Goal: Task Accomplishment & Management: Manage account settings

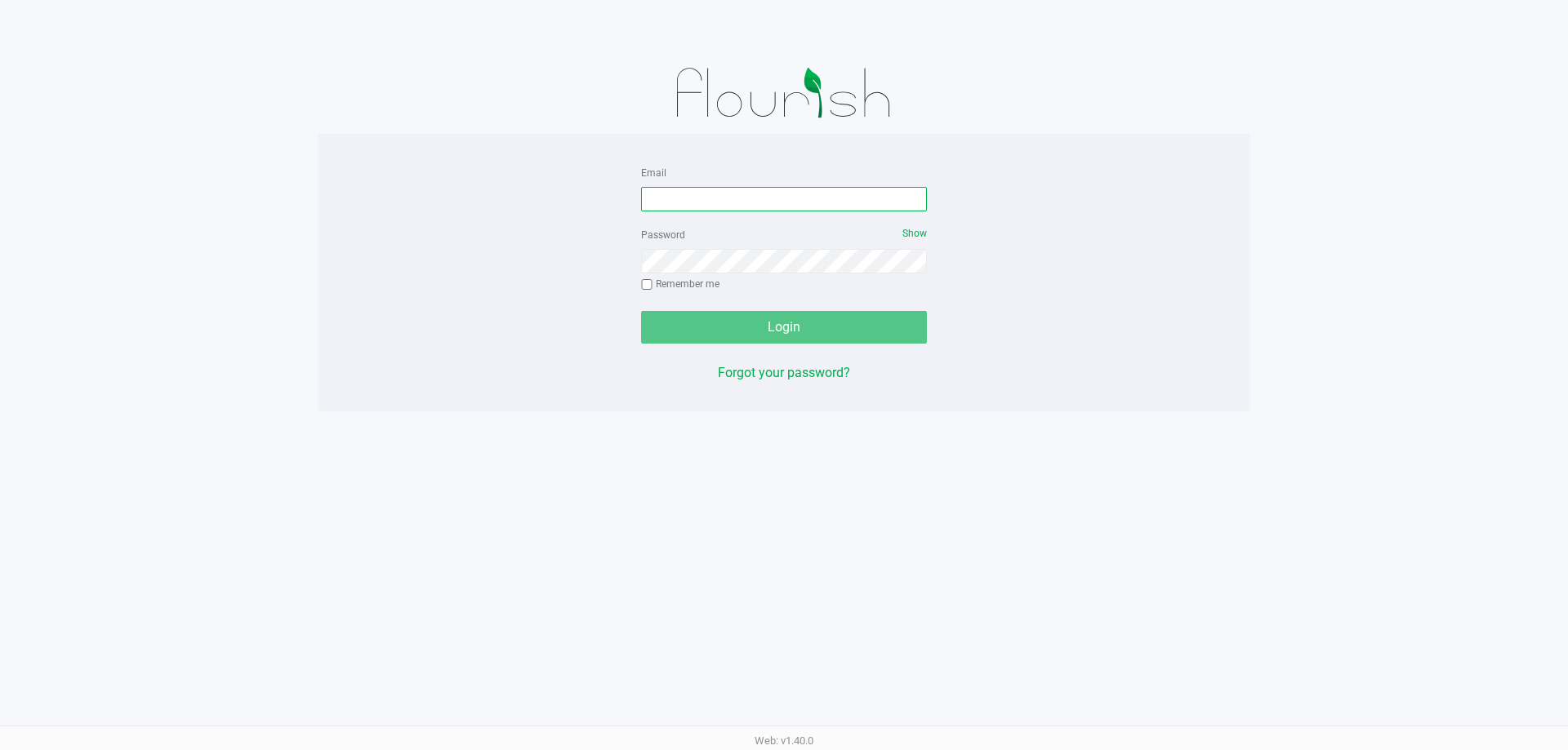
click at [731, 190] on input "Email" at bounding box center [783, 199] width 286 height 25
type input "[EMAIL_ADDRESS][DOMAIN_NAME]"
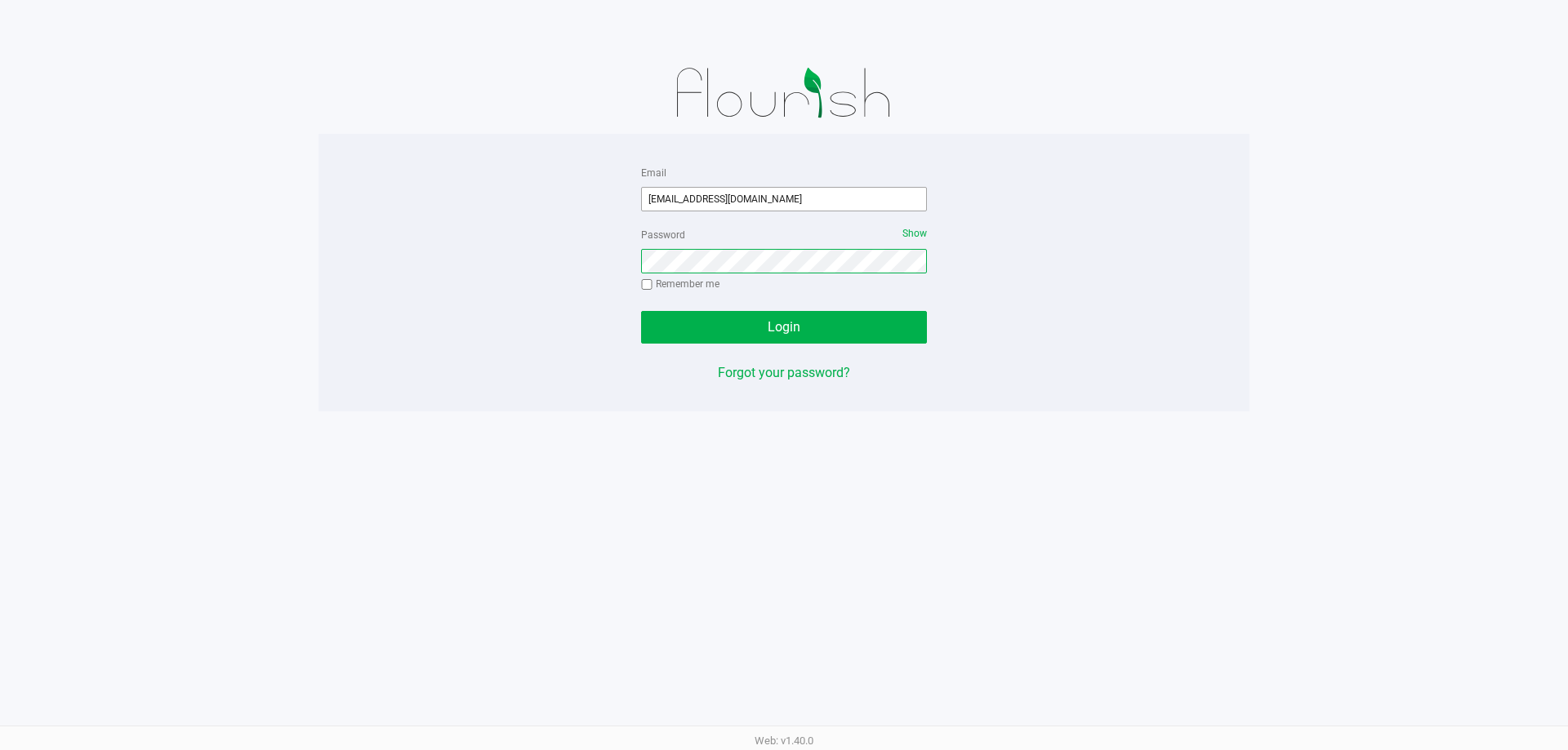
click at [641, 311] on button "Login" at bounding box center [783, 327] width 286 height 33
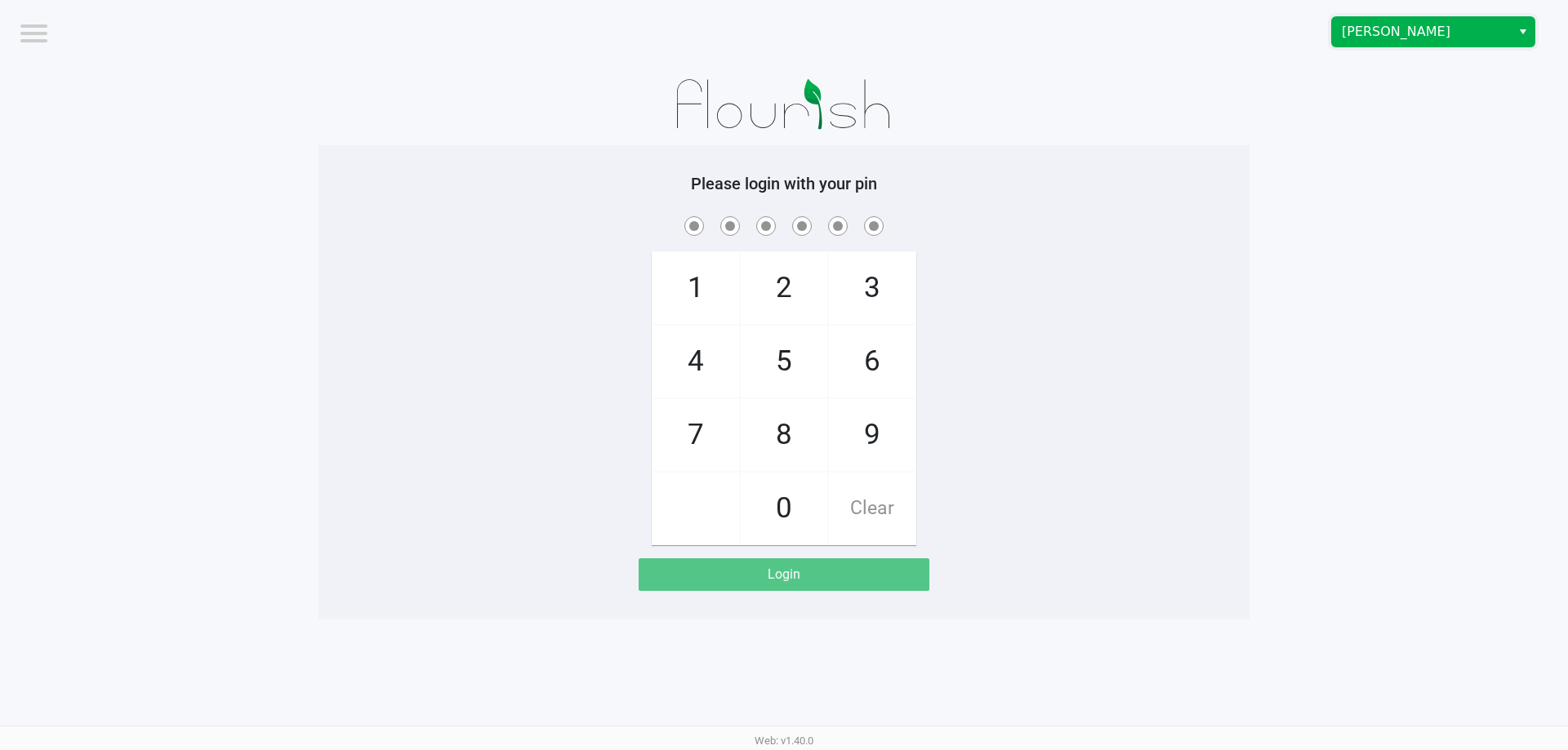
click at [1447, 40] on span "[PERSON_NAME]" at bounding box center [1421, 32] width 159 height 20
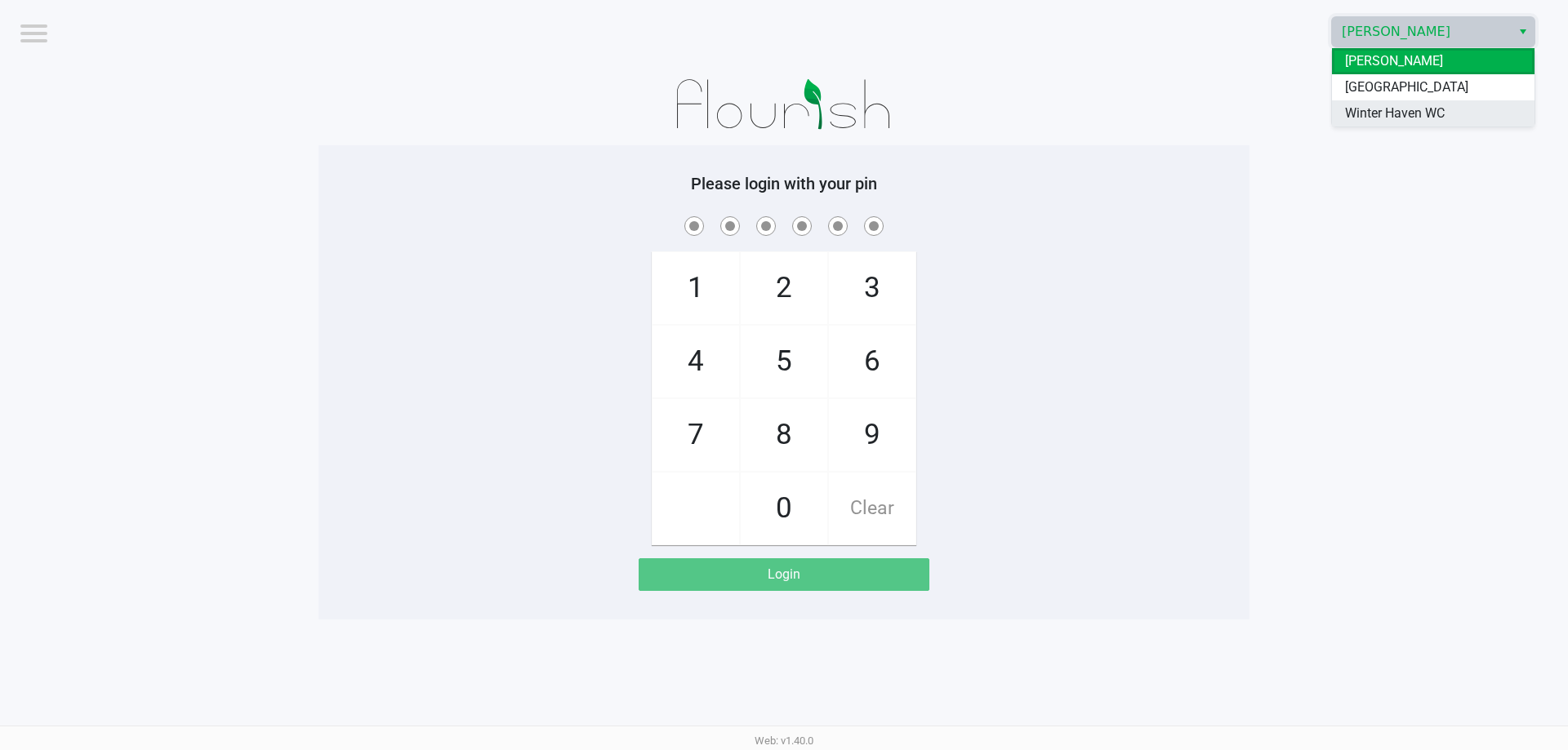
click at [1416, 121] on span "Winter Haven WC" at bounding box center [1394, 114] width 100 height 20
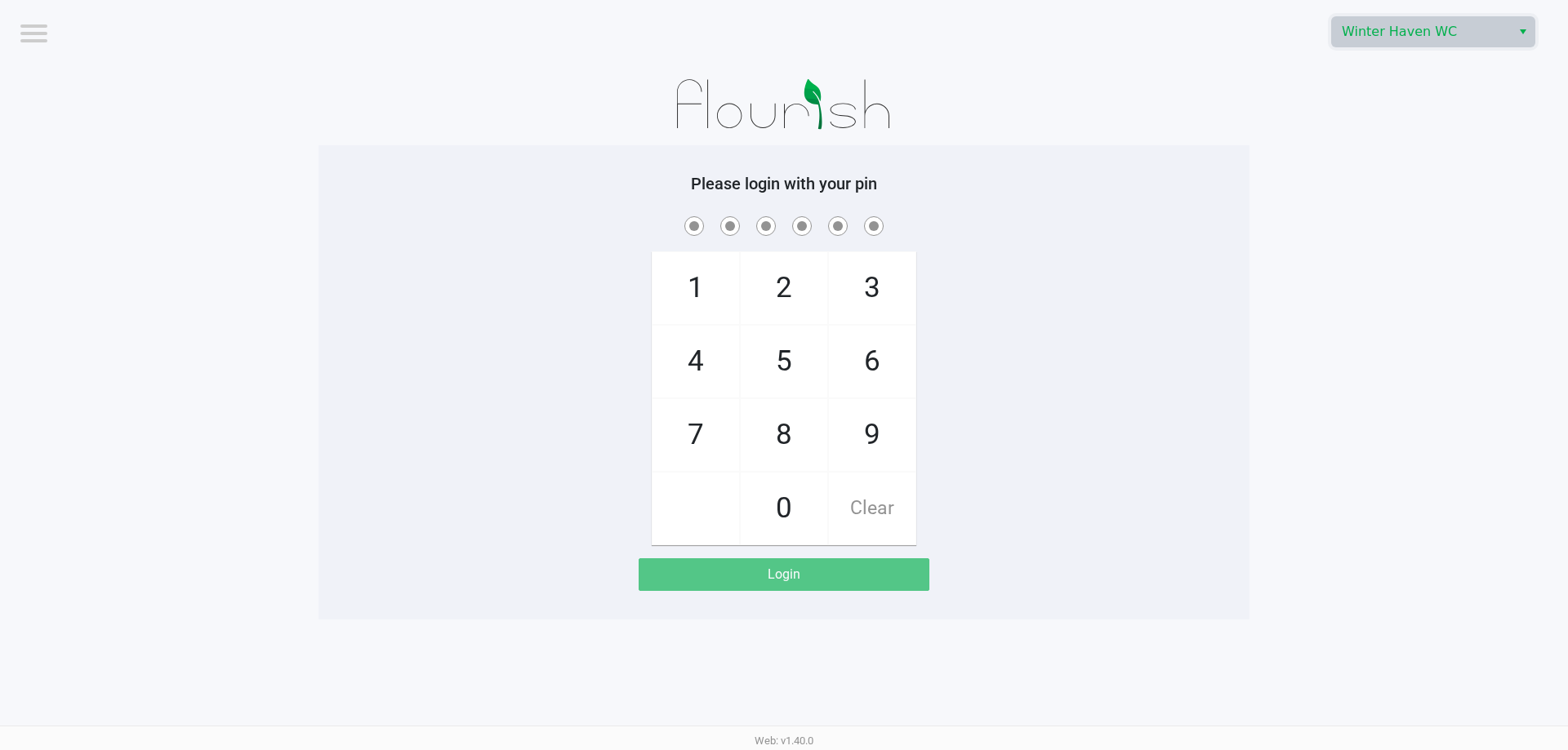
click at [1211, 120] on div at bounding box center [783, 104] width 930 height 82
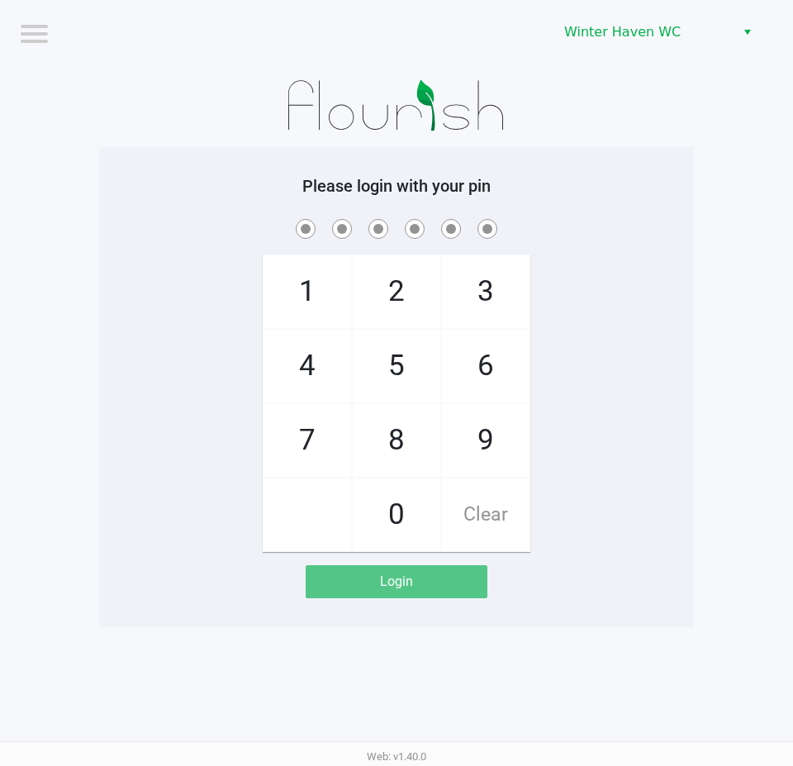
click at [619, 189] on h5 "Please login with your pin" at bounding box center [396, 186] width 570 height 20
checkbox input "true"
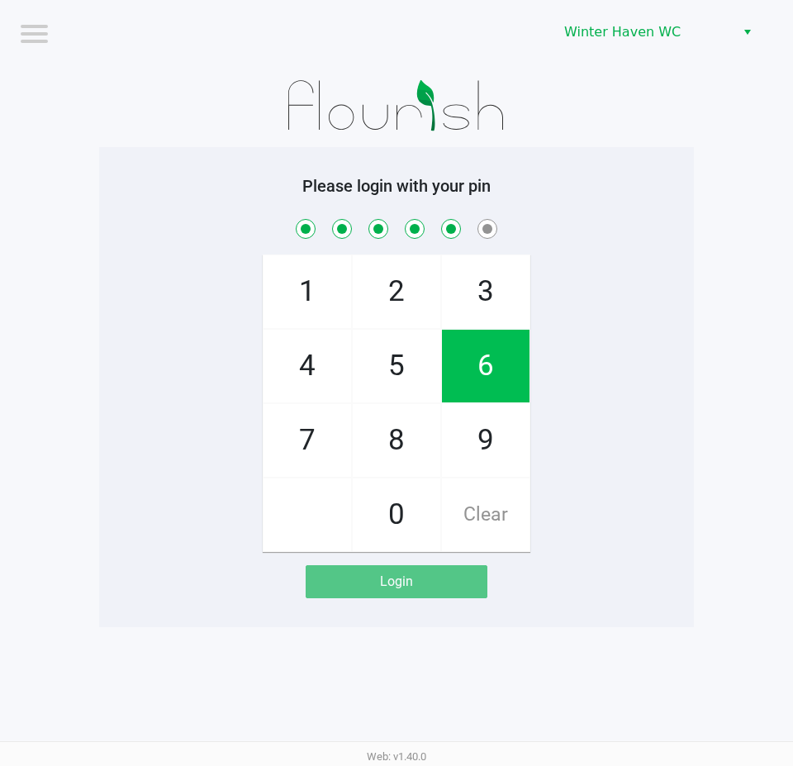
checkbox input "true"
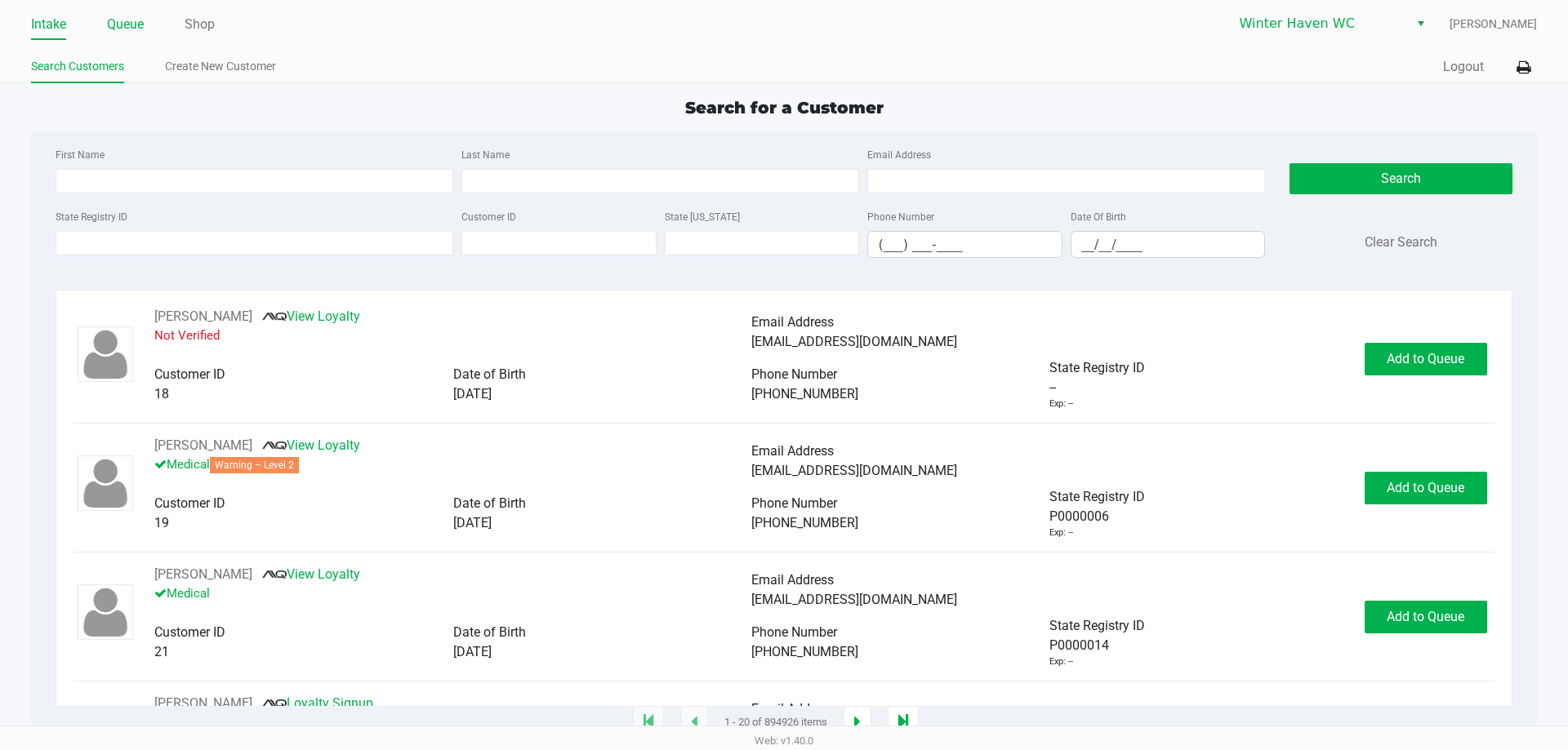
click at [128, 19] on link "Queue" at bounding box center [125, 24] width 37 height 23
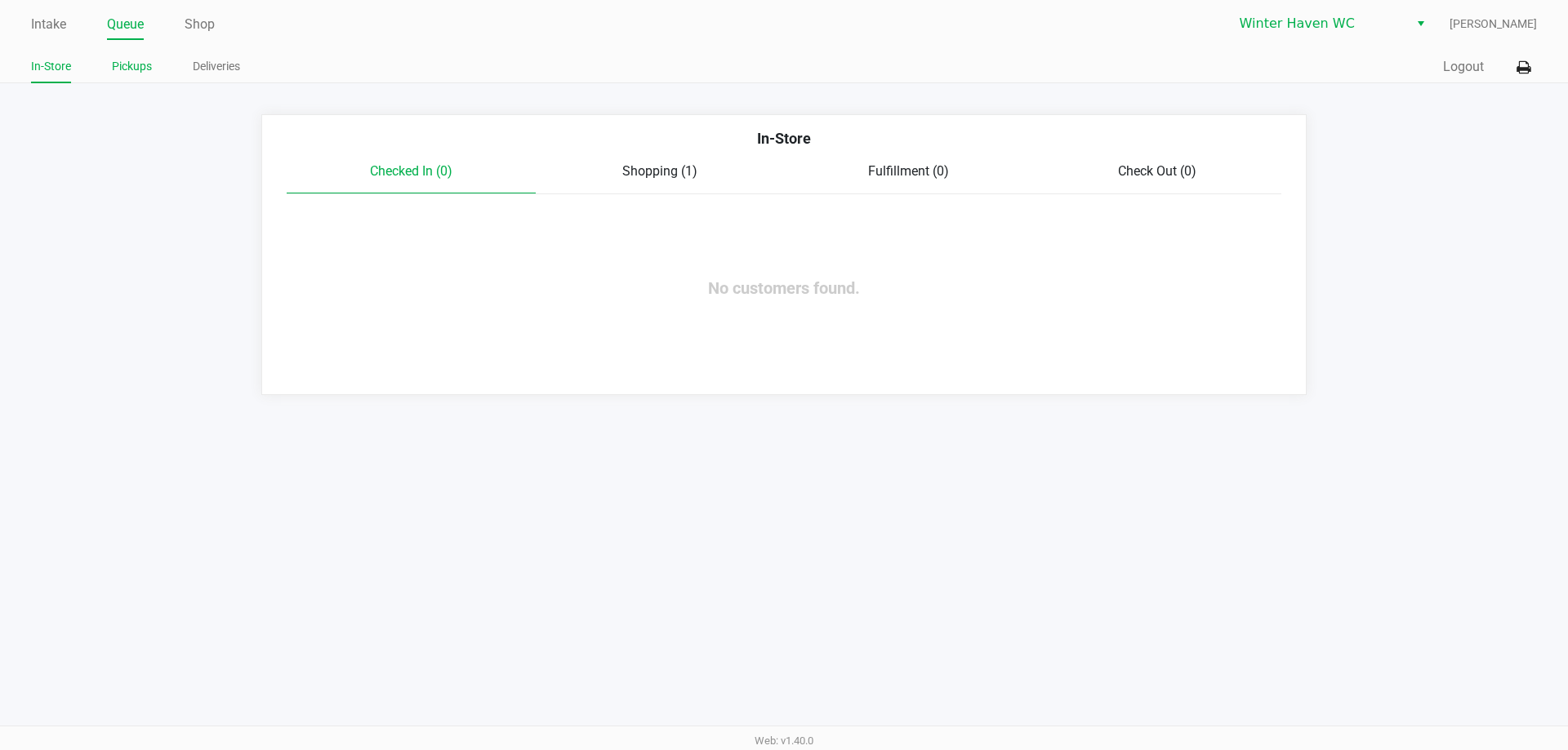
click at [141, 77] on li "Pickups" at bounding box center [131, 68] width 40 height 29
click at [134, 61] on link "Pickups" at bounding box center [131, 66] width 40 height 21
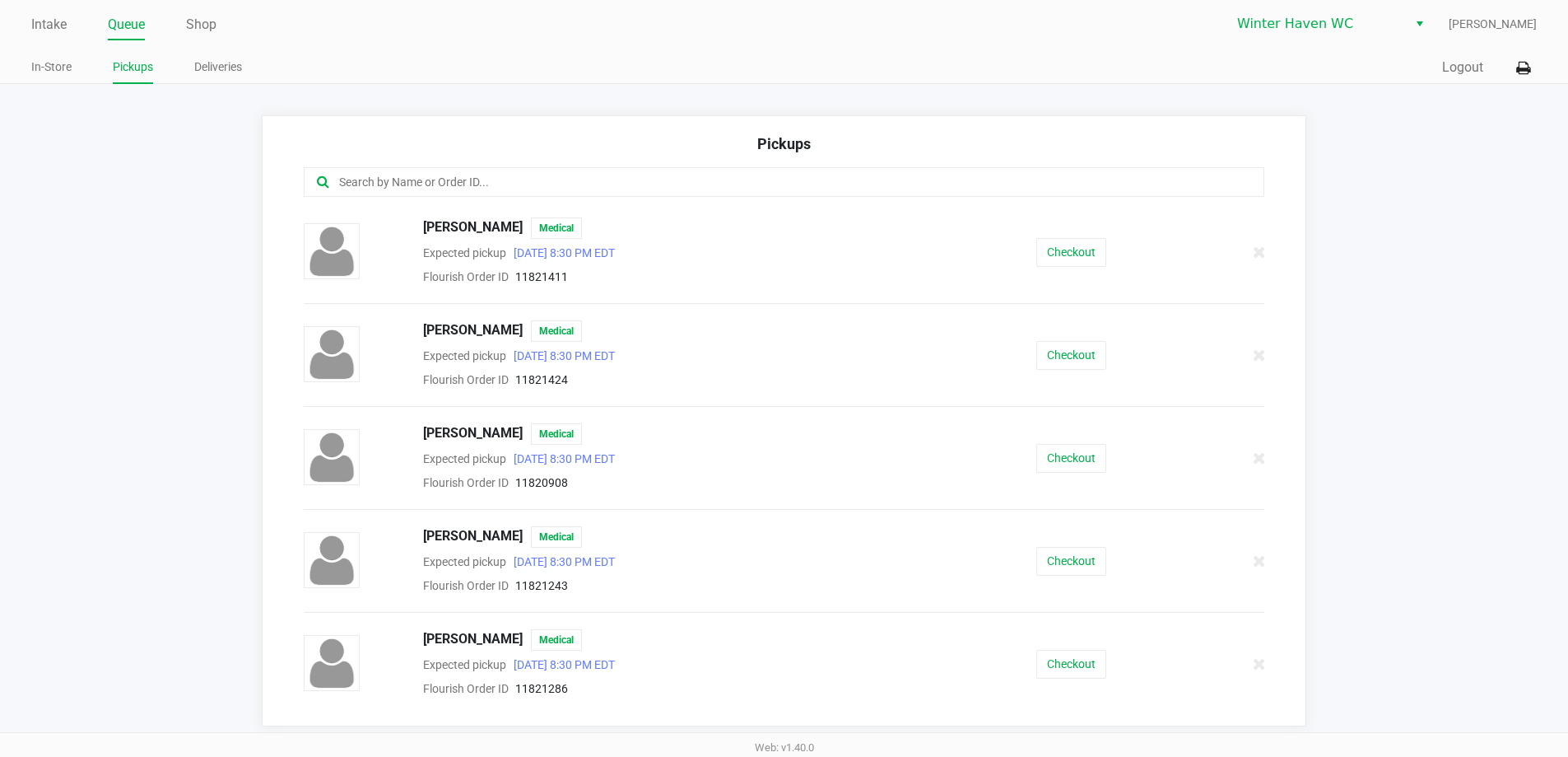
click at [621, 172] on div at bounding box center [784, 183] width 962 height 30
click at [620, 172] on div at bounding box center [784, 183] width 962 height 30
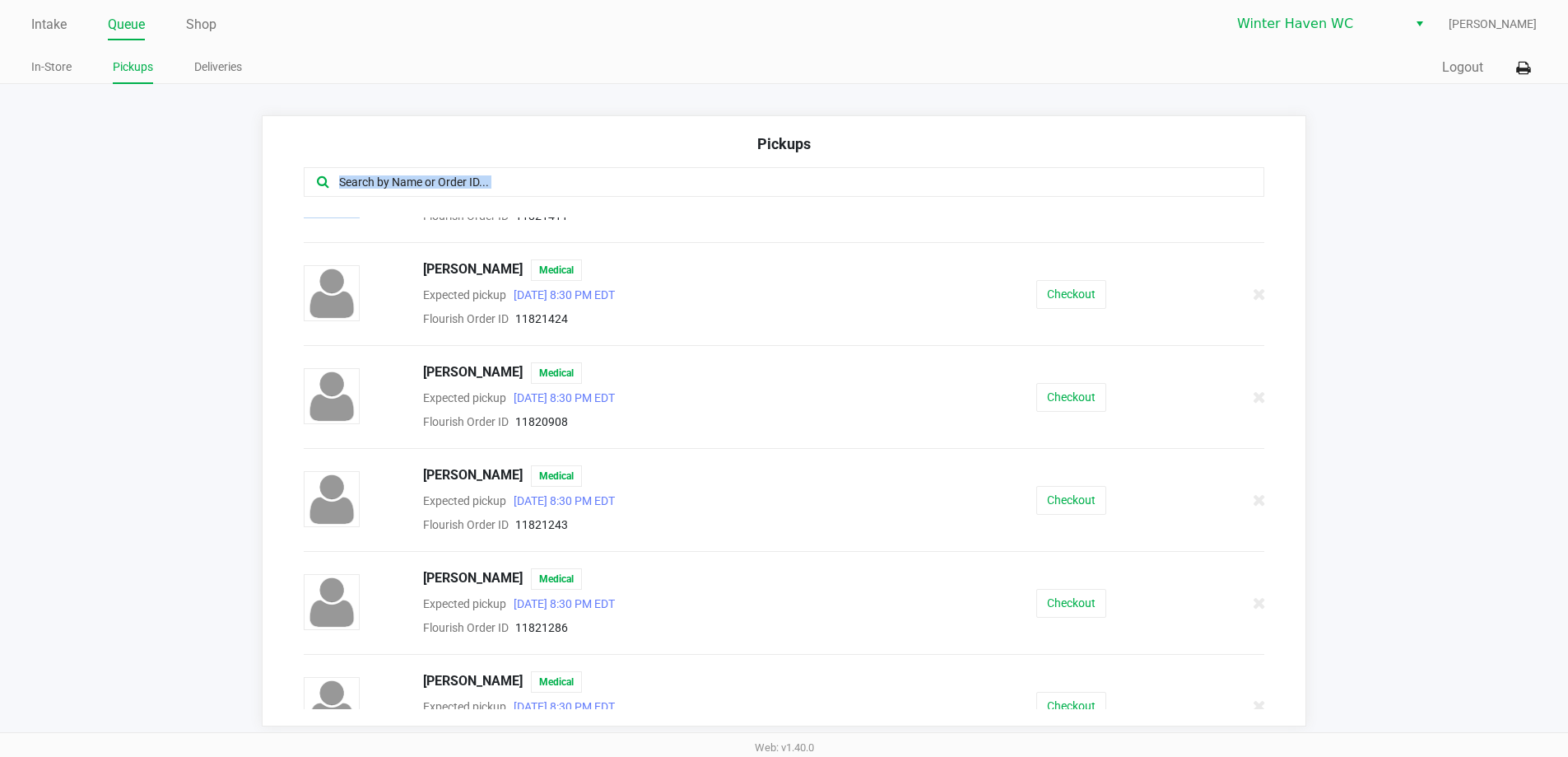
scroll to position [165, 0]
click at [1056, 496] on button "Checkout" at bounding box center [1072, 499] width 70 height 29
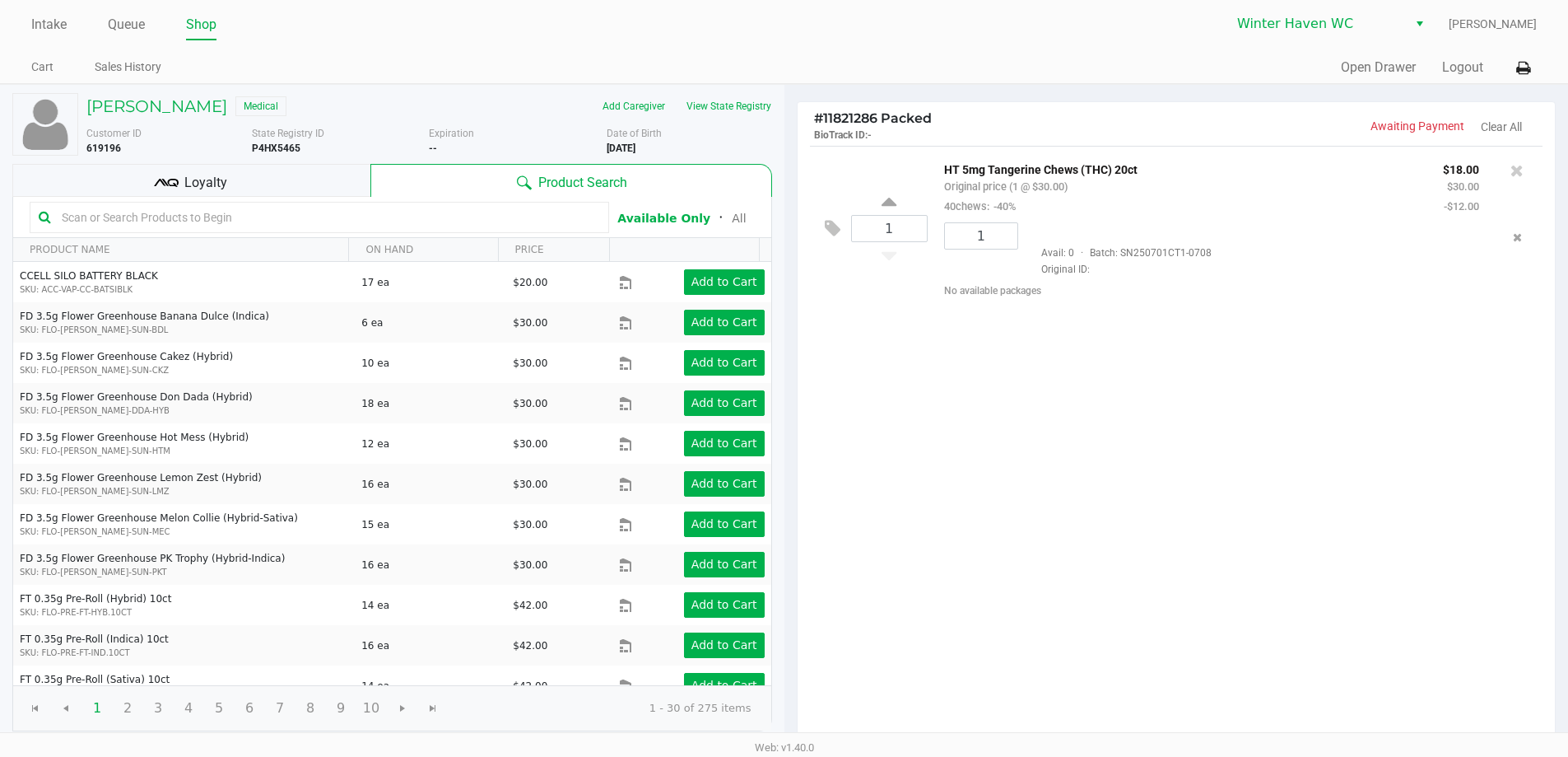
click at [227, 189] on div "Loyalty" at bounding box center [190, 180] width 358 height 33
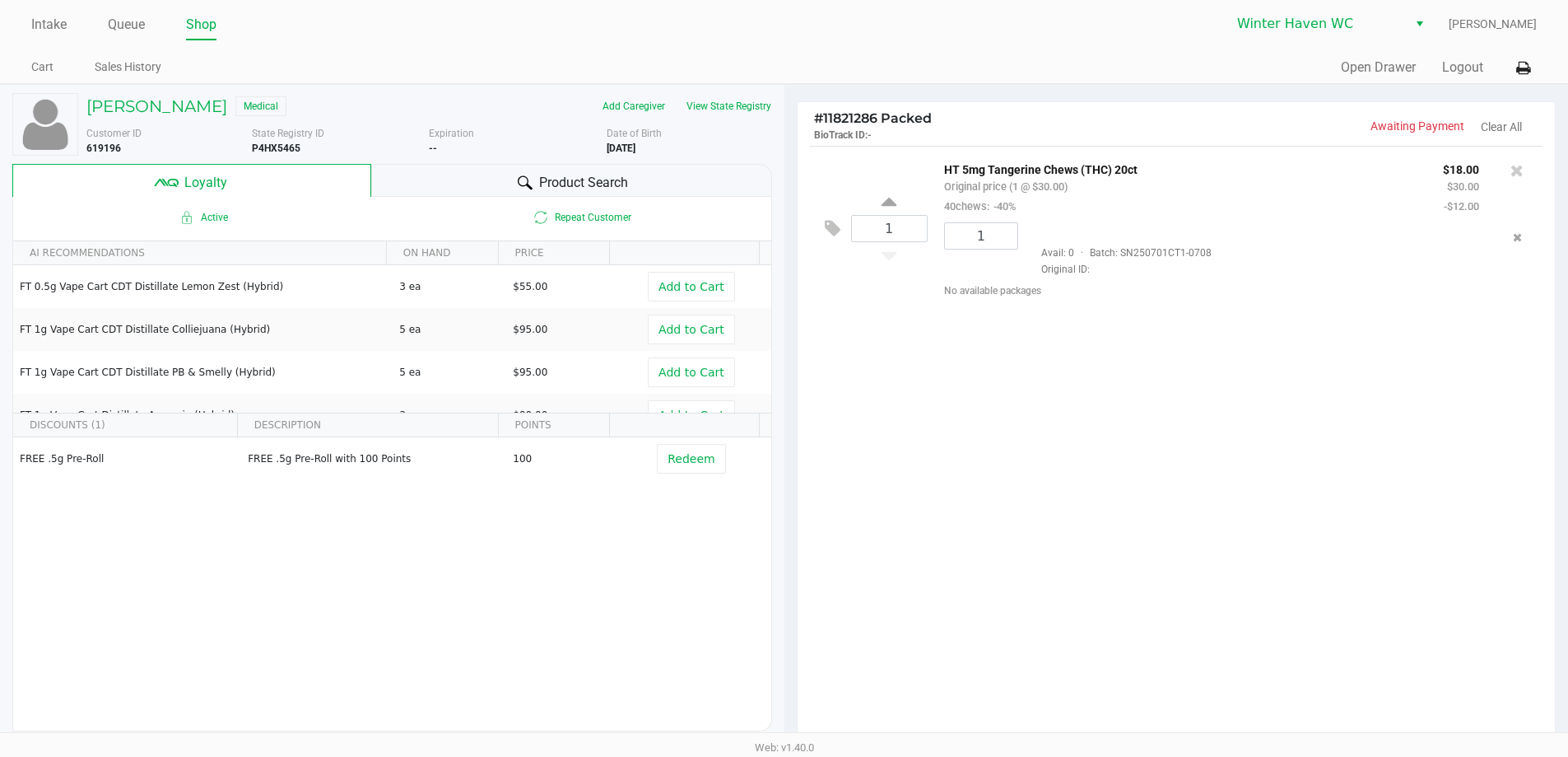
click at [607, 184] on span "Product Search" at bounding box center [583, 183] width 89 height 20
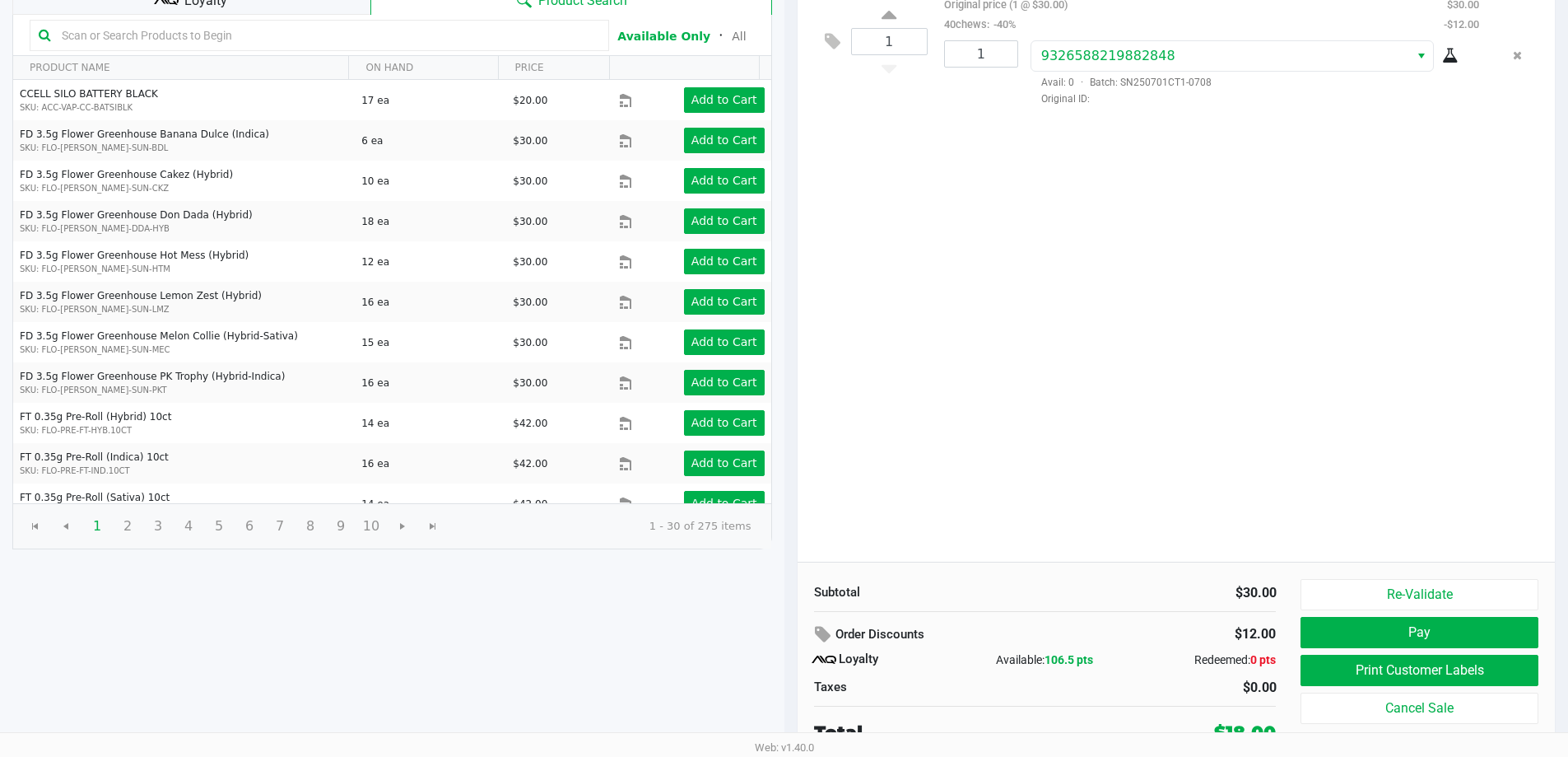
scroll to position [189, 0]
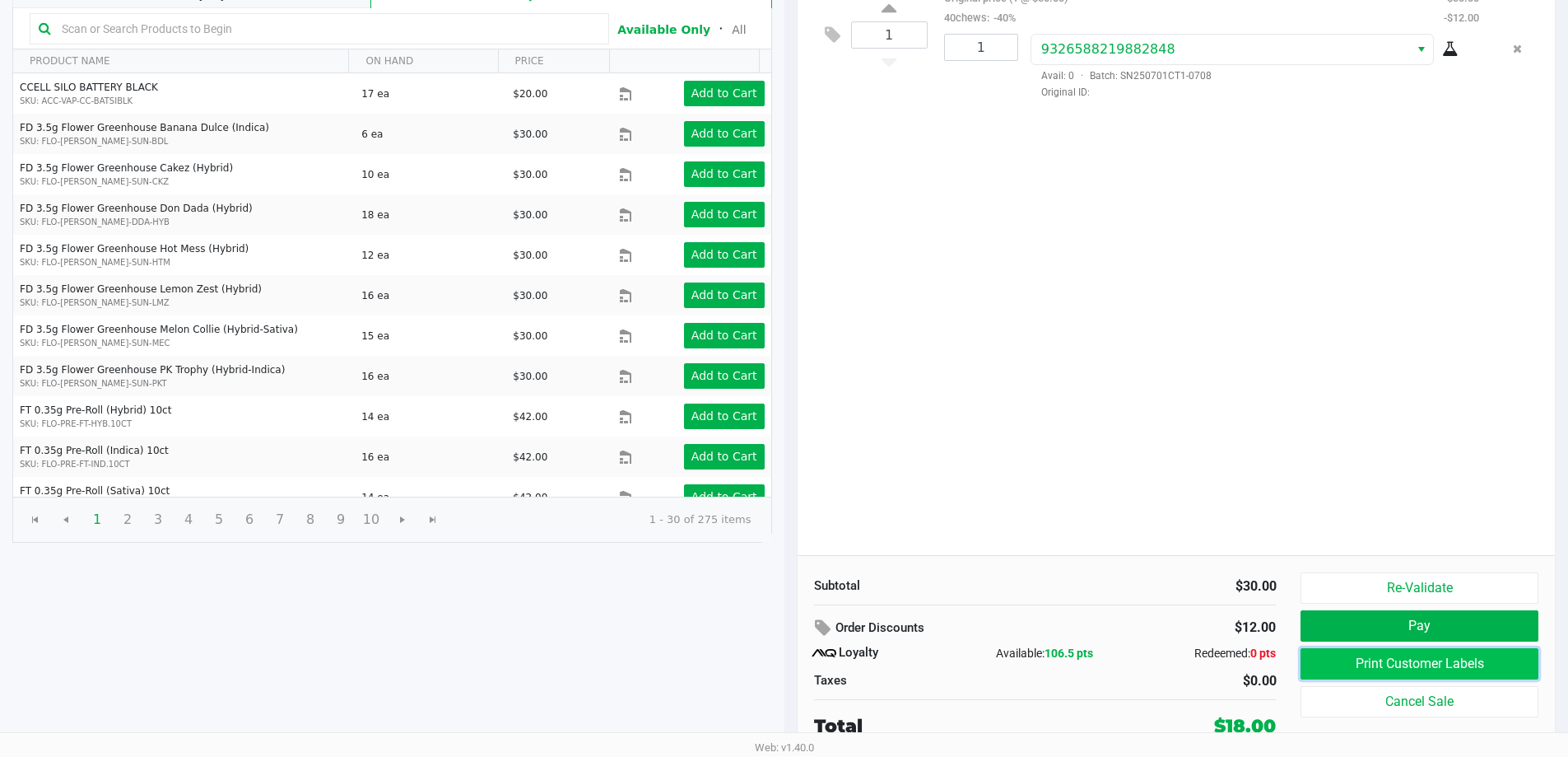
click at [1365, 664] on button "Print Customer Labels" at bounding box center [1419, 663] width 237 height 31
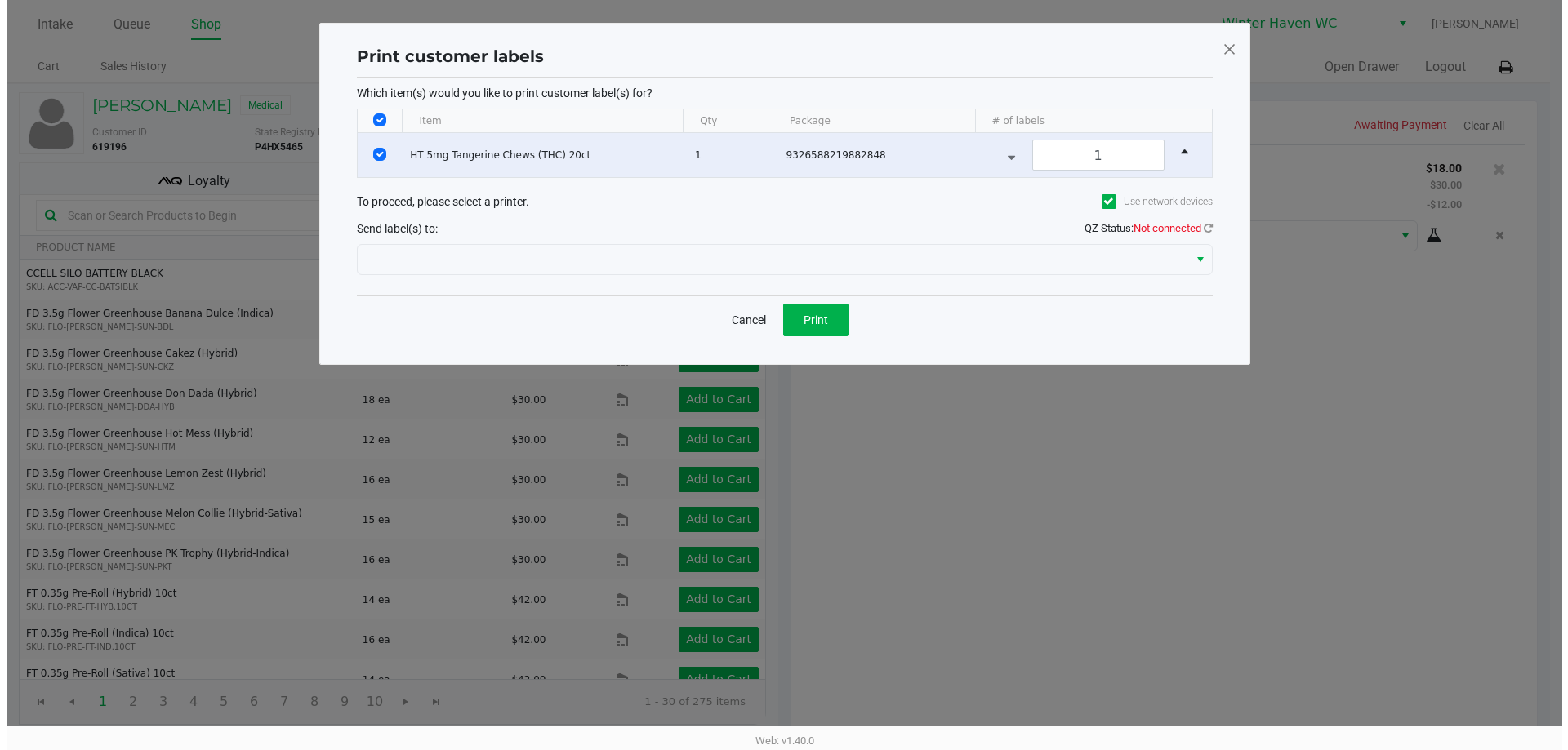
scroll to position [0, 0]
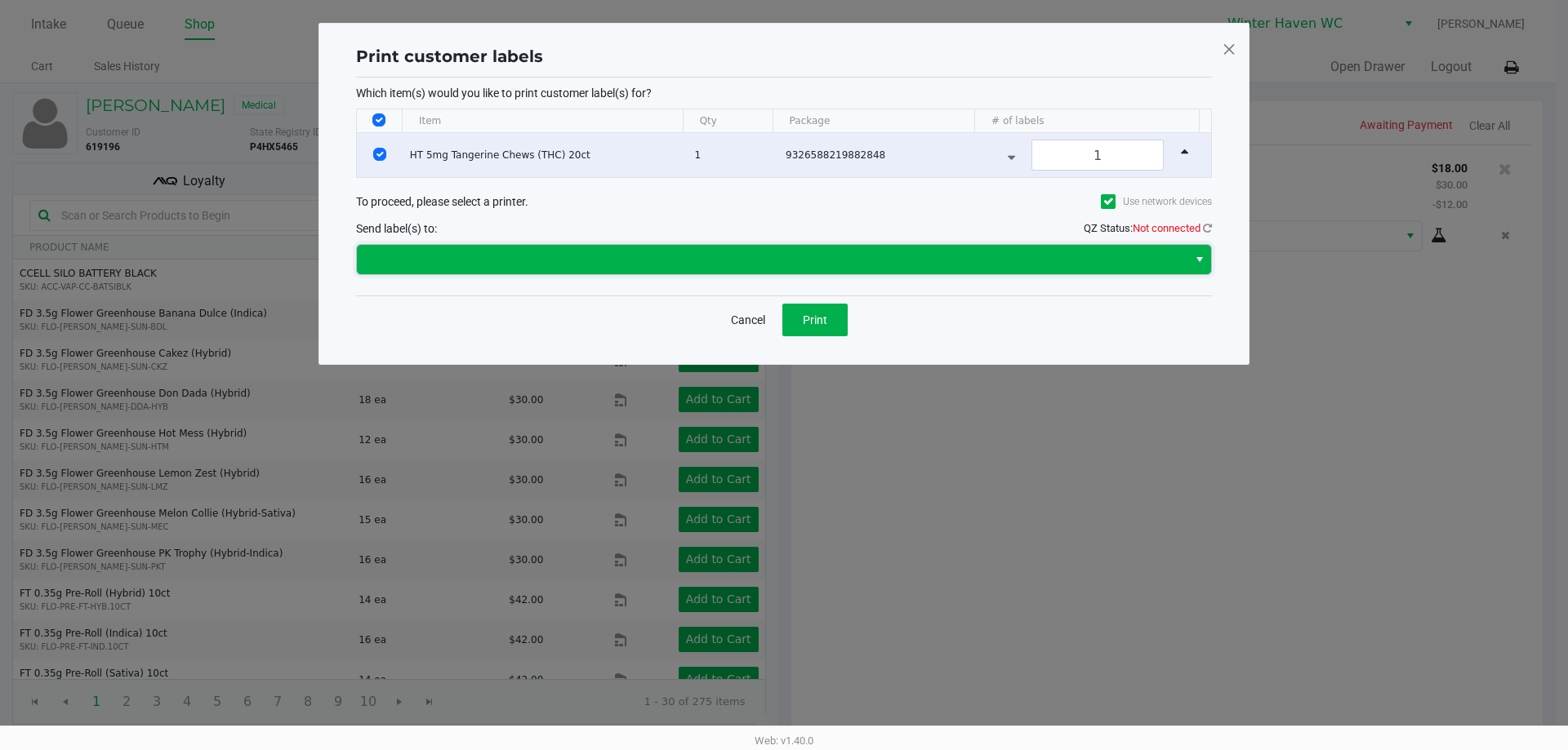
click at [813, 250] on span at bounding box center [772, 260] width 811 height 20
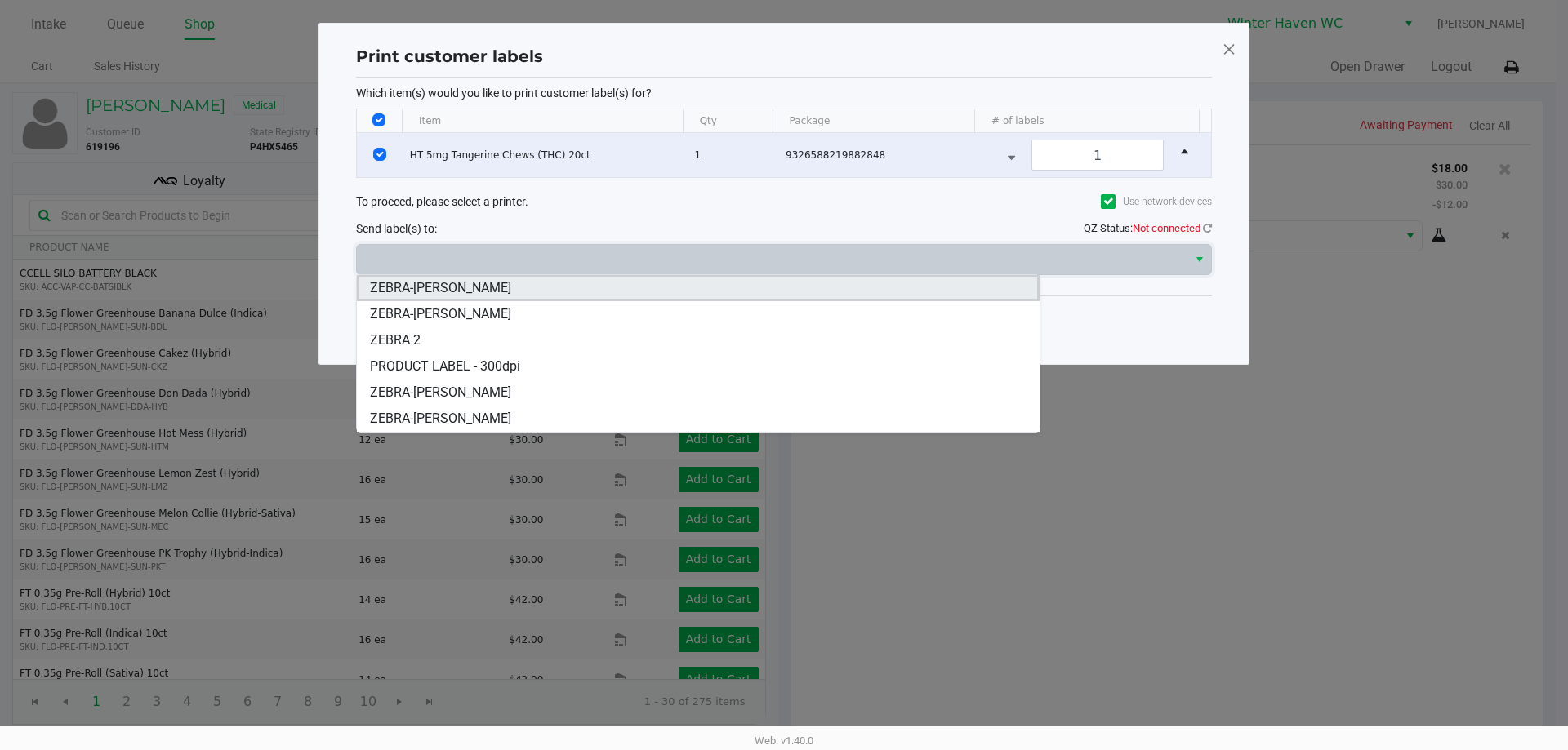
click at [551, 285] on li "ZEBRA-[PERSON_NAME]" at bounding box center [698, 288] width 682 height 26
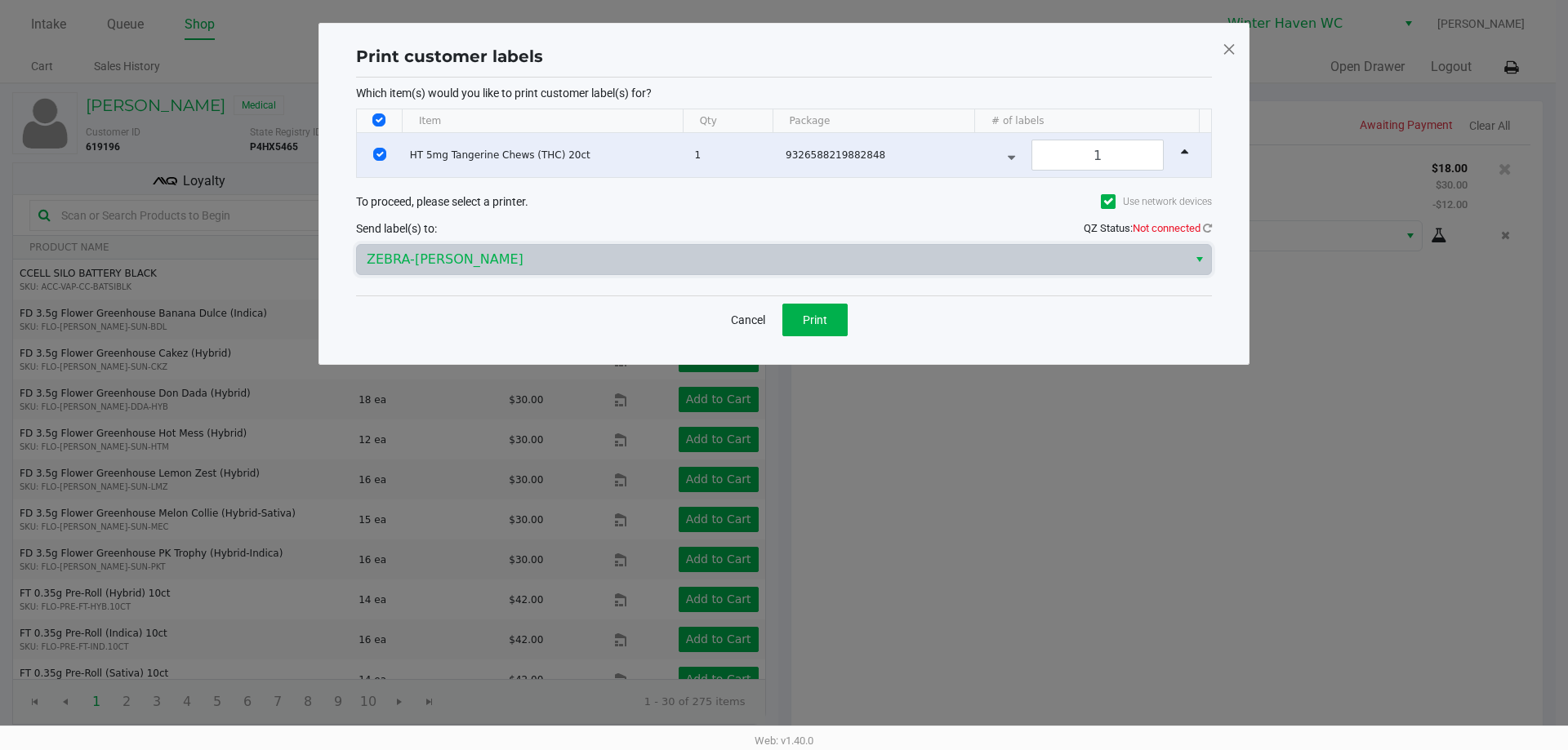
click at [588, 311] on div "Cancel Print" at bounding box center [783, 319] width 855 height 48
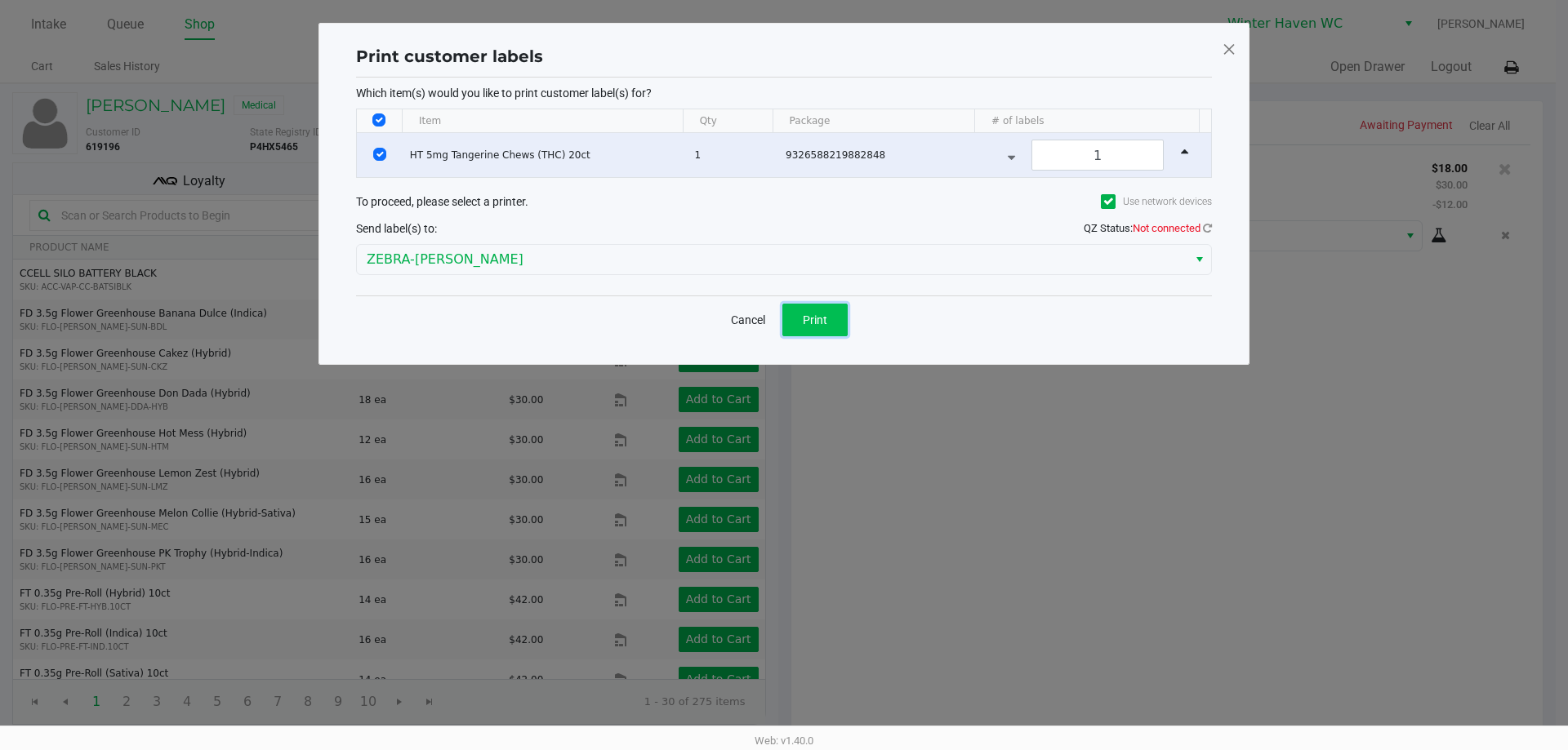
click at [820, 327] on button "Print" at bounding box center [815, 319] width 65 height 33
click at [1205, 229] on icon at bounding box center [1206, 227] width 9 height 11
click at [1207, 228] on icon at bounding box center [1206, 227] width 9 height 11
click at [803, 313] on span "Print" at bounding box center [815, 319] width 25 height 13
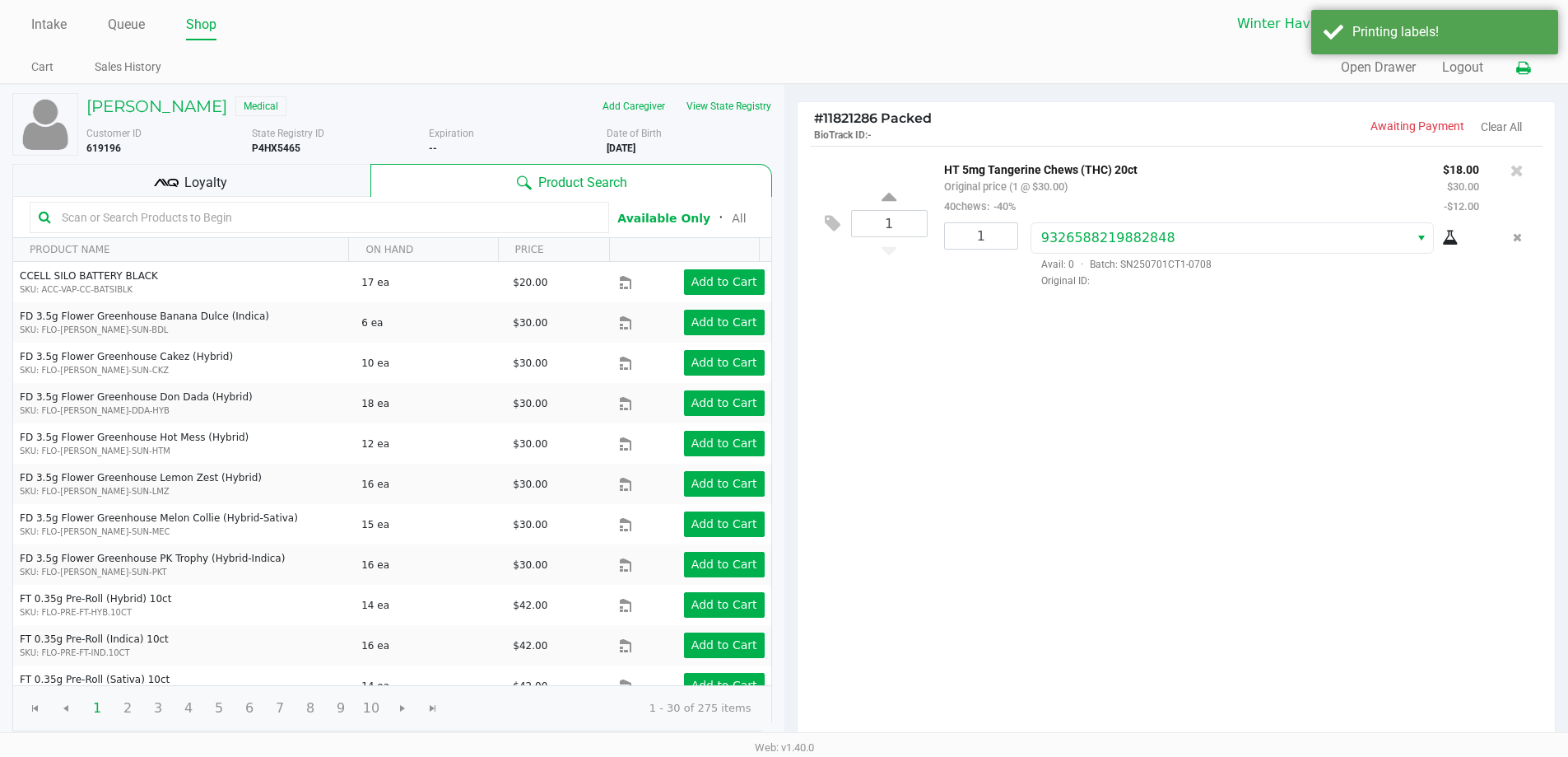
click at [1522, 73] on icon at bounding box center [1523, 69] width 14 height 12
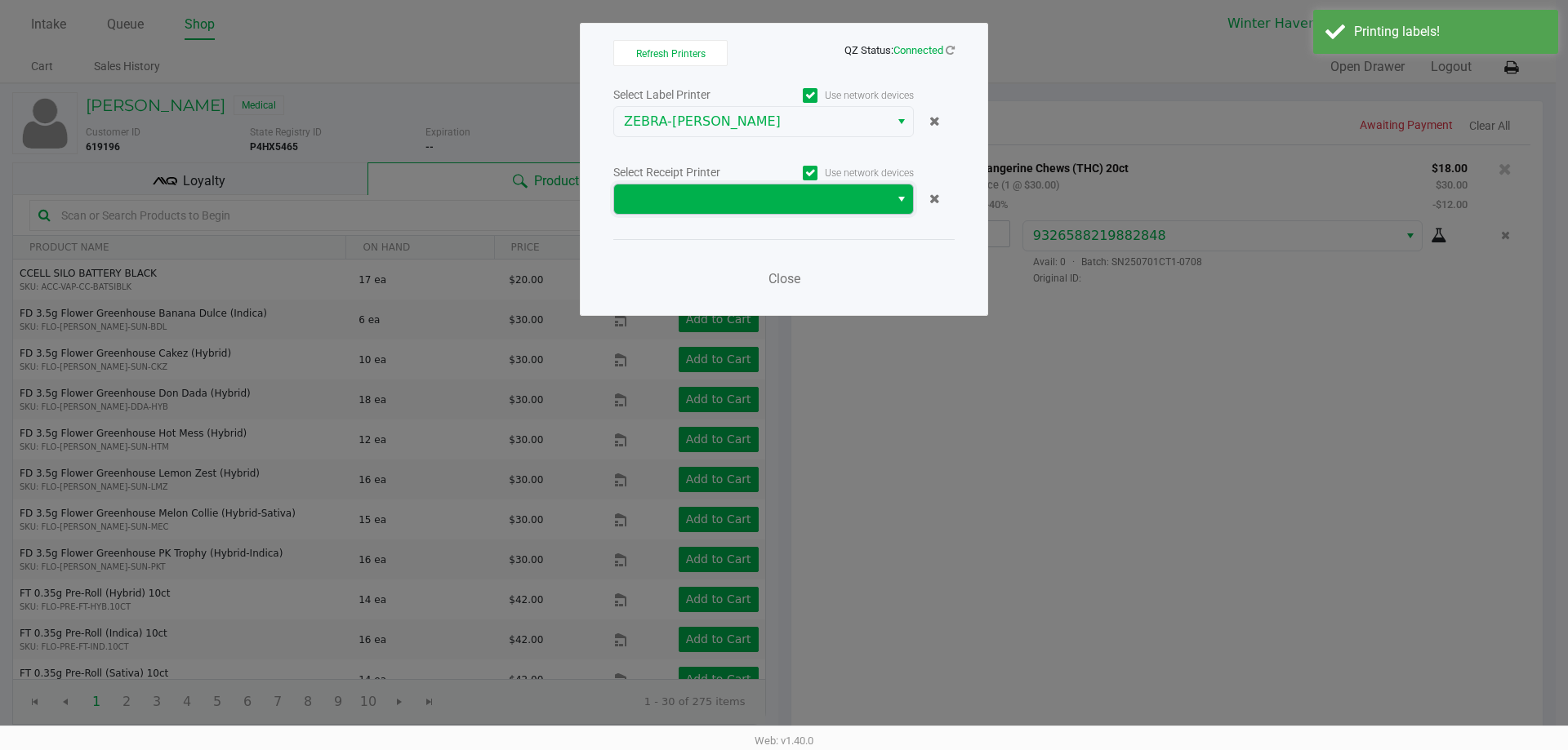
click at [827, 196] on span at bounding box center [751, 200] width 255 height 20
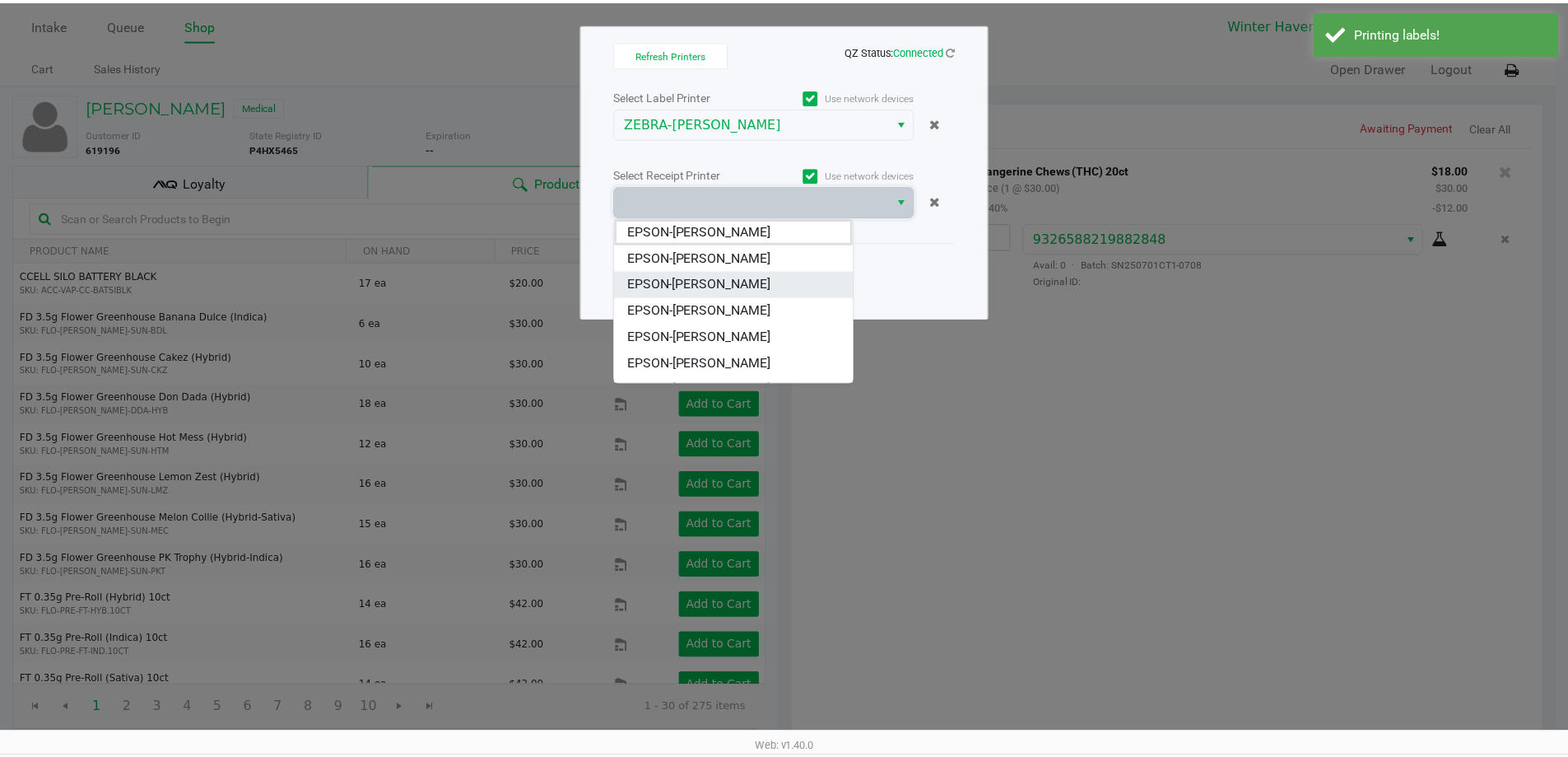
scroll to position [73, 0]
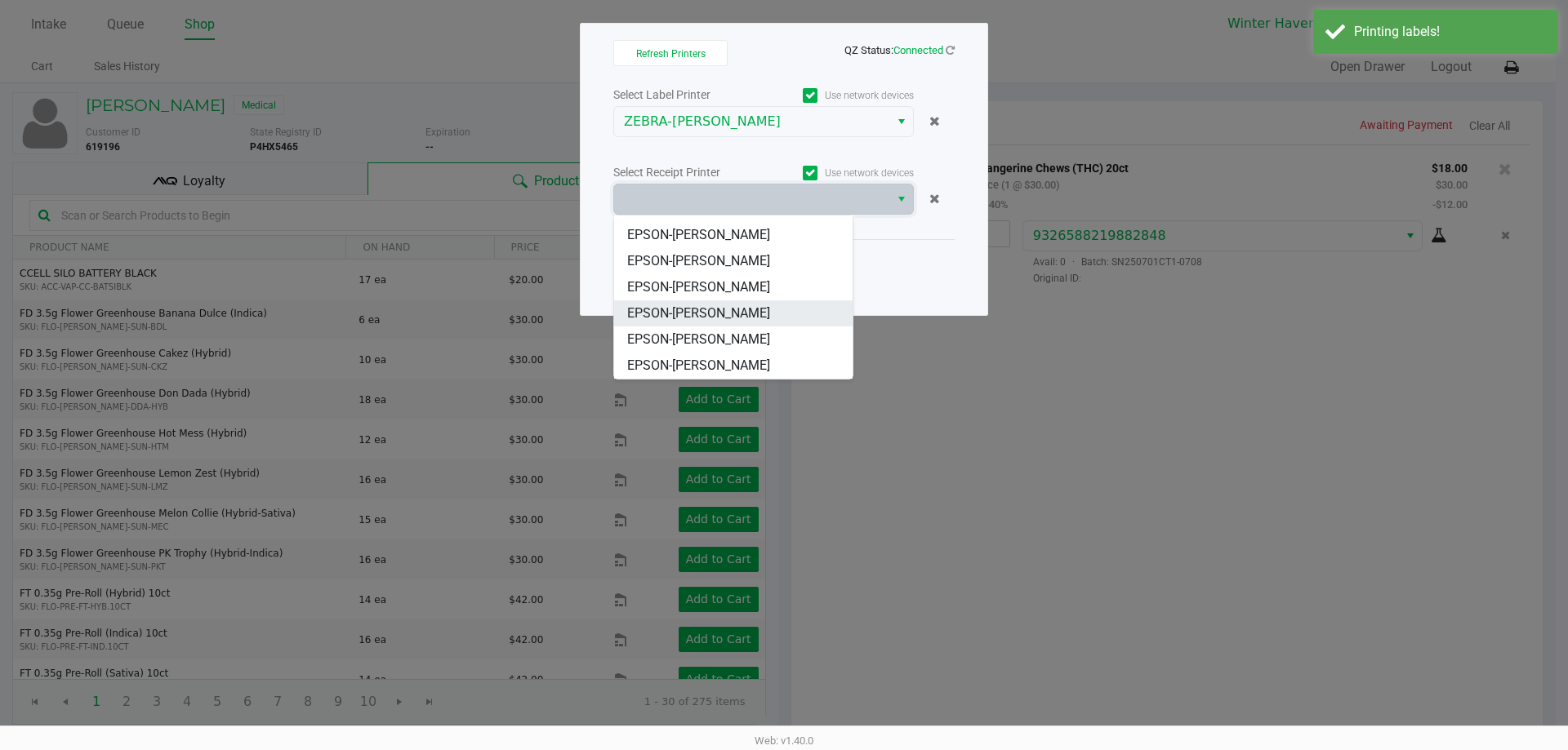
click at [724, 308] on span "EPSON-[PERSON_NAME]" at bounding box center [698, 313] width 143 height 20
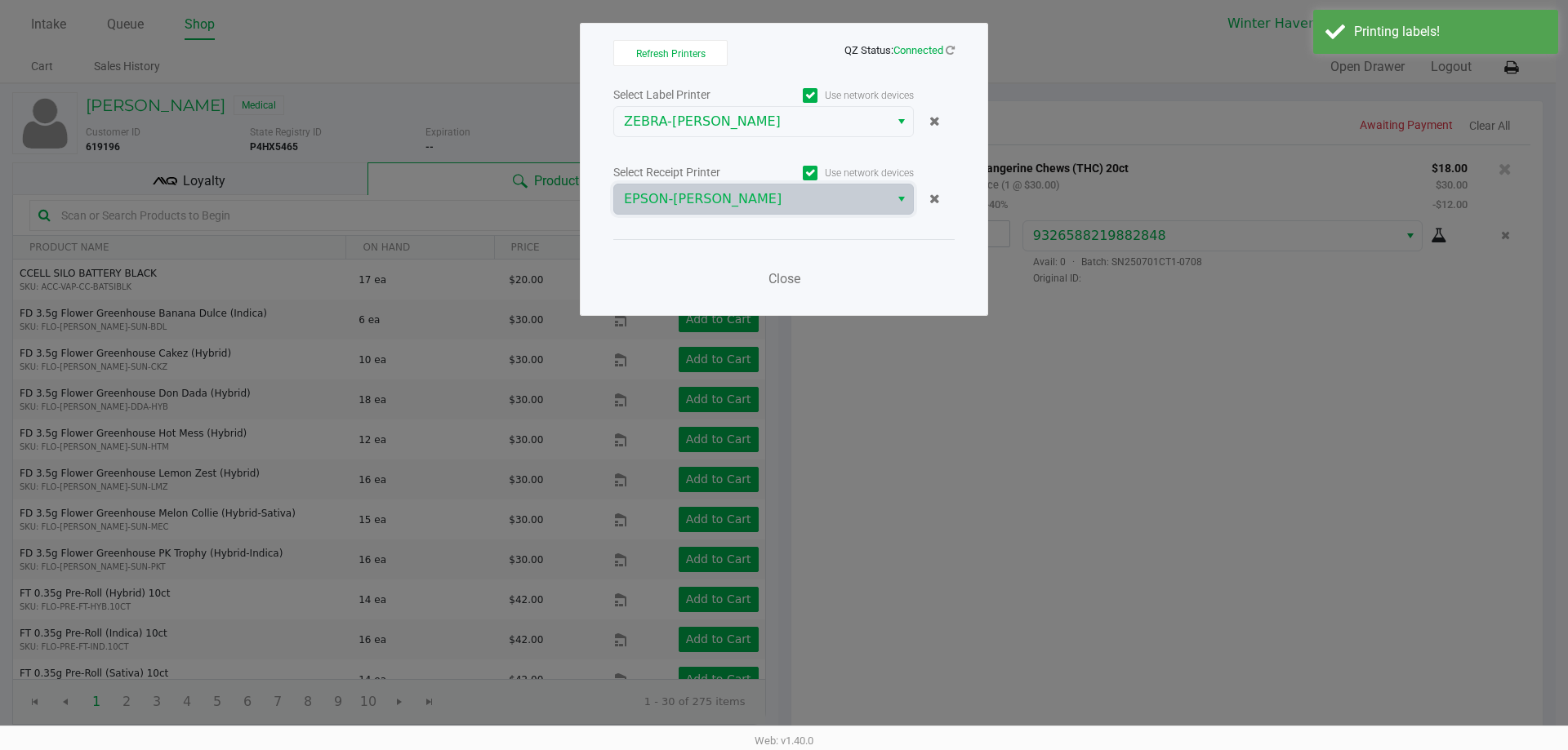
click at [700, 270] on div "Close" at bounding box center [783, 269] width 341 height 59
click at [804, 260] on div "Close" at bounding box center [783, 269] width 341 height 59
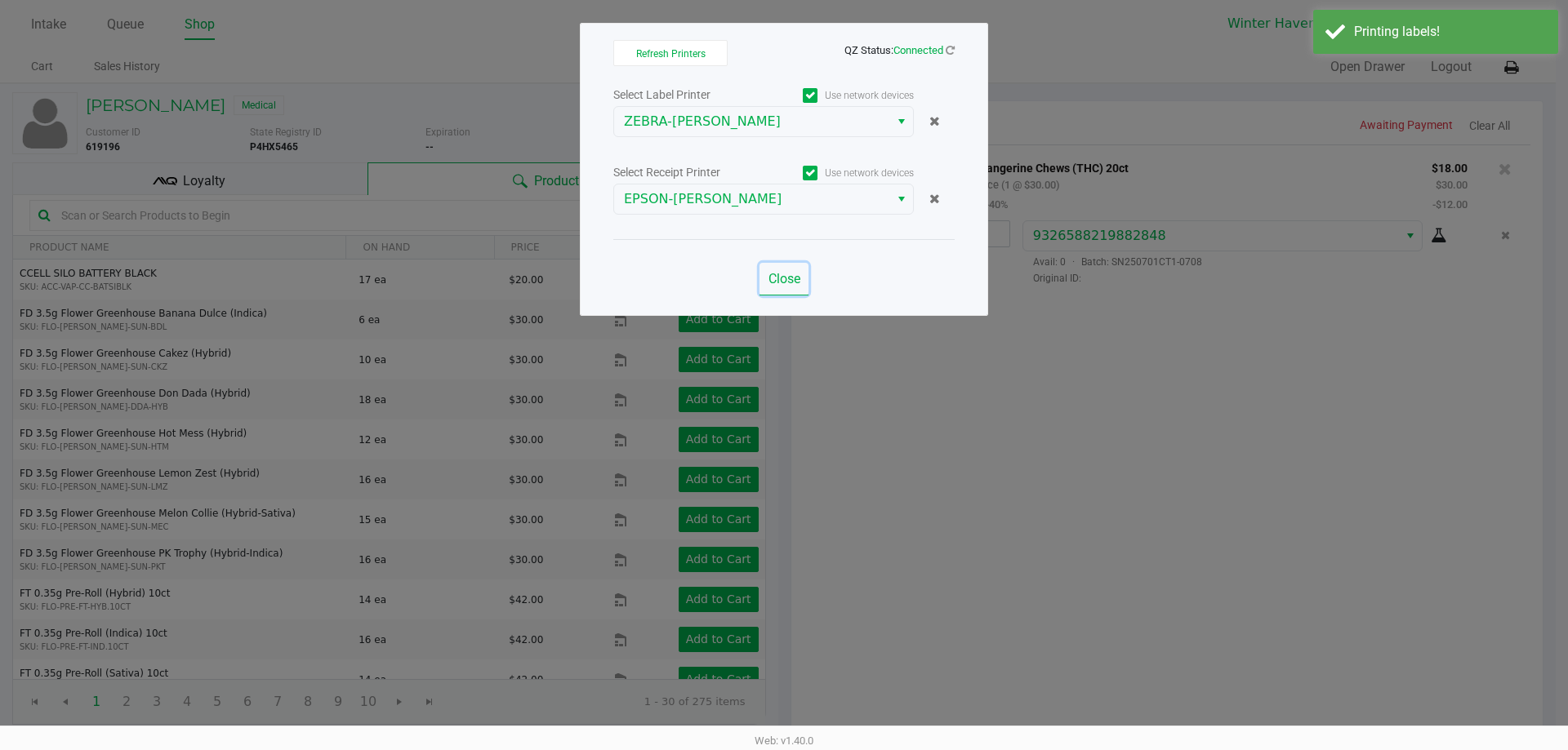
click at [778, 281] on span "Close" at bounding box center [784, 279] width 32 height 16
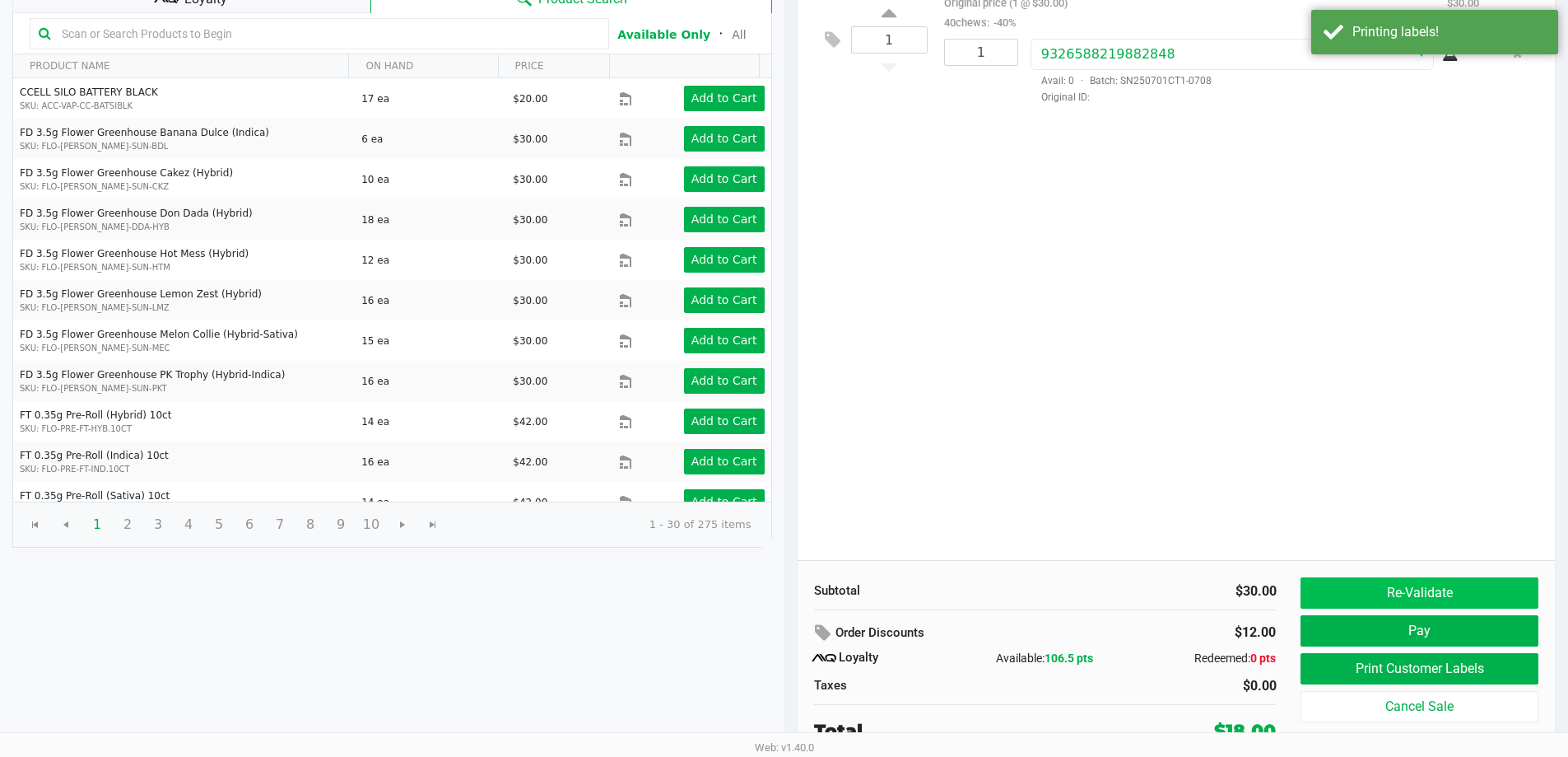
scroll to position [189, 0]
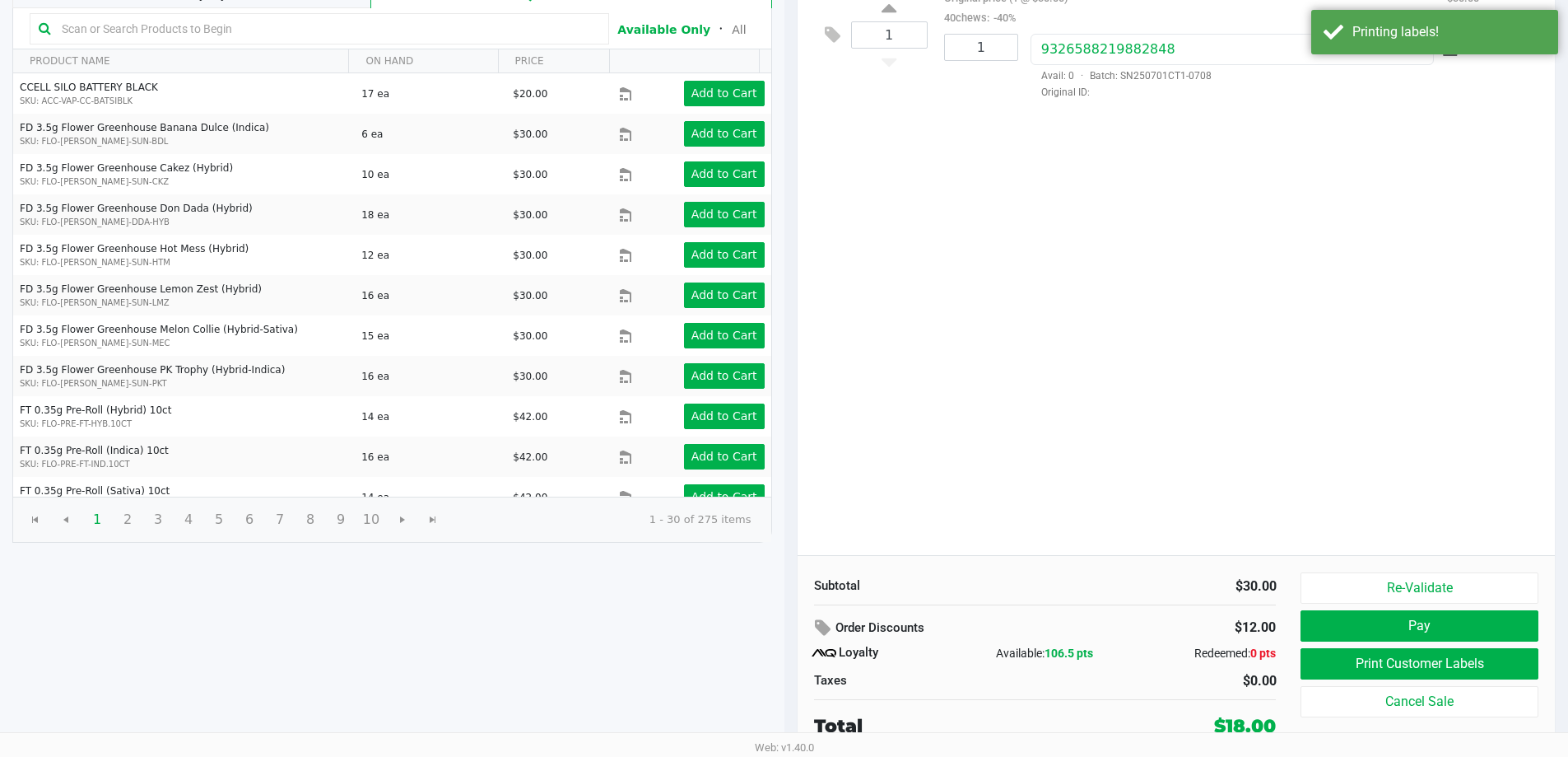
click at [1424, 645] on div "Re-Validate Pay Print Customer Labels Cancel Sale" at bounding box center [1425, 656] width 249 height 168
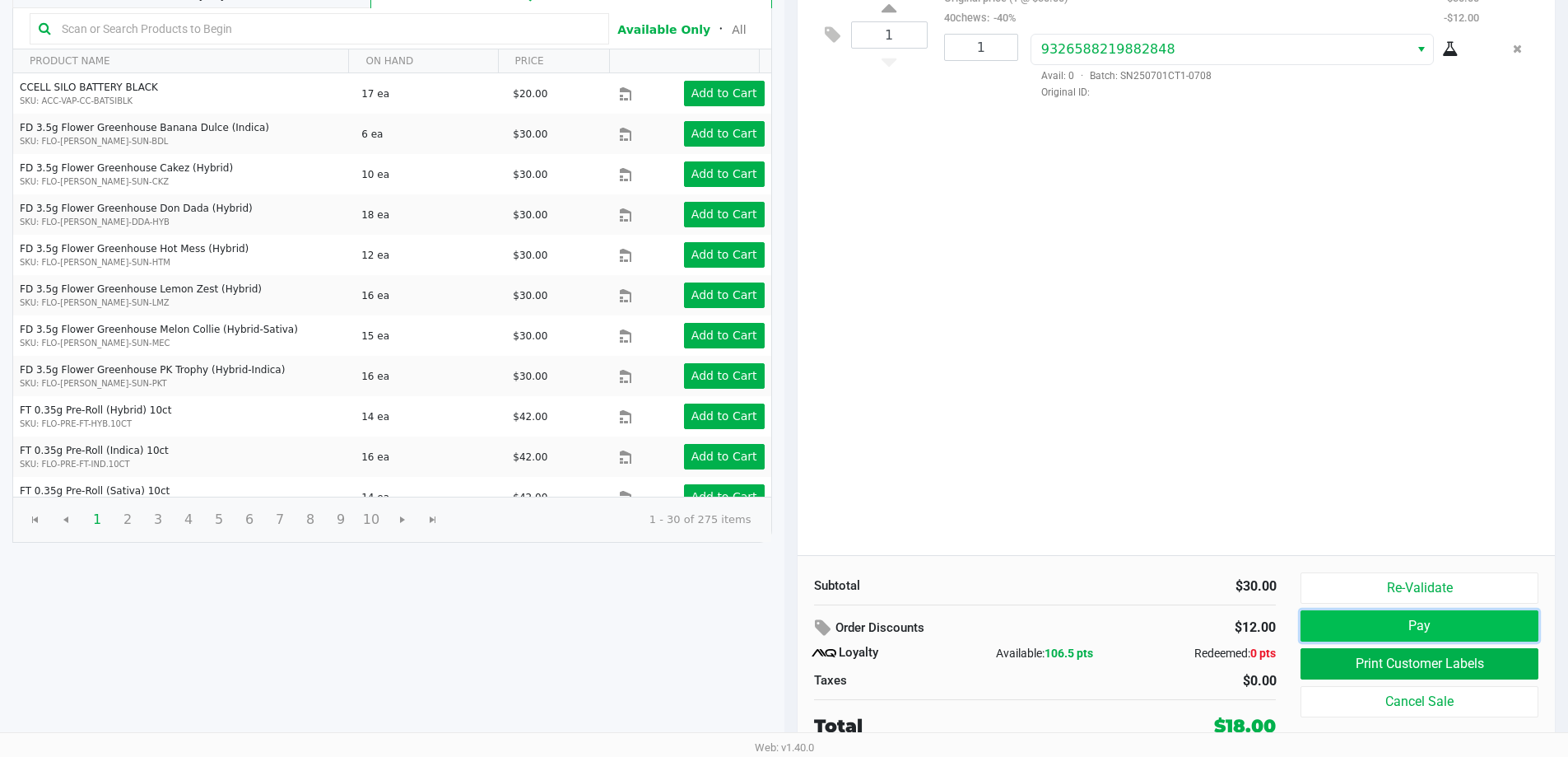
click at [1424, 640] on button "Pay" at bounding box center [1419, 625] width 237 height 31
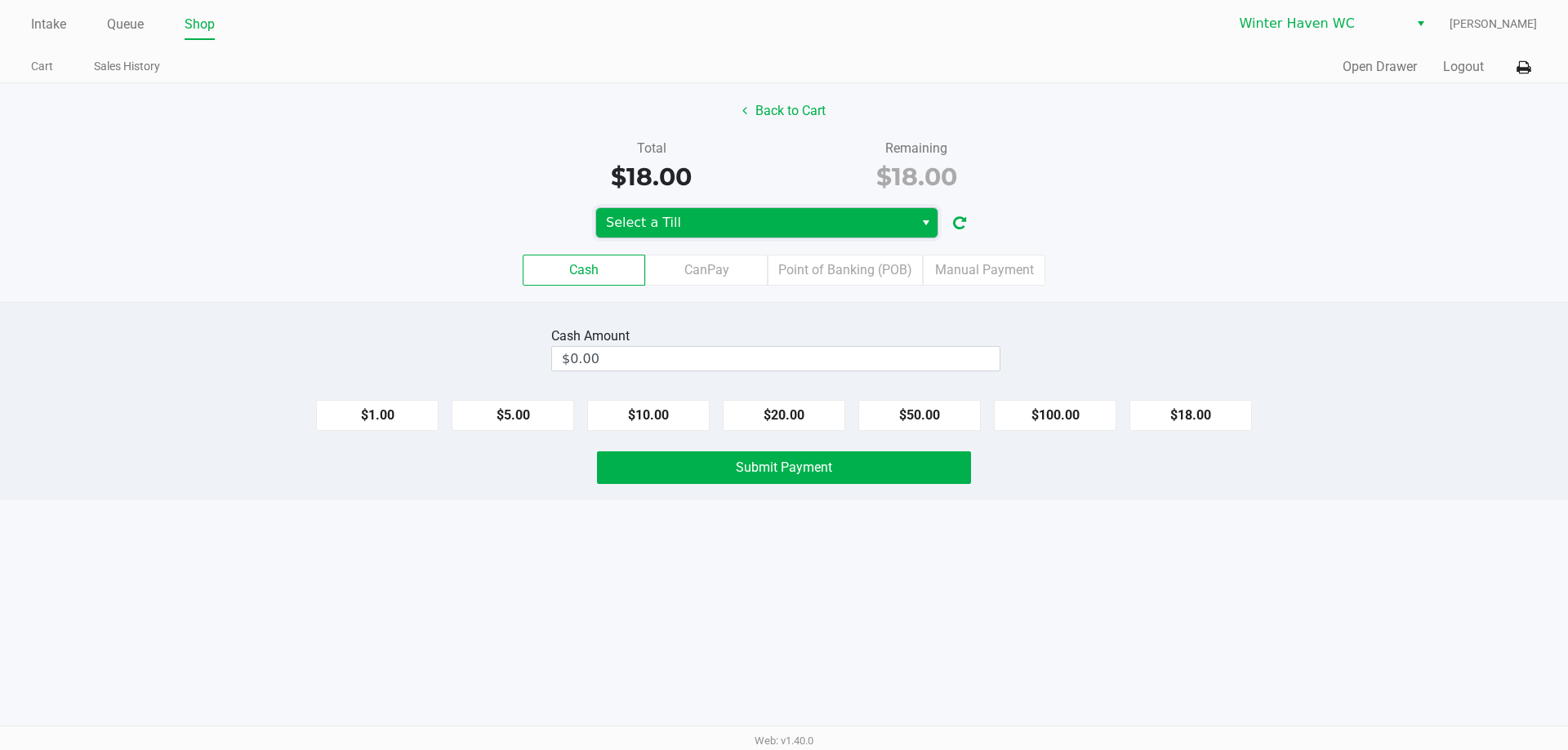
click at [701, 230] on span "Select a Till" at bounding box center [754, 223] width 298 height 20
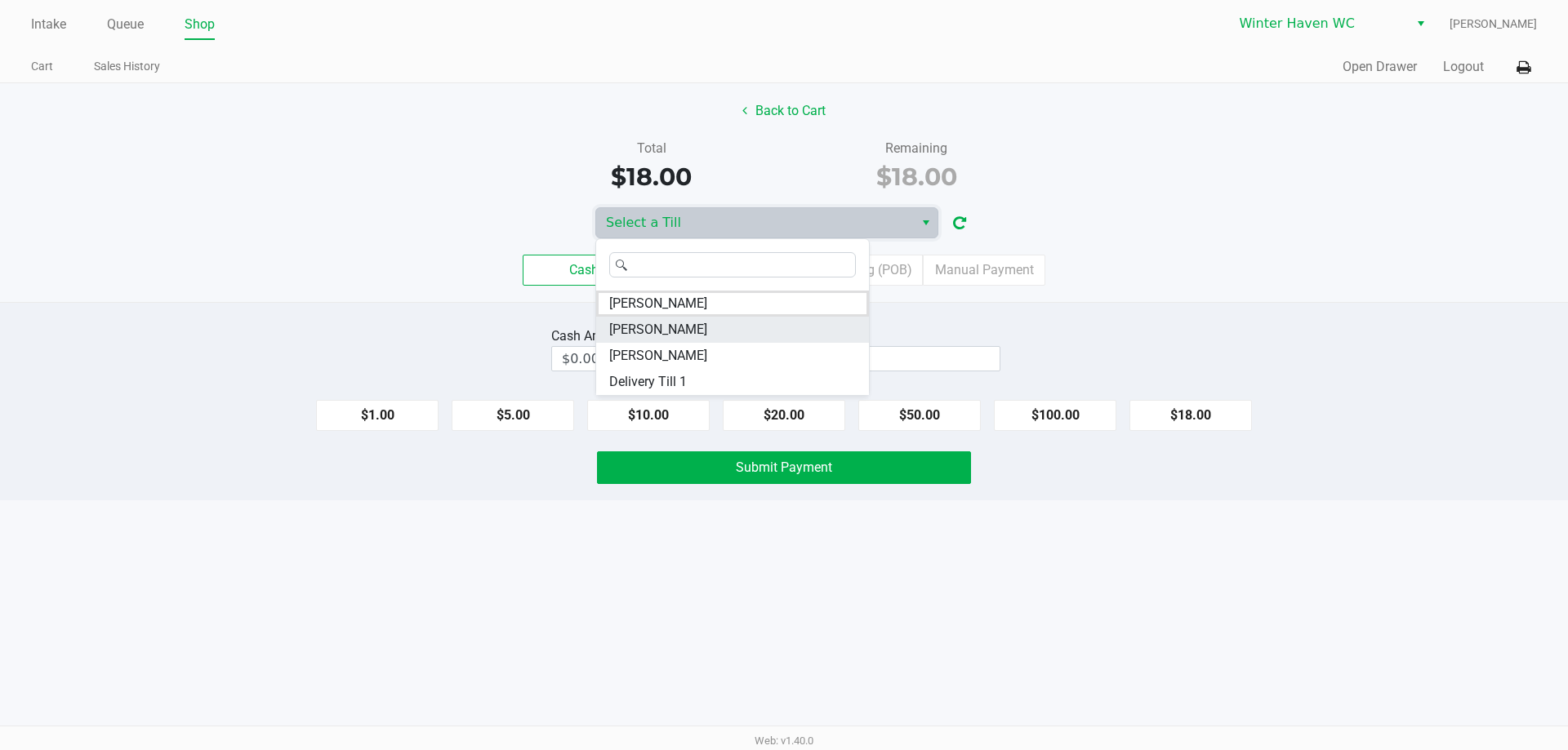
click at [690, 328] on li "JAMES-OTTO" at bounding box center [733, 329] width 273 height 26
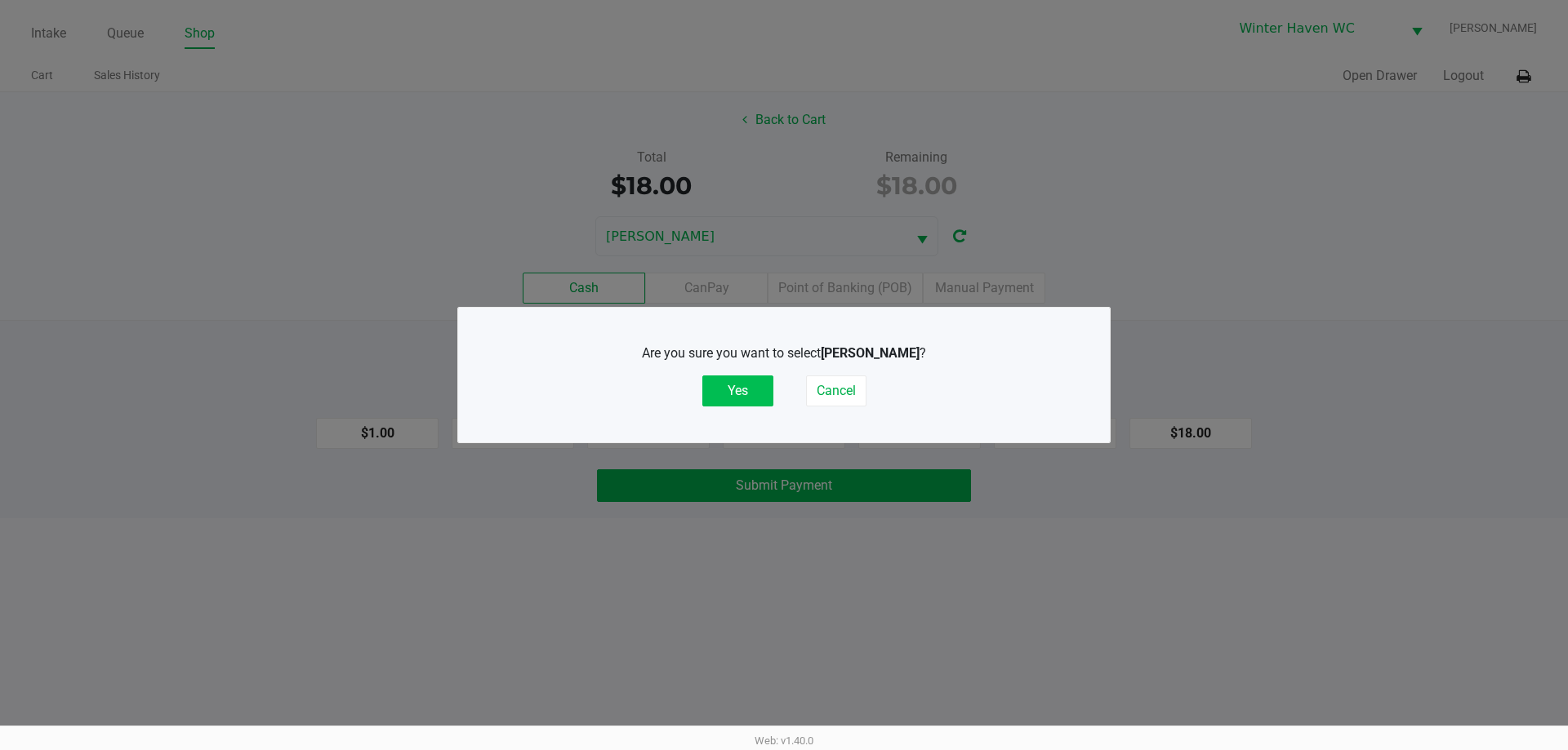
click at [734, 390] on button "Yes" at bounding box center [738, 390] width 71 height 31
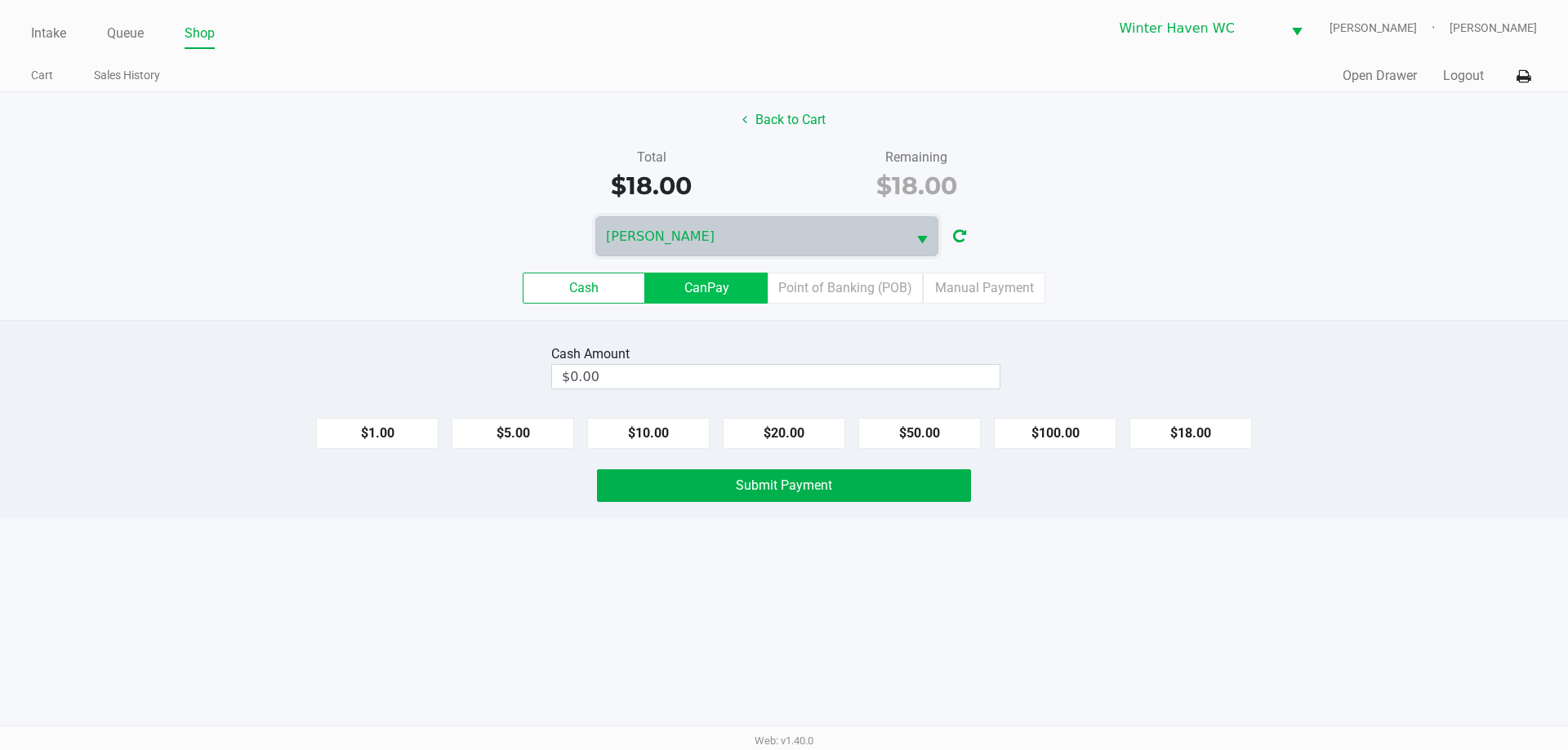
click at [719, 283] on label "CanPay" at bounding box center [706, 288] width 123 height 31
click at [0, 0] on 2 "CanPay" at bounding box center [0, 0] width 0 height 0
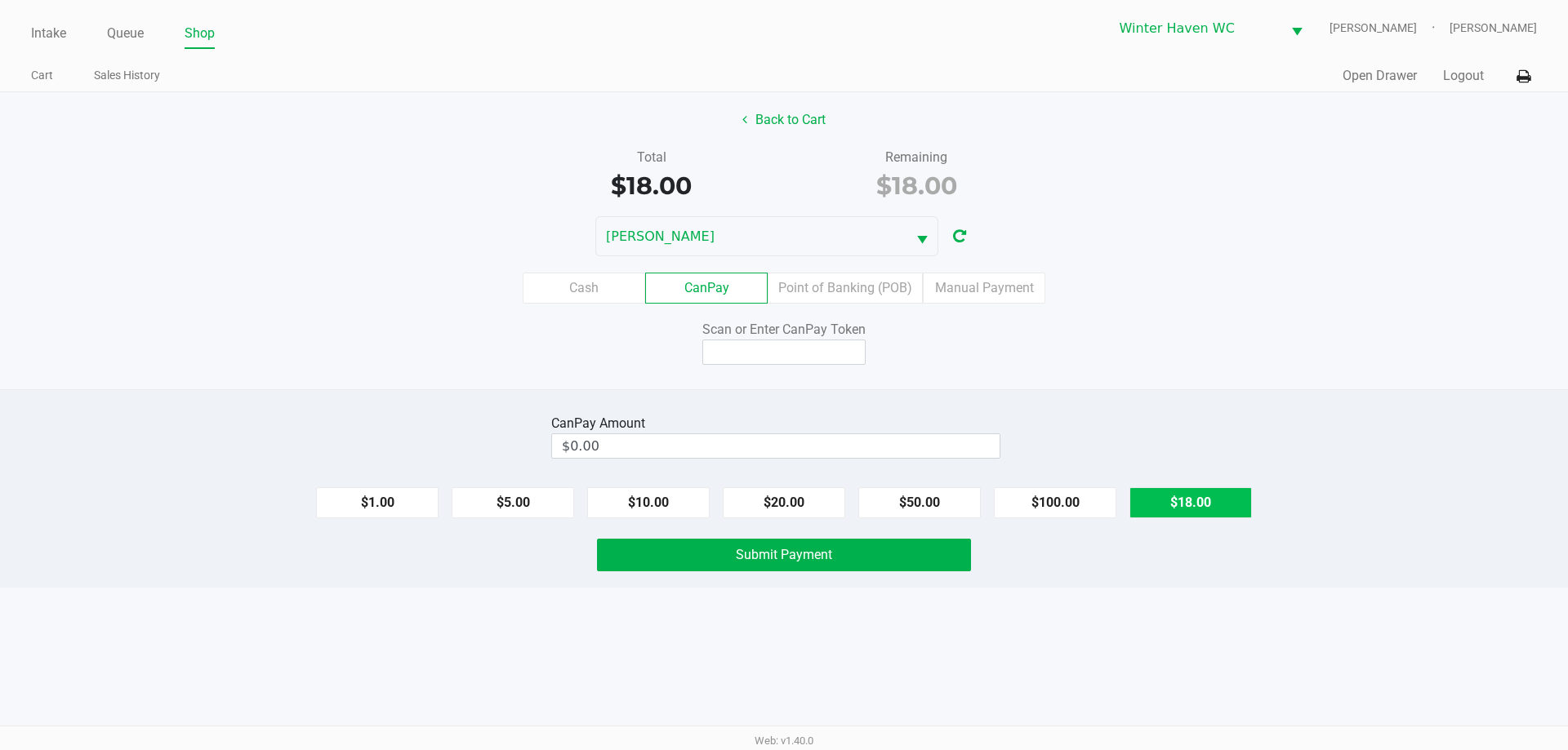
drag, startPoint x: 1195, startPoint y: 498, endPoint x: 1182, endPoint y: 493, distance: 13.9
click at [1196, 498] on button "$18.00" at bounding box center [1190, 502] width 123 height 31
type input "$18.00"
click at [787, 354] on input at bounding box center [783, 353] width 163 height 26
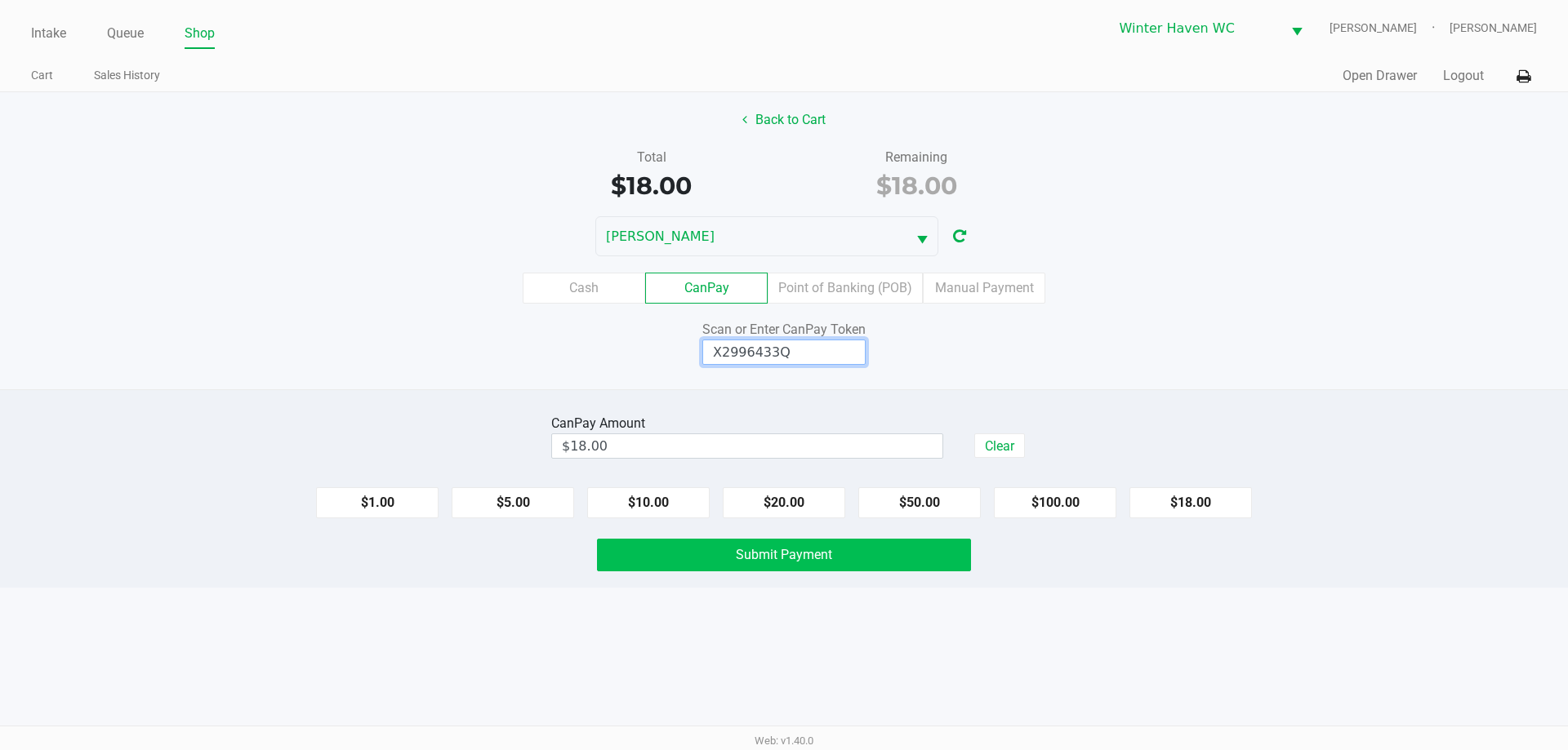
type input "X2996433Q"
click at [650, 567] on button "Submit Payment" at bounding box center [784, 554] width 374 height 33
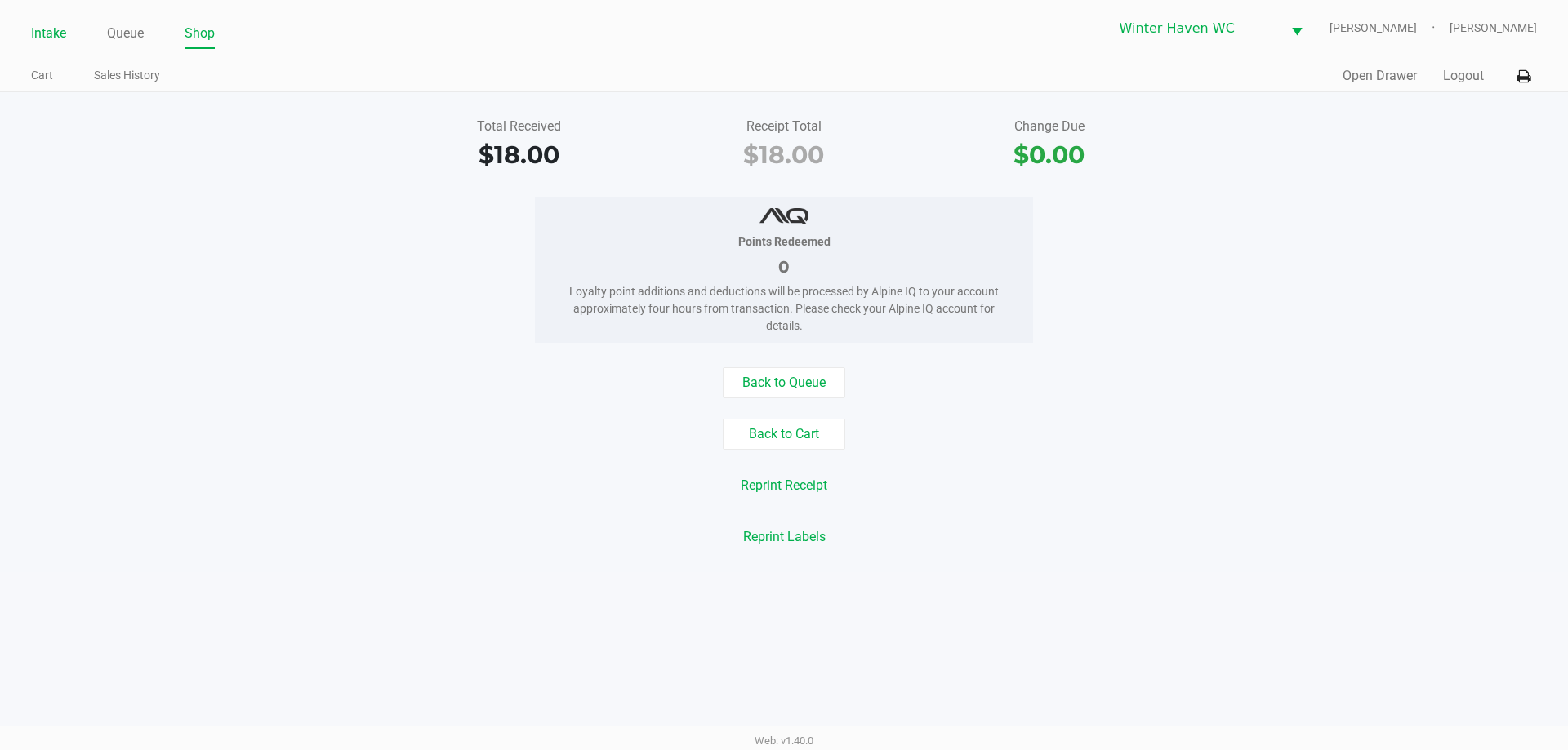
click at [58, 33] on link "Intake" at bounding box center [48, 33] width 36 height 23
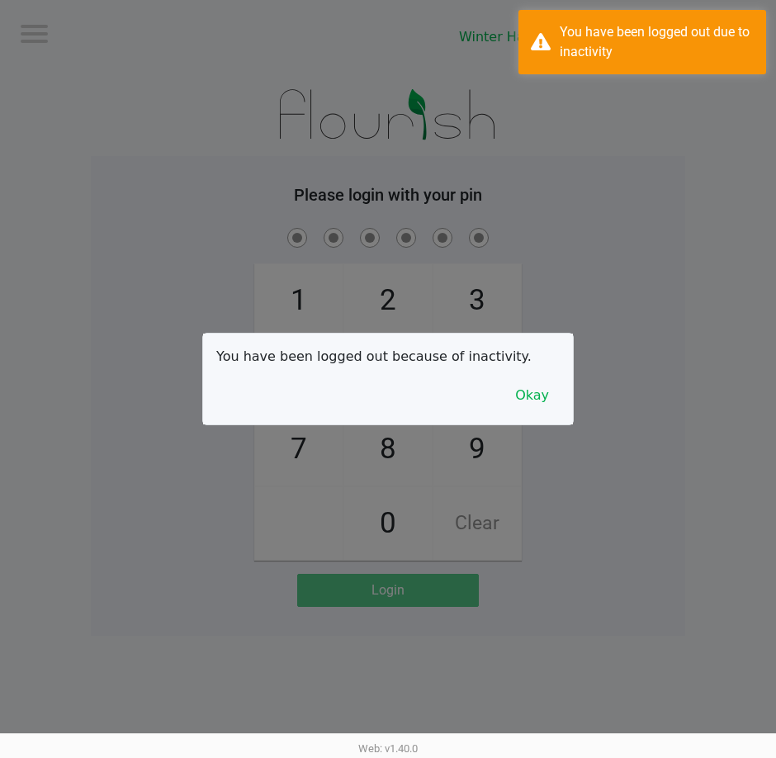
click at [220, 150] on div at bounding box center [388, 379] width 776 height 758
checkbox input "true"
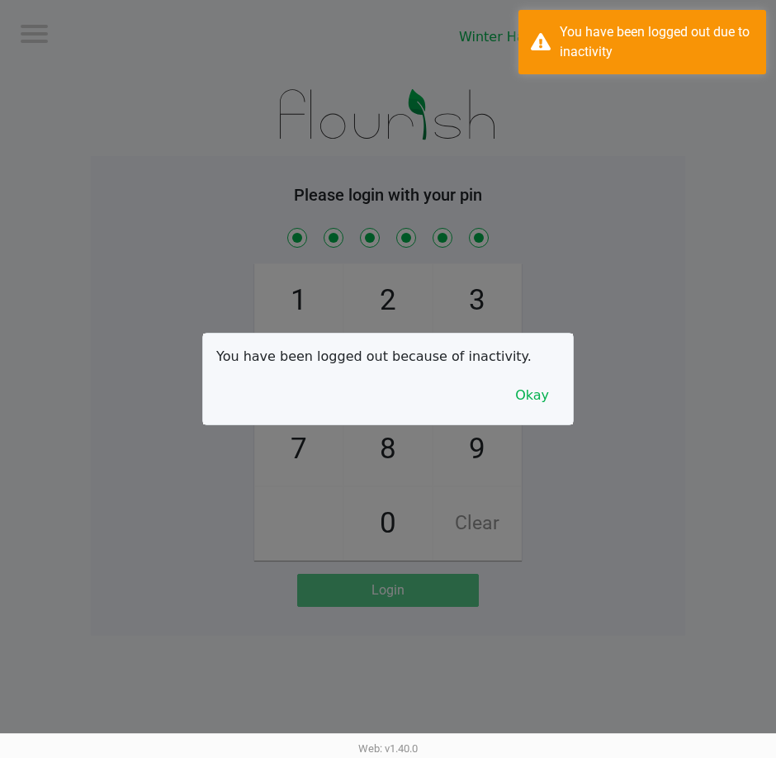
checkbox input "true"
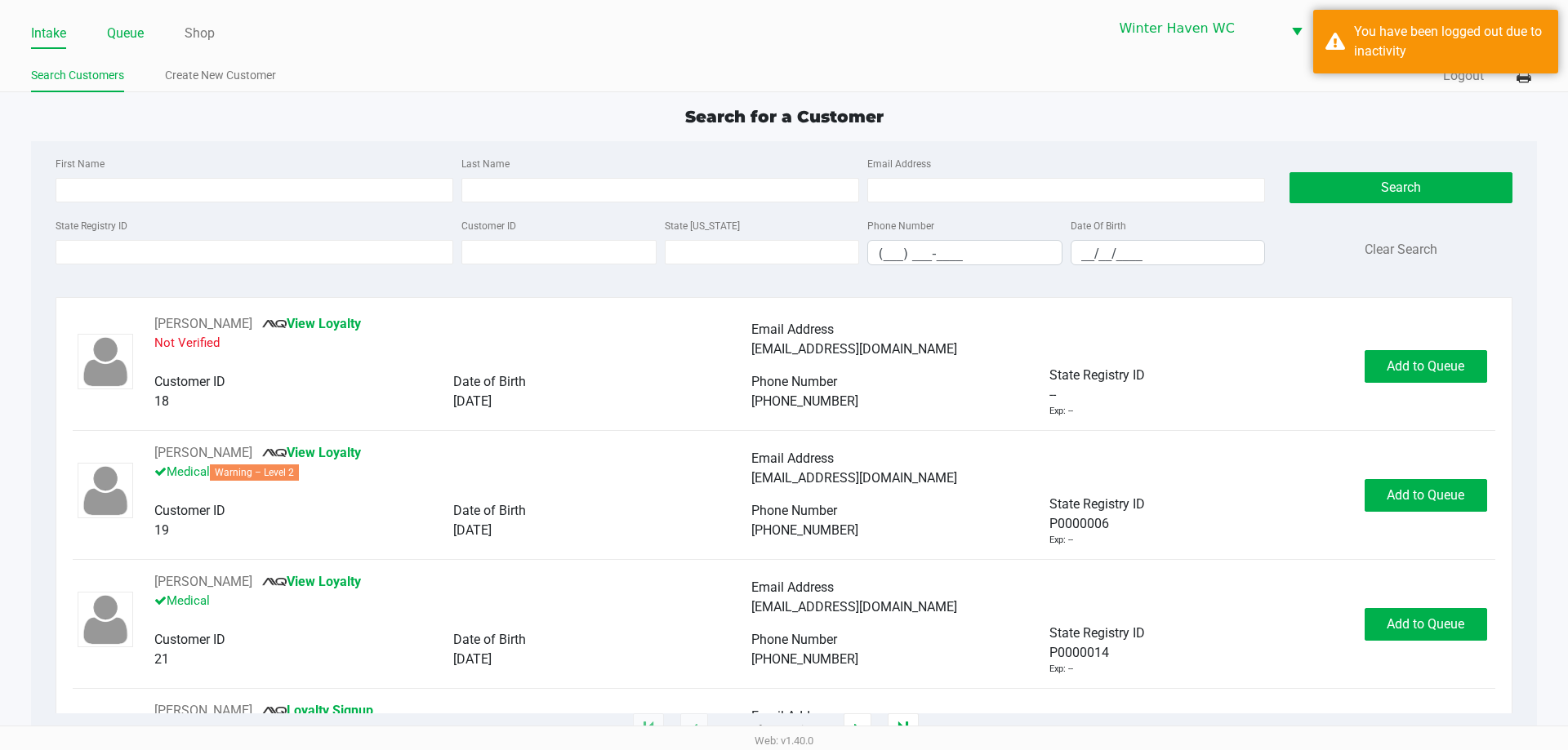
click at [132, 27] on link "Queue" at bounding box center [125, 33] width 37 height 23
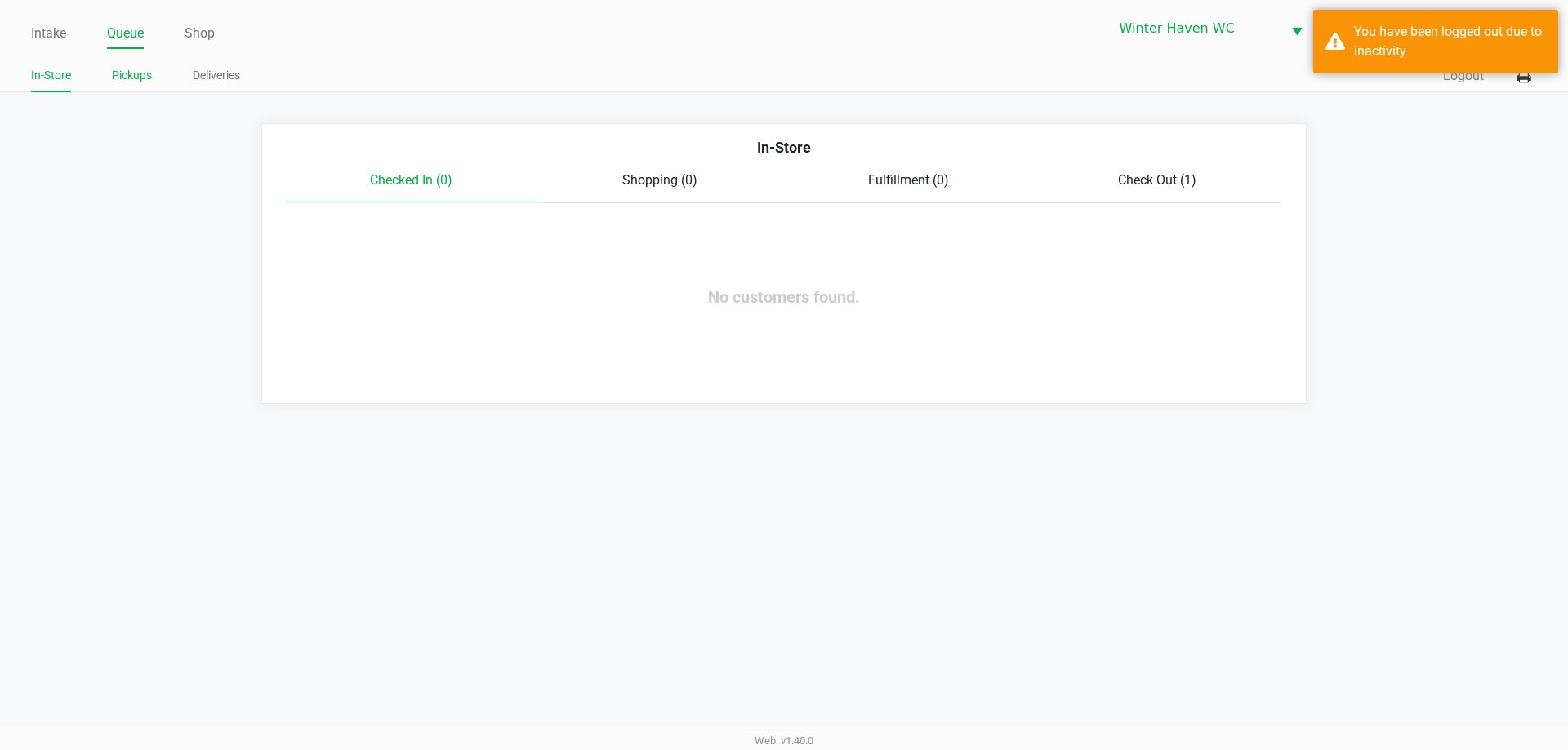
click at [138, 77] on link "Pickups" at bounding box center [131, 75] width 40 height 21
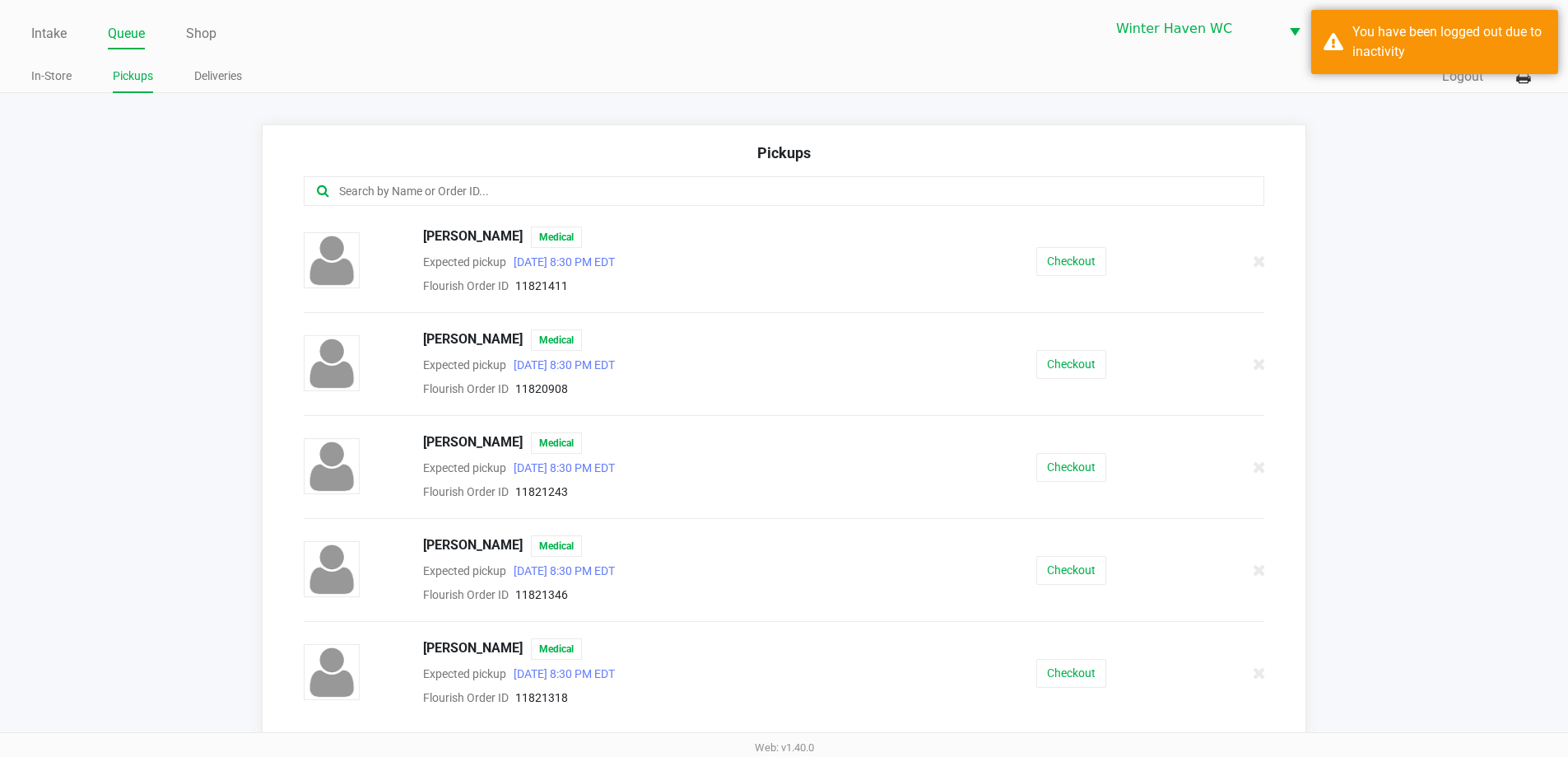
click at [579, 197] on input "text" at bounding box center [759, 191] width 841 height 19
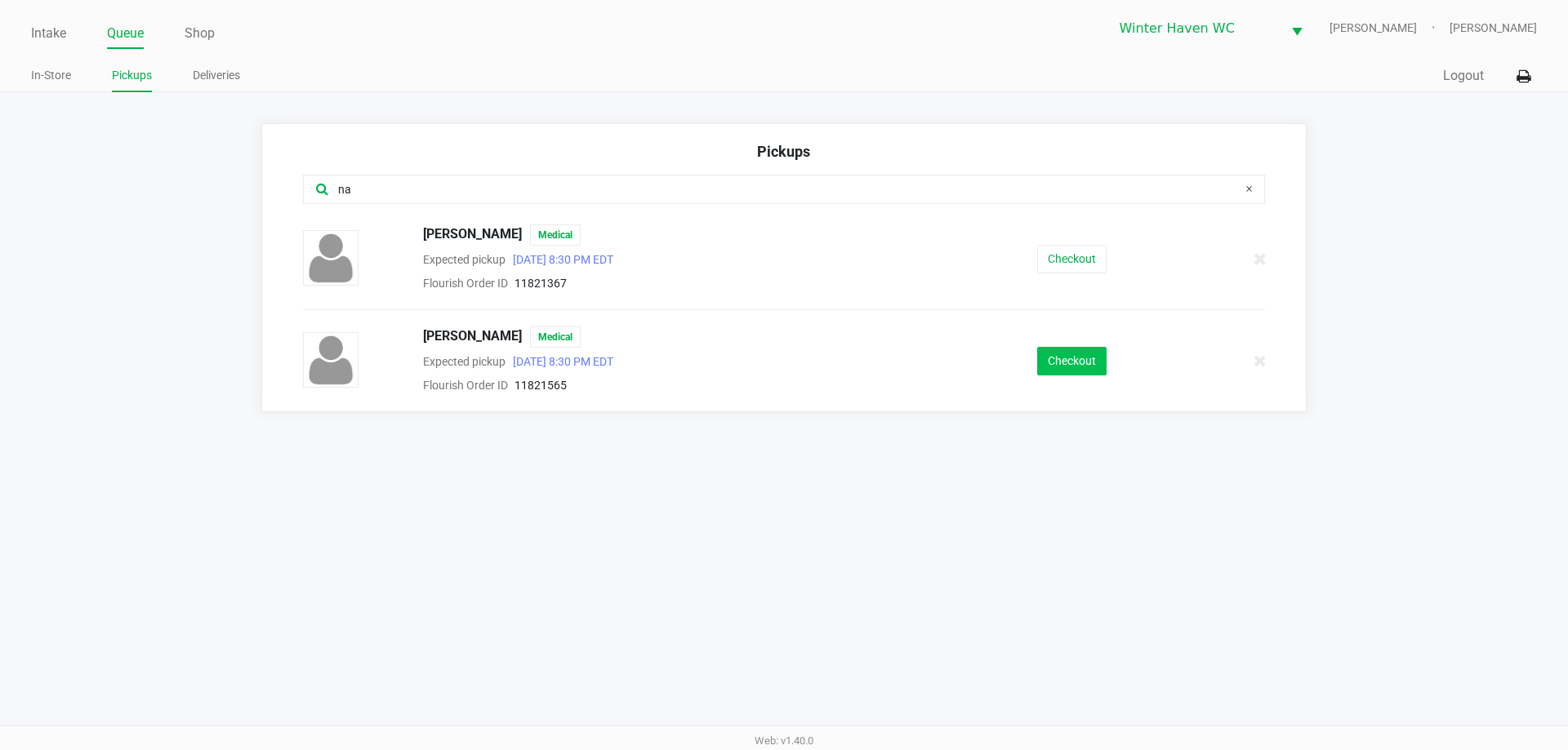
type input "na"
click at [1095, 364] on button "Checkout" at bounding box center [1072, 361] width 69 height 29
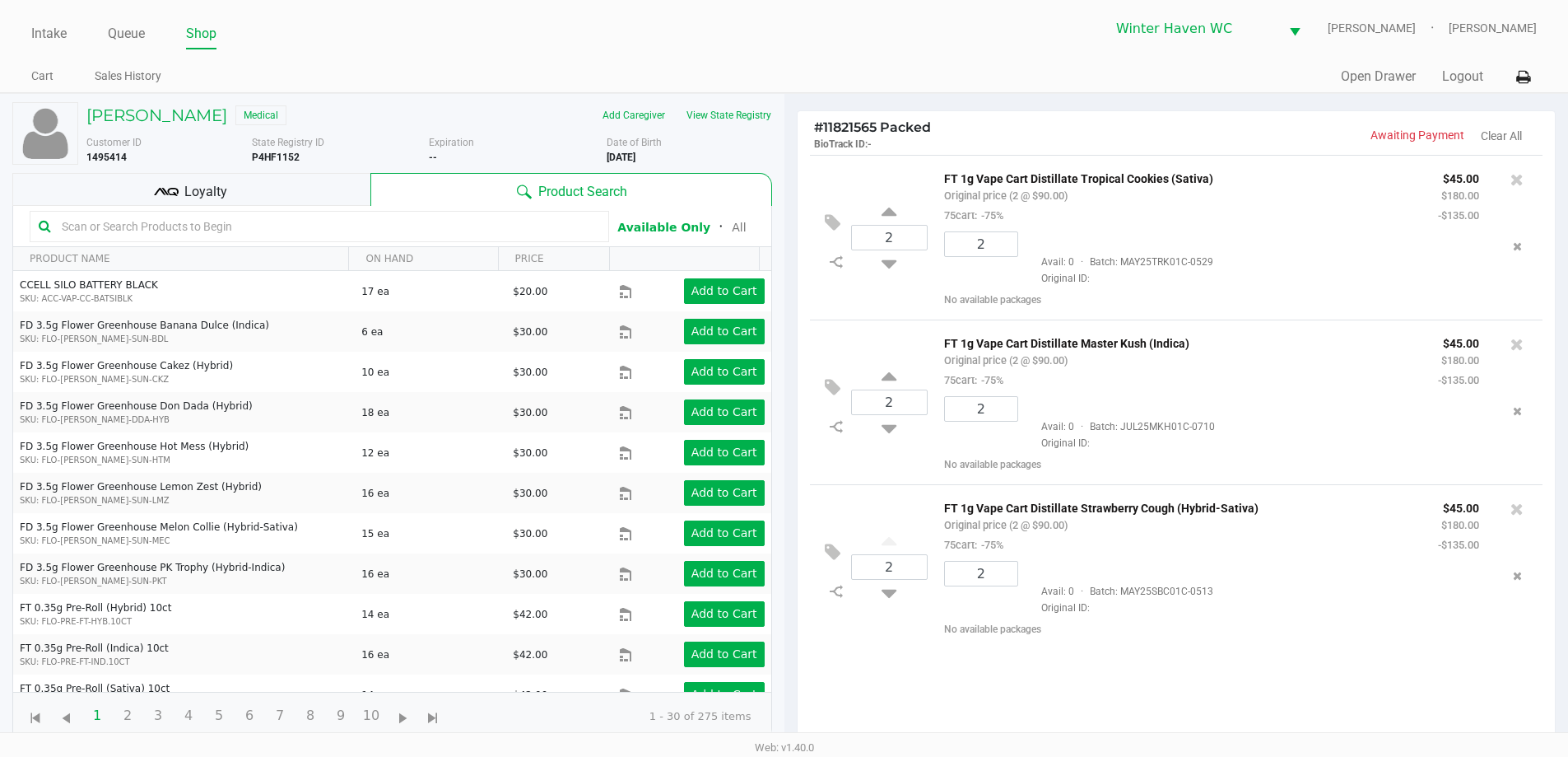
click at [329, 210] on div at bounding box center [319, 225] width 579 height 31
click at [295, 188] on div "Loyalty" at bounding box center [190, 189] width 358 height 33
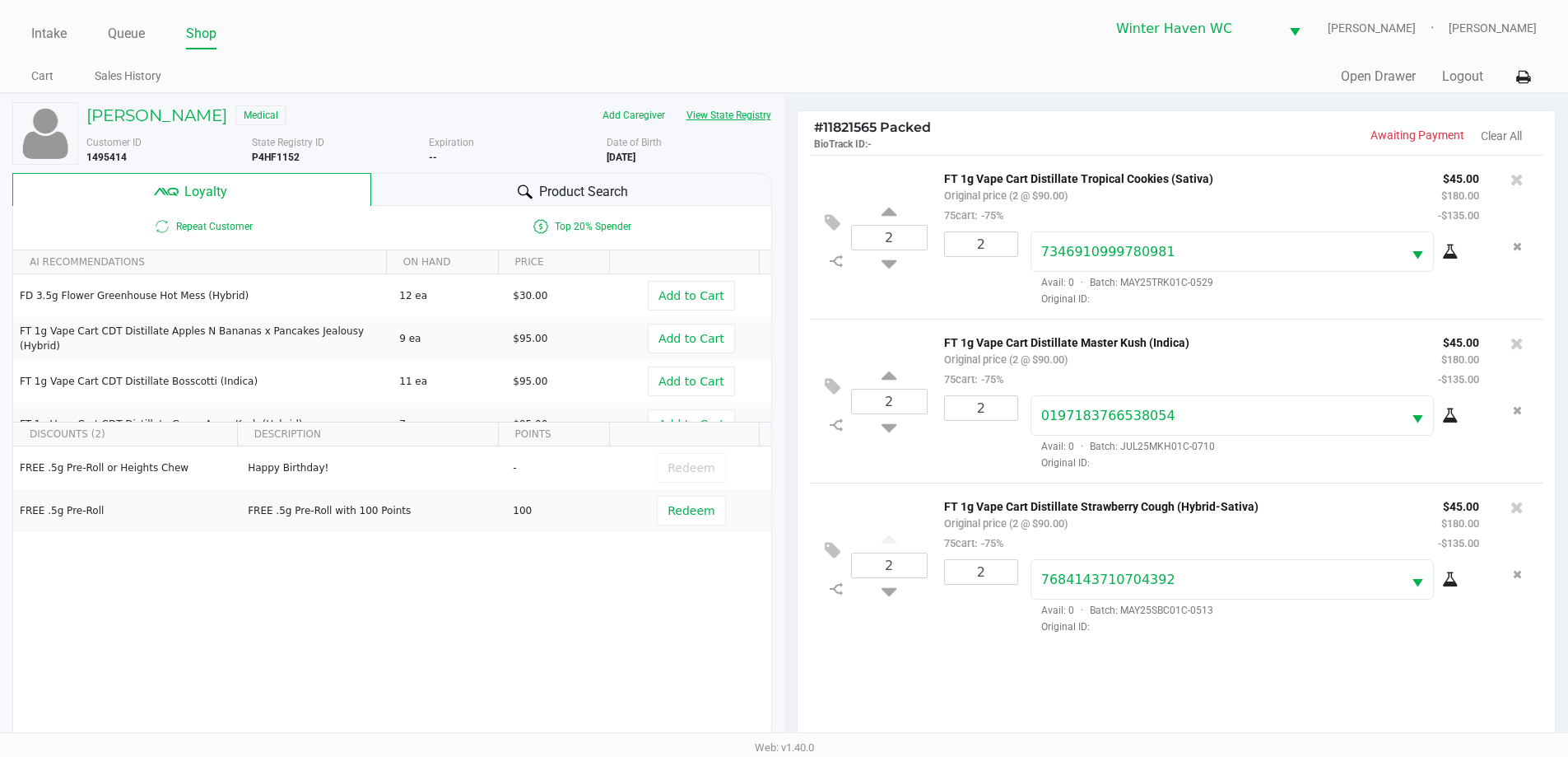
click at [720, 127] on button "View State Registry" at bounding box center [724, 115] width 97 height 26
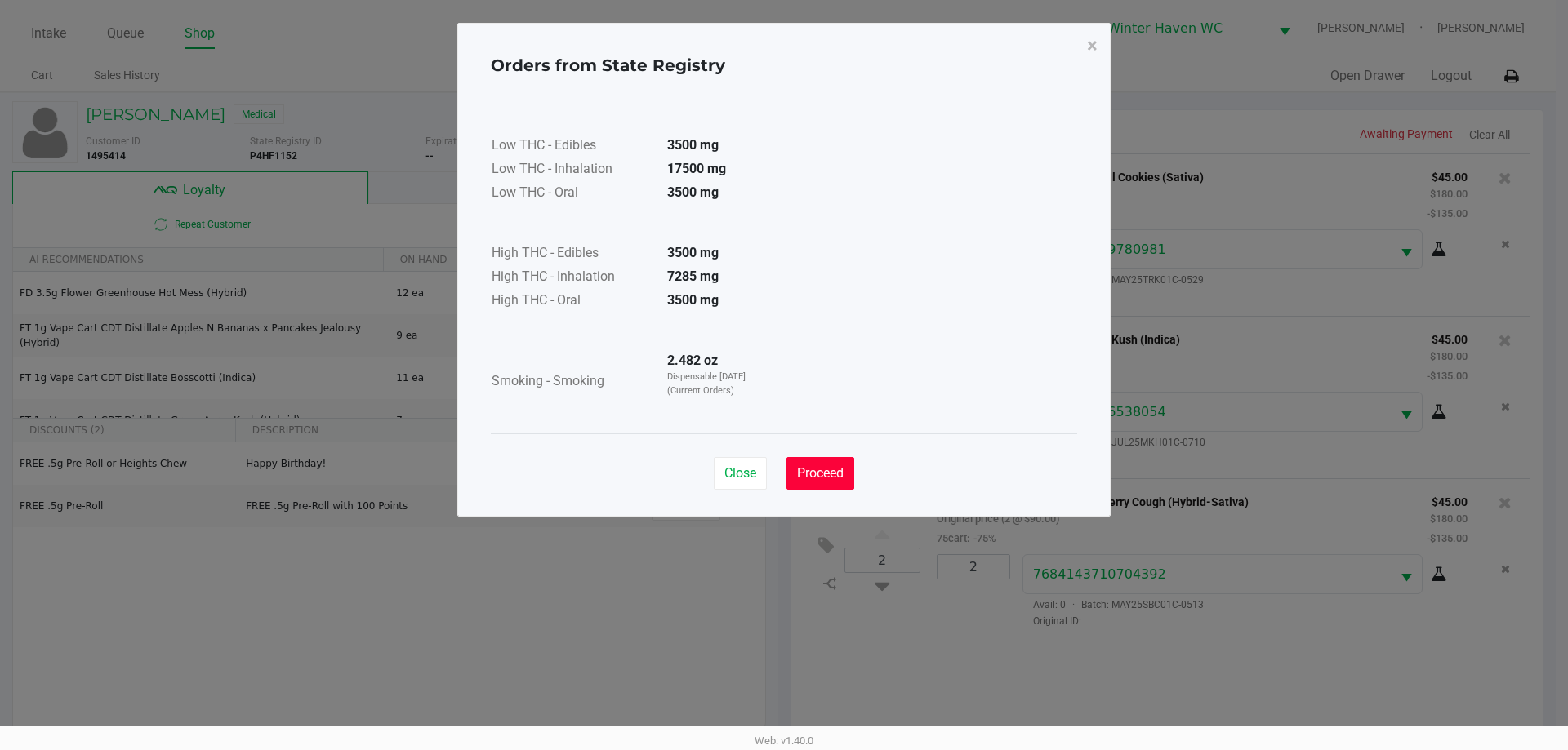
click at [828, 478] on span "Proceed" at bounding box center [820, 473] width 46 height 16
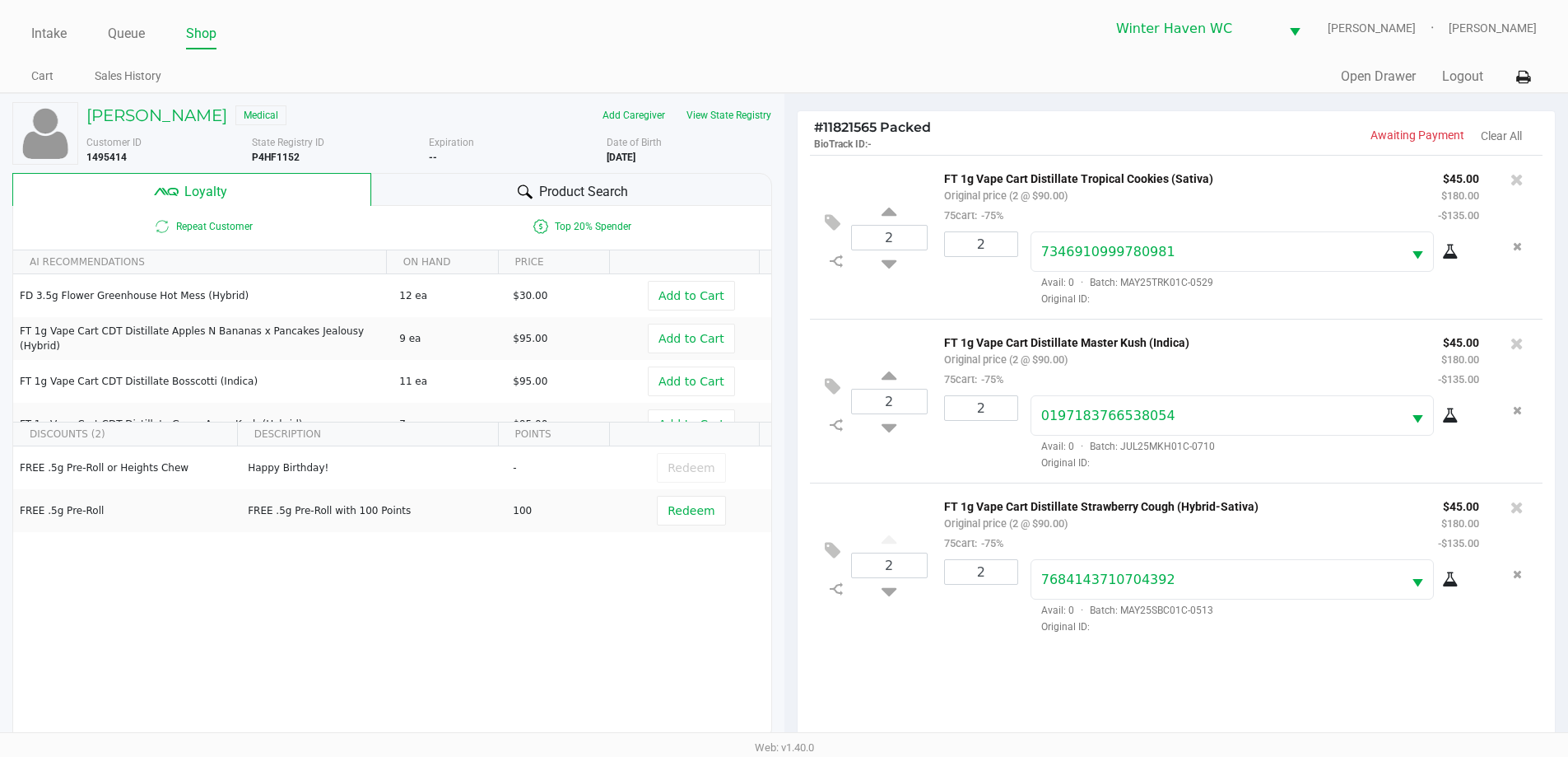
drag, startPoint x: 1221, startPoint y: 187, endPoint x: 1002, endPoint y: 185, distance: 219.0
click at [987, 181] on div "FT 1g Vape Cart Distillate Tropical Cookies (Sativa) Original price (2 @ $90.00…" at bounding box center [1178, 195] width 493 height 57
click at [1228, 211] on div "FT 1g Vape Cart Distillate Tropical Cookies (Sativa) Original price (2 @ $90.00…" at bounding box center [1178, 195] width 493 height 57
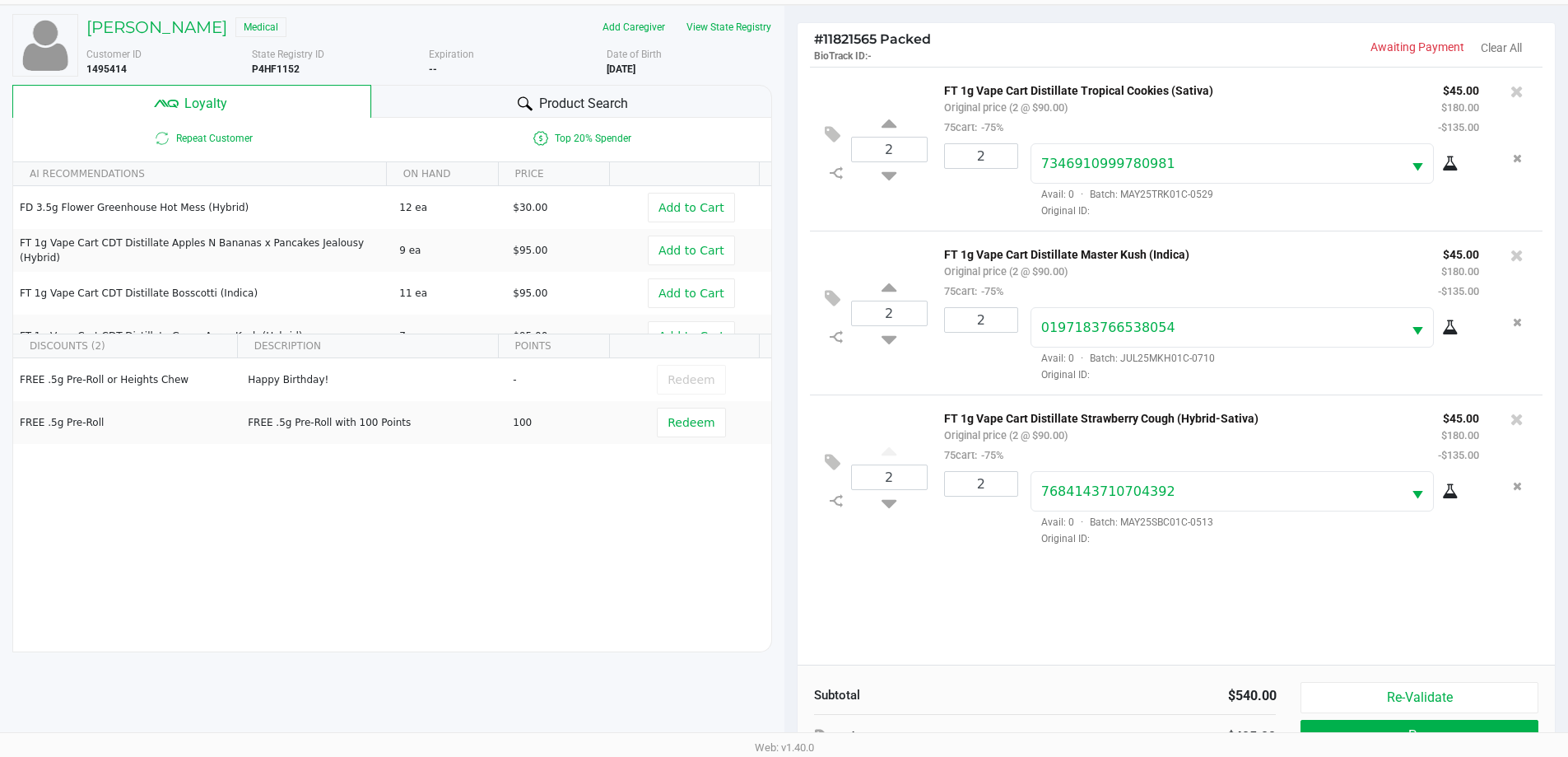
scroll to position [197, 0]
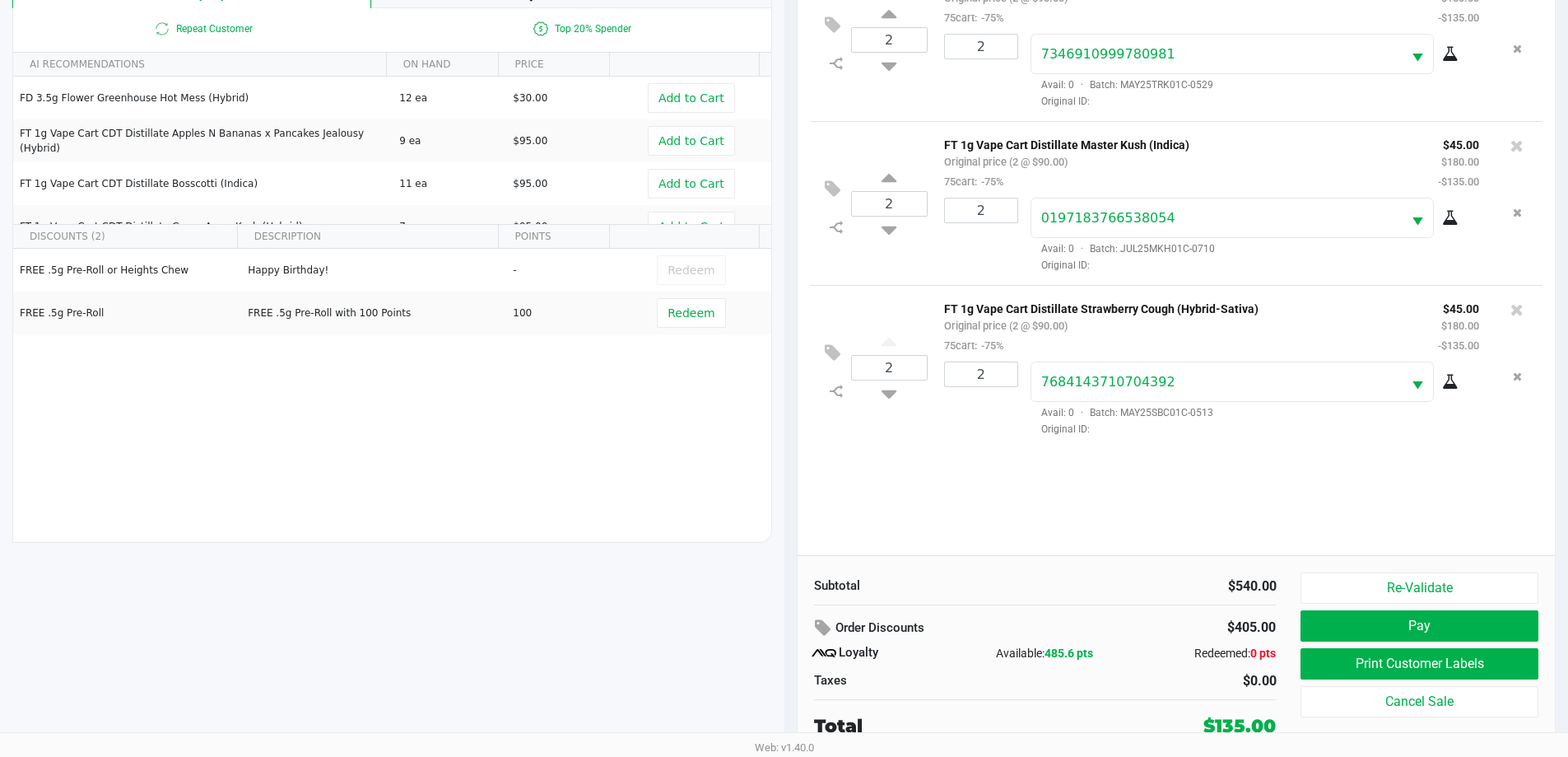
drag, startPoint x: 1251, startPoint y: 311, endPoint x: 1093, endPoint y: 320, distance: 158.3
click at [1093, 320] on div "FT 1g Vape Cart Distillate Strawberry Cough (Hybrid-Sativa) Original price (2 @…" at bounding box center [1178, 326] width 493 height 57
click at [1116, 532] on div "2 FT 1g Vape Cart Distillate Tropical Cookies (Sativa) Original price (2 @ $90.…" at bounding box center [1176, 256] width 759 height 598
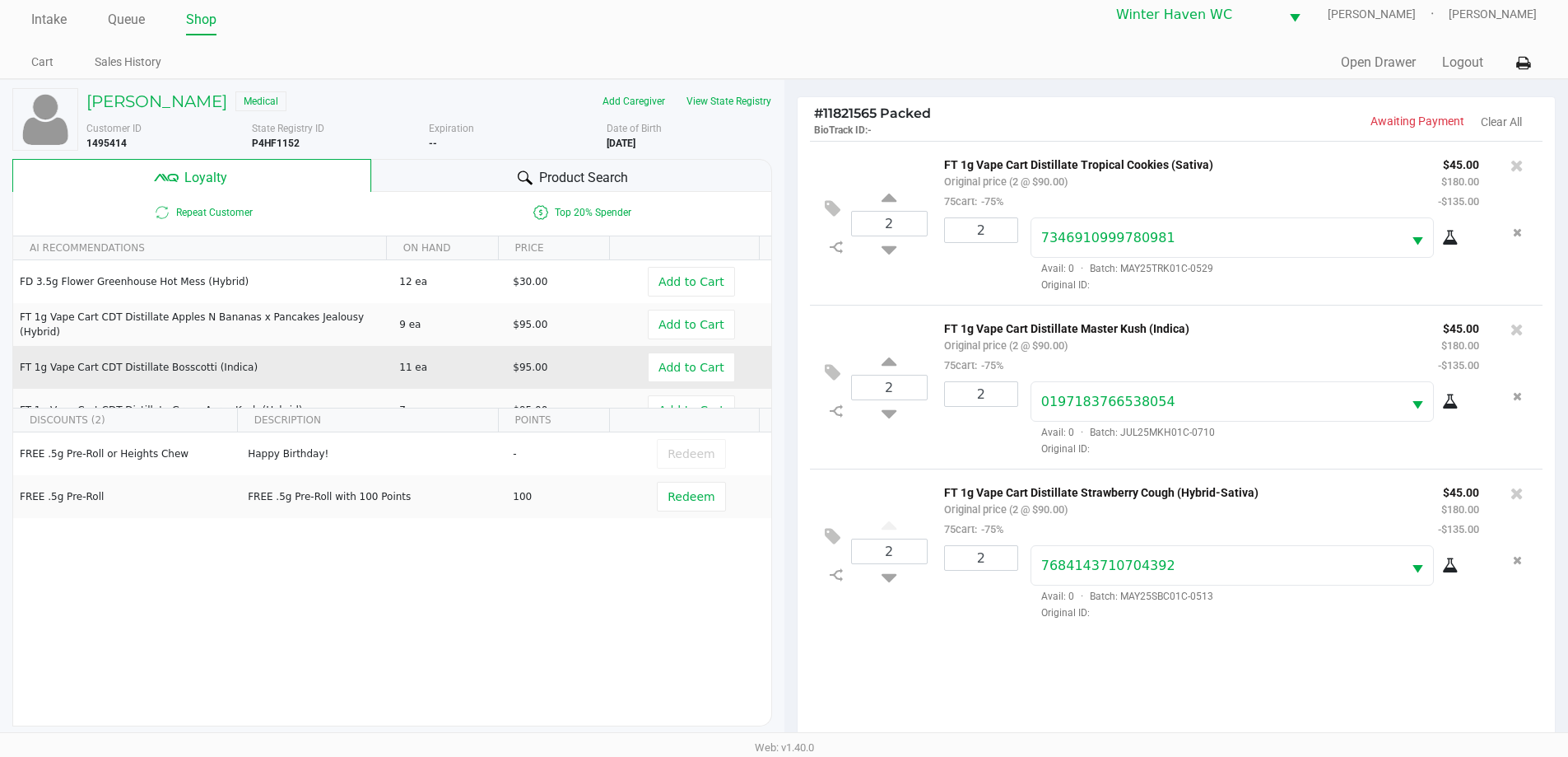
scroll to position [0, 0]
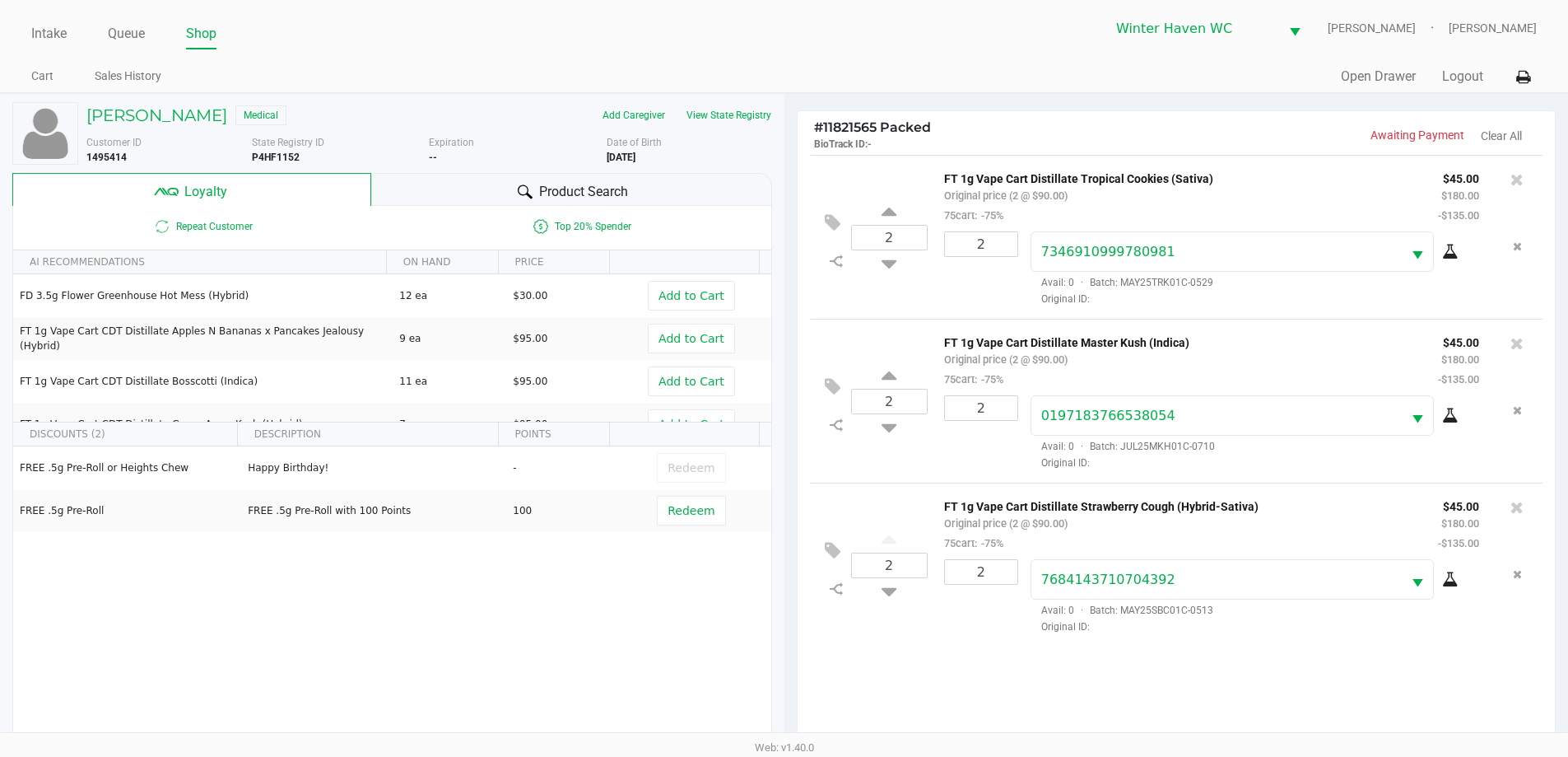
click at [587, 183] on span "Product Search" at bounding box center [583, 192] width 89 height 20
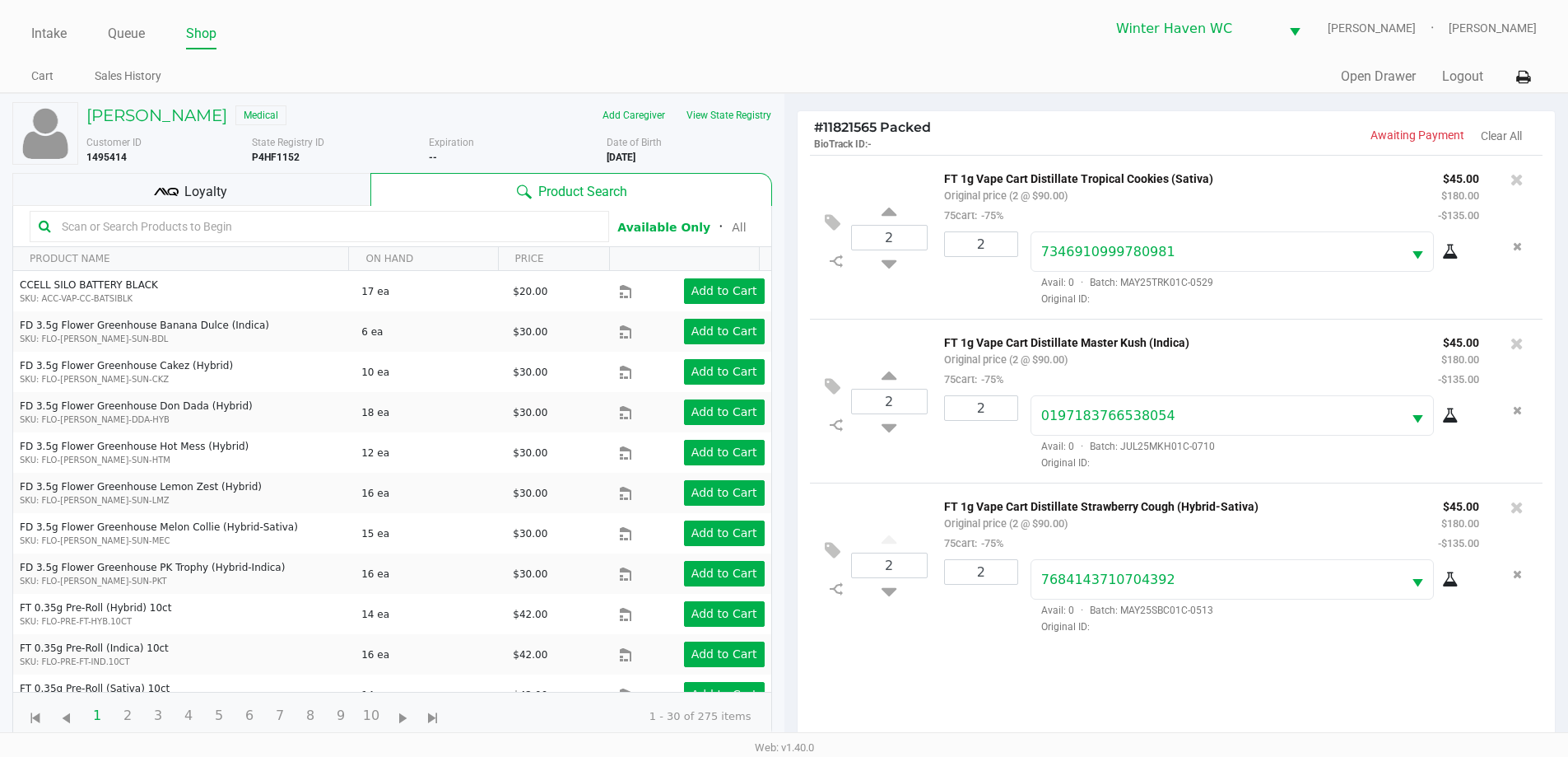
click at [333, 222] on input "text" at bounding box center [327, 226] width 545 height 25
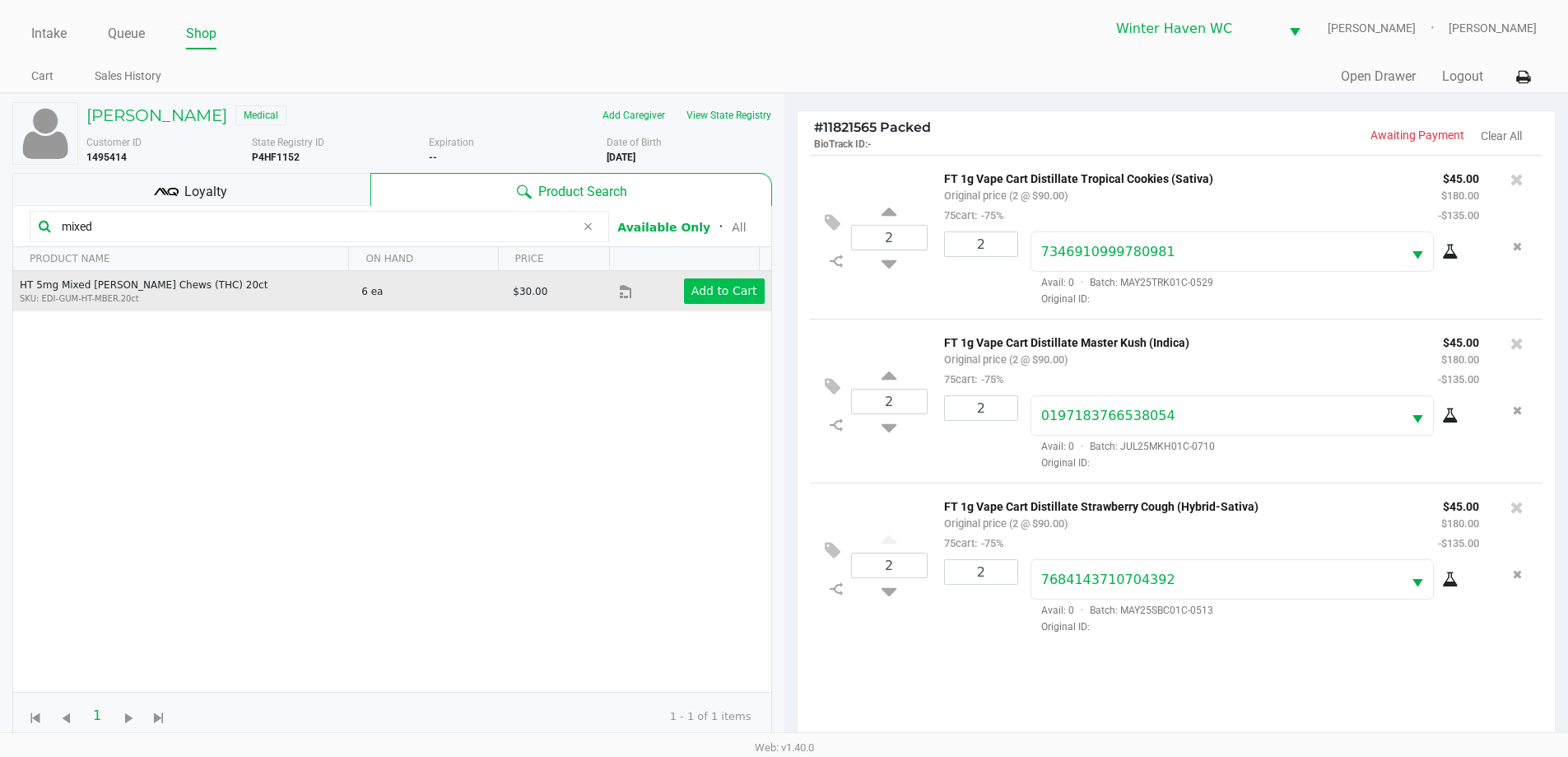
type input "mixed"
click at [708, 300] on button "Add to Cart" at bounding box center [724, 291] width 81 height 26
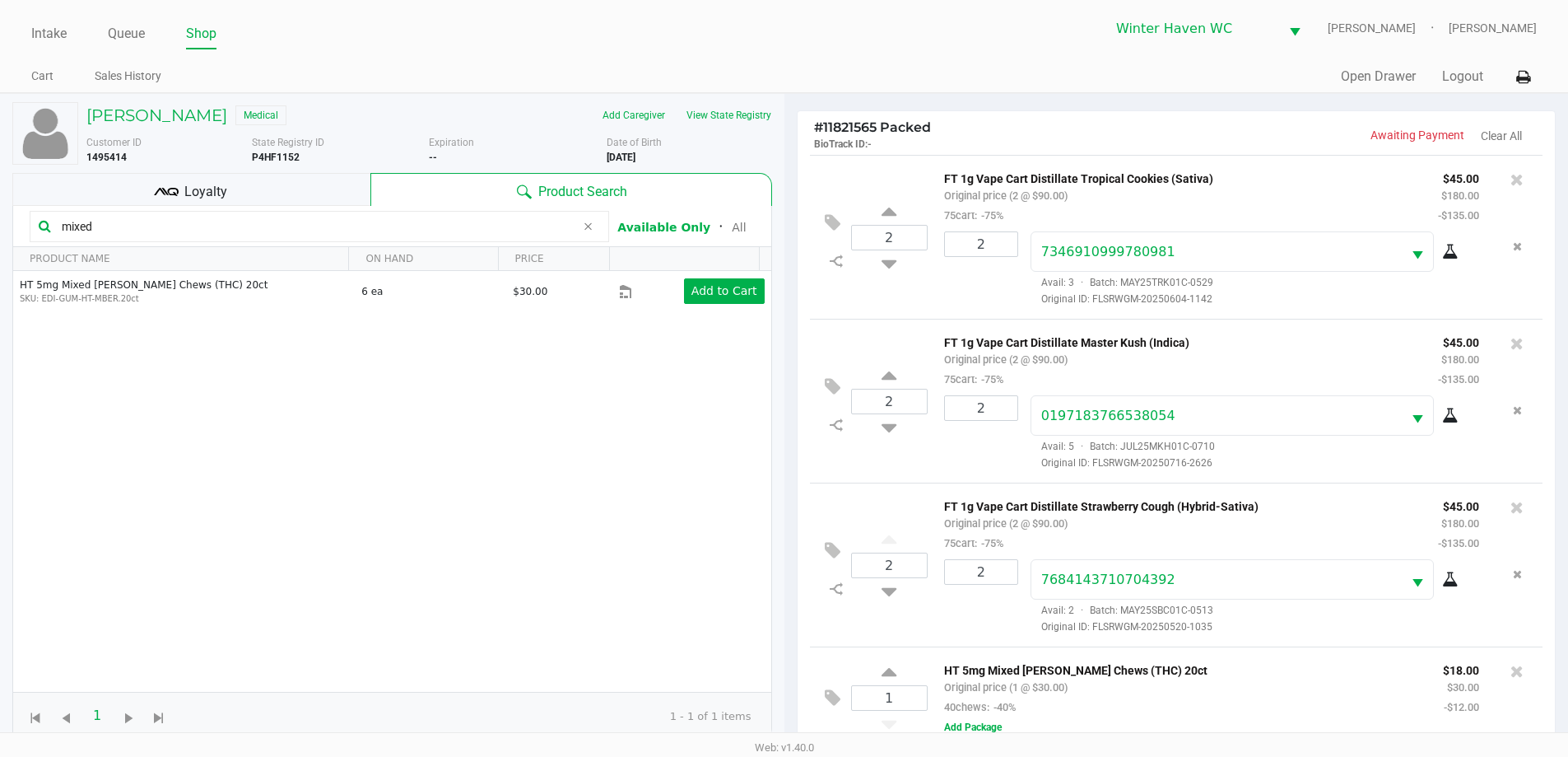
click at [320, 189] on div "Loyalty" at bounding box center [190, 189] width 358 height 33
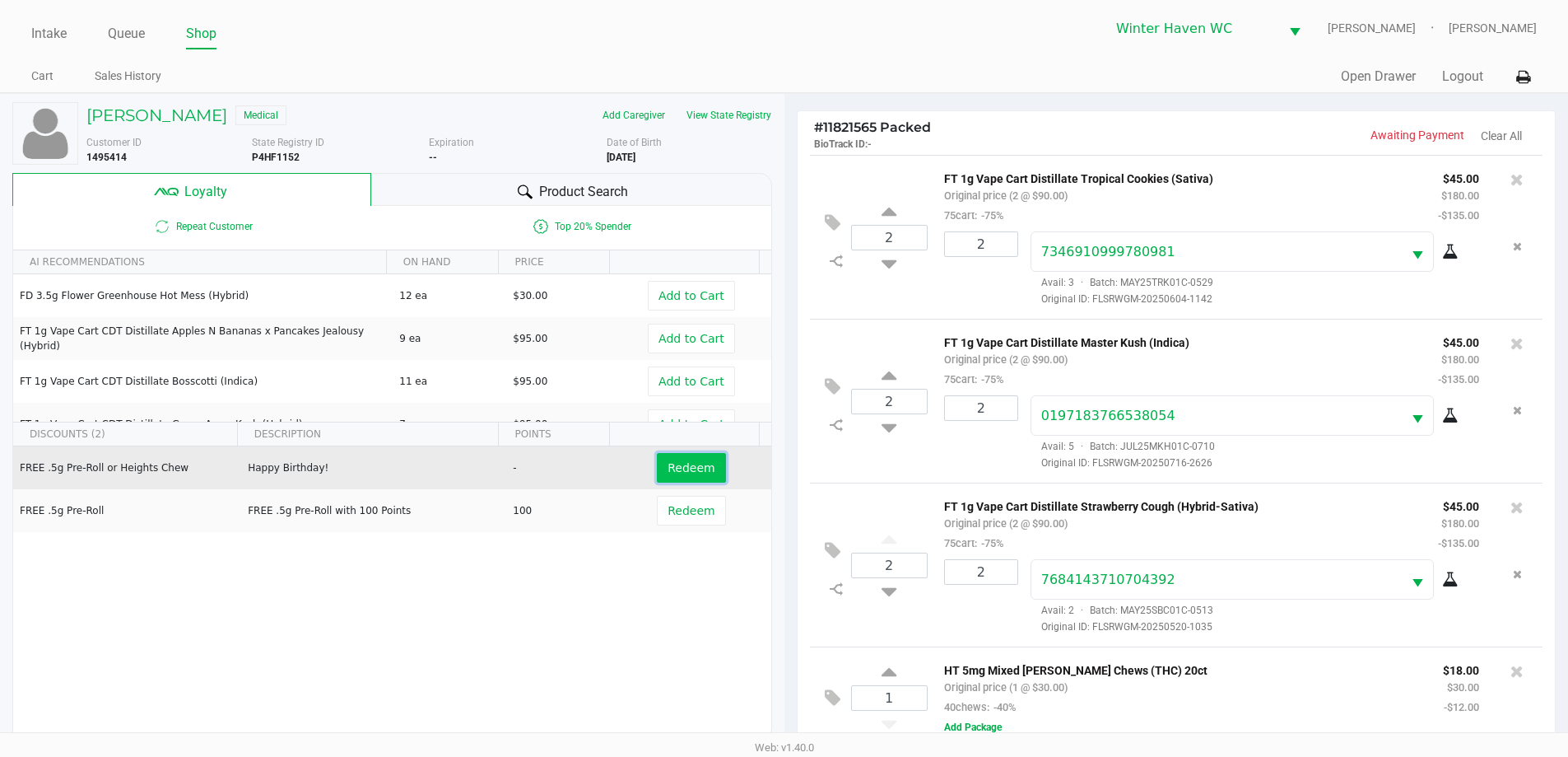
click at [676, 471] on span "Redeem" at bounding box center [691, 467] width 47 height 13
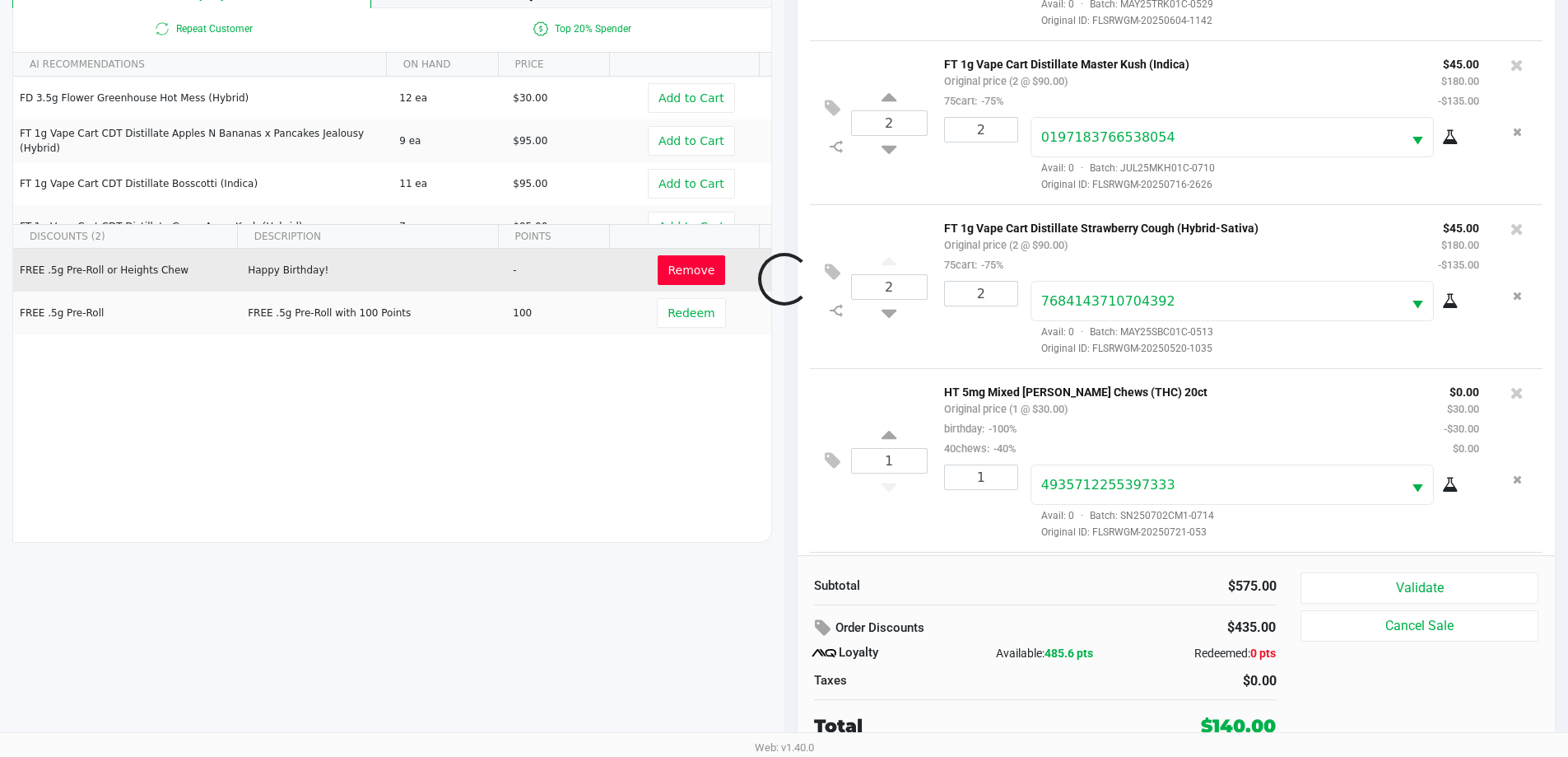
scroll to position [225, 0]
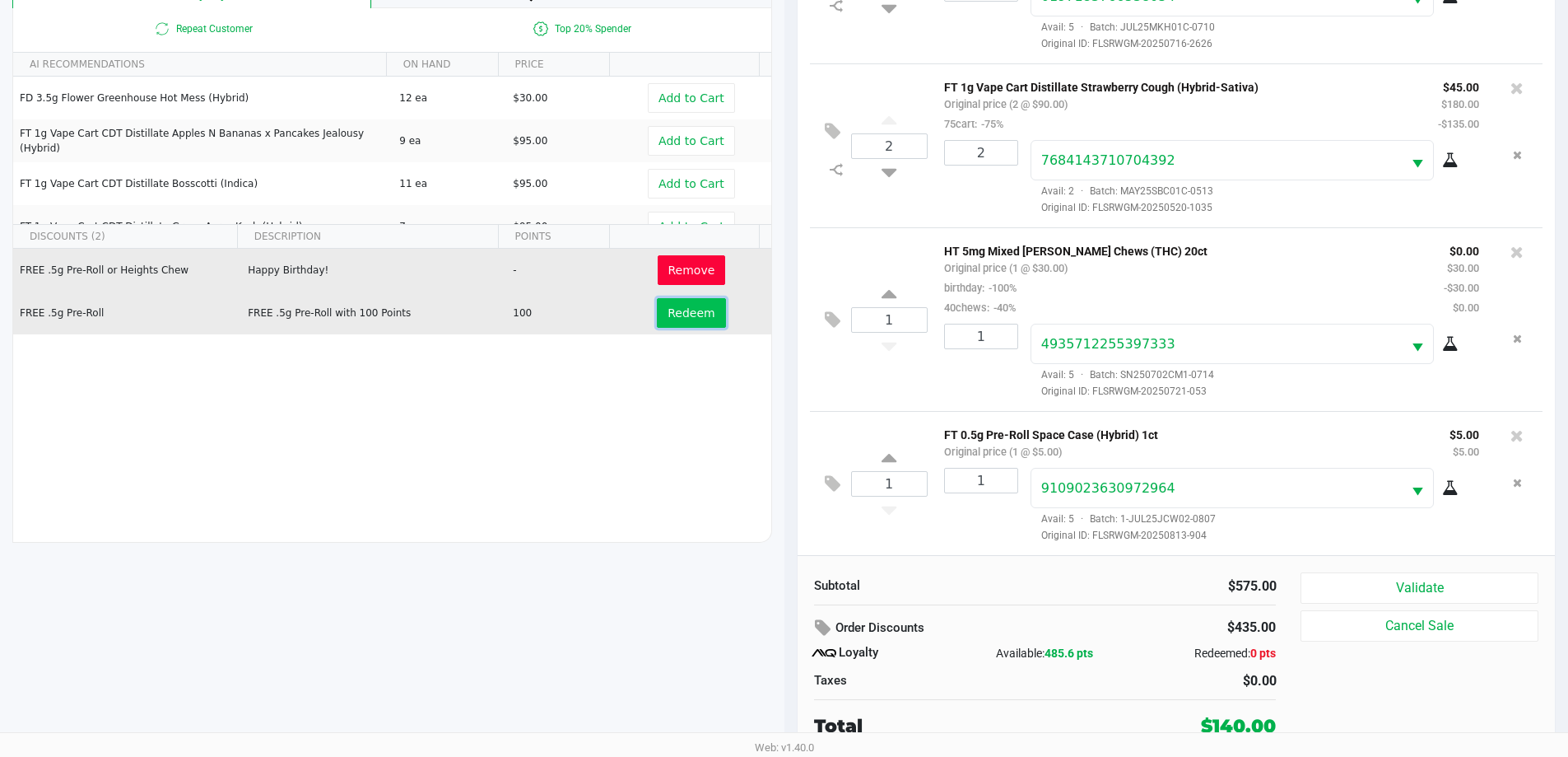
click at [690, 318] on span "Redeem" at bounding box center [691, 312] width 47 height 13
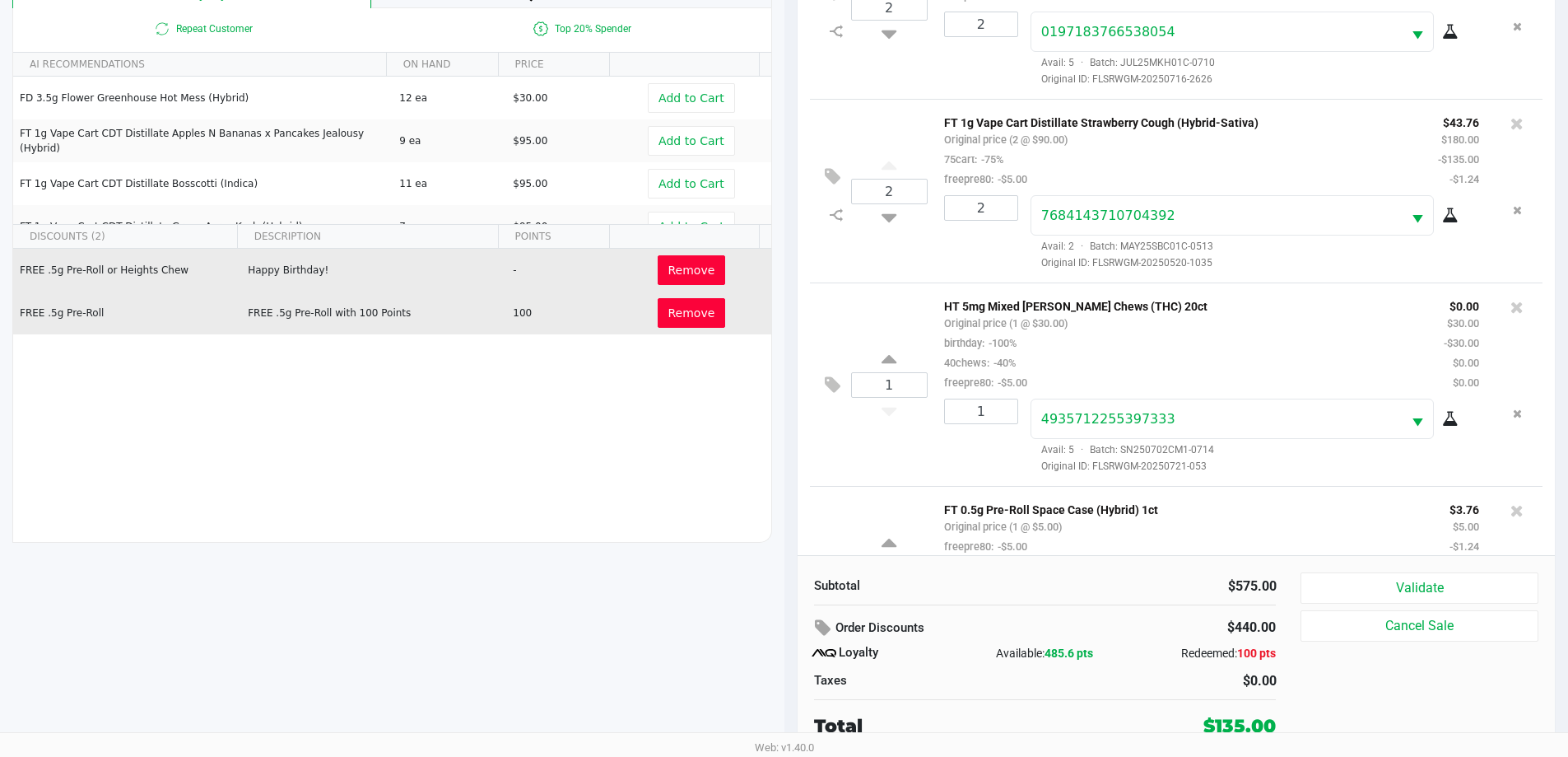
scroll to position [324, 0]
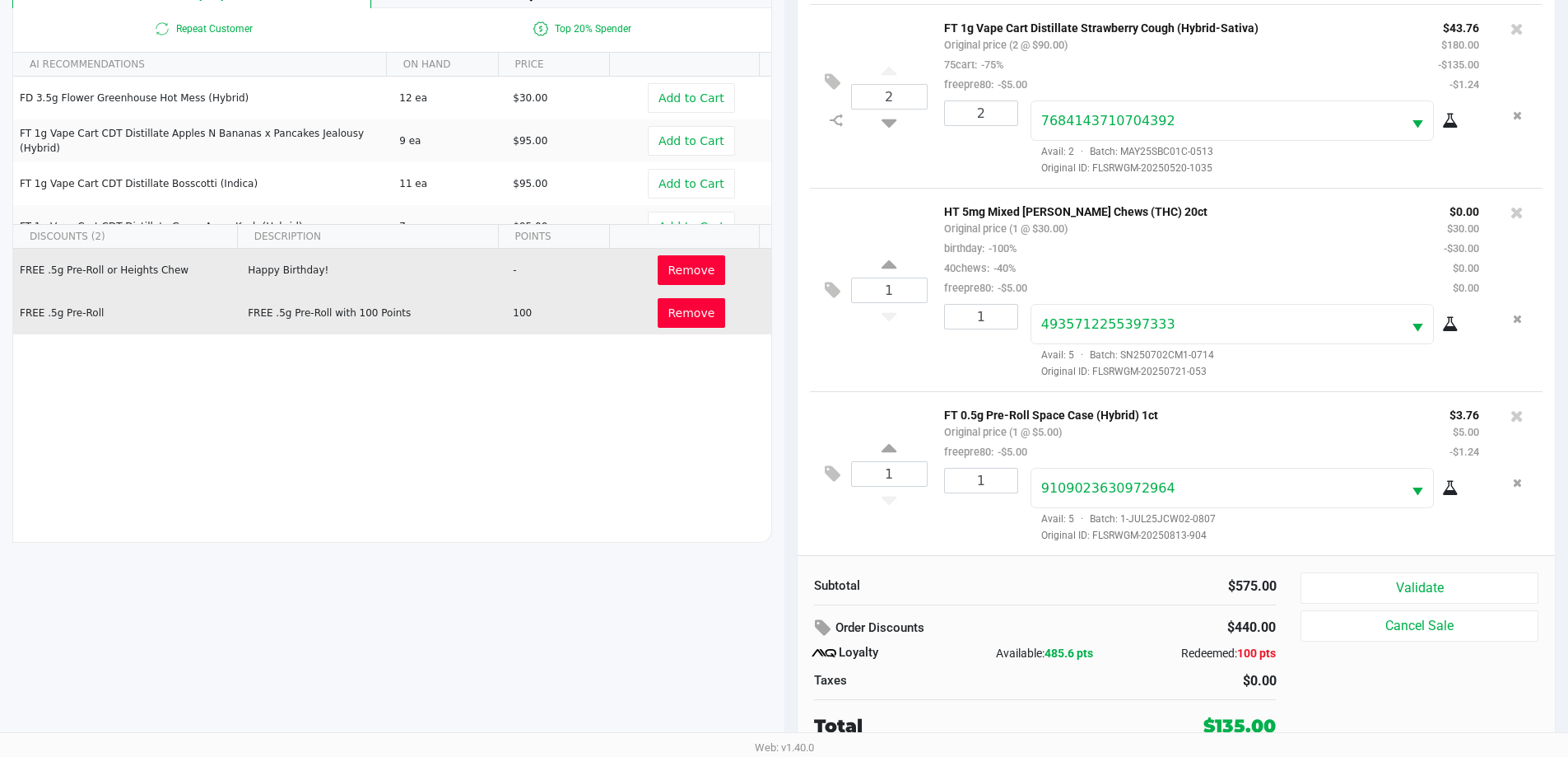
click at [1392, 571] on div "Subtotal $575.00 Order Discounts $440.00 Loyalty Available: 485.6 pts Redeemed:…" at bounding box center [1176, 655] width 759 height 200
click at [1392, 588] on button "Validate" at bounding box center [1419, 587] width 237 height 31
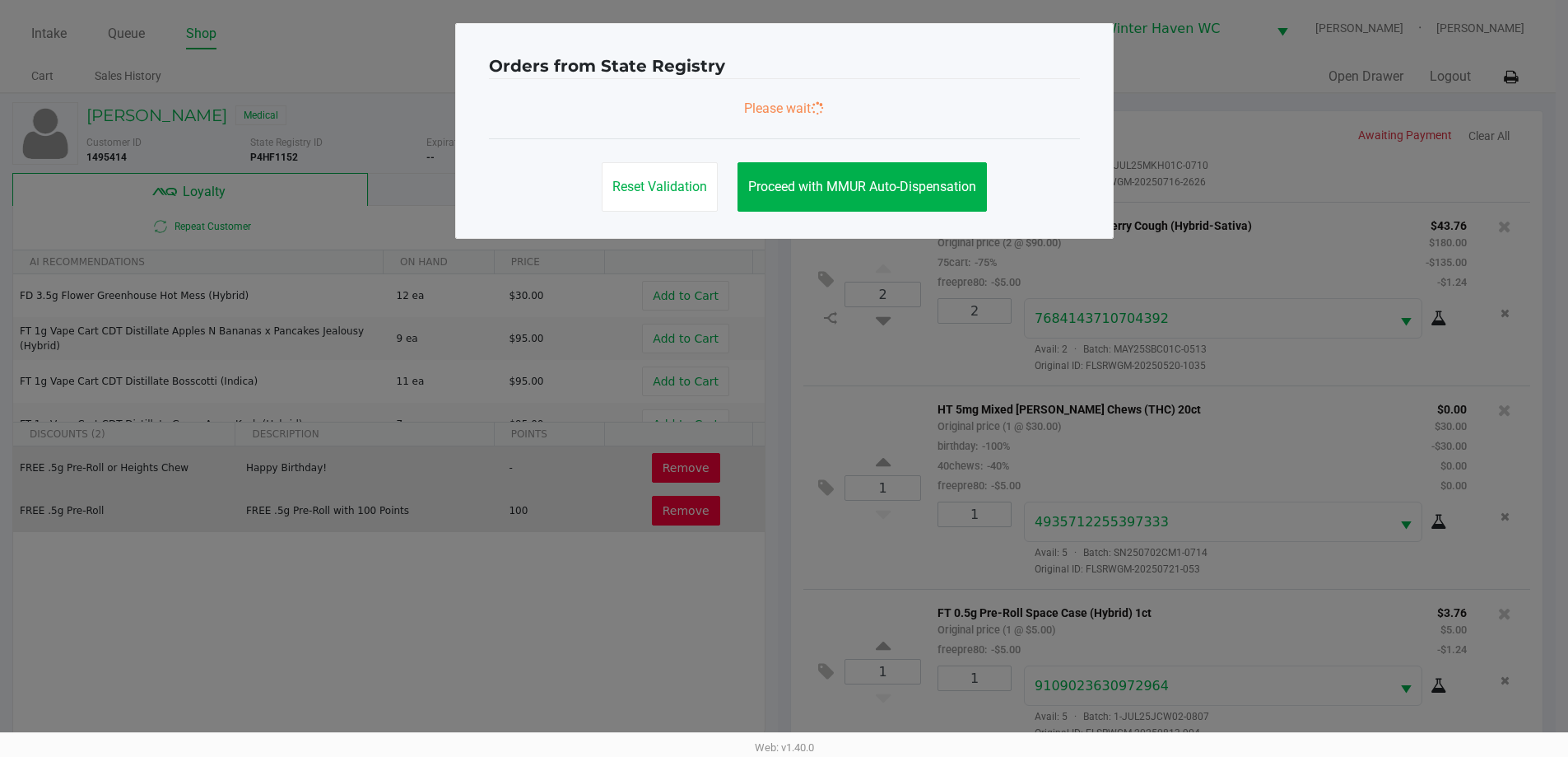
scroll to position [0, 0]
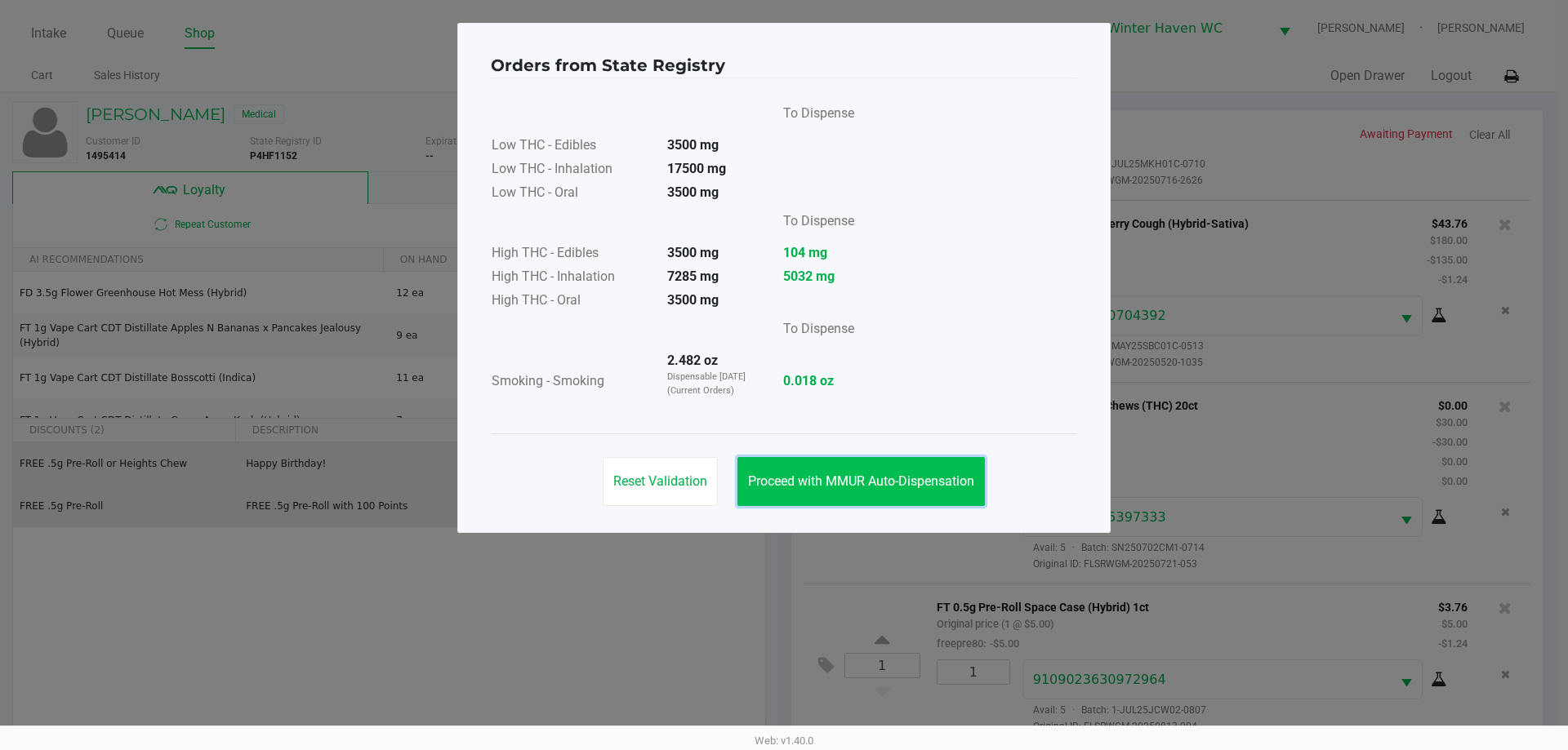
click at [893, 480] on span "Proceed with MMUR Auto-Dispensation" at bounding box center [860, 481] width 226 height 16
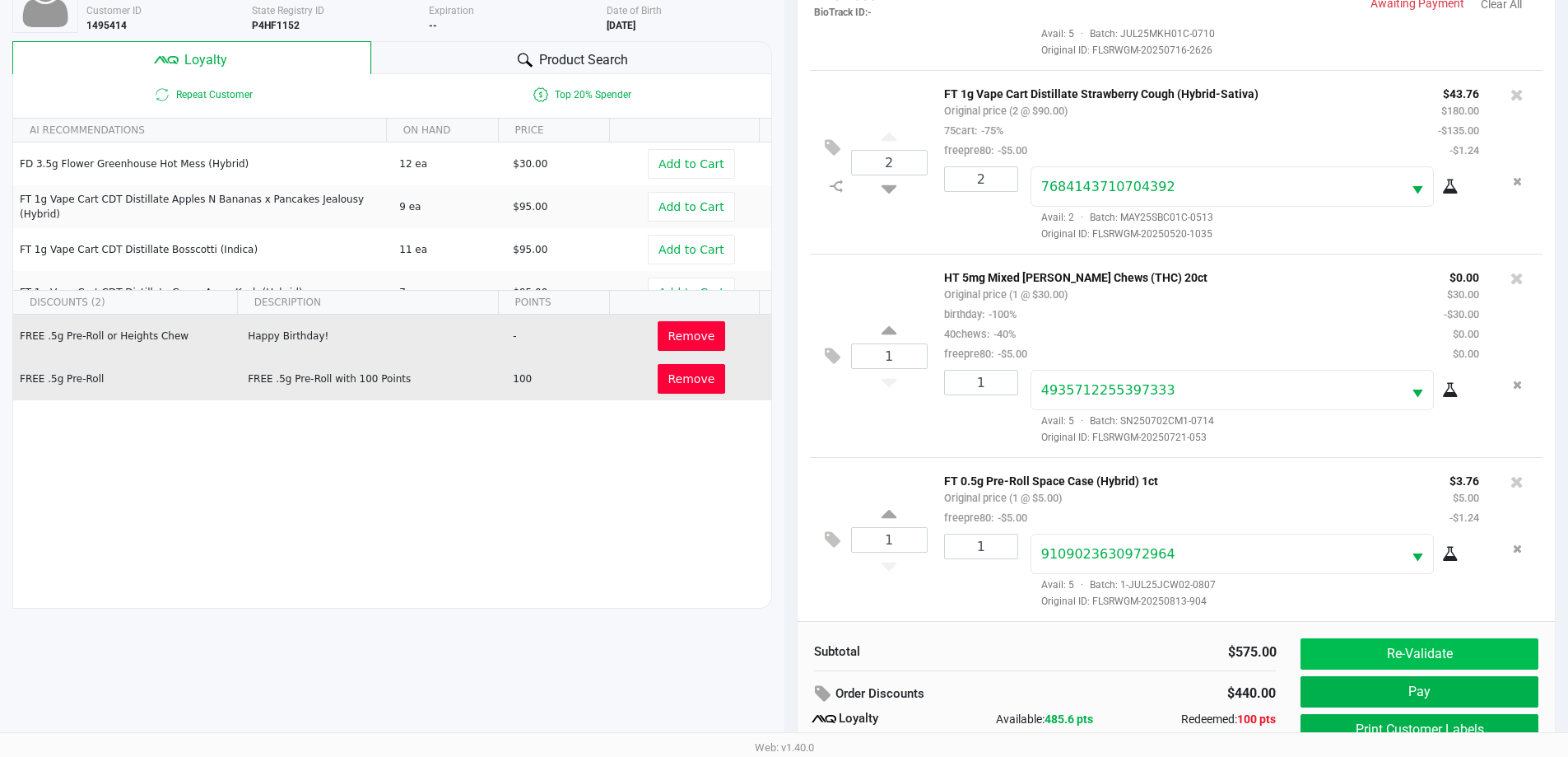
scroll to position [197, 0]
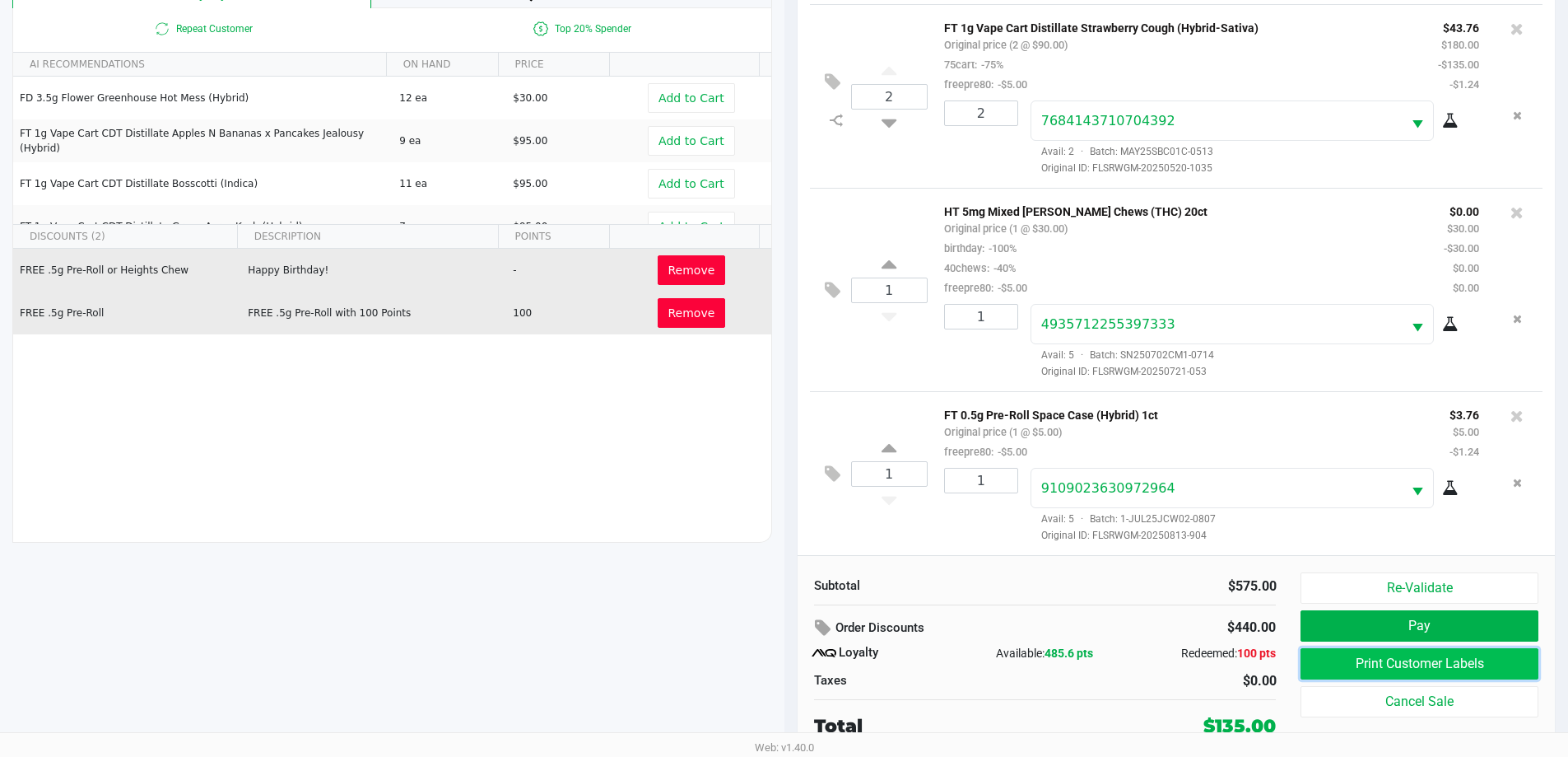
click at [1386, 655] on button "Print Customer Labels" at bounding box center [1419, 663] width 237 height 31
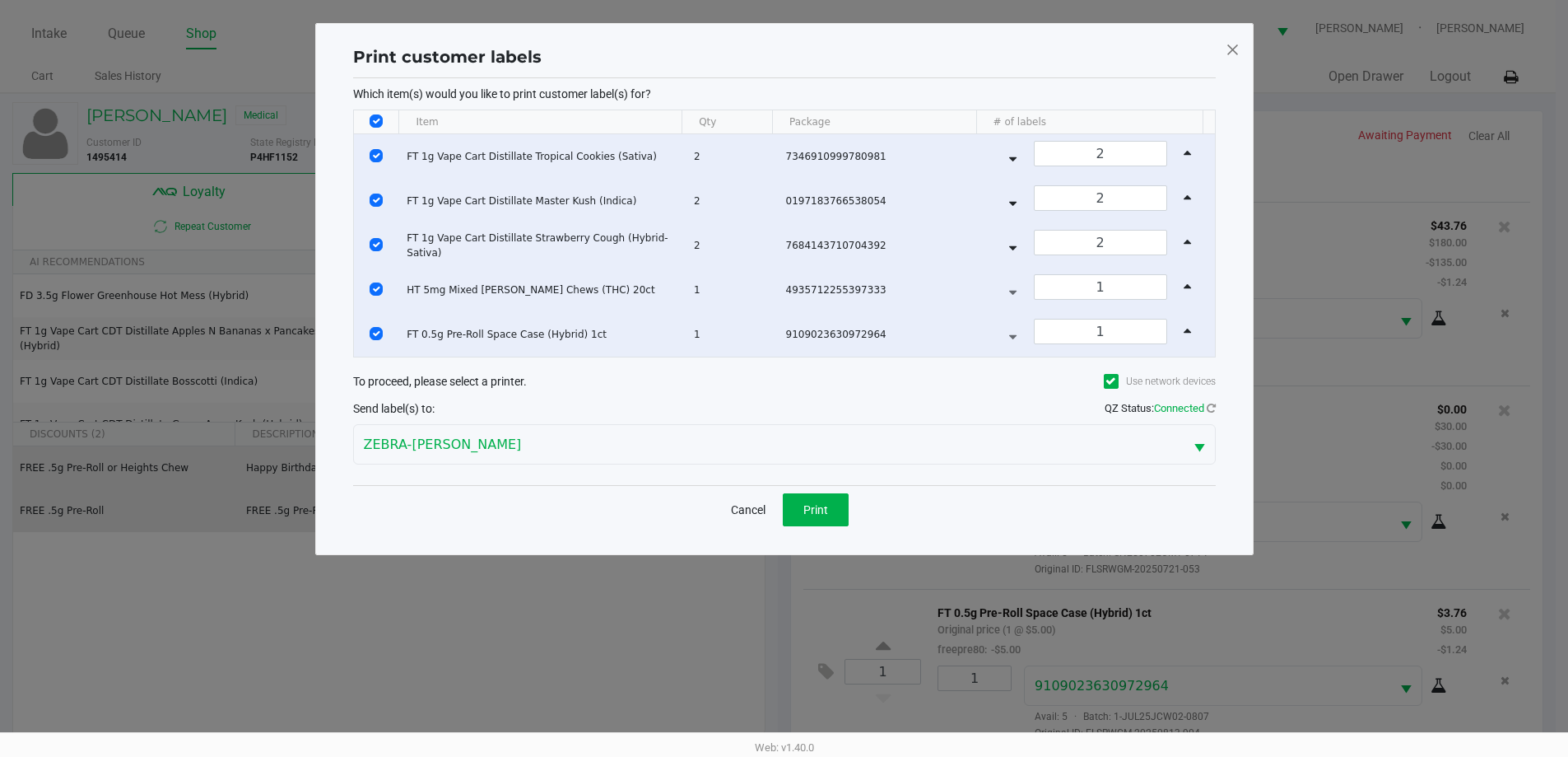
scroll to position [0, 0]
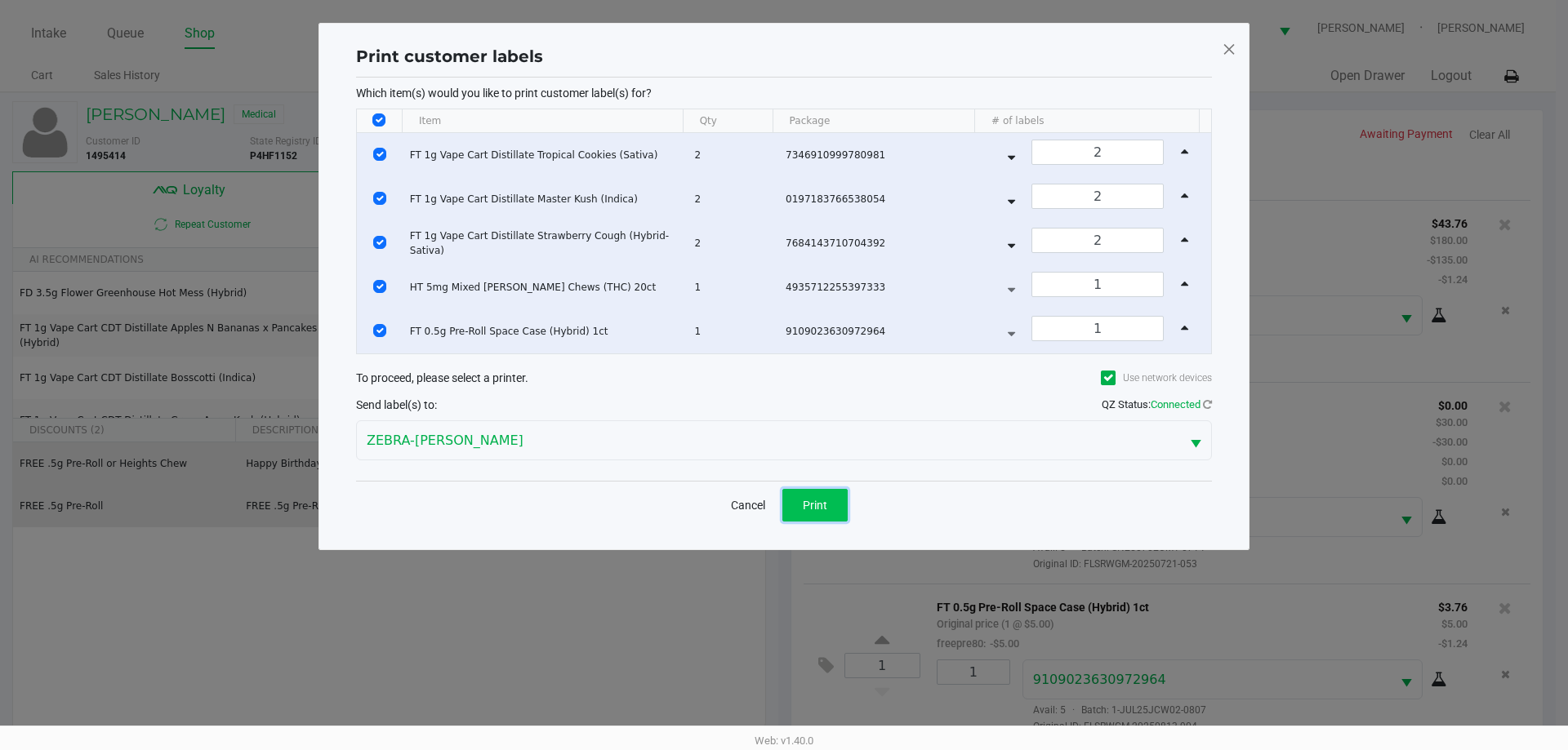
click at [815, 508] on span "Print" at bounding box center [815, 505] width 25 height 13
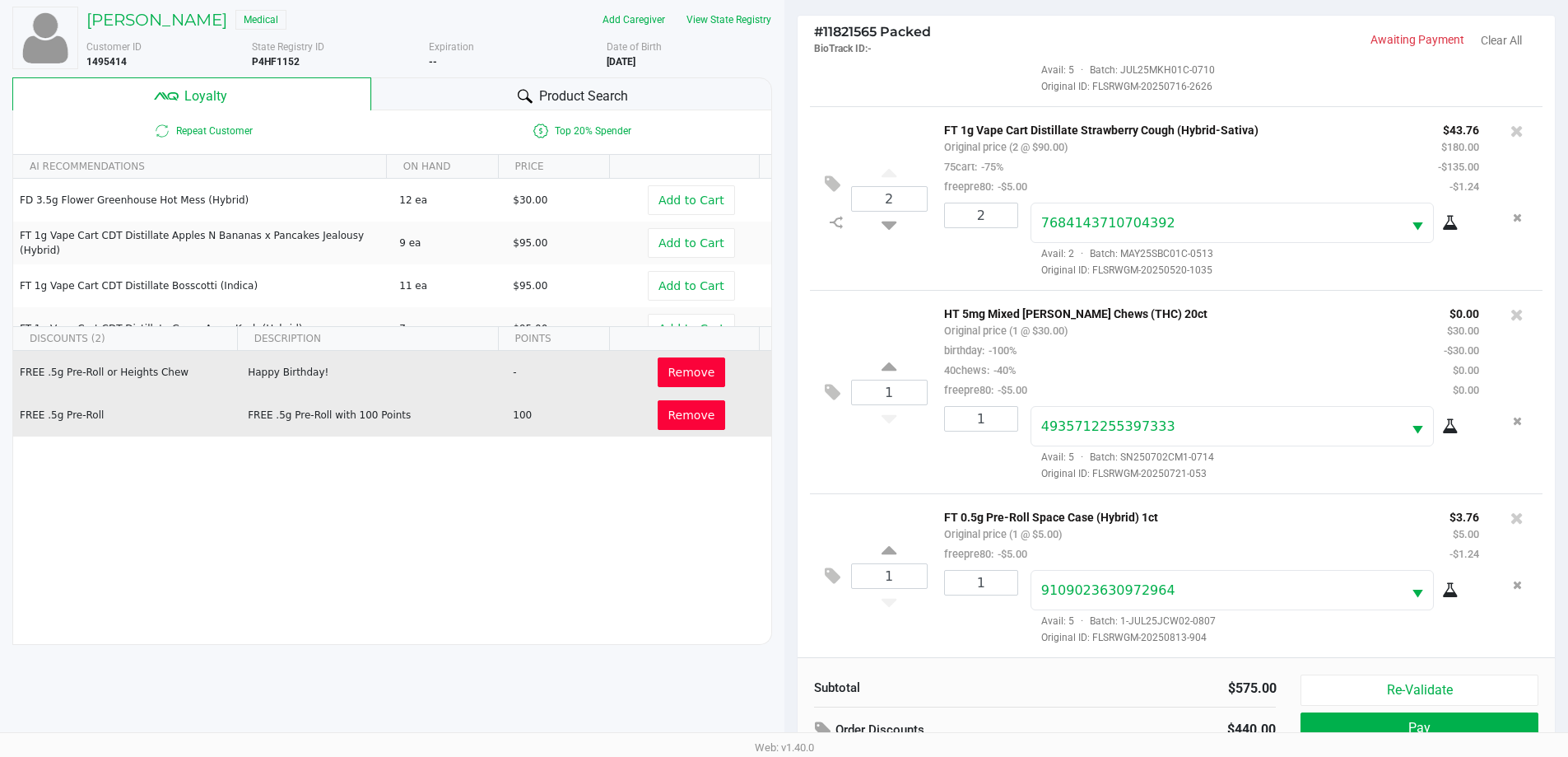
scroll to position [197, 0]
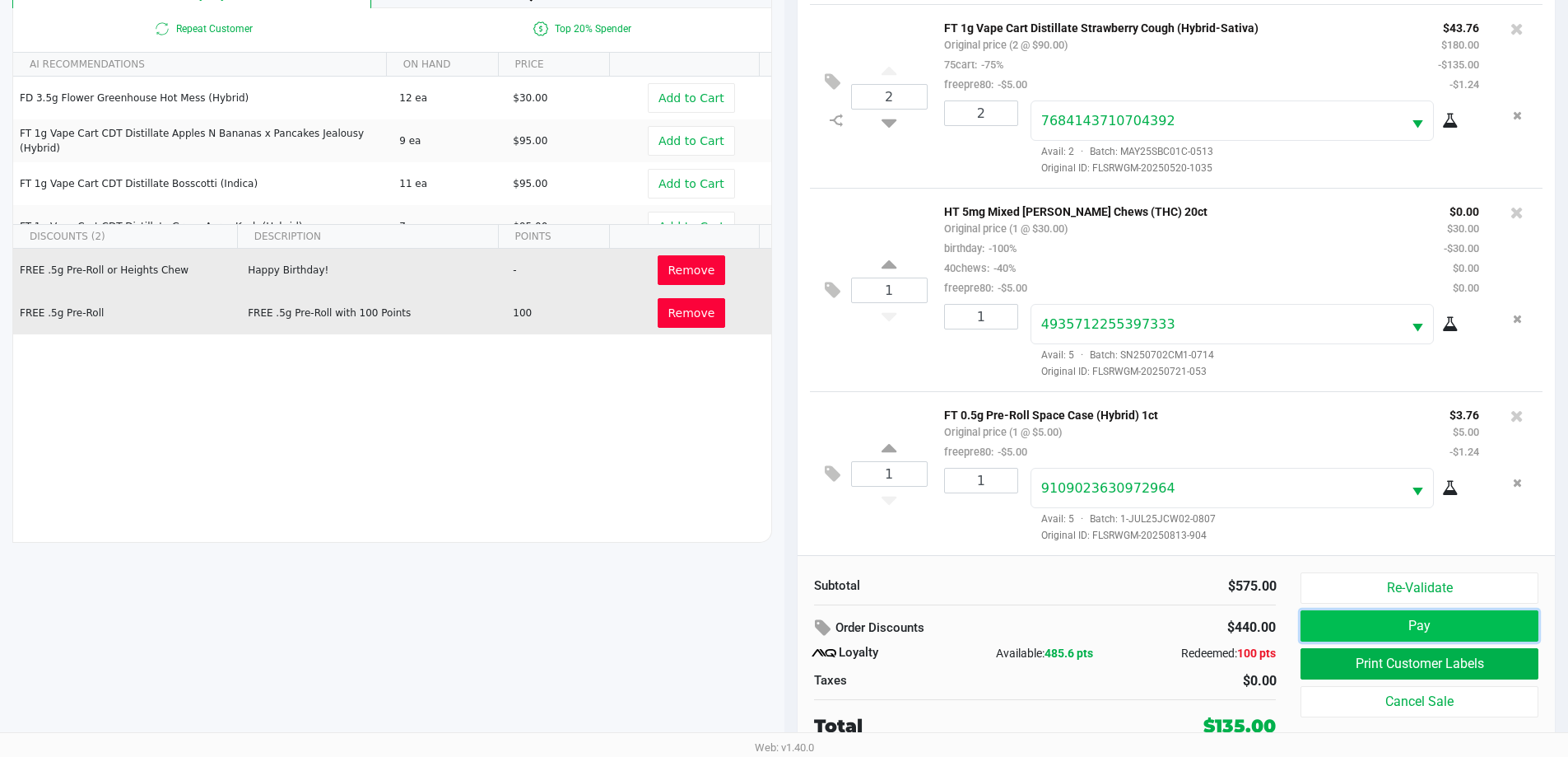
click at [1364, 619] on button "Pay" at bounding box center [1419, 625] width 237 height 31
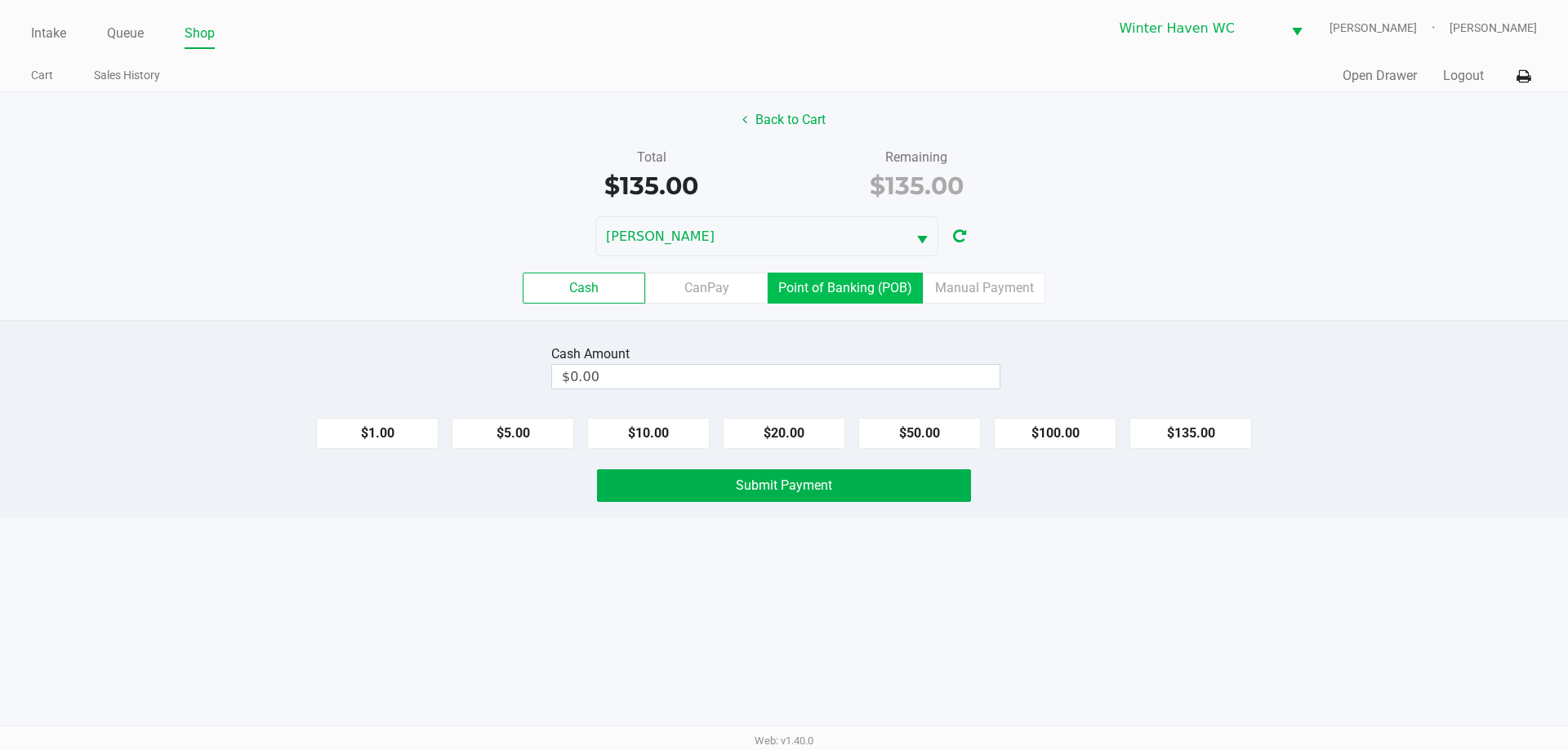
click at [889, 292] on label "Point of Banking (POB)" at bounding box center [844, 288] width 155 height 31
click at [0, 0] on 7 "Point of Banking (POB)" at bounding box center [0, 0] width 0 height 0
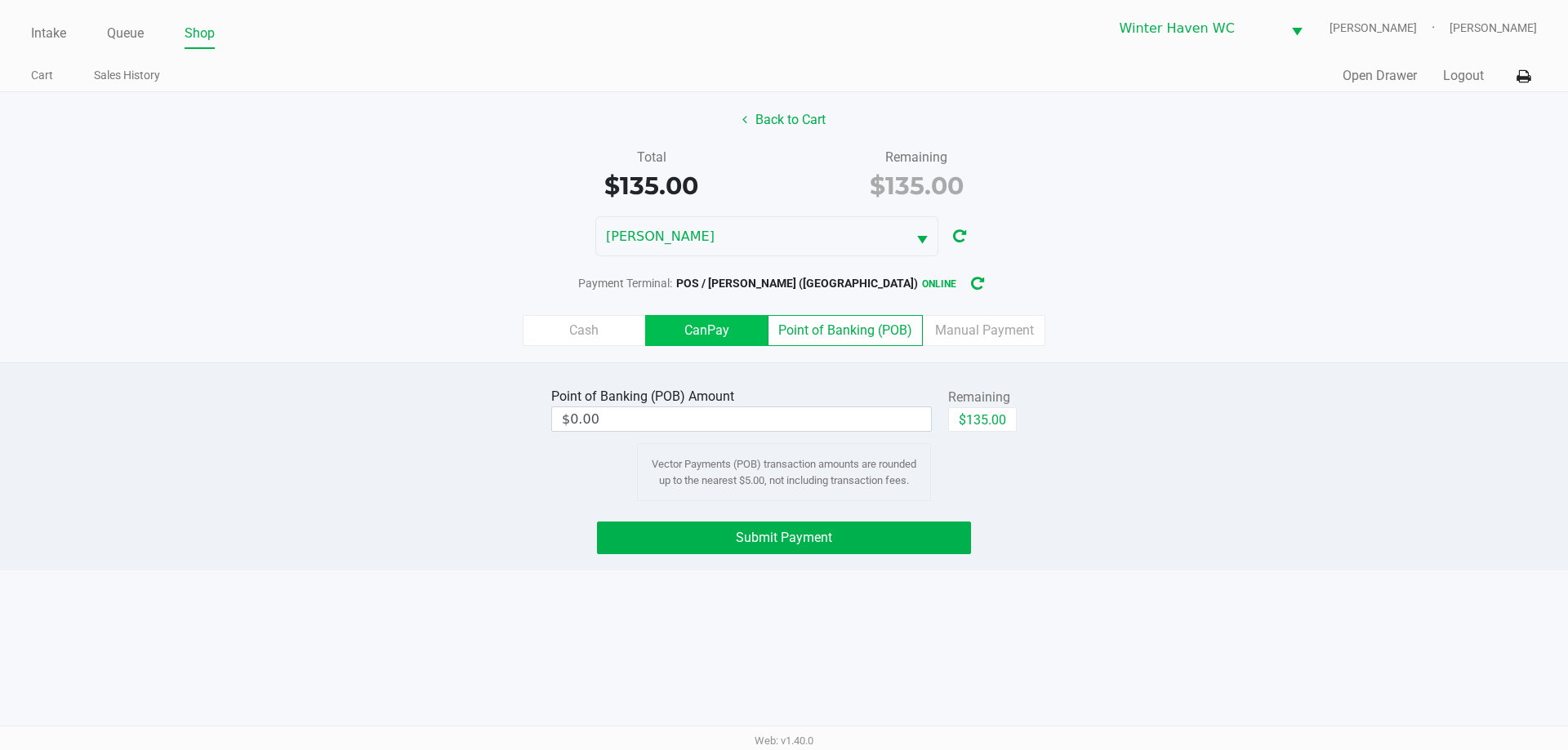
click at [734, 331] on label "CanPay" at bounding box center [706, 330] width 123 height 31
click at [0, 0] on 2 "CanPay" at bounding box center [0, 0] width 0 height 0
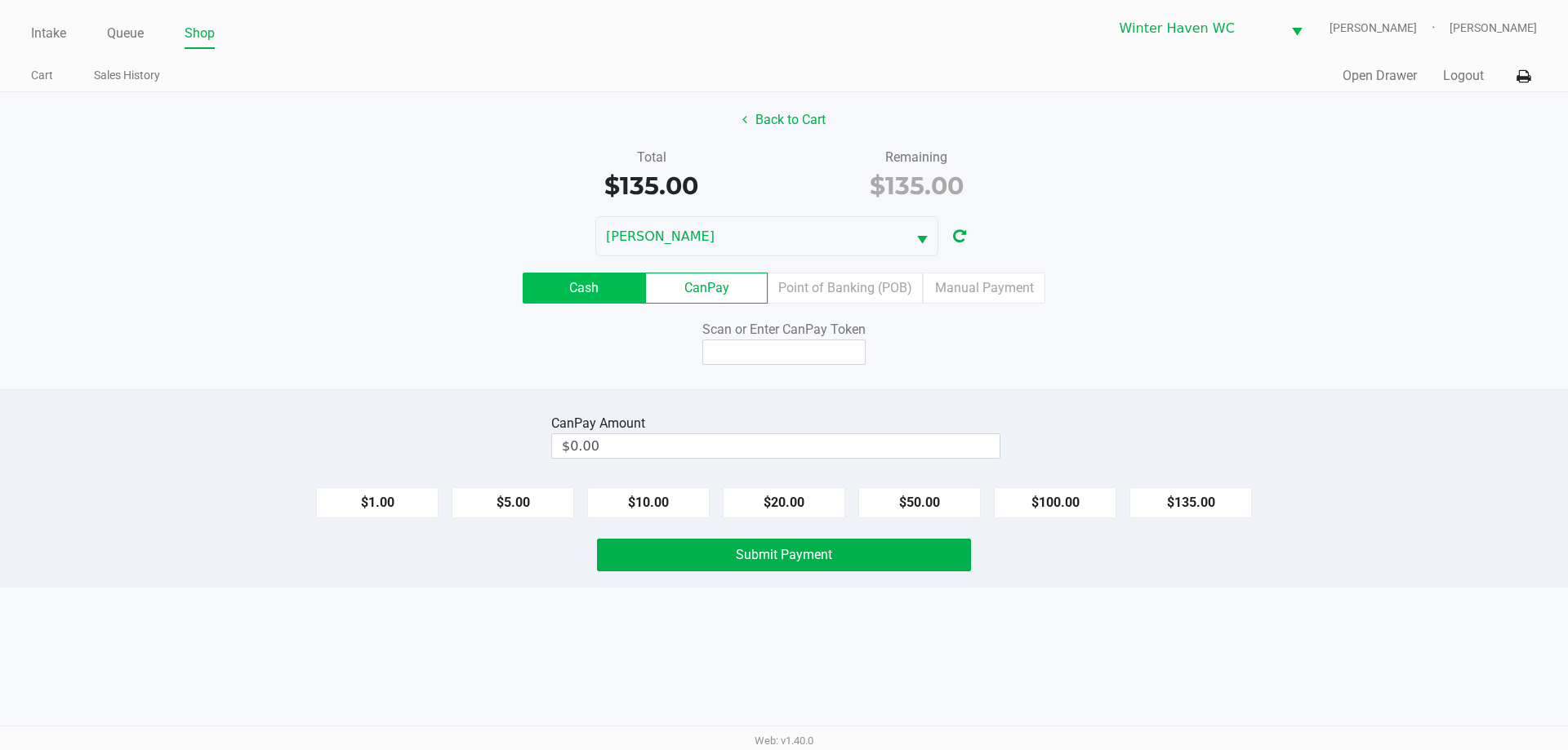
click at [599, 275] on label "Cash" at bounding box center [584, 288] width 123 height 31
click at [0, 0] on 0 "Cash" at bounding box center [0, 0] width 0 height 0
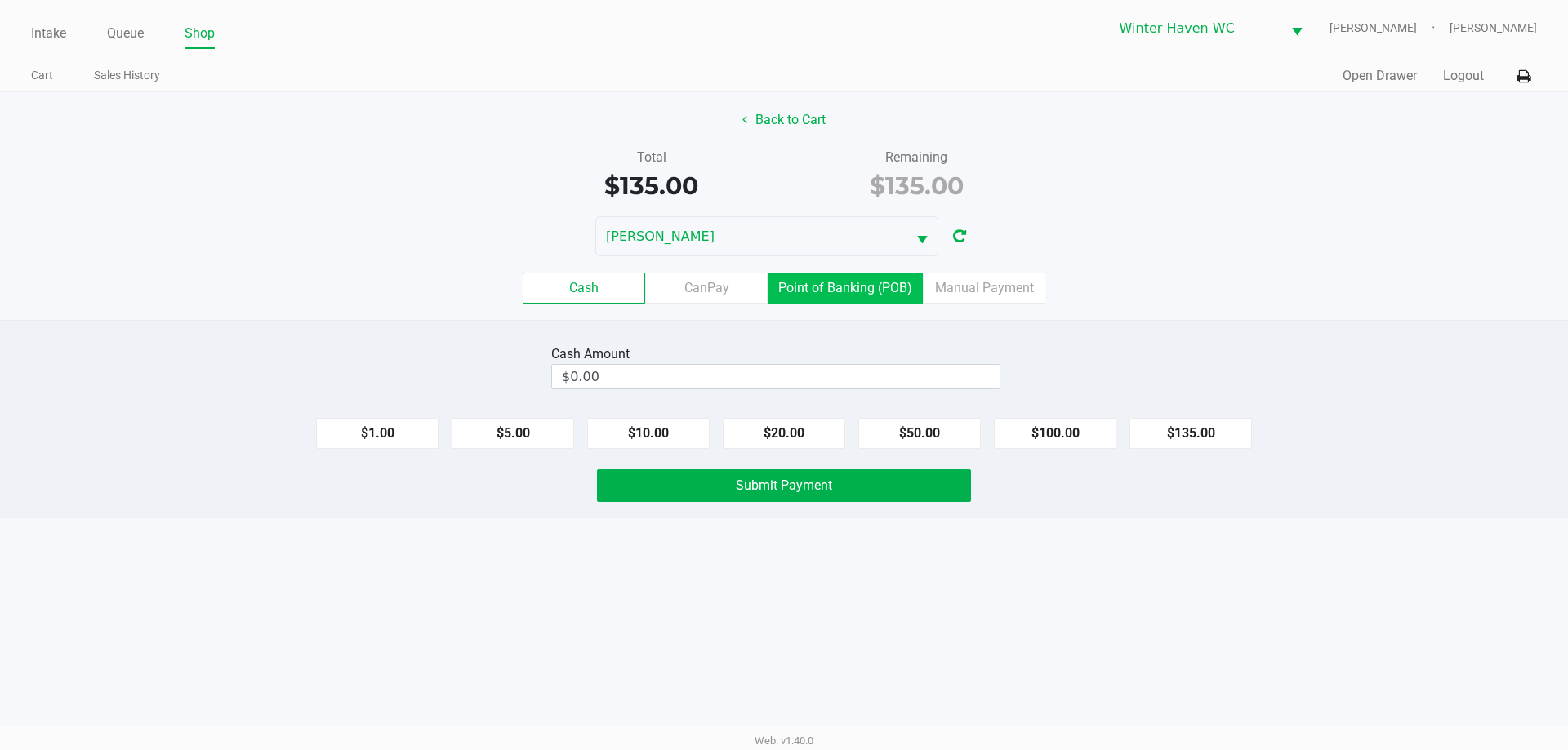
click at [829, 284] on label "Point of Banking (POB)" at bounding box center [844, 288] width 155 height 31
click at [0, 0] on 7 "Point of Banking (POB)" at bounding box center [0, 0] width 0 height 0
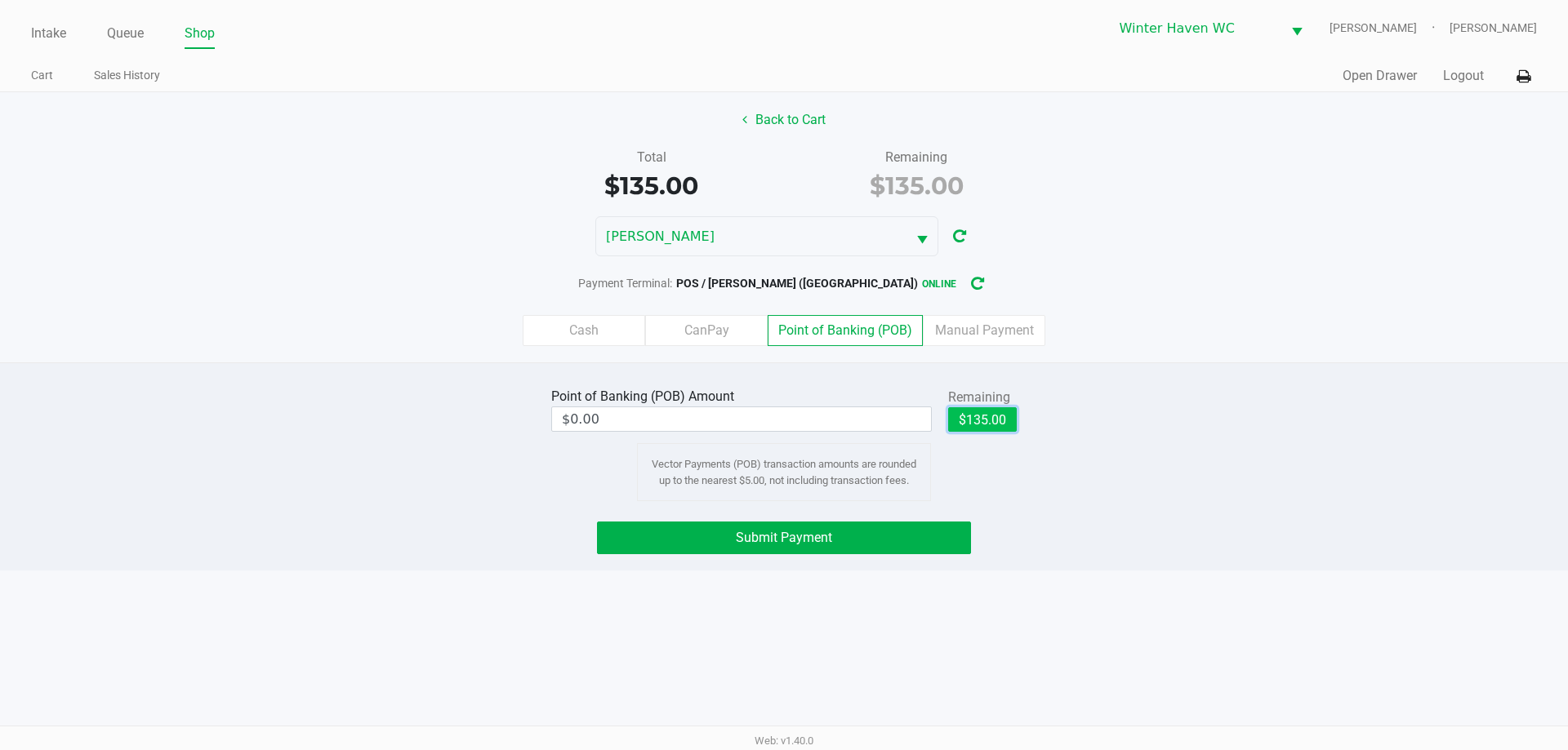
click at [990, 415] on button "$135.00" at bounding box center [982, 419] width 68 height 25
type input "$135.00"
click at [912, 550] on button "Submit Payment" at bounding box center [784, 538] width 374 height 33
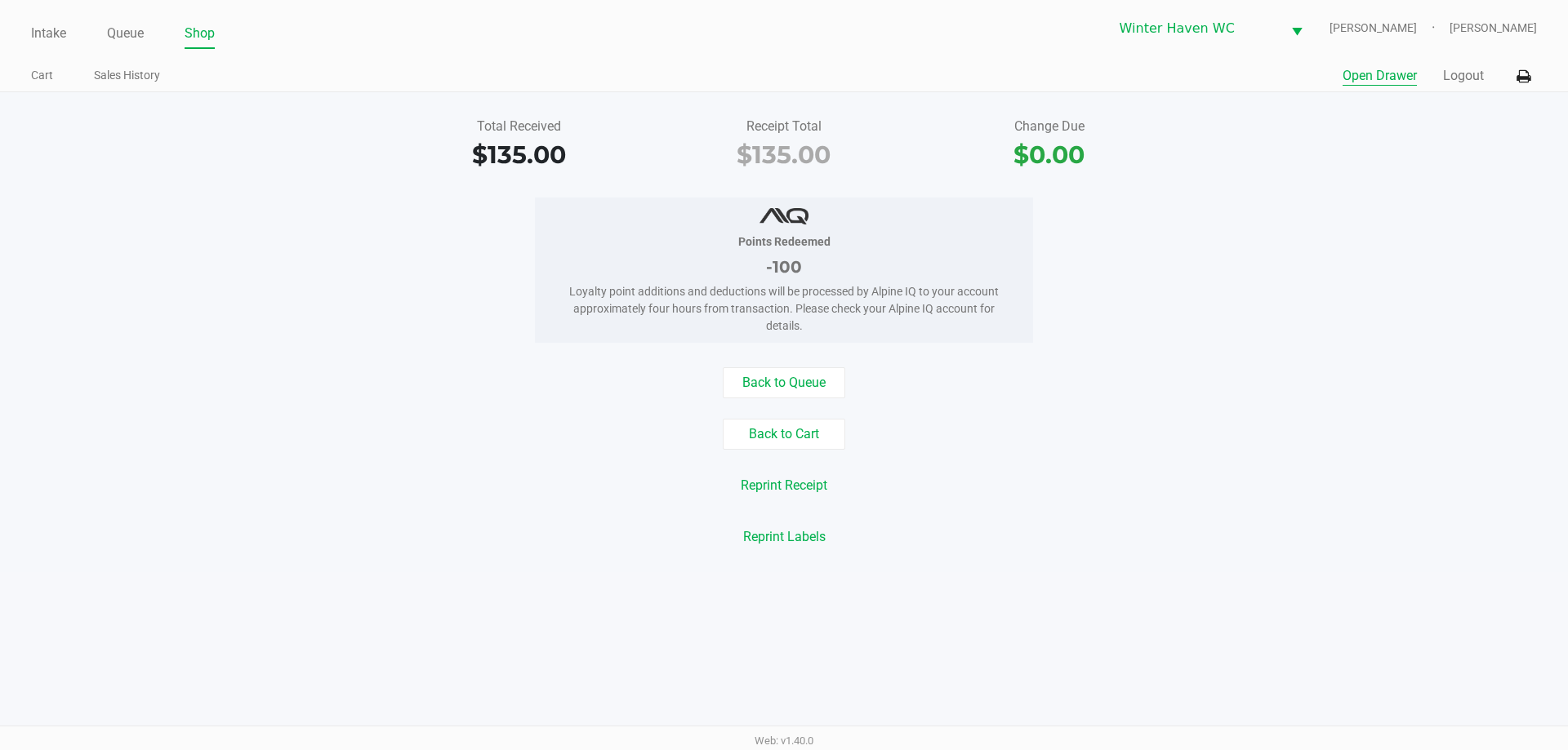
click at [1387, 84] on button "Open Drawer" at bounding box center [1379, 76] width 74 height 20
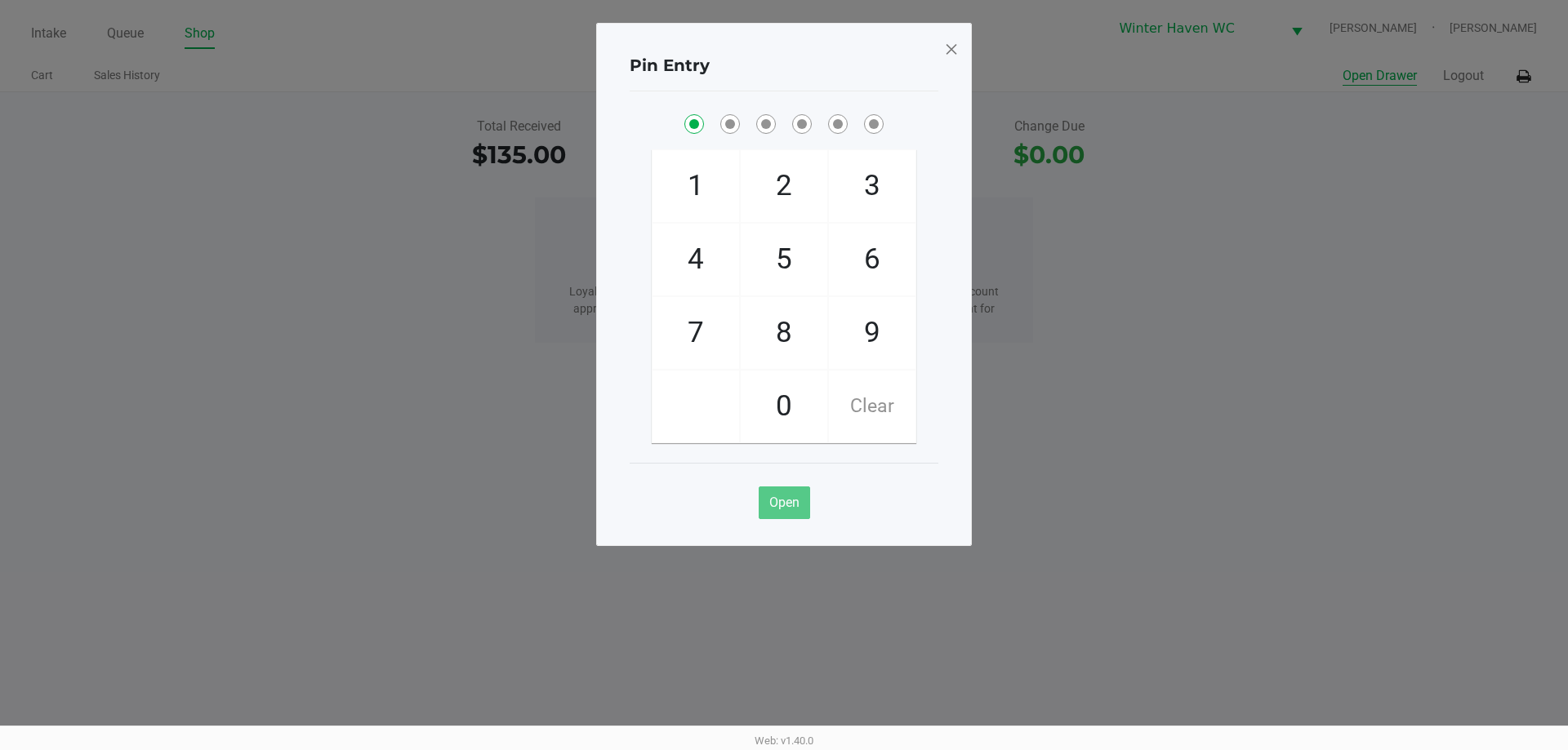
checkbox input "true"
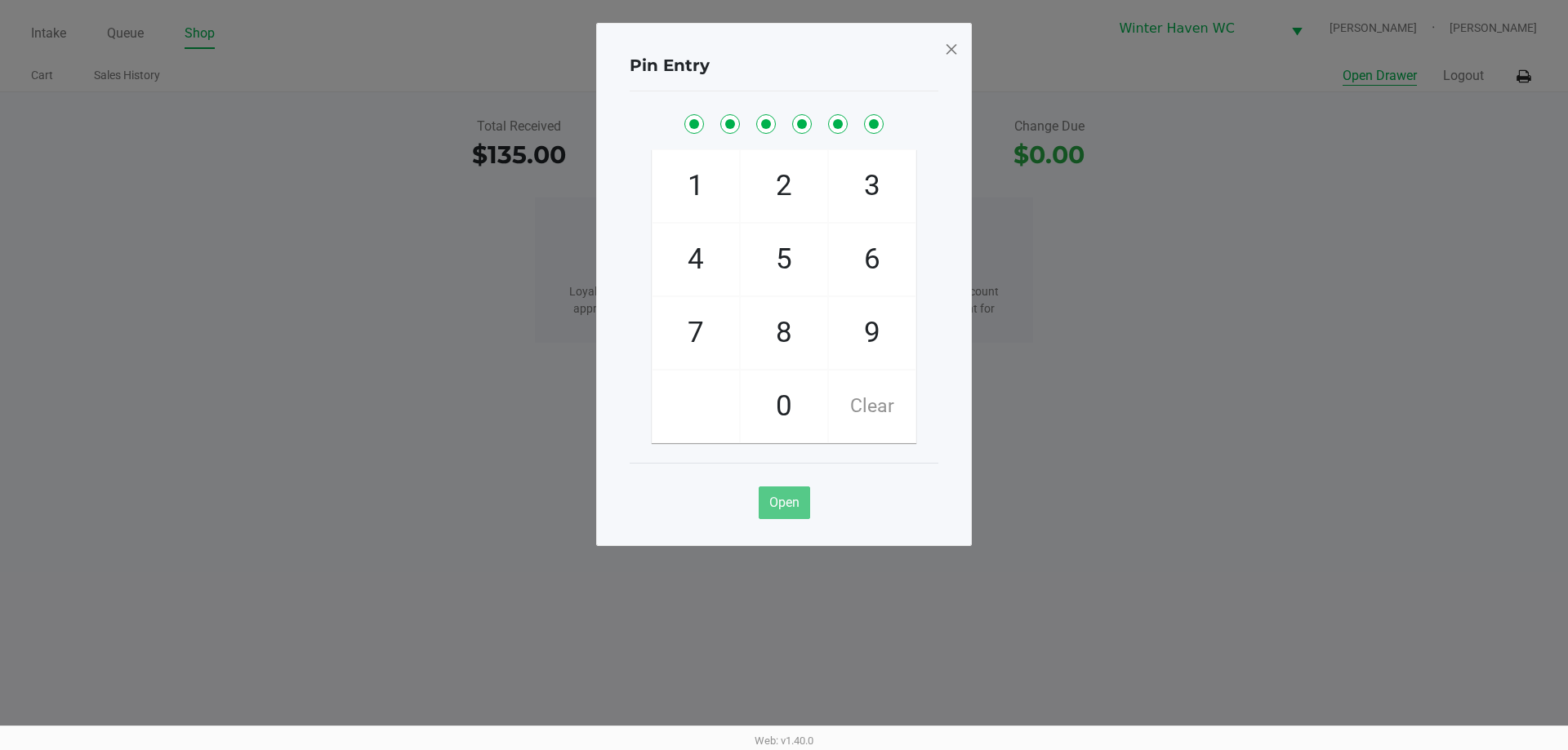
checkbox input "true"
checkbox input "false"
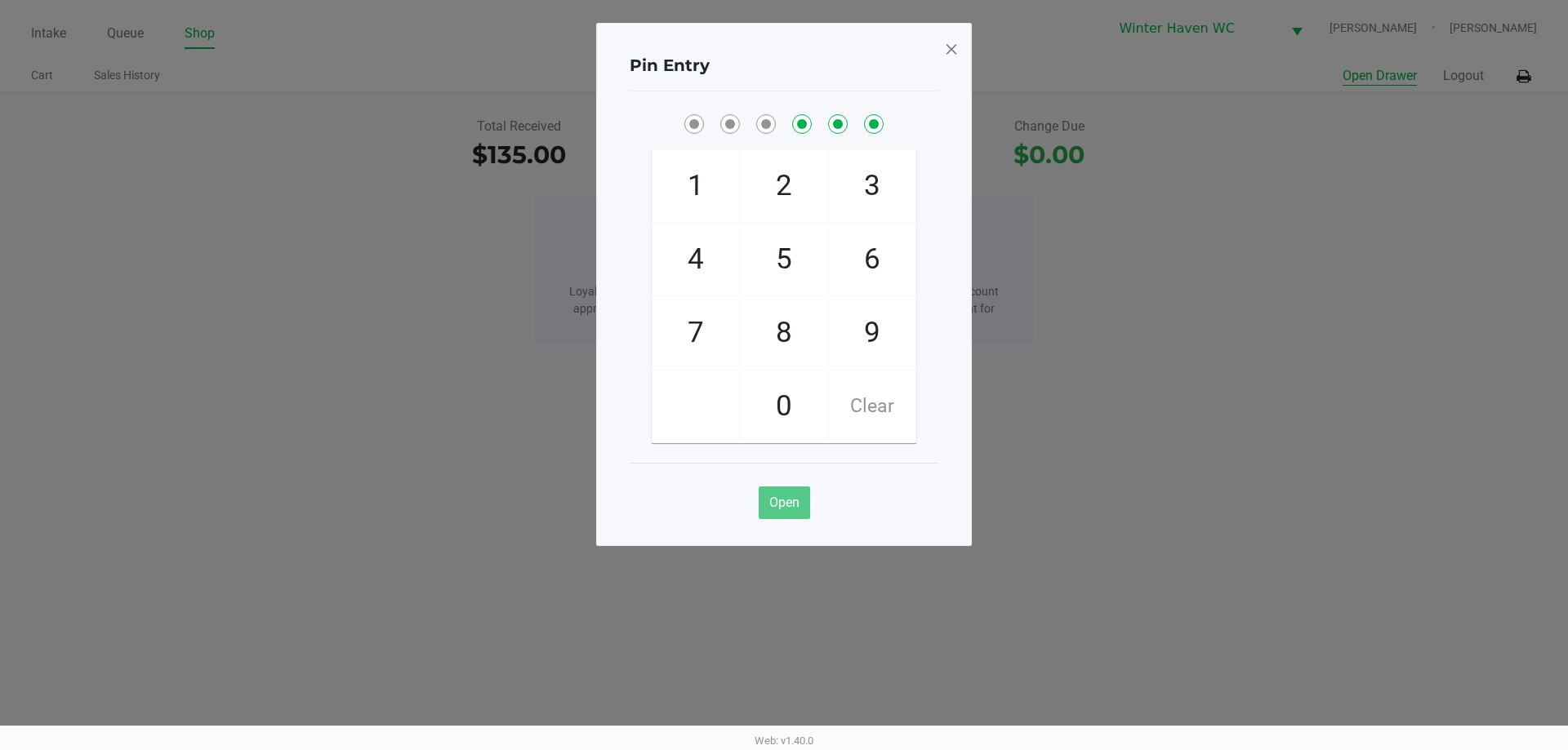
checkbox input "false"
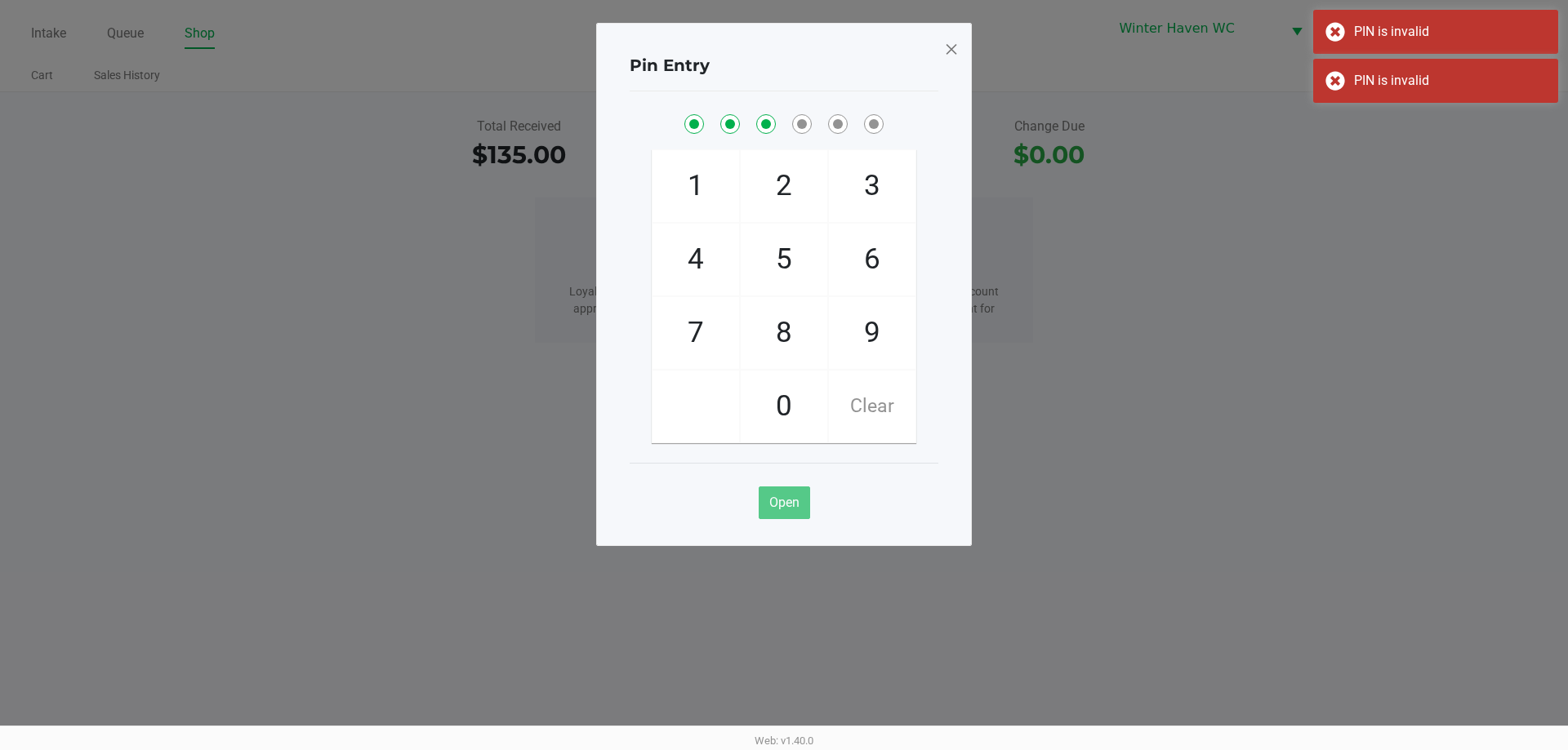
checkbox input "true"
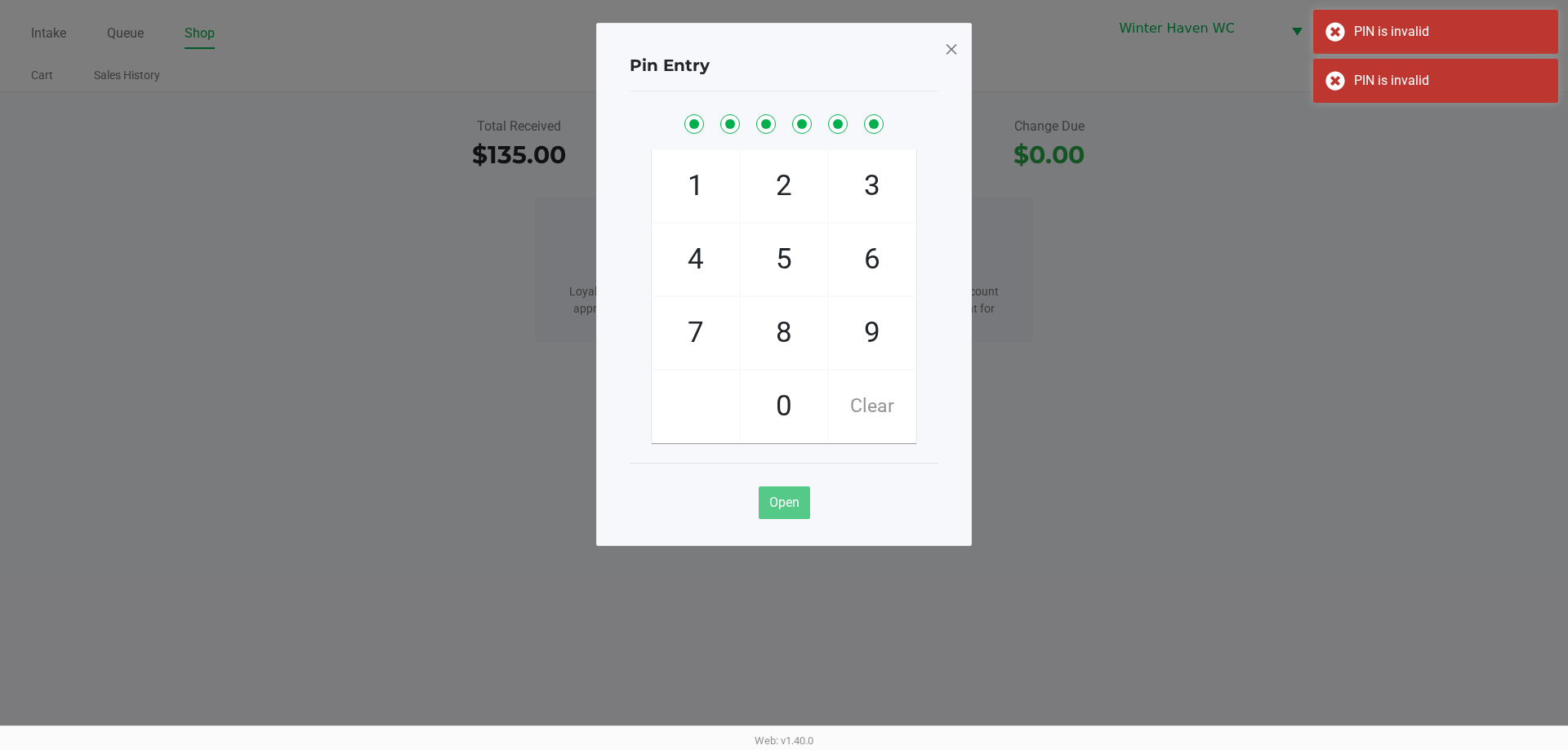
checkbox input "true"
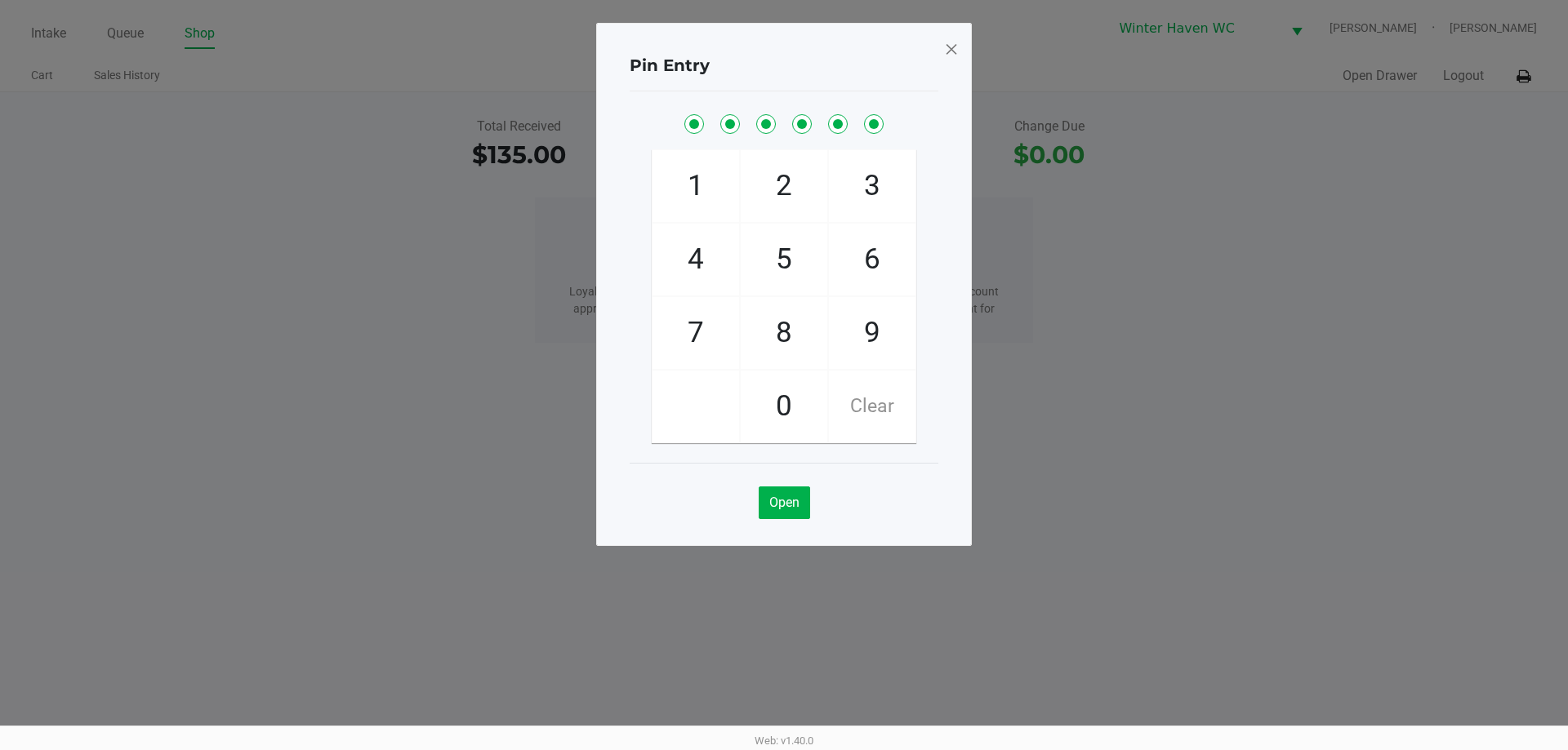
click at [952, 49] on span at bounding box center [951, 48] width 15 height 26
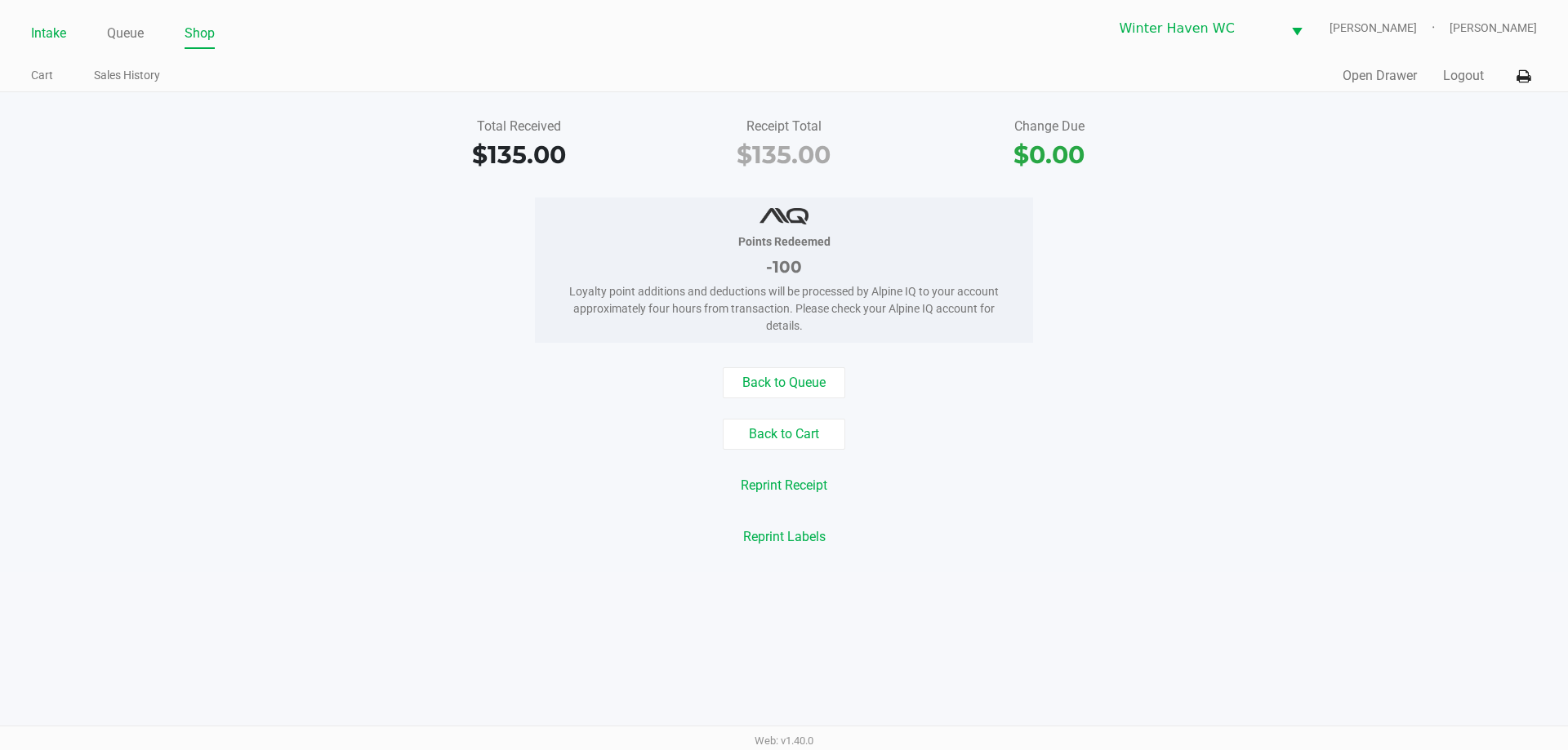
click at [59, 35] on link "Intake" at bounding box center [48, 33] width 36 height 23
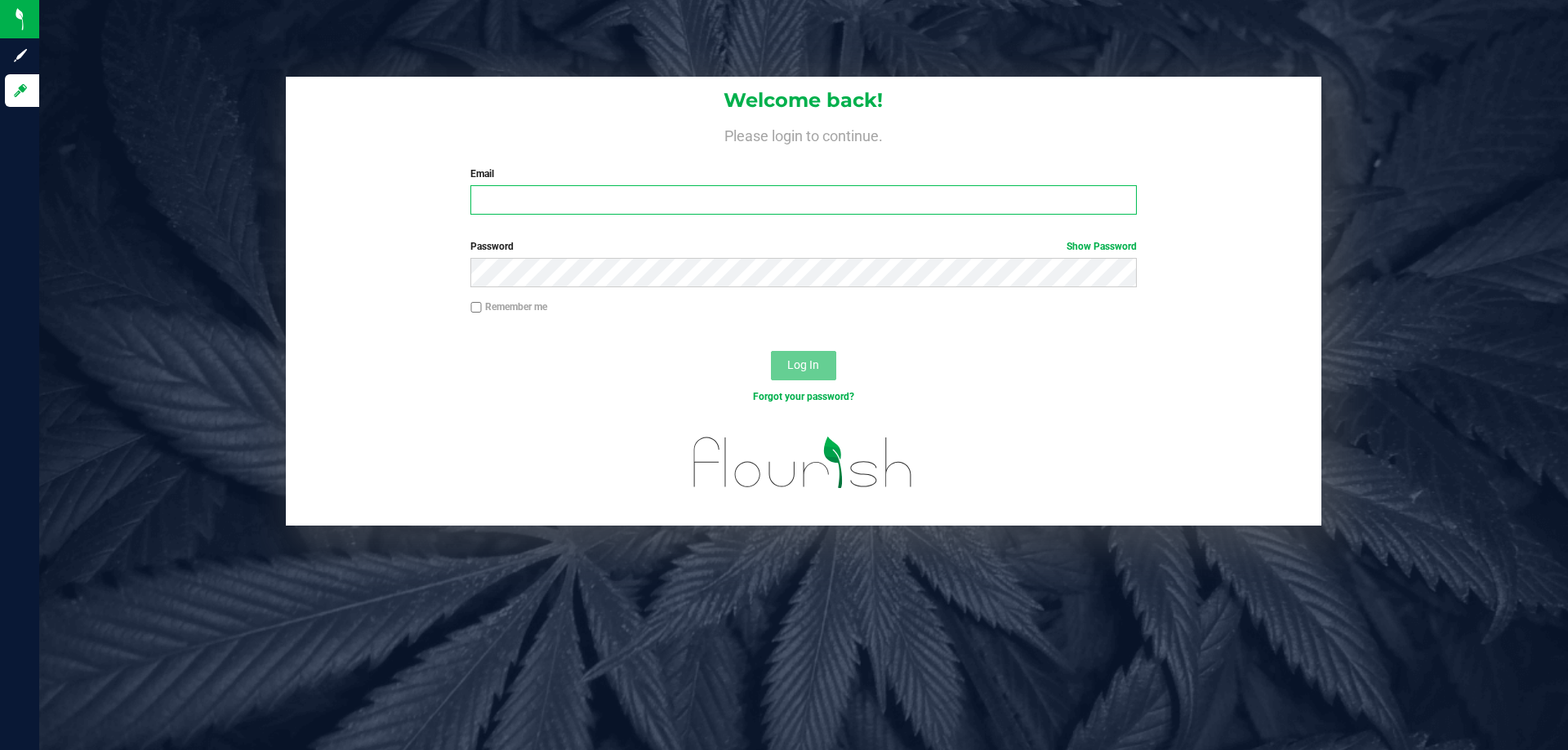
click at [529, 202] on input "Email" at bounding box center [803, 200] width 665 height 30
type input "mharrison@liveparallel.com"
click at [771, 351] on button "Log In" at bounding box center [804, 366] width 65 height 30
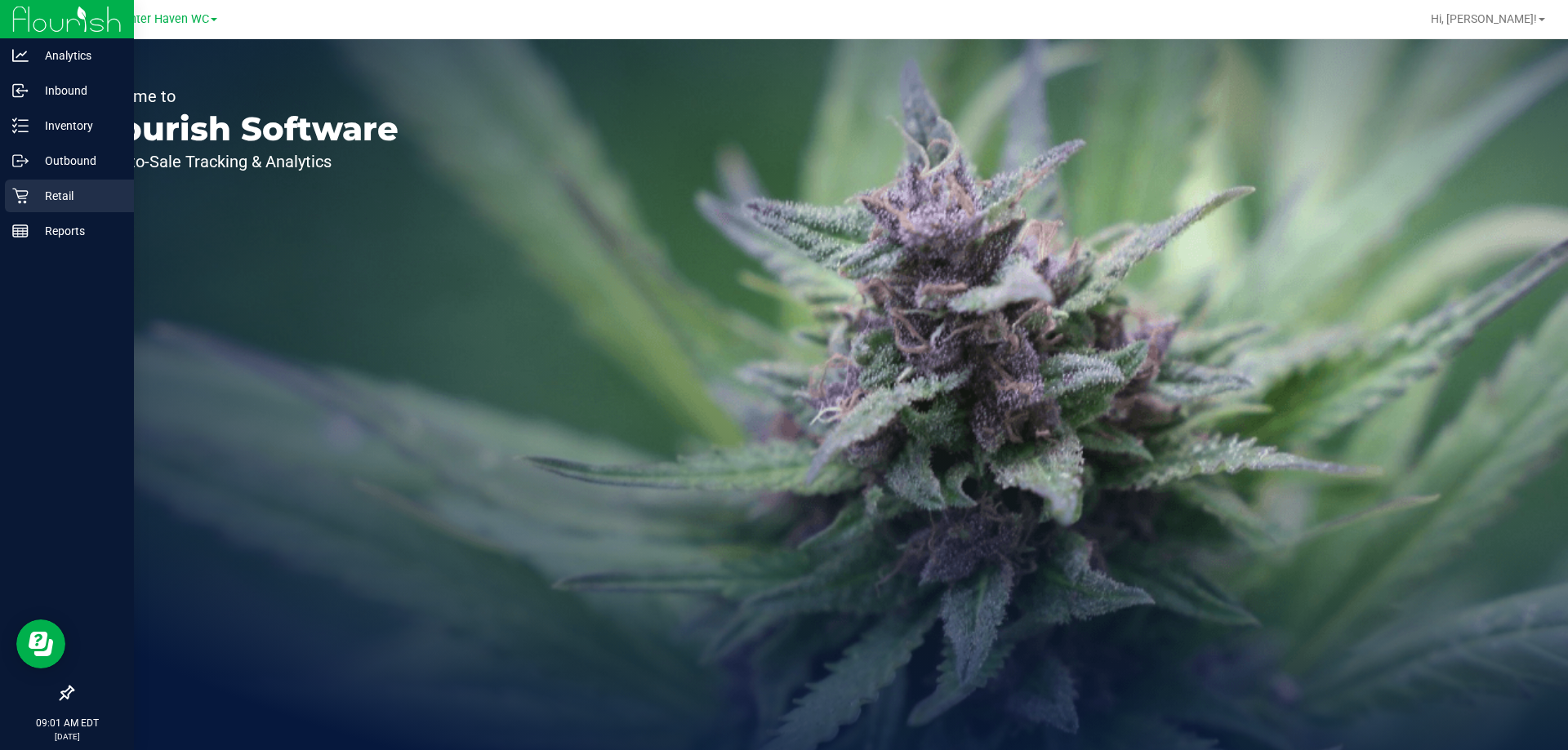
click at [21, 199] on icon at bounding box center [20, 197] width 16 height 16
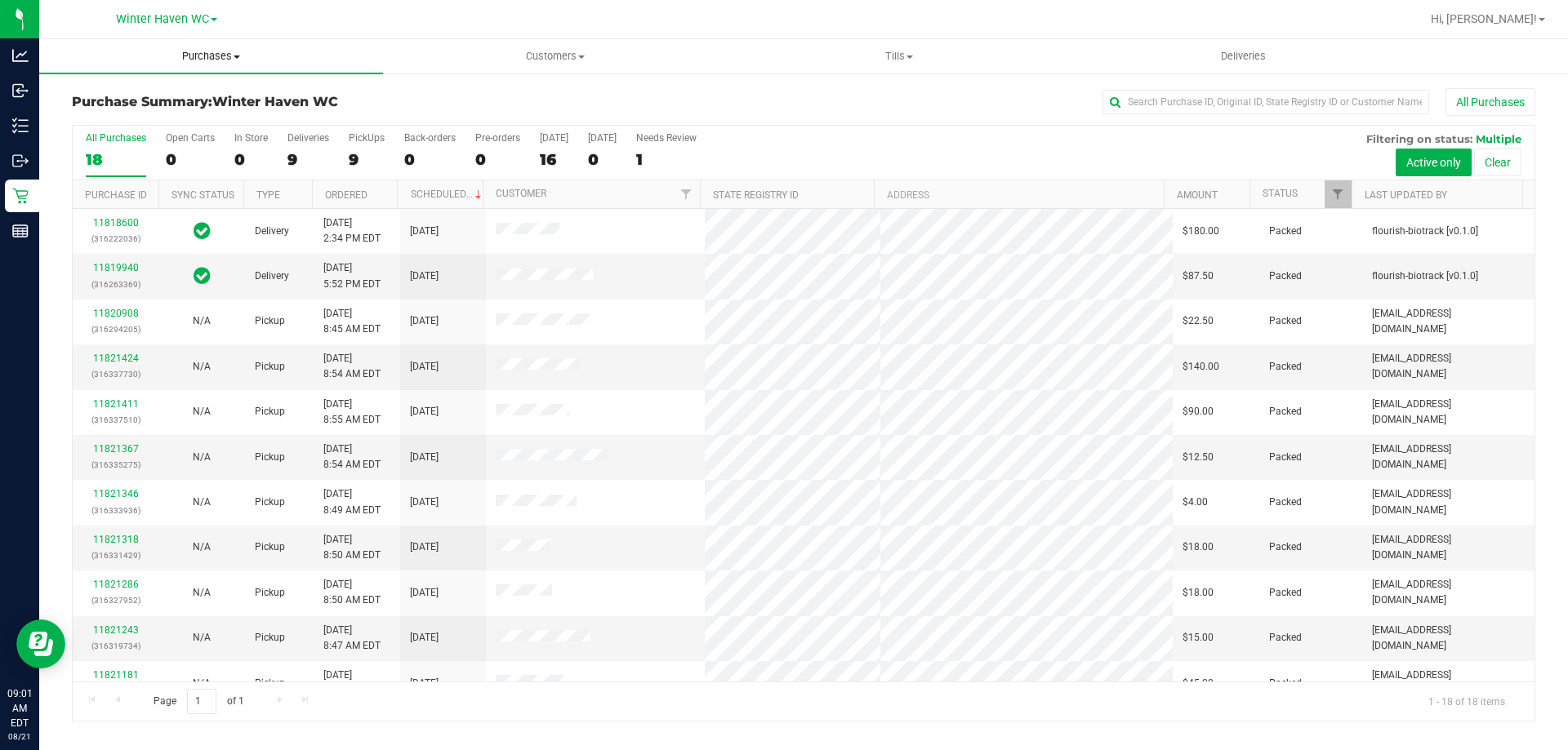
click at [236, 58] on span at bounding box center [236, 56] width 7 height 3
click at [226, 63] on span "Purchases" at bounding box center [212, 56] width 344 height 15
click at [304, 145] on label "Deliveries 9" at bounding box center [308, 154] width 42 height 44
click at [0, 0] on input "Deliveries 9" at bounding box center [0, 0] width 0 height 0
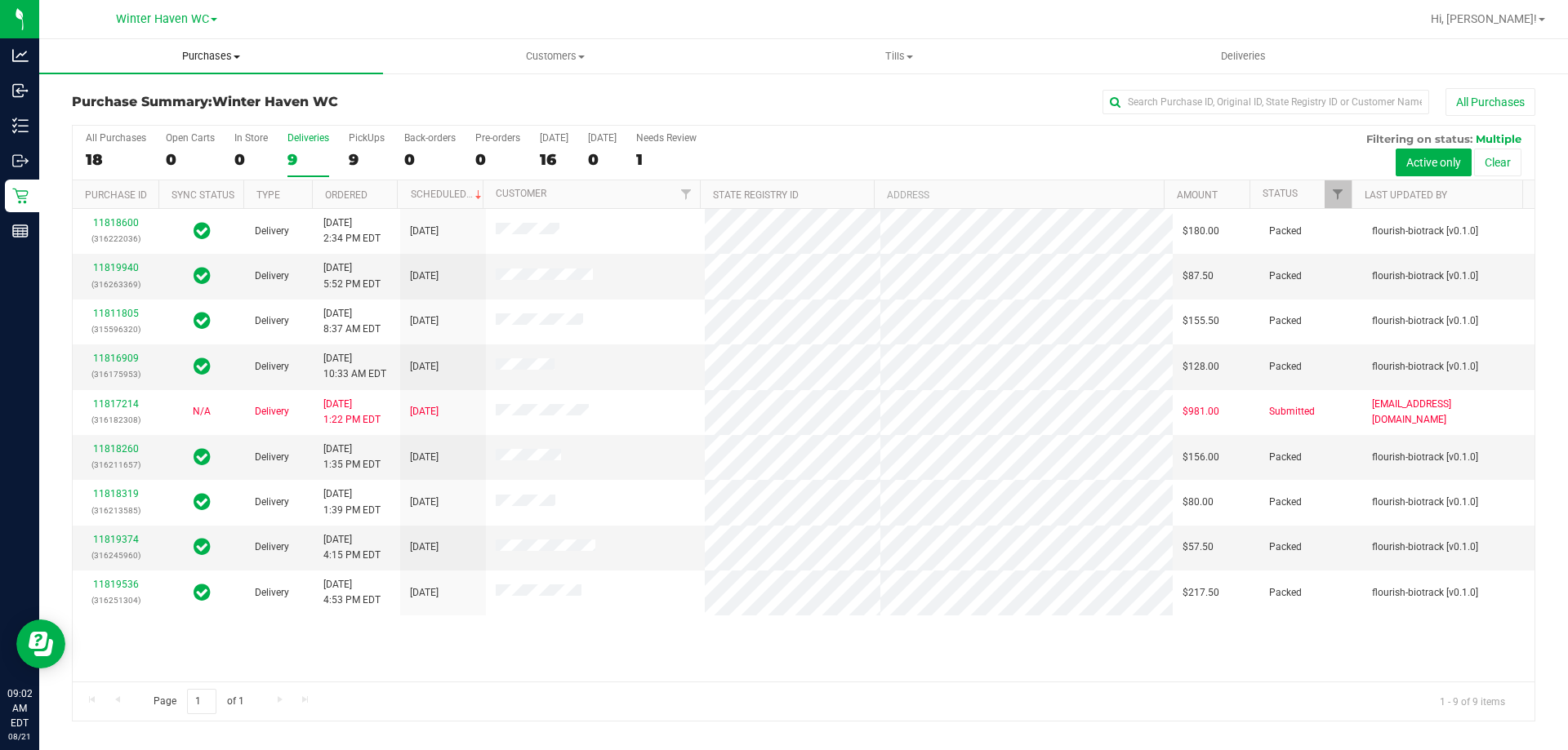
click at [206, 61] on span "Purchases" at bounding box center [212, 56] width 344 height 15
click at [1062, 644] on div "11818600 (316222036) Delivery 8/20/2025 2:34 PM EDT 8/23/2025 $180.00 Packed fl…" at bounding box center [803, 445] width 1461 height 472
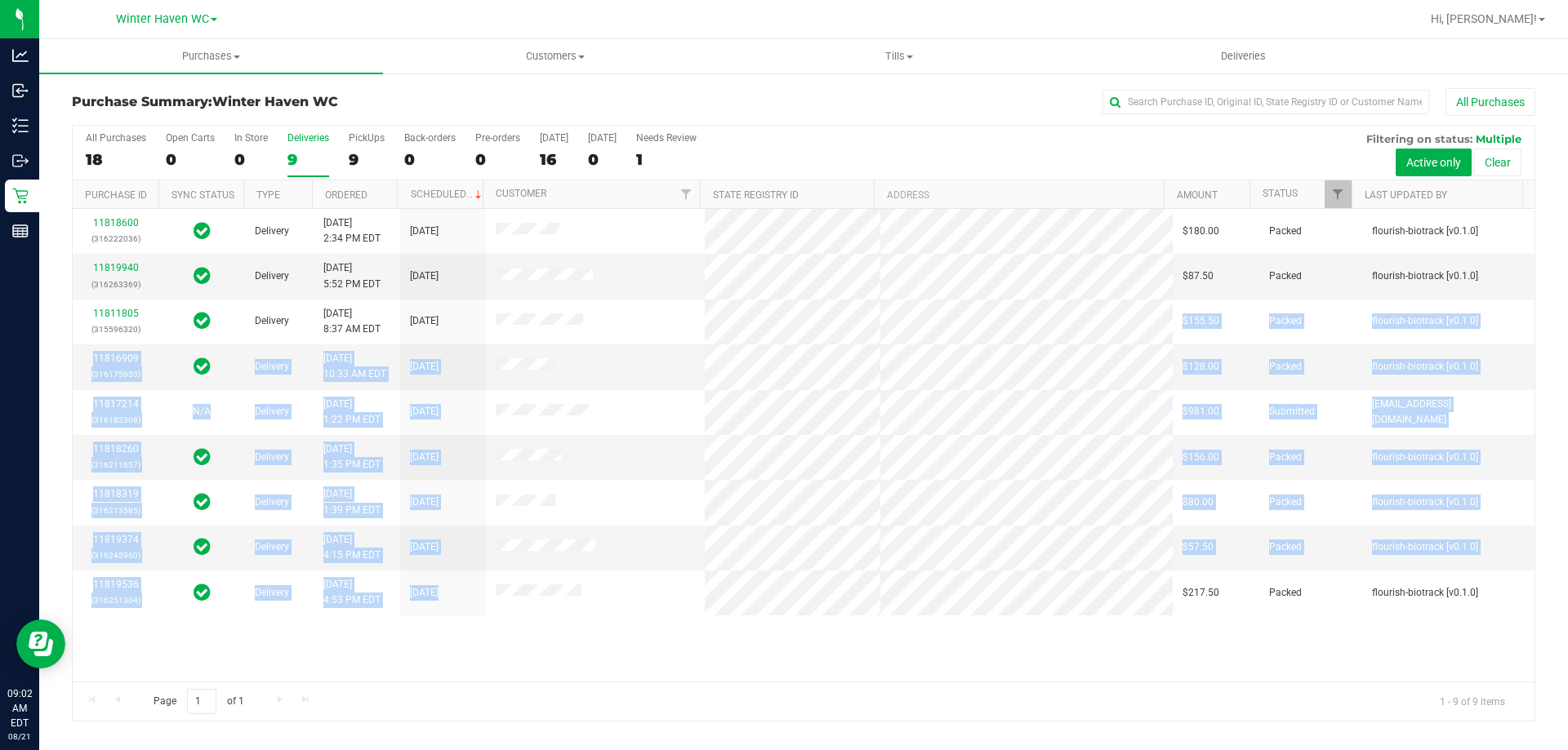
click at [883, 319] on tbody "11818600 (316222036) Delivery 8/20/2025 2:34 PM EDT 8/23/2025 $180.00 Packed fl…" at bounding box center [803, 411] width 1461 height 406
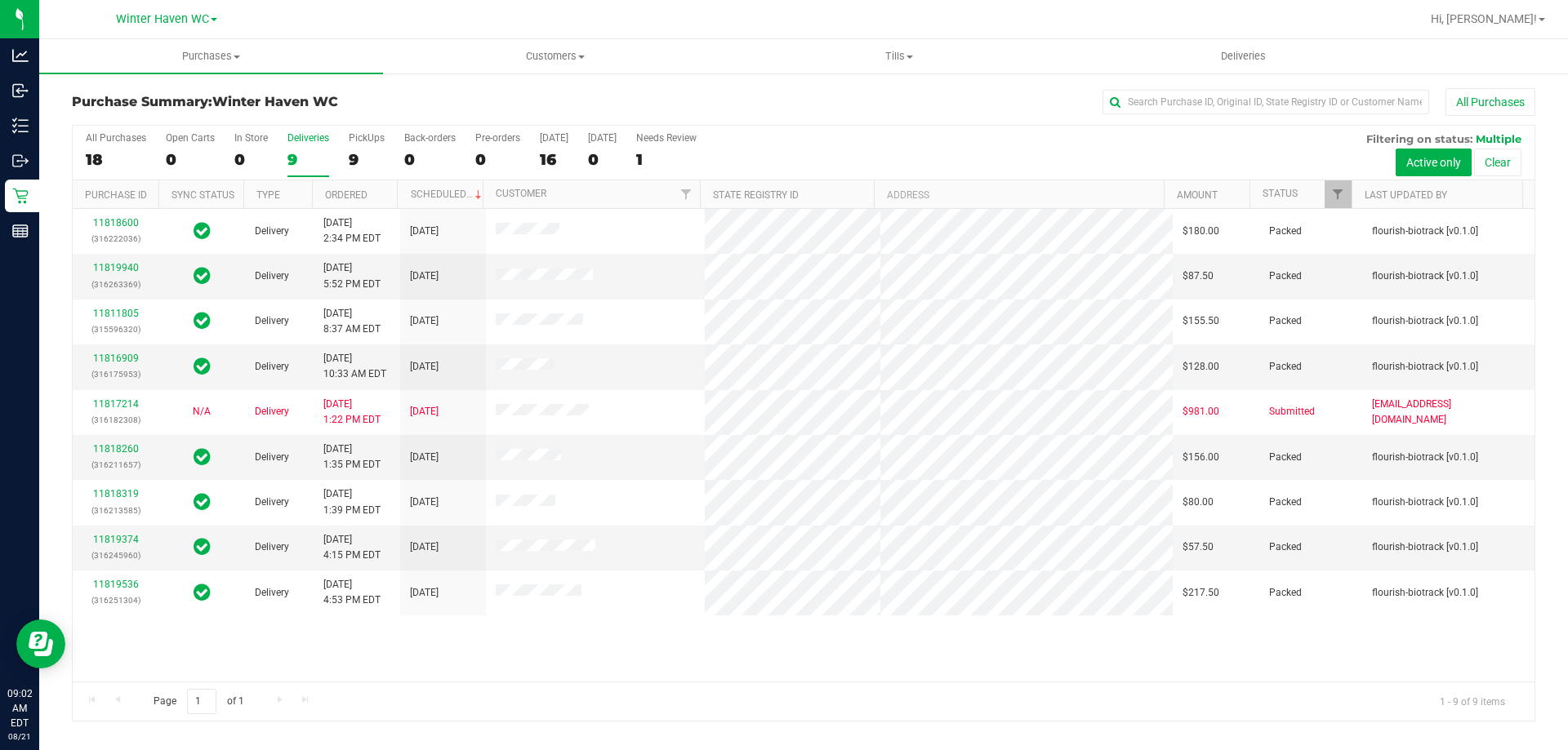
click at [587, 684] on div "Page 1 of 1 1 - 9 of 9 items" at bounding box center [803, 702] width 1461 height 40
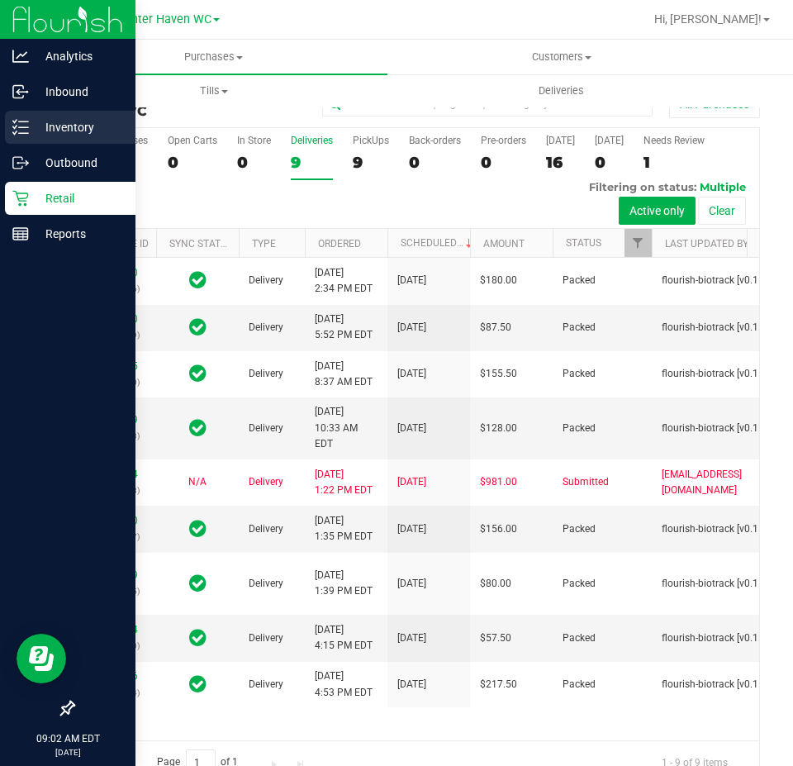
click at [28, 129] on icon at bounding box center [20, 127] width 17 height 17
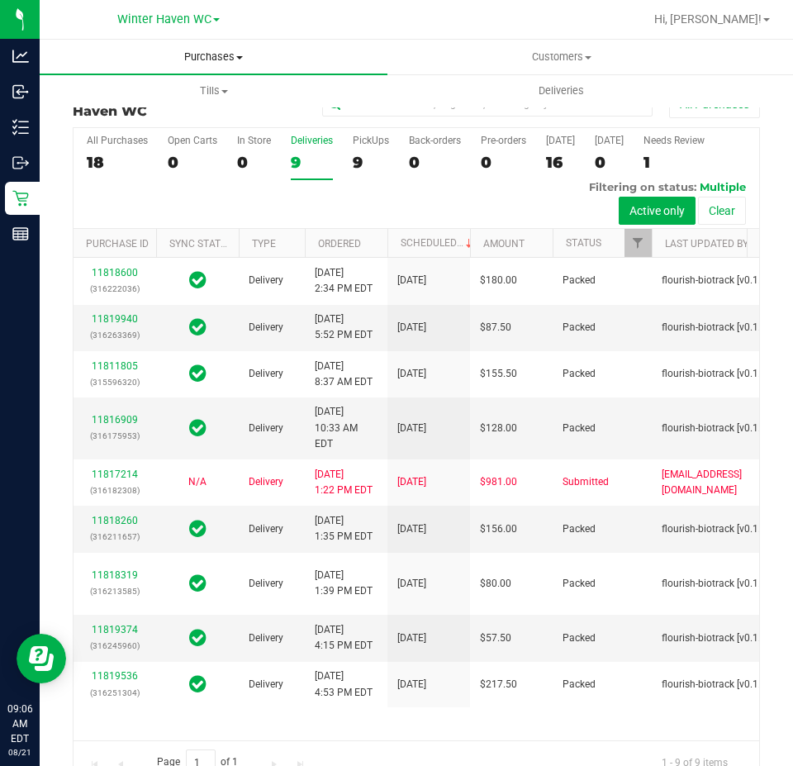
click at [243, 50] on span "Purchases" at bounding box center [214, 57] width 348 height 15
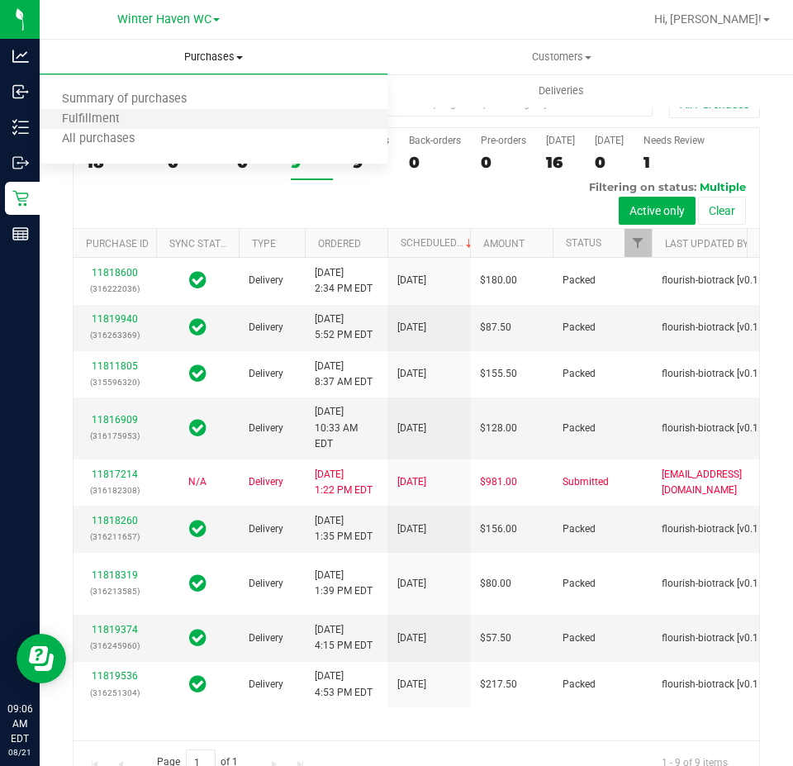
click at [220, 115] on li "Fulfillment" at bounding box center [214, 120] width 348 height 20
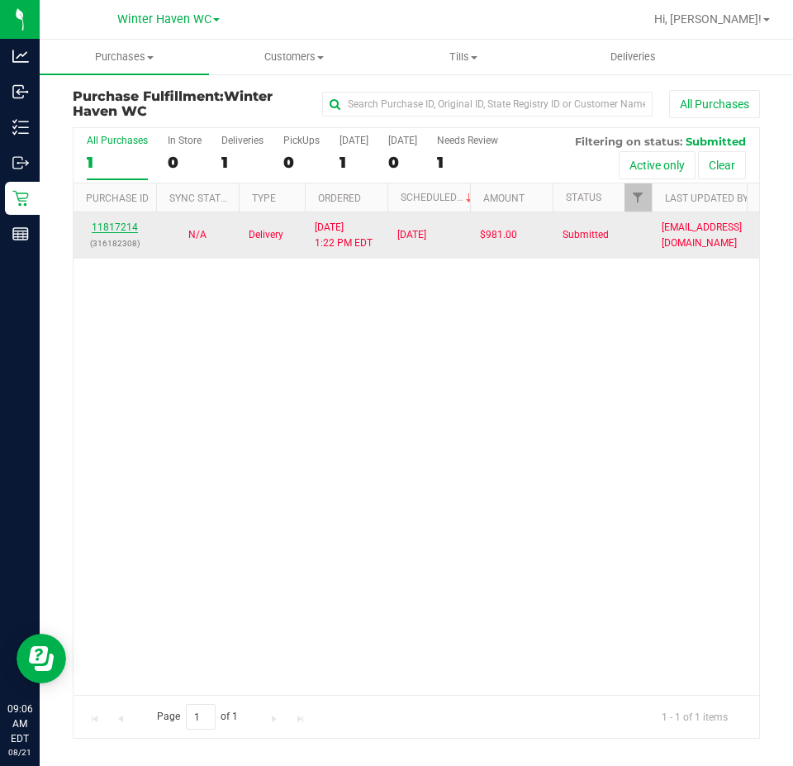
click at [130, 225] on link "11817214" at bounding box center [115, 227] width 46 height 12
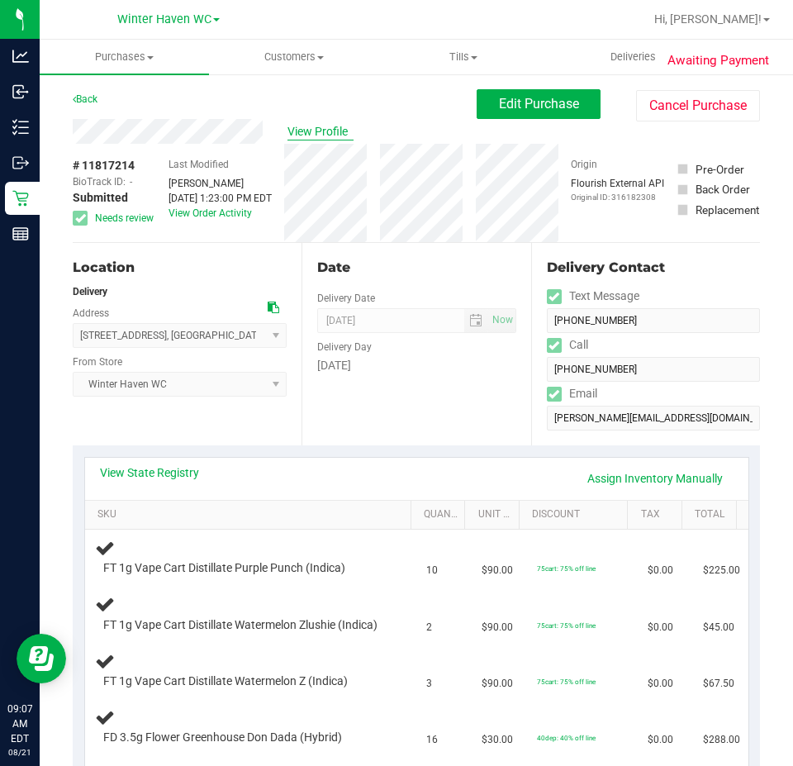
click at [315, 134] on span "View Profile" at bounding box center [320, 131] width 66 height 17
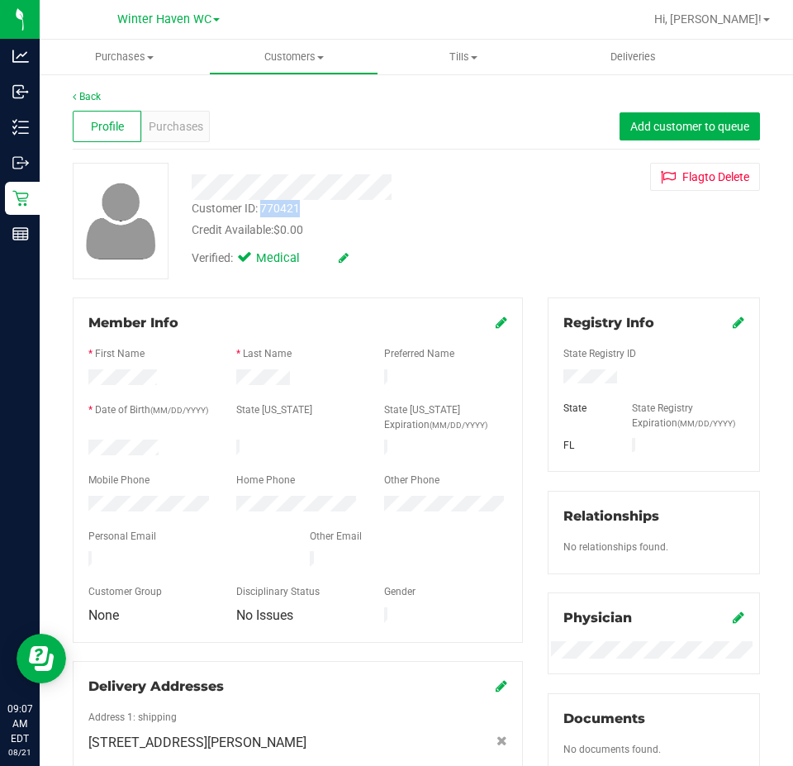
drag, startPoint x: 306, startPoint y: 206, endPoint x: 261, endPoint y: 209, distance: 44.7
click at [261, 209] on div "Customer ID: 770421 Credit Available: $0.00" at bounding box center [357, 219] width 356 height 39
copy div "770421"
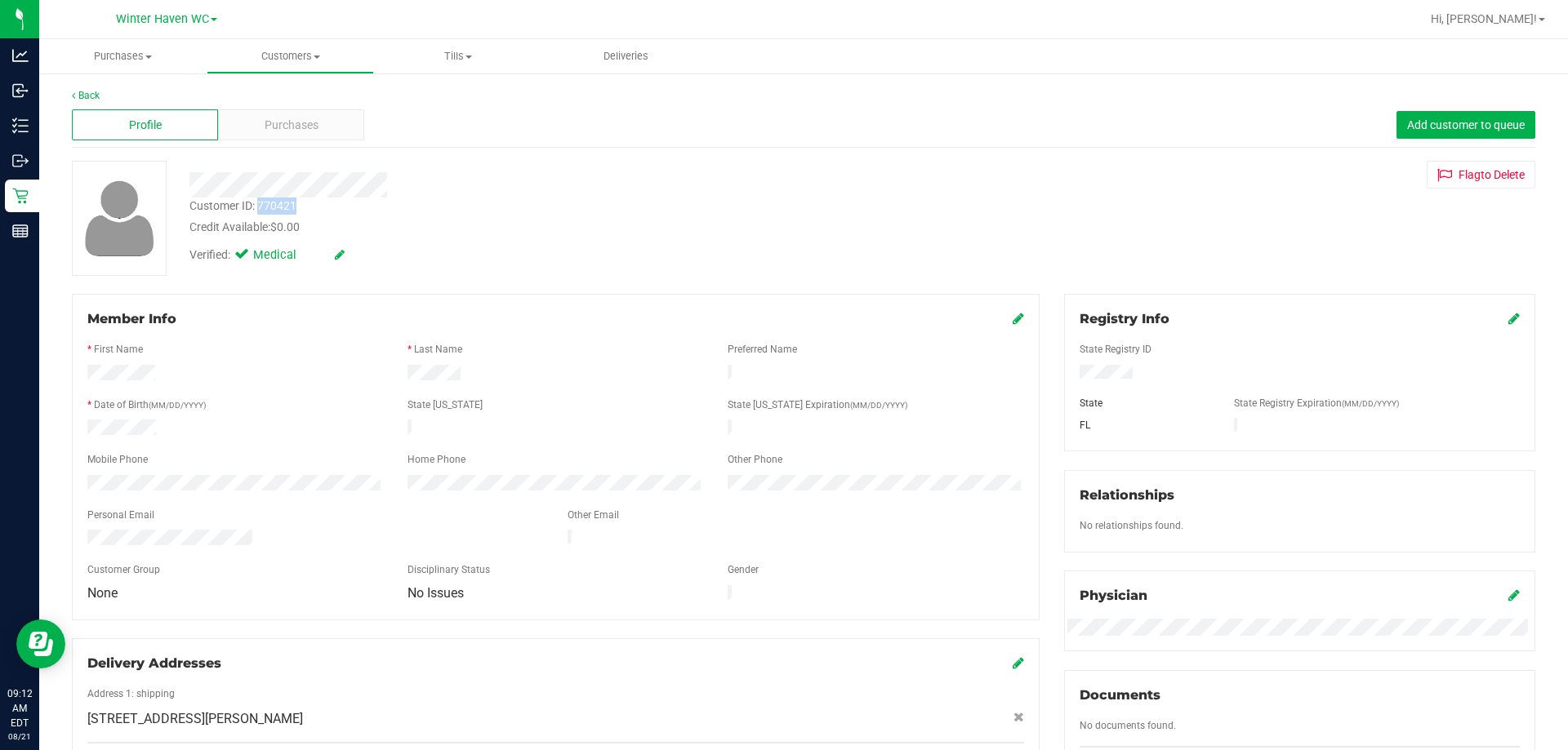
copy div "770421"
click at [145, 53] on span "Purchases" at bounding box center [123, 56] width 167 height 15
click at [151, 114] on li "Fulfillment" at bounding box center [123, 119] width 167 height 20
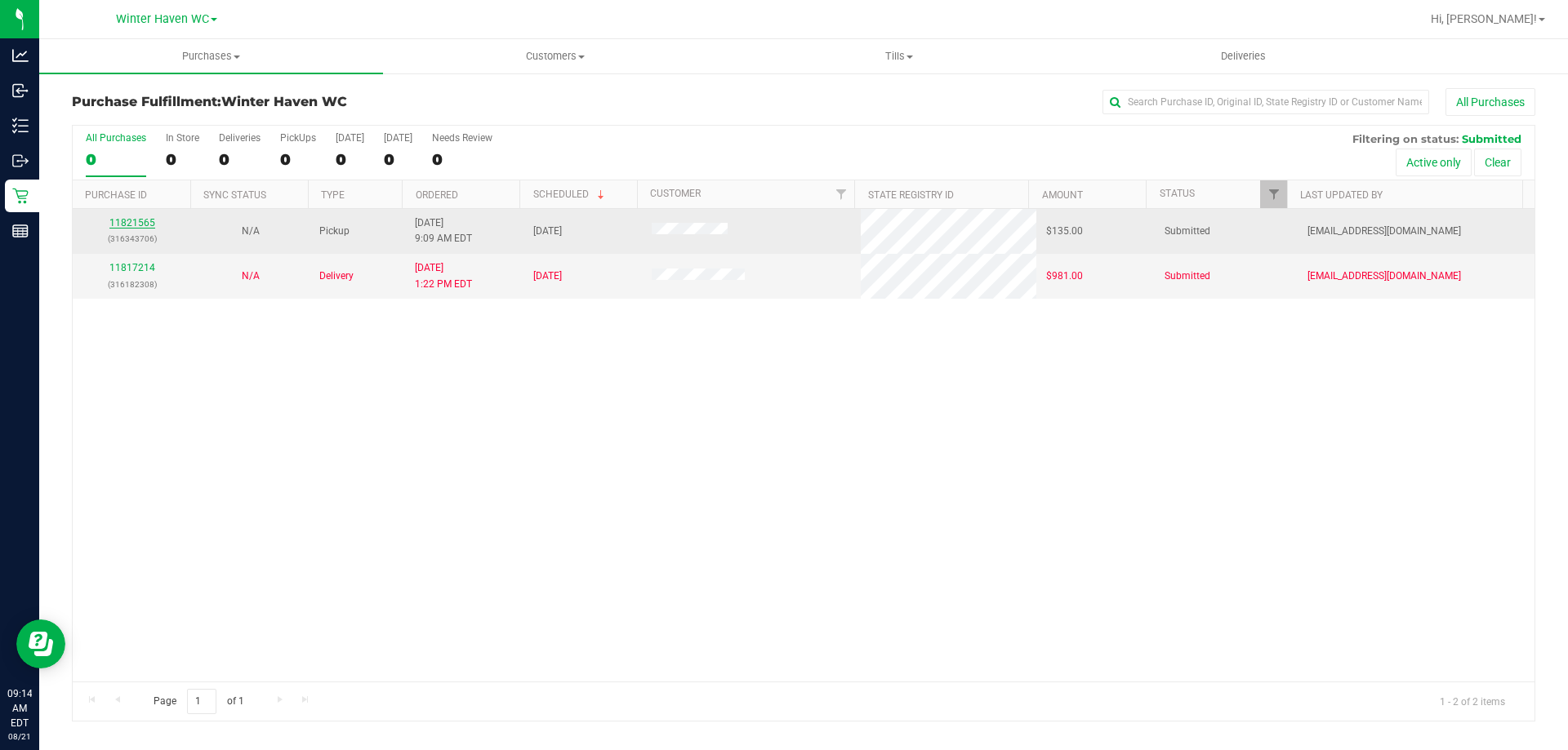
click at [152, 221] on link "11821565" at bounding box center [132, 223] width 45 height 12
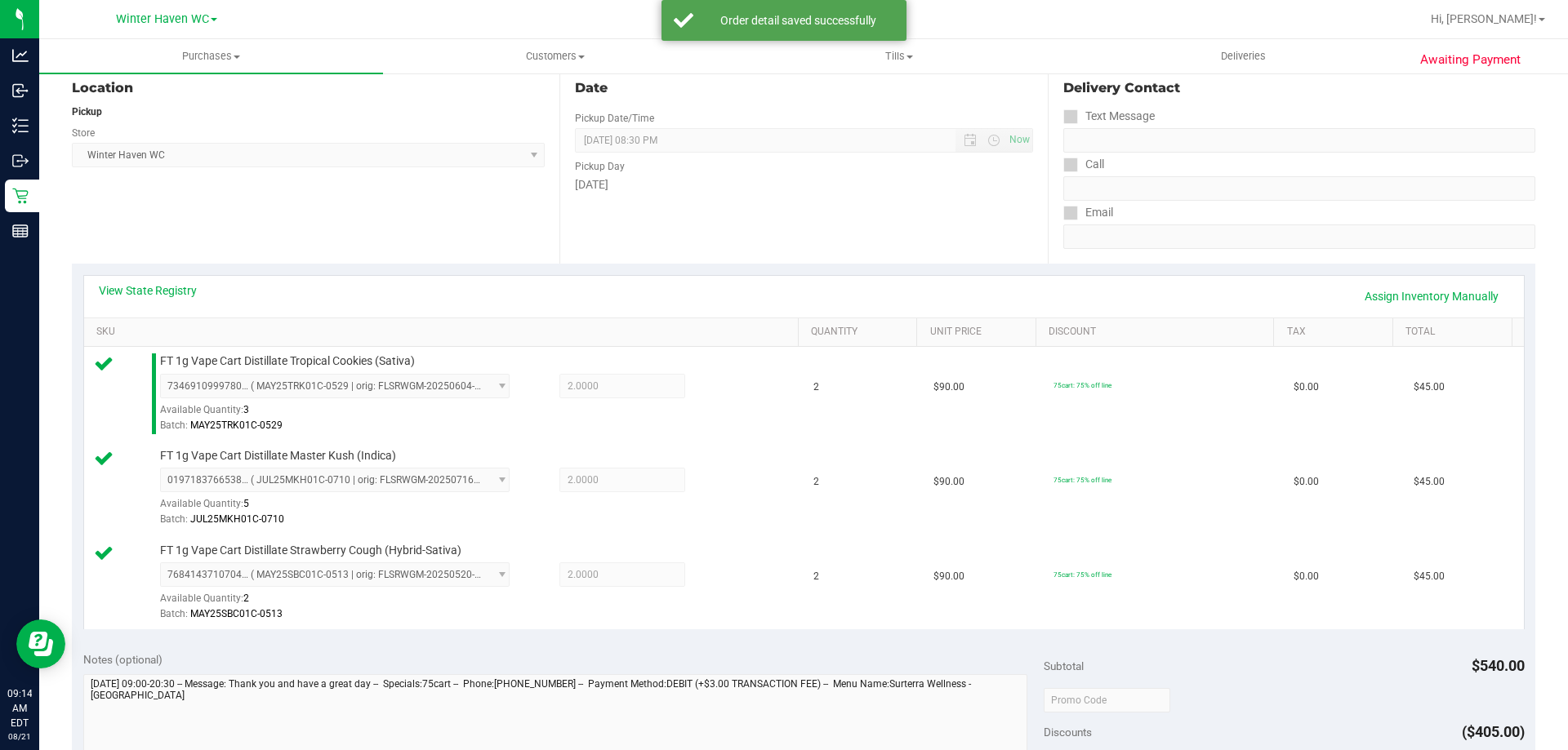
scroll to position [489, 0]
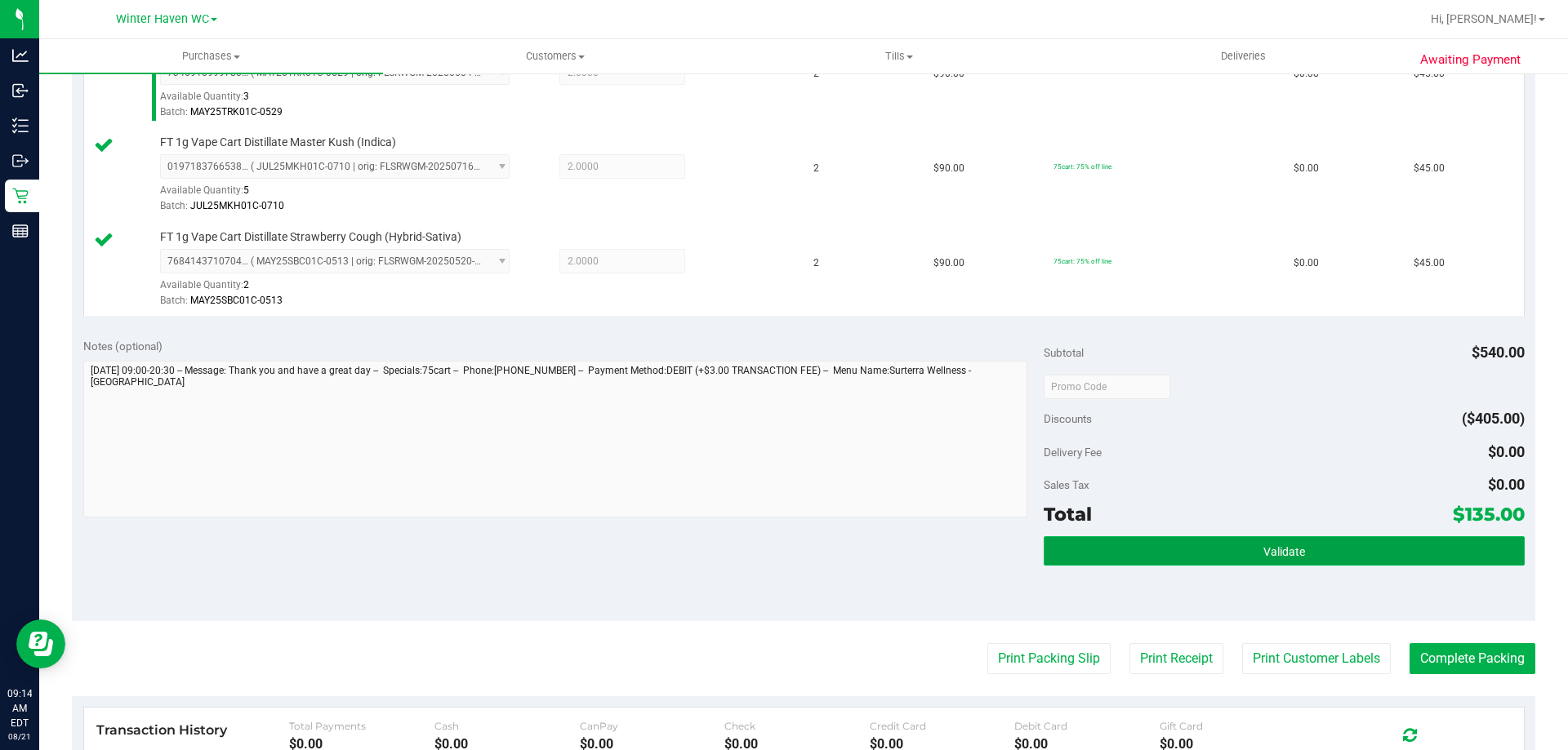
click at [1121, 544] on button "Validate" at bounding box center [1283, 551] width 480 height 30
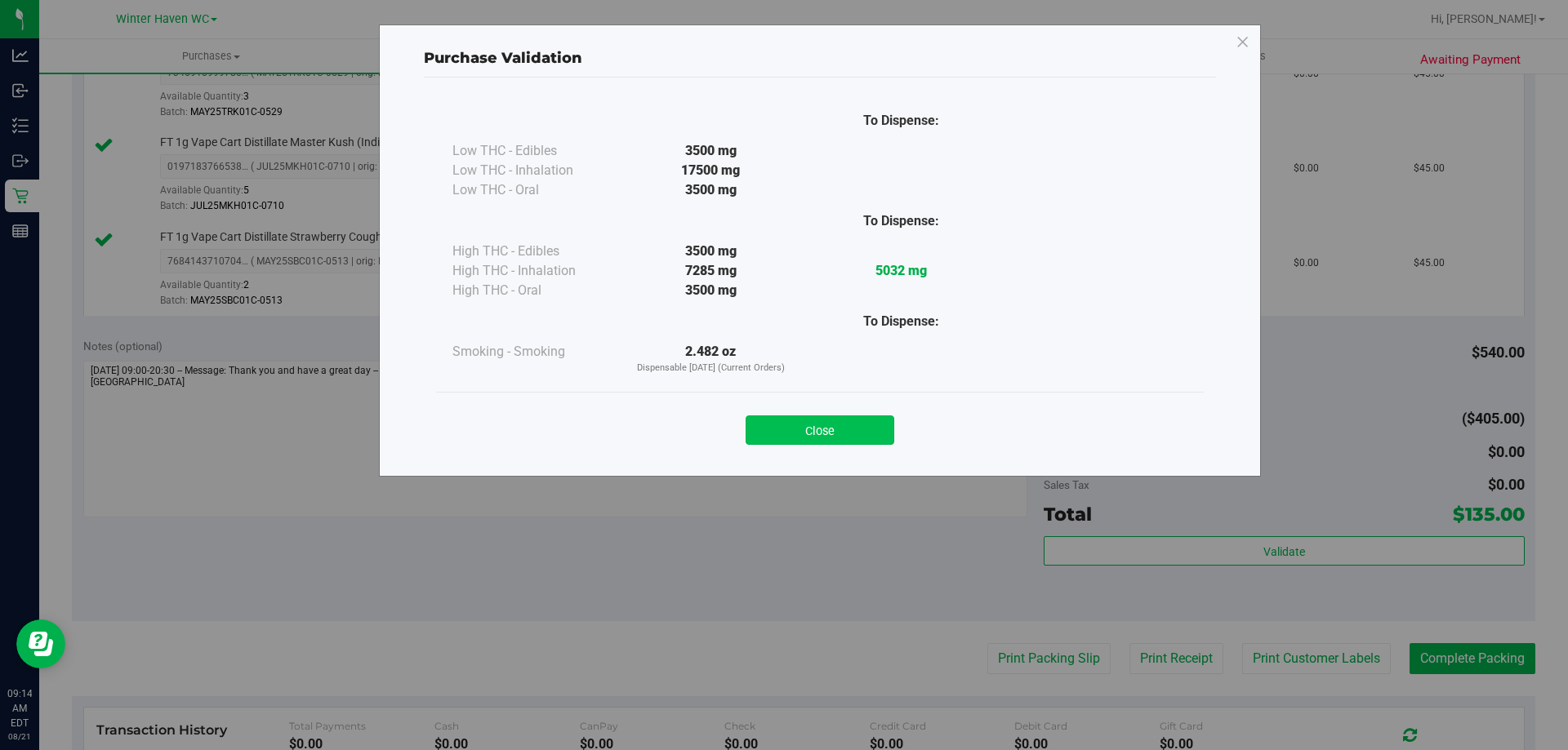
click at [800, 439] on button "Close" at bounding box center [820, 430] width 148 height 30
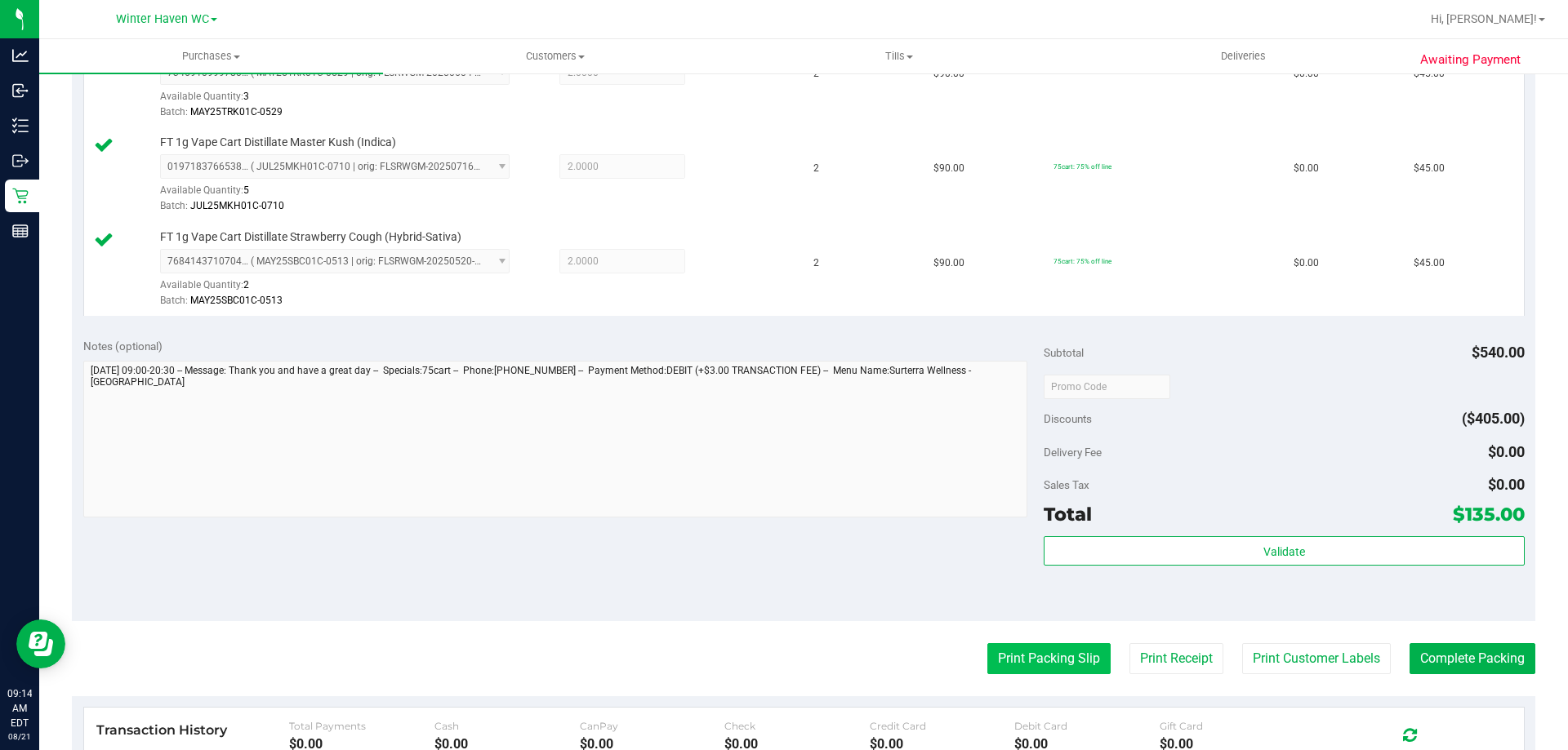
click at [1001, 660] on button "Print Packing Slip" at bounding box center [1048, 658] width 124 height 31
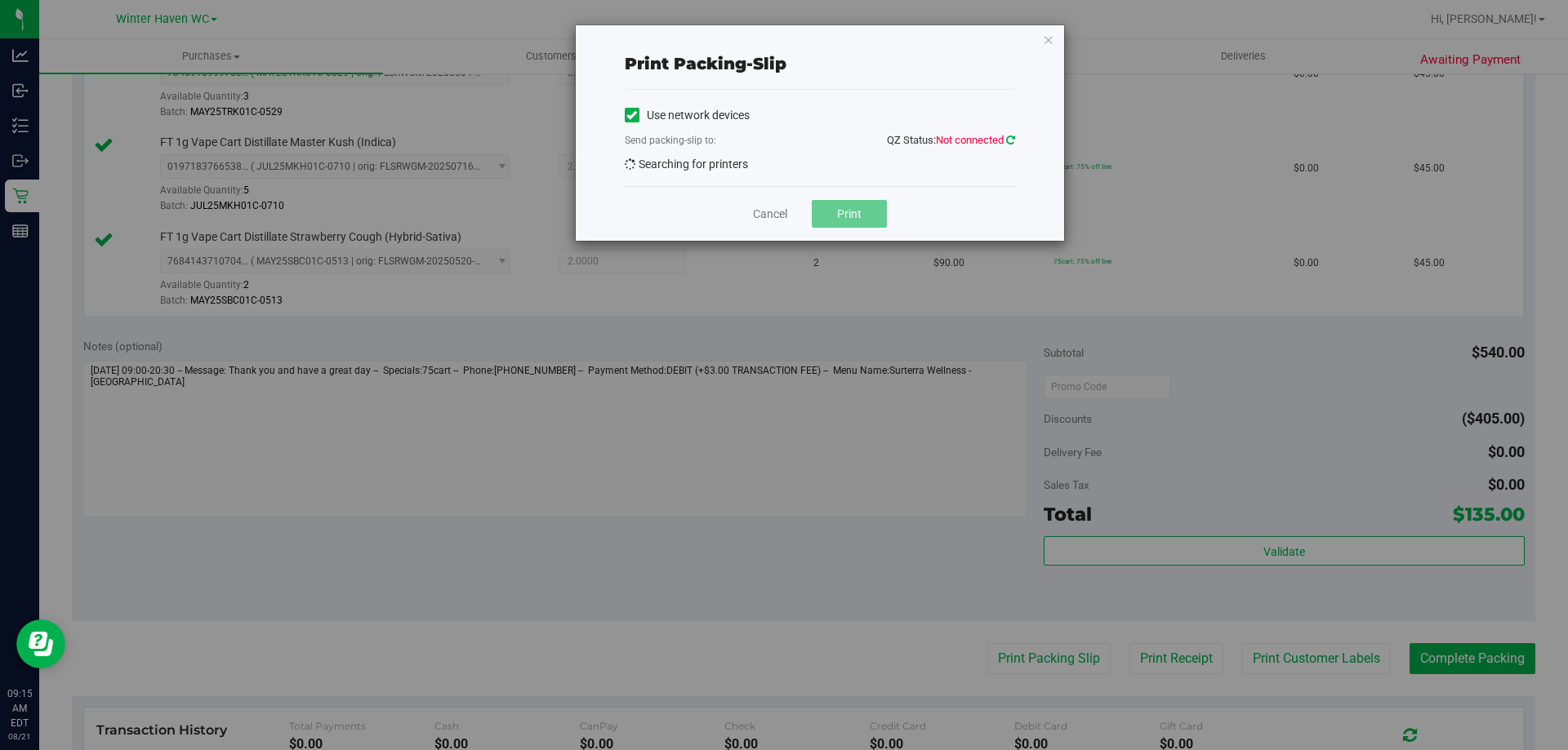
click at [1011, 134] on icon at bounding box center [1009, 139] width 9 height 11
click at [766, 210] on link "Cancel" at bounding box center [769, 213] width 35 height 17
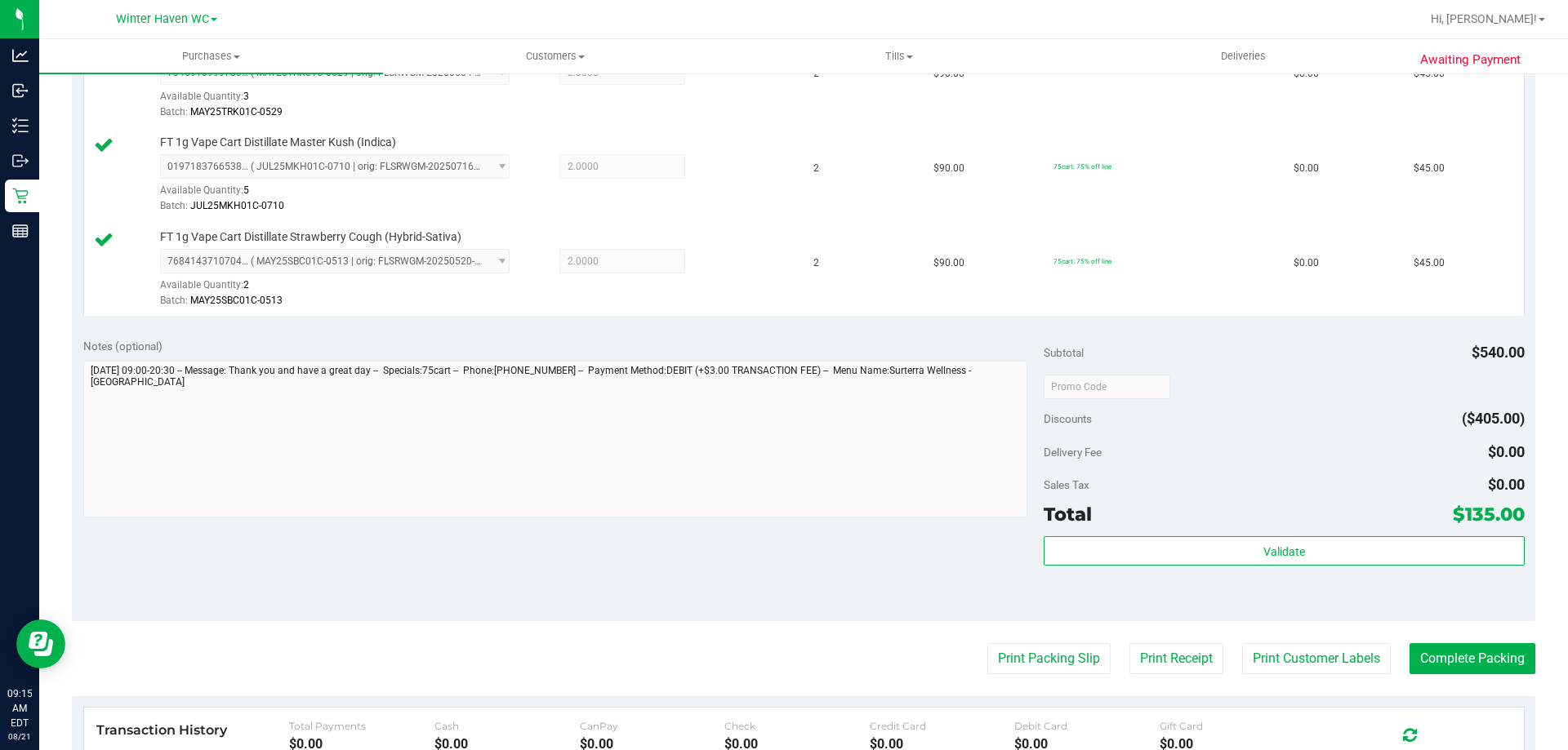
click at [1049, 686] on purchase-details "Back Edit Purchase Cancel Purchase View Profile # 11821565 BioTrack ID: - Submi…" at bounding box center [804, 300] width 1463 height 1403
click at [1049, 662] on button "Print Packing Slip" at bounding box center [1048, 658] width 124 height 31
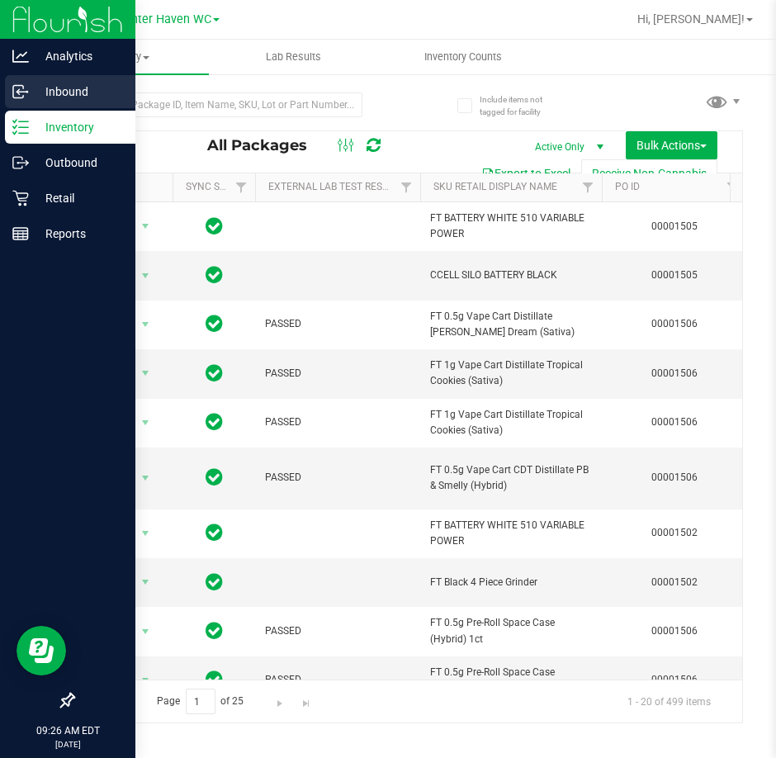
click at [40, 97] on p "Inbound" at bounding box center [78, 92] width 99 height 20
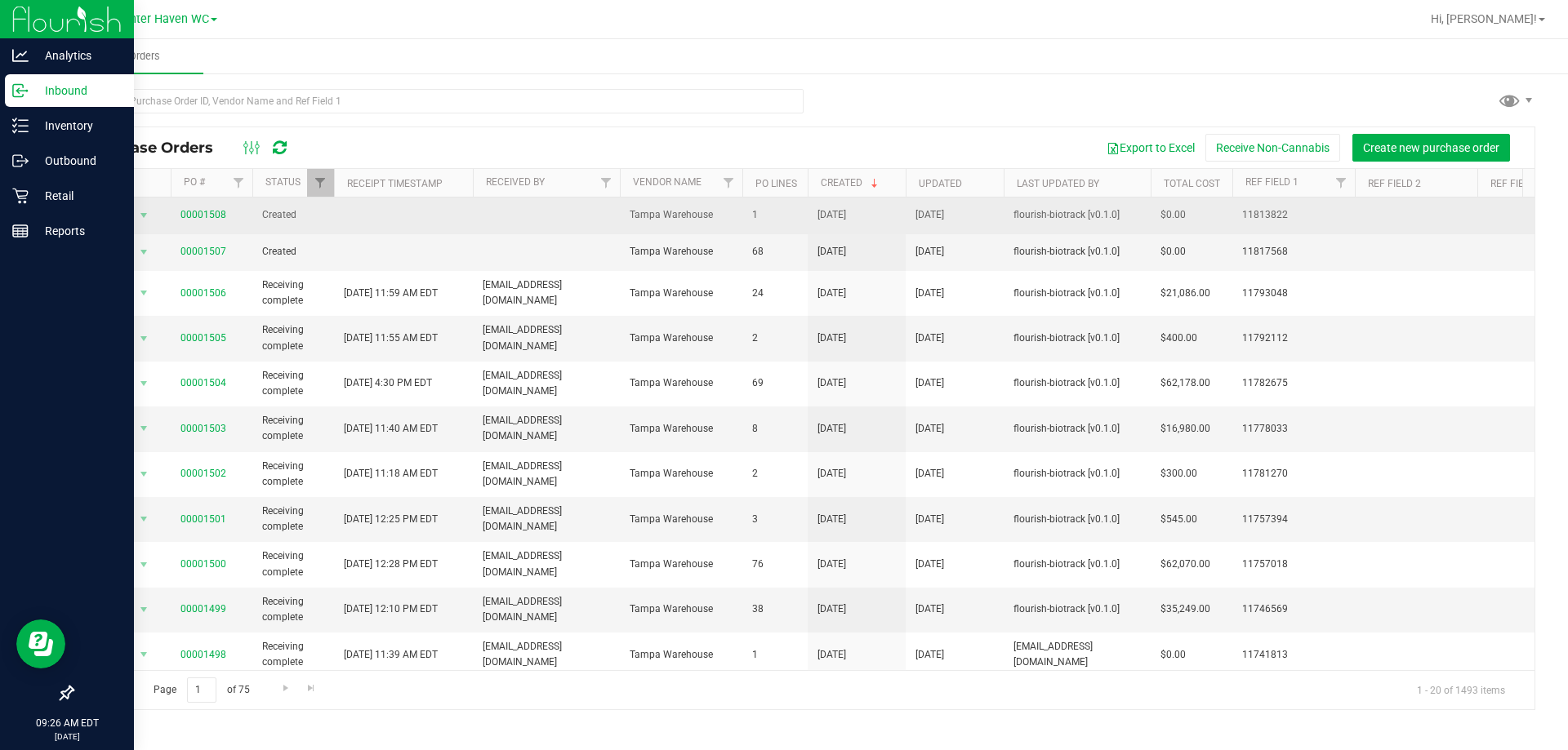
click at [196, 220] on span "00001508" at bounding box center [204, 215] width 45 height 16
click at [193, 213] on link "00001508" at bounding box center [204, 214] width 45 height 12
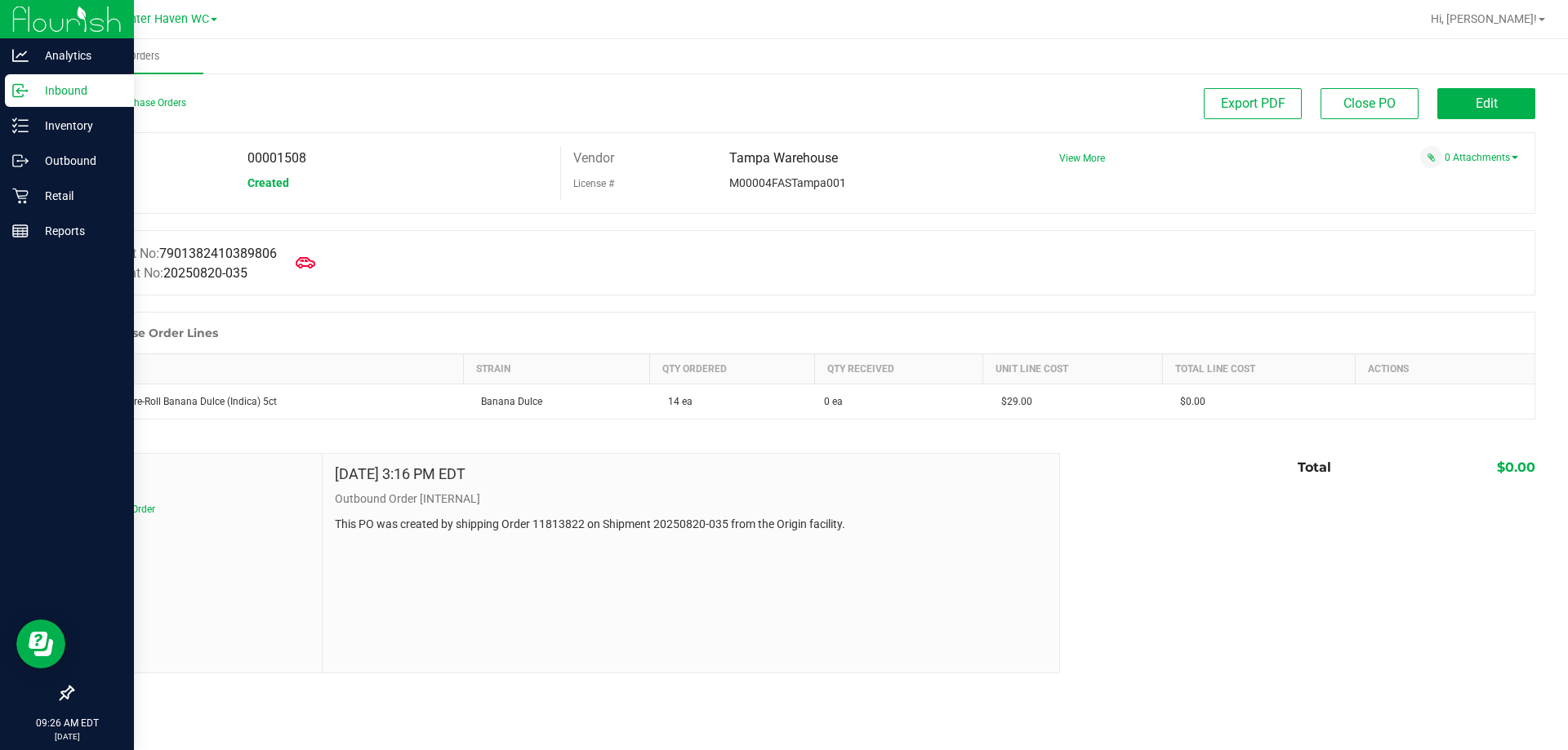
click at [141, 113] on div "Back to Purchase Orders" at bounding box center [255, 103] width 366 height 30
click at [137, 109] on div "Back to Purchase Orders" at bounding box center [255, 103] width 366 height 30
click at [134, 97] on link "Back to Purchase Orders" at bounding box center [130, 103] width 115 height 12
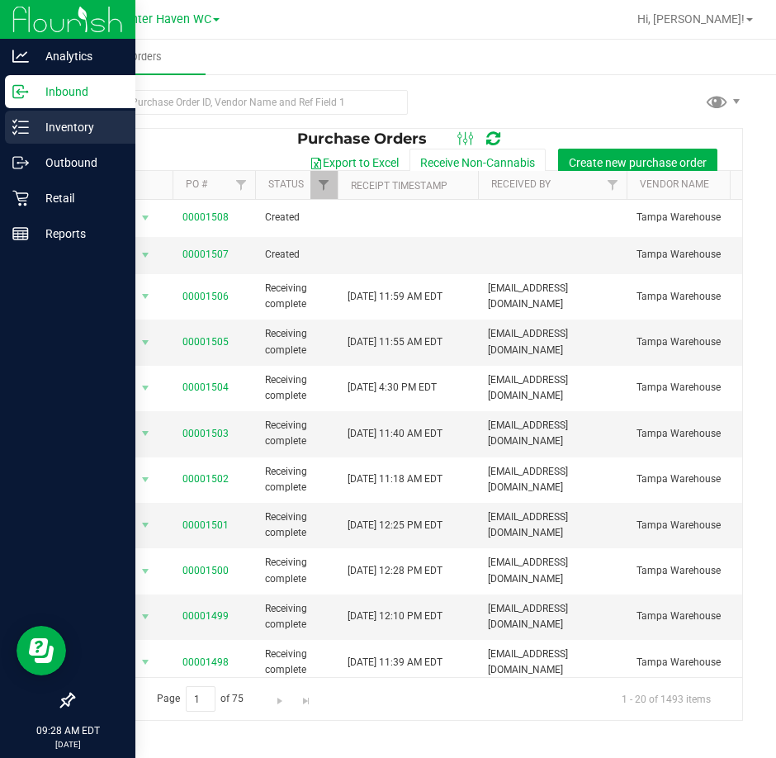
click at [28, 132] on div "Inventory" at bounding box center [70, 127] width 130 height 33
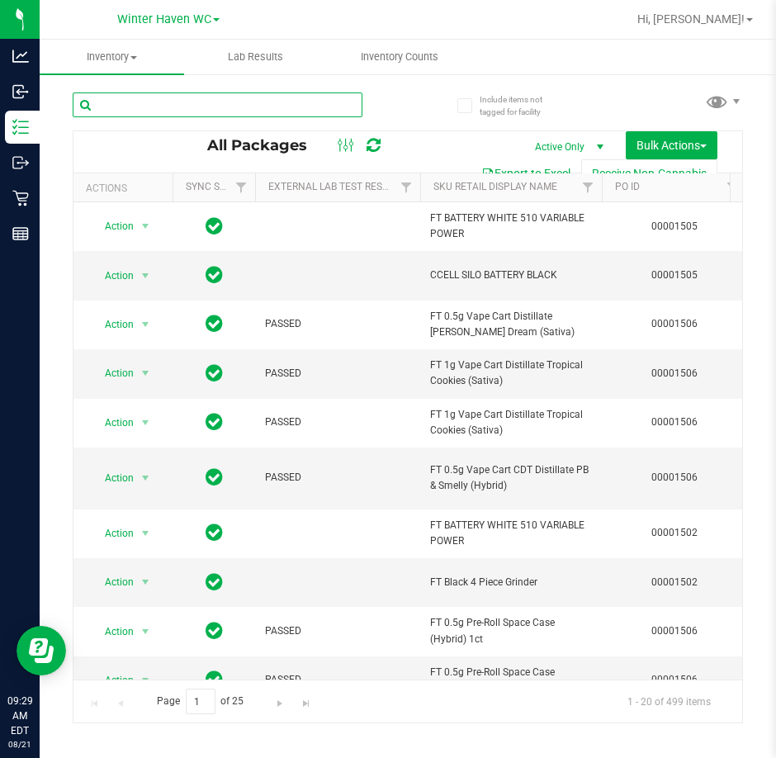
drag, startPoint x: 330, startPoint y: 102, endPoint x: 389, endPoint y: 73, distance: 66.1
click at [330, 102] on input "text" at bounding box center [218, 104] width 290 height 25
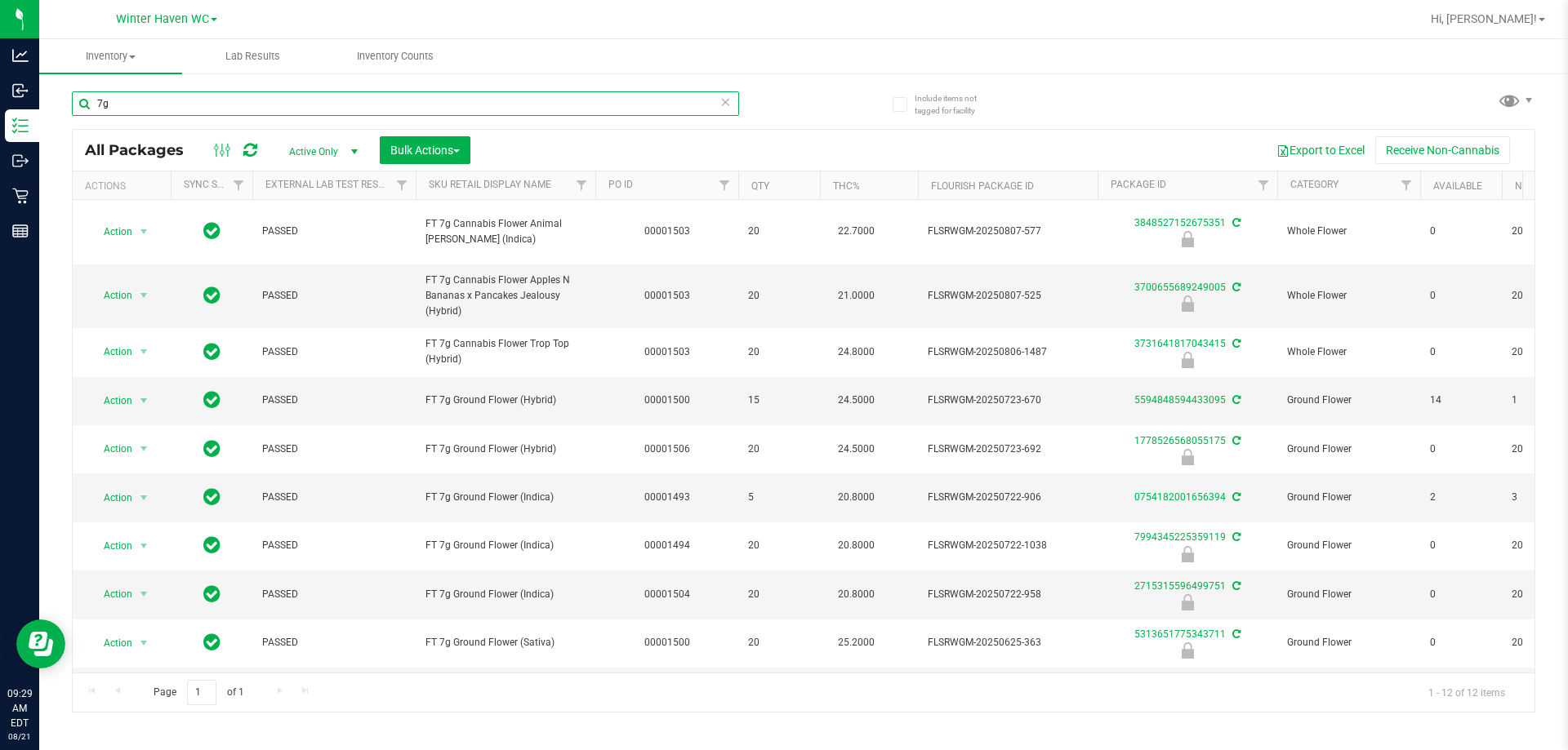
type input "7g"
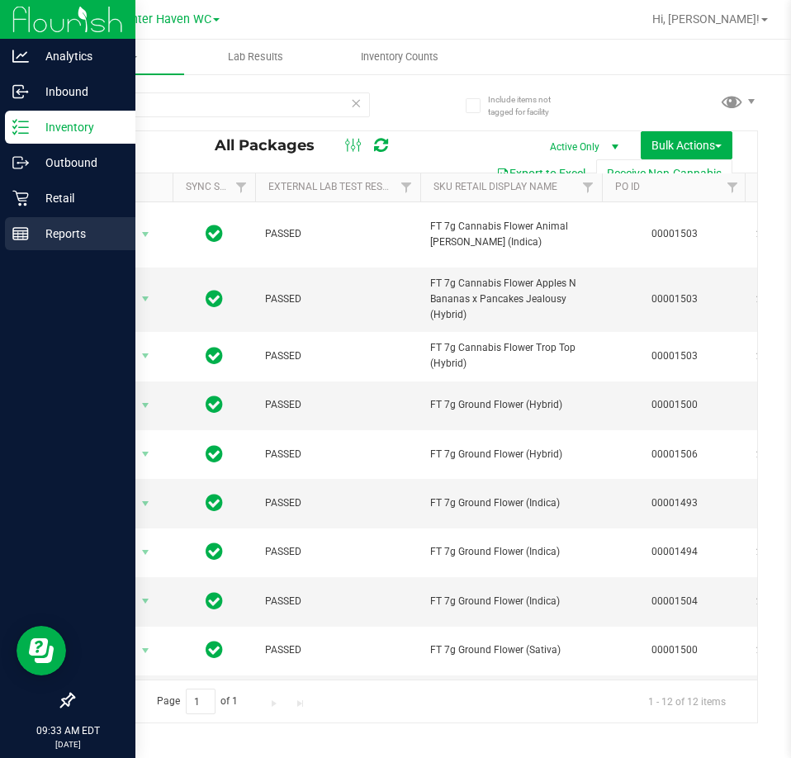
click at [13, 231] on line at bounding box center [20, 231] width 15 height 0
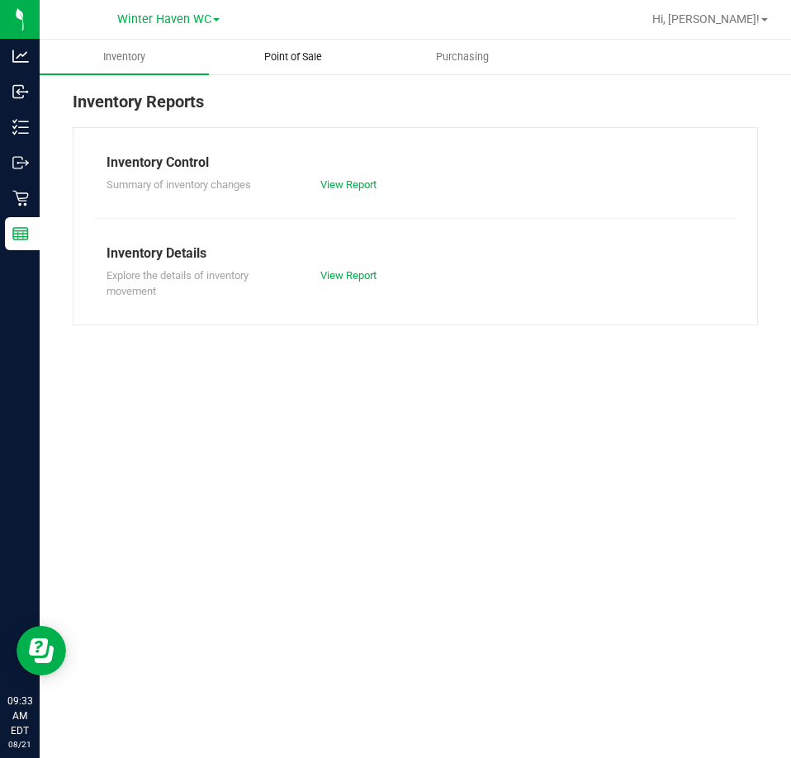
click at [310, 63] on span "Point of Sale" at bounding box center [293, 57] width 102 height 15
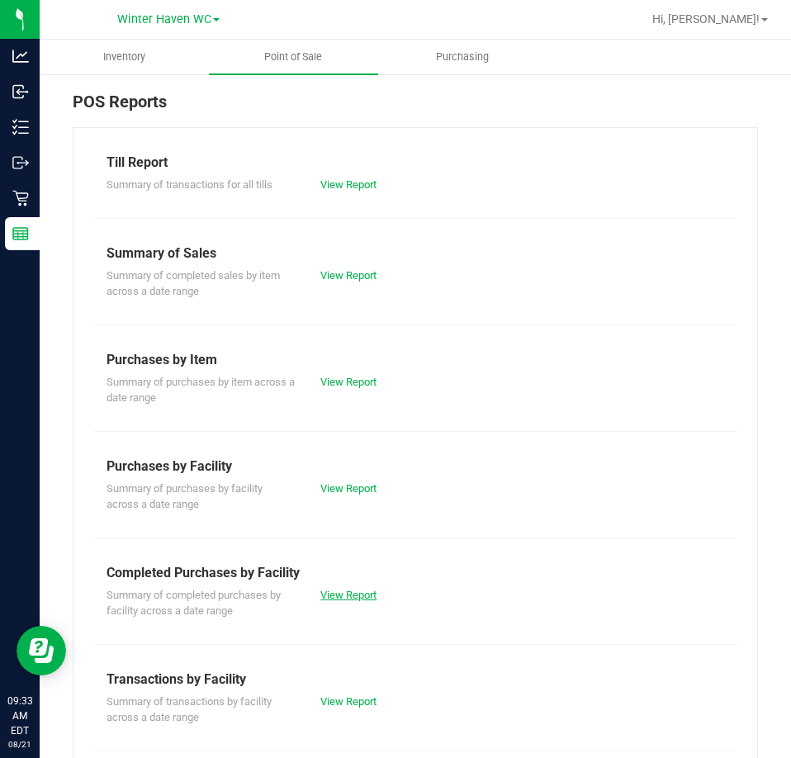
click at [358, 593] on link "View Report" at bounding box center [348, 595] width 56 height 12
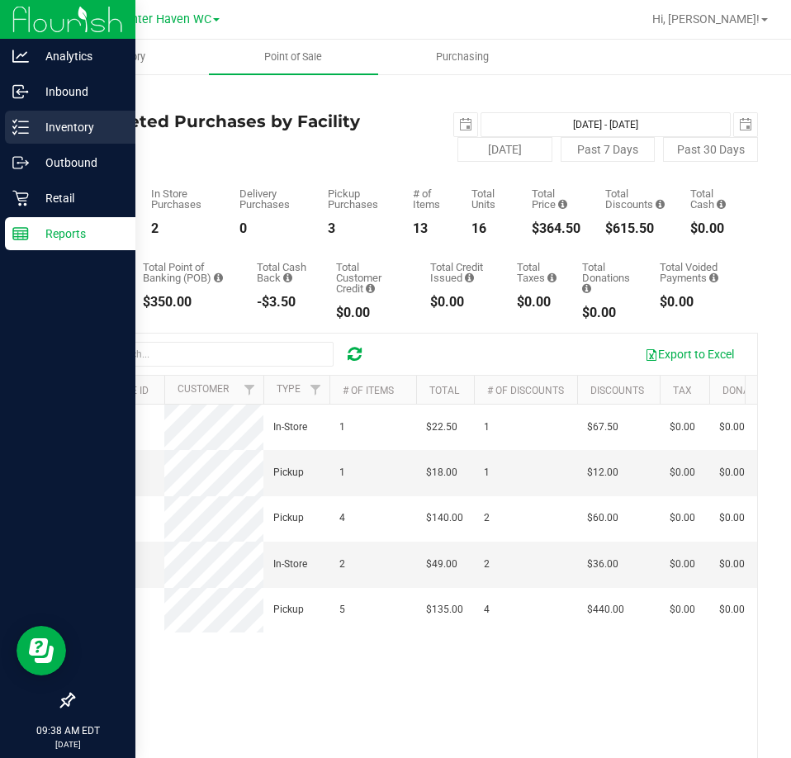
click at [19, 126] on icon at bounding box center [20, 127] width 17 height 17
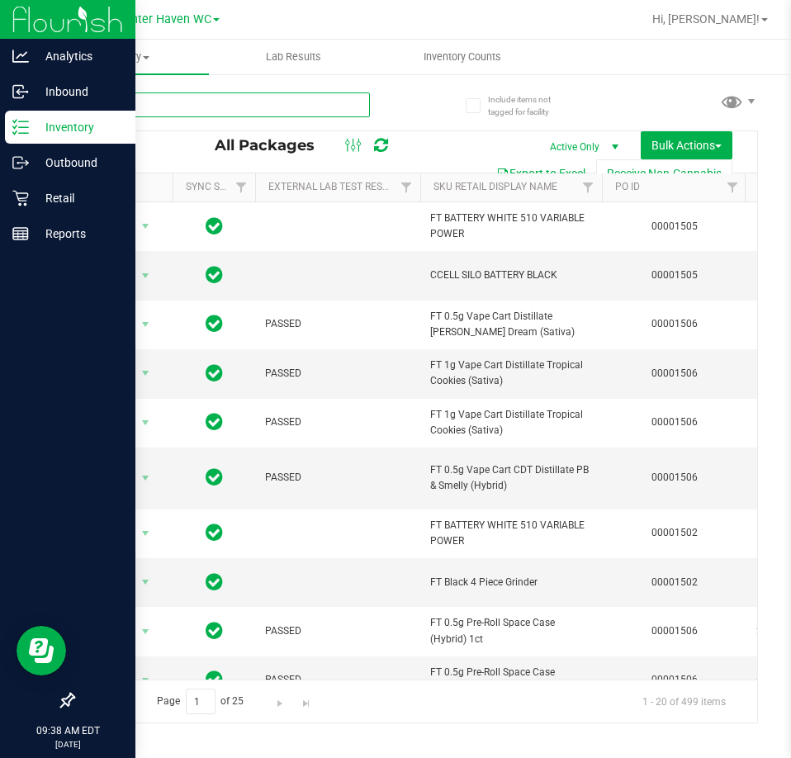
click at [320, 106] on input "text" at bounding box center [221, 104] width 297 height 25
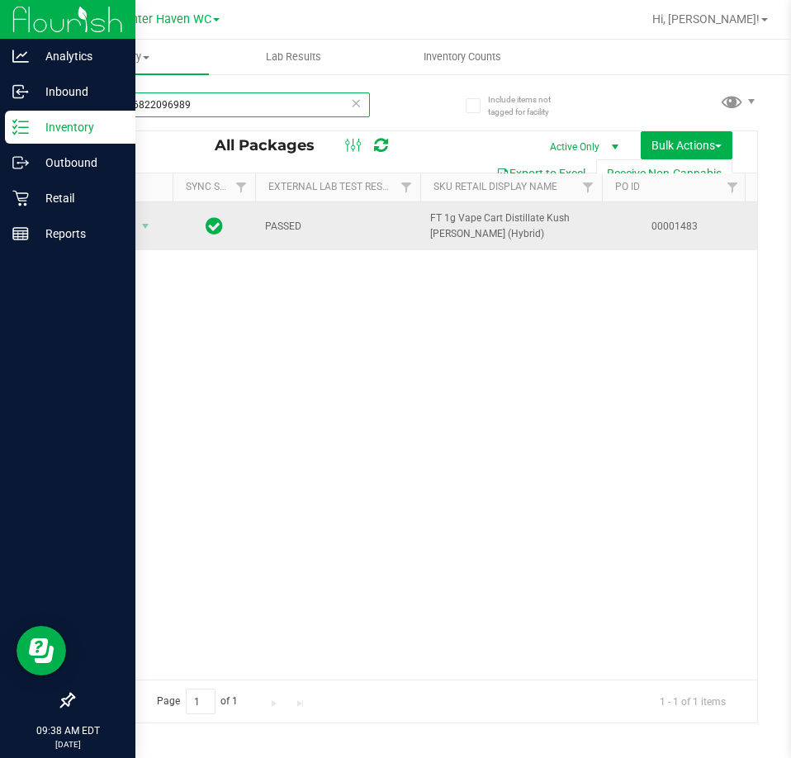
type input "6849716822096989"
click at [137, 212] on td "Action Action Edit attributes Global inventory Locate package Package audit log…" at bounding box center [122, 226] width 99 height 48
click at [139, 230] on span "select" at bounding box center [145, 226] width 13 height 13
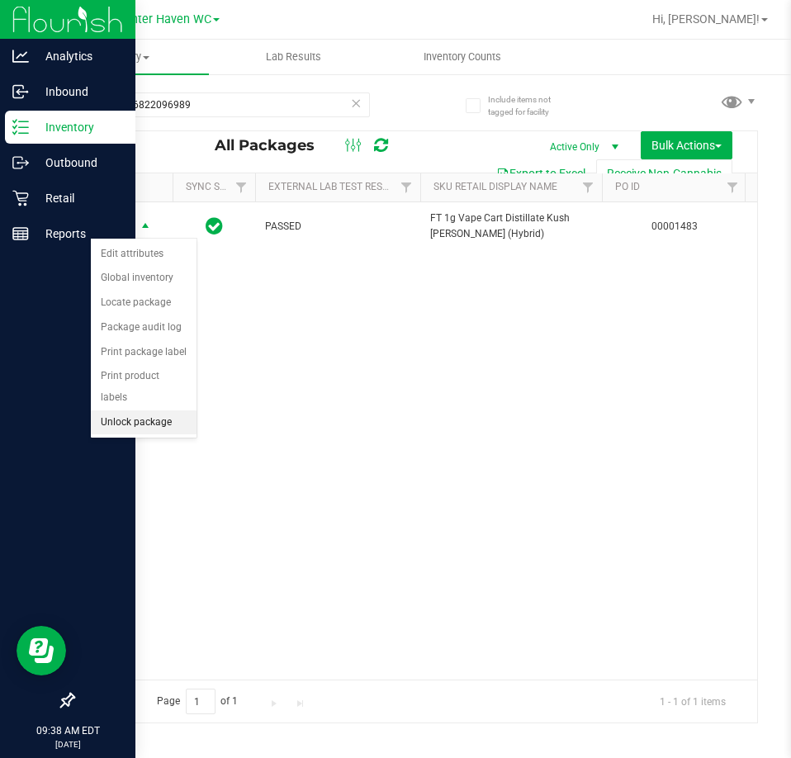
click at [172, 410] on li "Unlock package" at bounding box center [144, 422] width 106 height 25
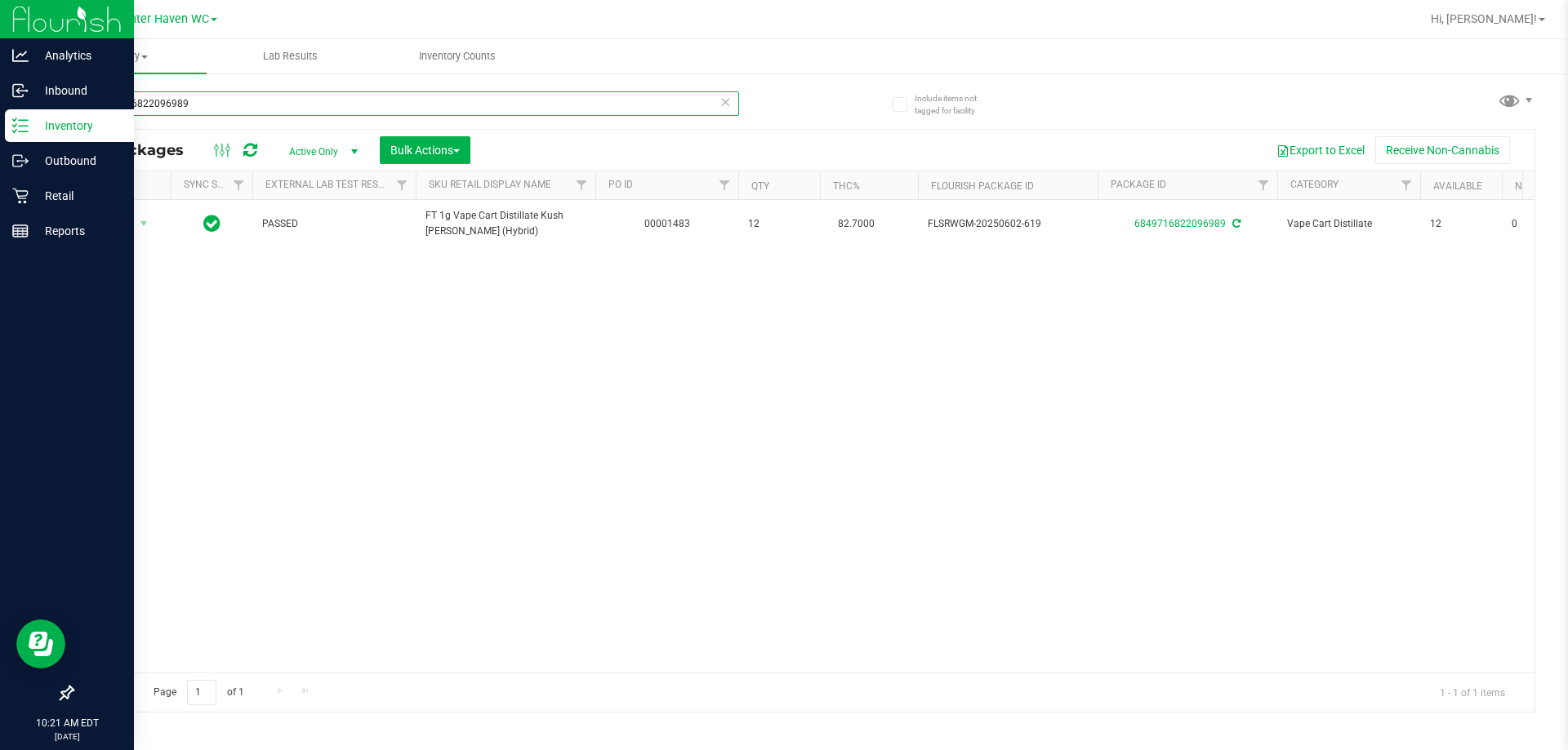
click at [406, 105] on input "6849716822096989" at bounding box center [405, 103] width 667 height 25
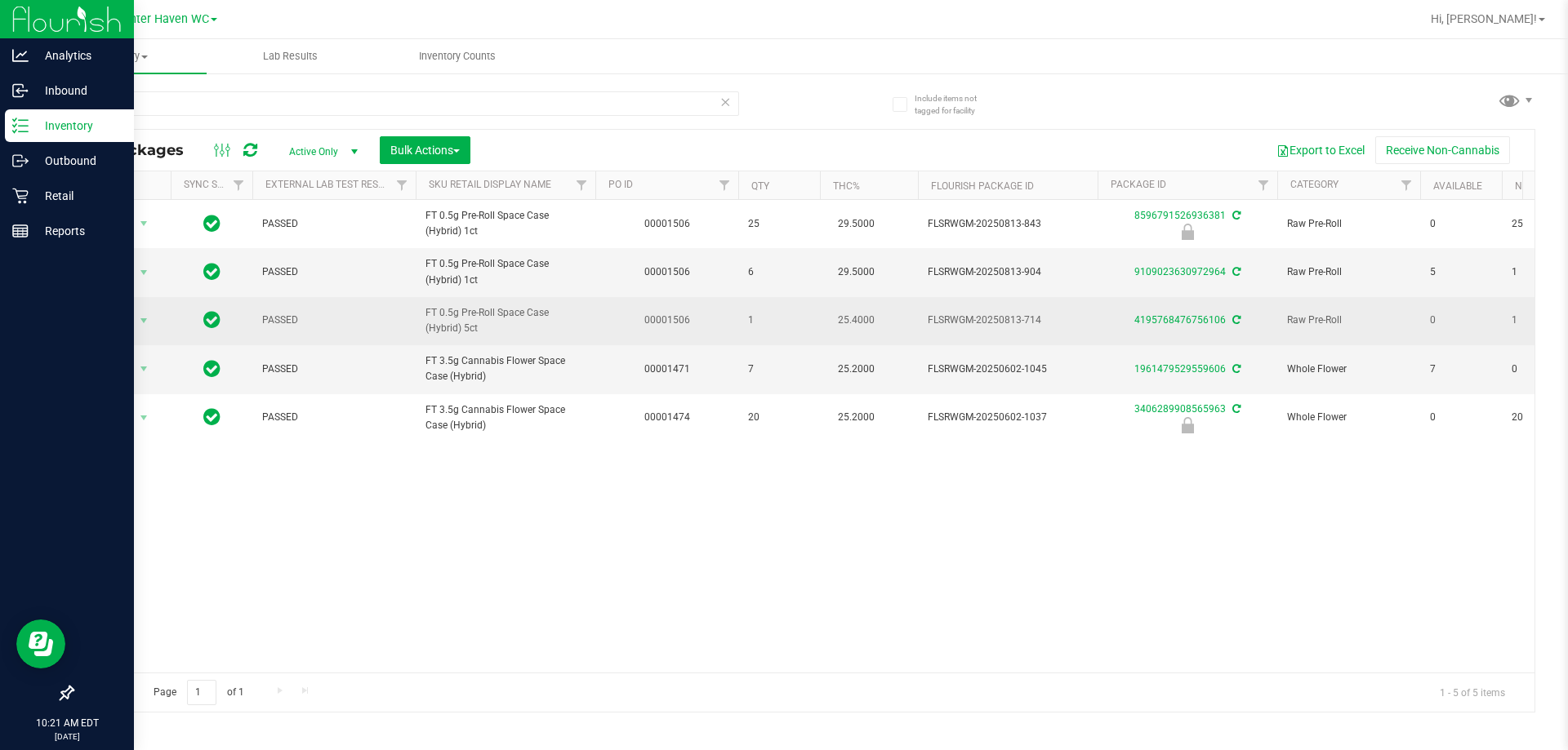
drag, startPoint x: 498, startPoint y: 330, endPoint x: 425, endPoint y: 313, distance: 75.0
click at [425, 313] on span "FT 0.5g Pre-Roll Space Case (Hybrid) 5ct" at bounding box center [505, 320] width 160 height 31
copy span "FT 0.5g Pre-Roll Space Case (Hybrid) 5ct"
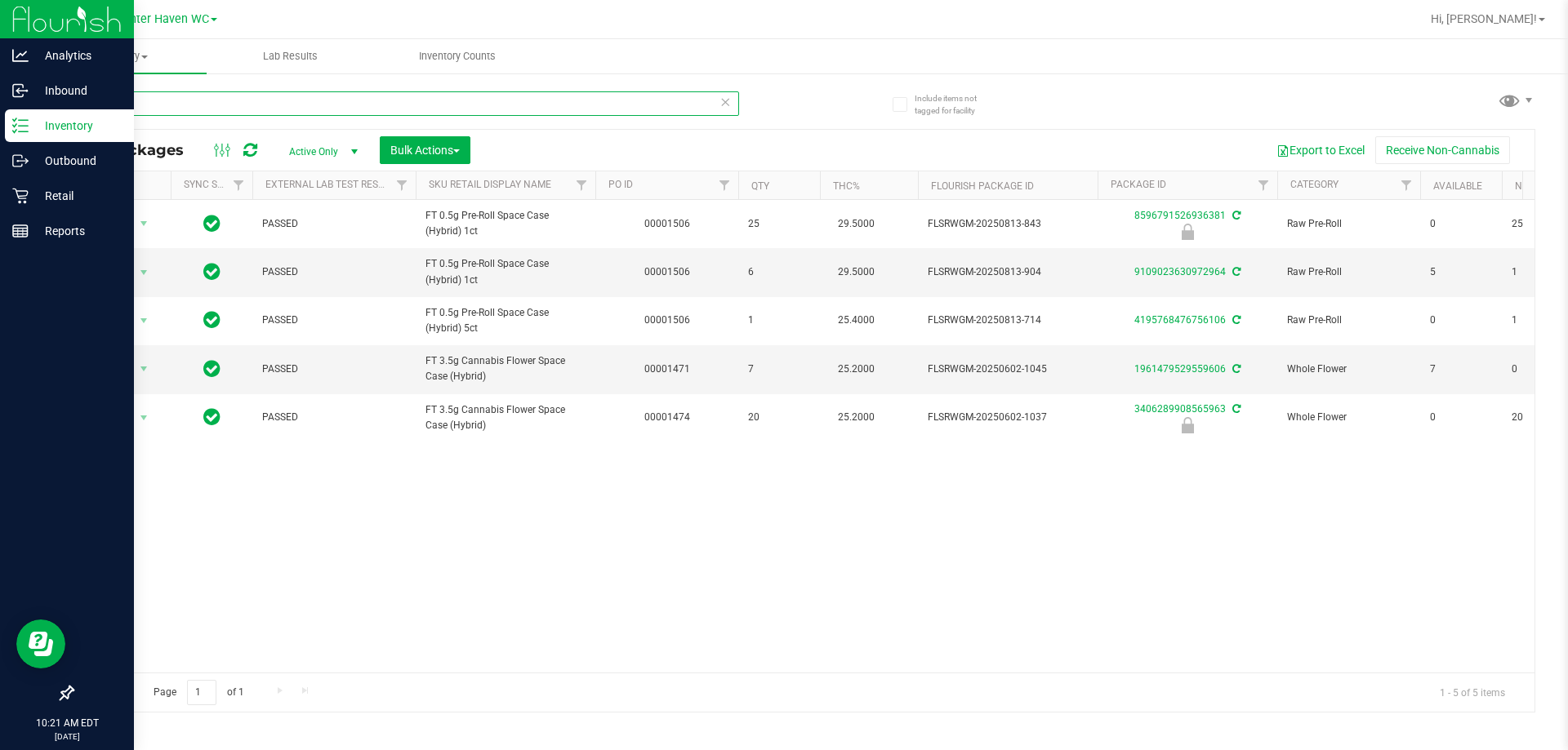
click at [409, 105] on input "jcw" at bounding box center [405, 103] width 667 height 25
paste input "FT 0.5g Pre-Roll Space Case (Hybrid) 5ct"
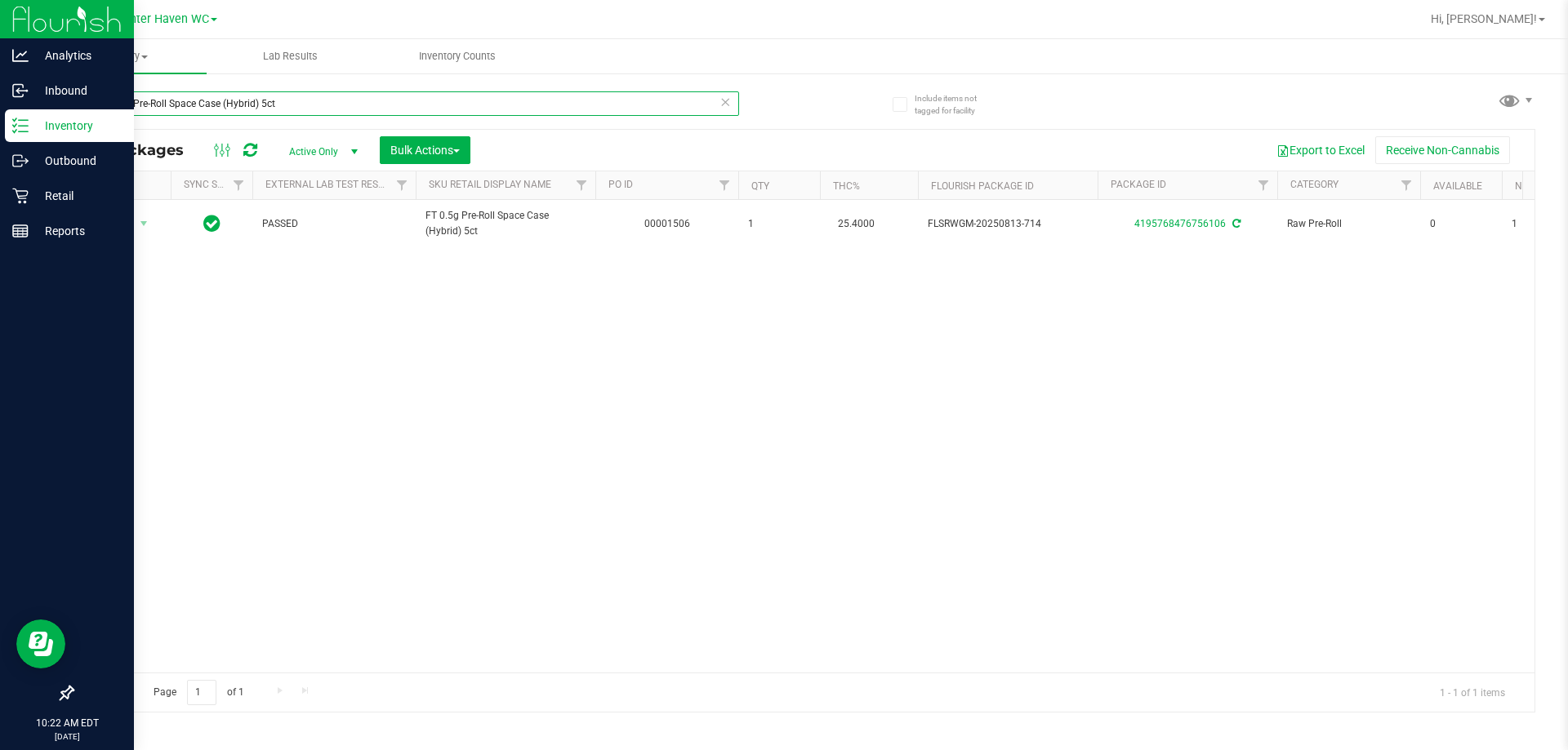
type input "FT 0.5g Pre-Roll Space Case (Hybrid) 5ct"
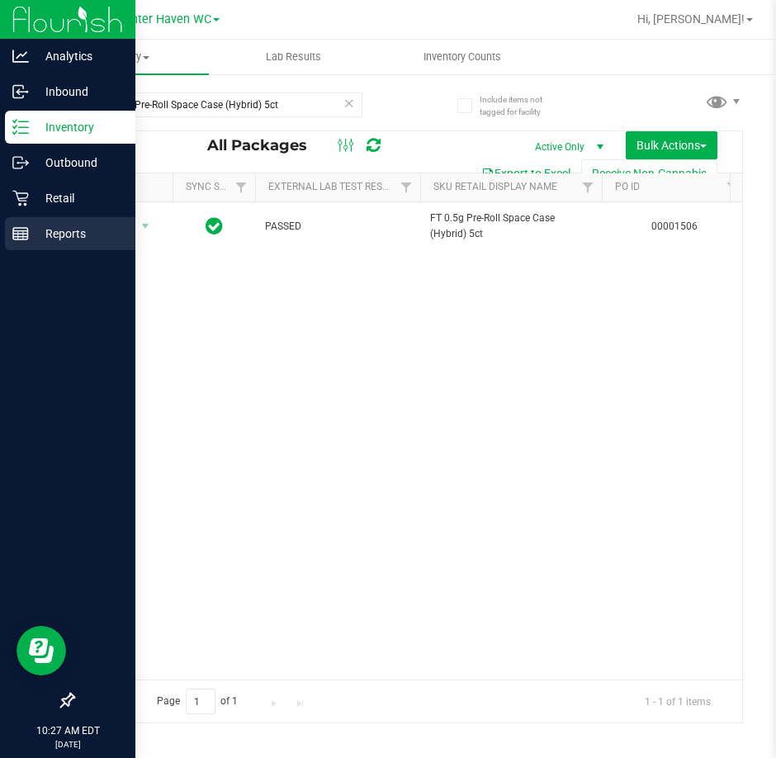
click at [28, 243] on div "Reports" at bounding box center [70, 233] width 130 height 33
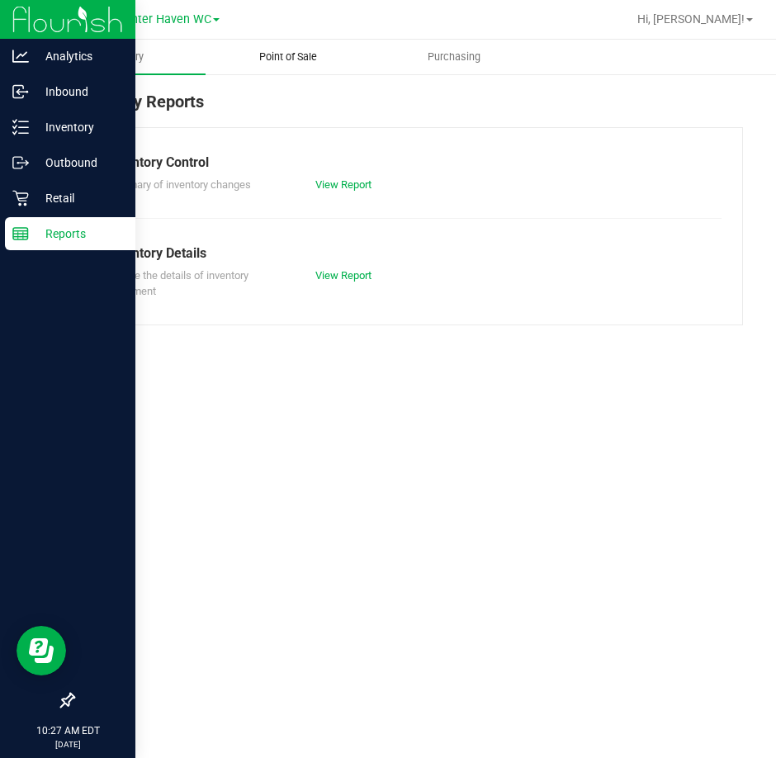
click at [292, 61] on span "Point of Sale" at bounding box center [288, 57] width 102 height 15
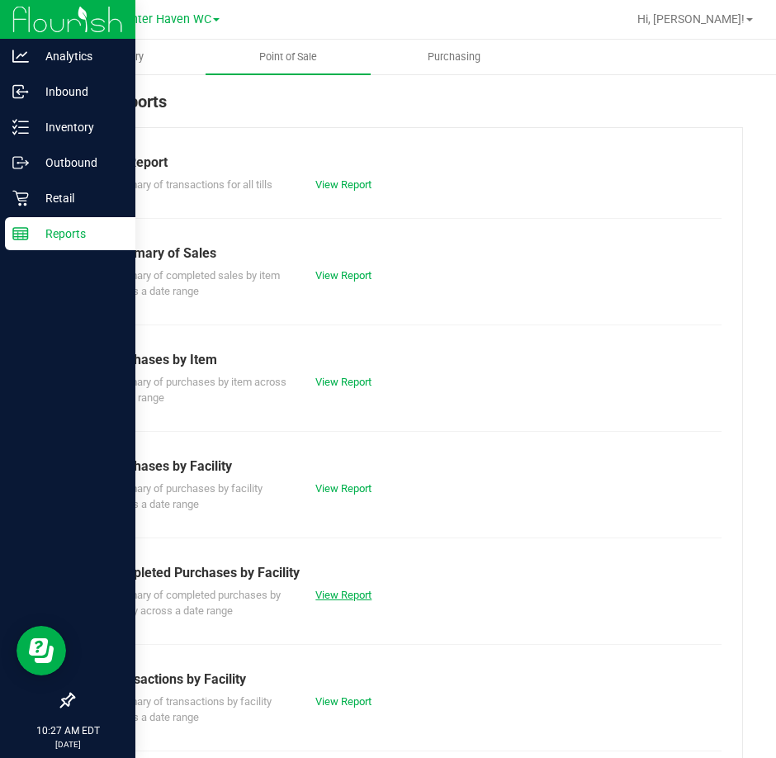
click at [357, 597] on link "View Report" at bounding box center [343, 595] width 56 height 12
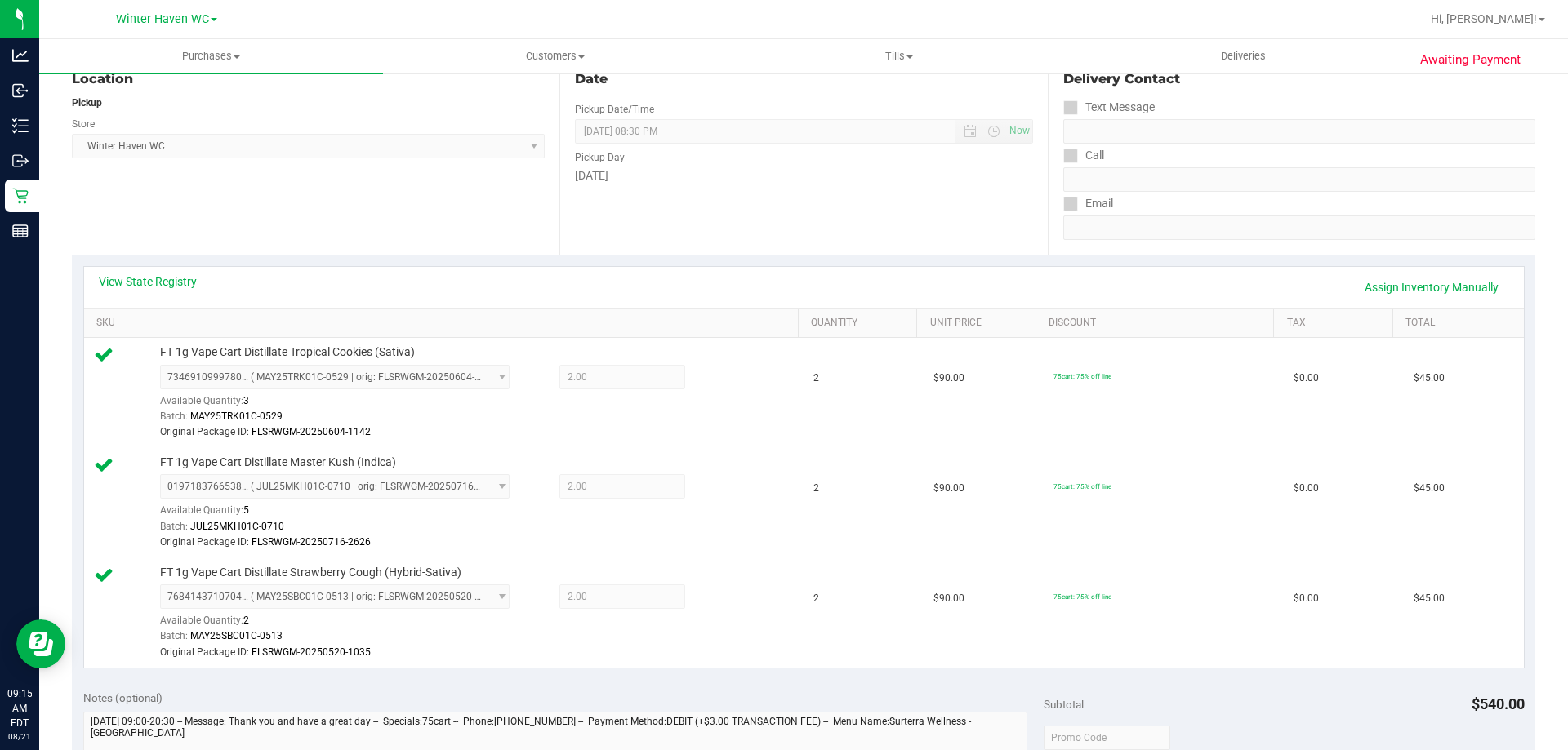
scroll to position [489, 0]
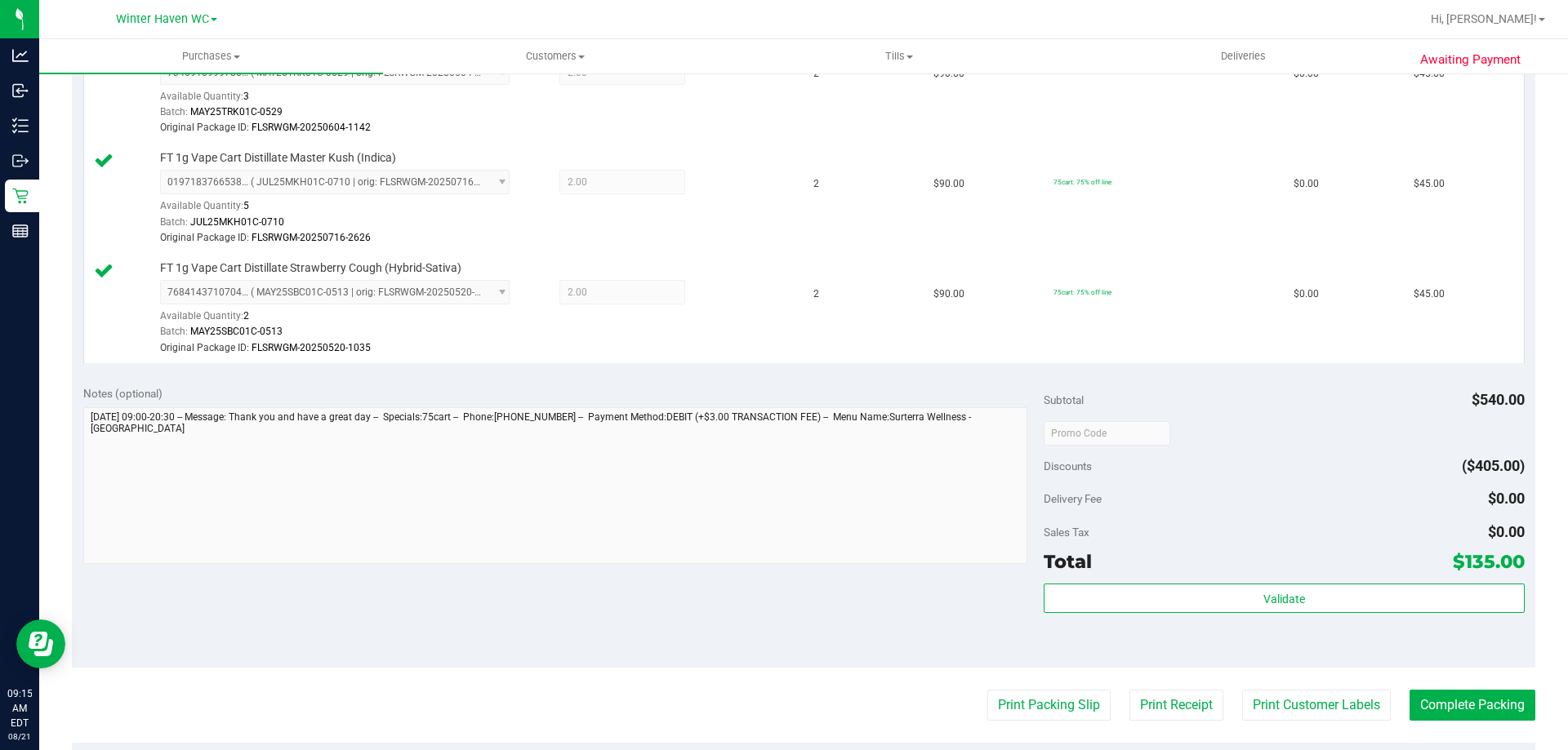
click at [1066, 685] on purchase-details "Back Edit Purchase Cancel Purchase View Profile # 11821565 BioTrack ID: - Submi…" at bounding box center [804, 323] width 1463 height 1450
click at [1067, 693] on button "Print Packing Slip" at bounding box center [1048, 705] width 124 height 31
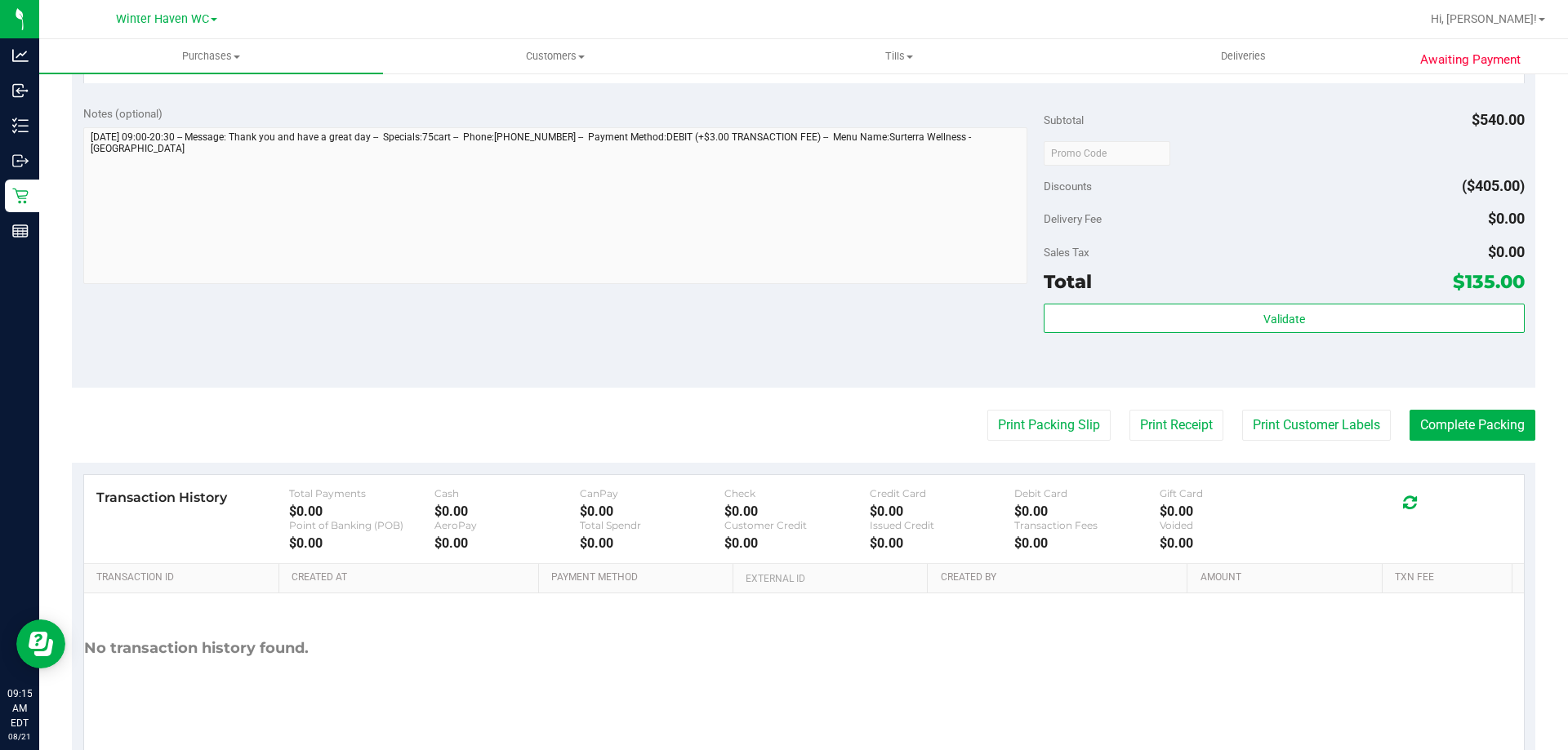
scroll to position [816, 0]
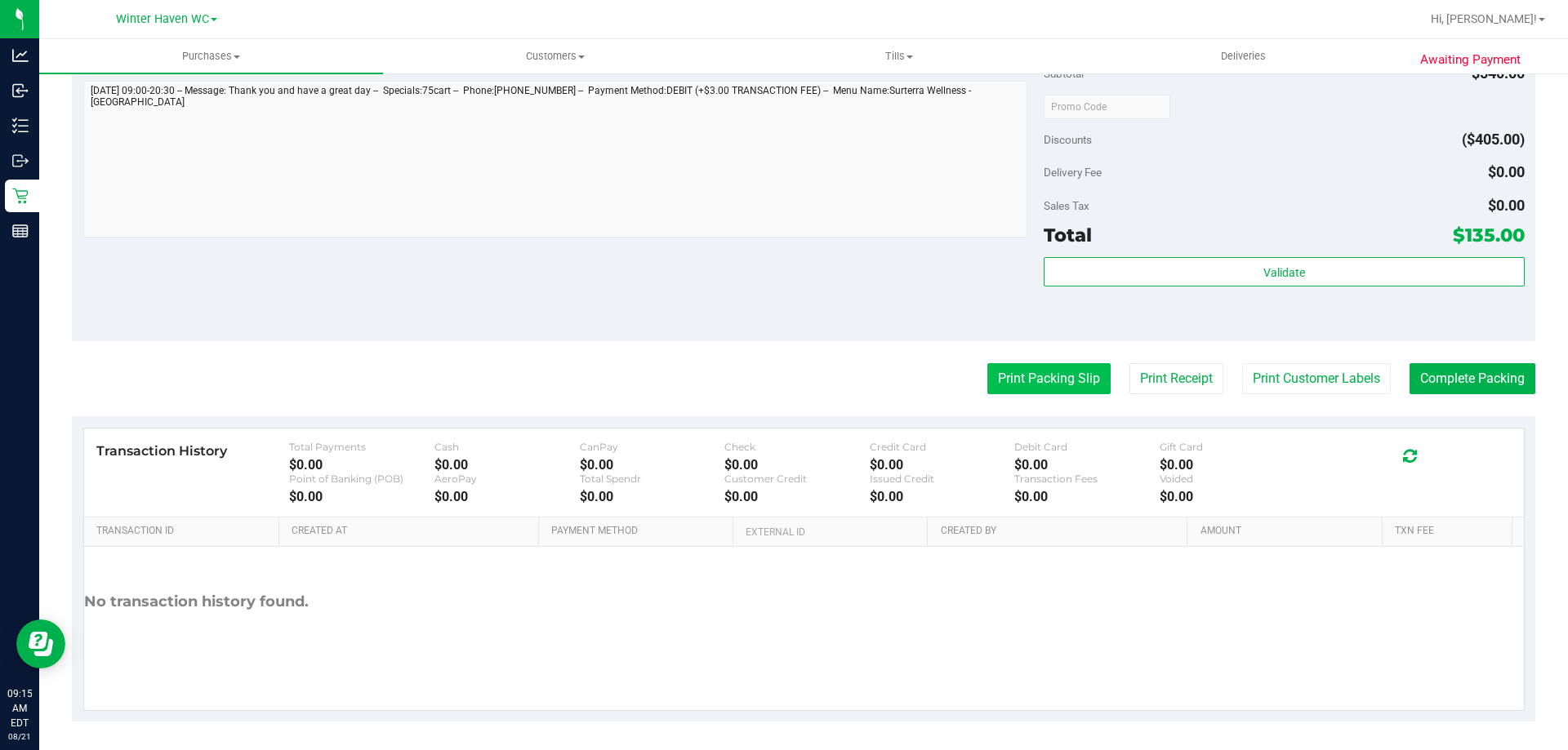
click at [1029, 388] on button "Print Packing Slip" at bounding box center [1048, 377] width 124 height 31
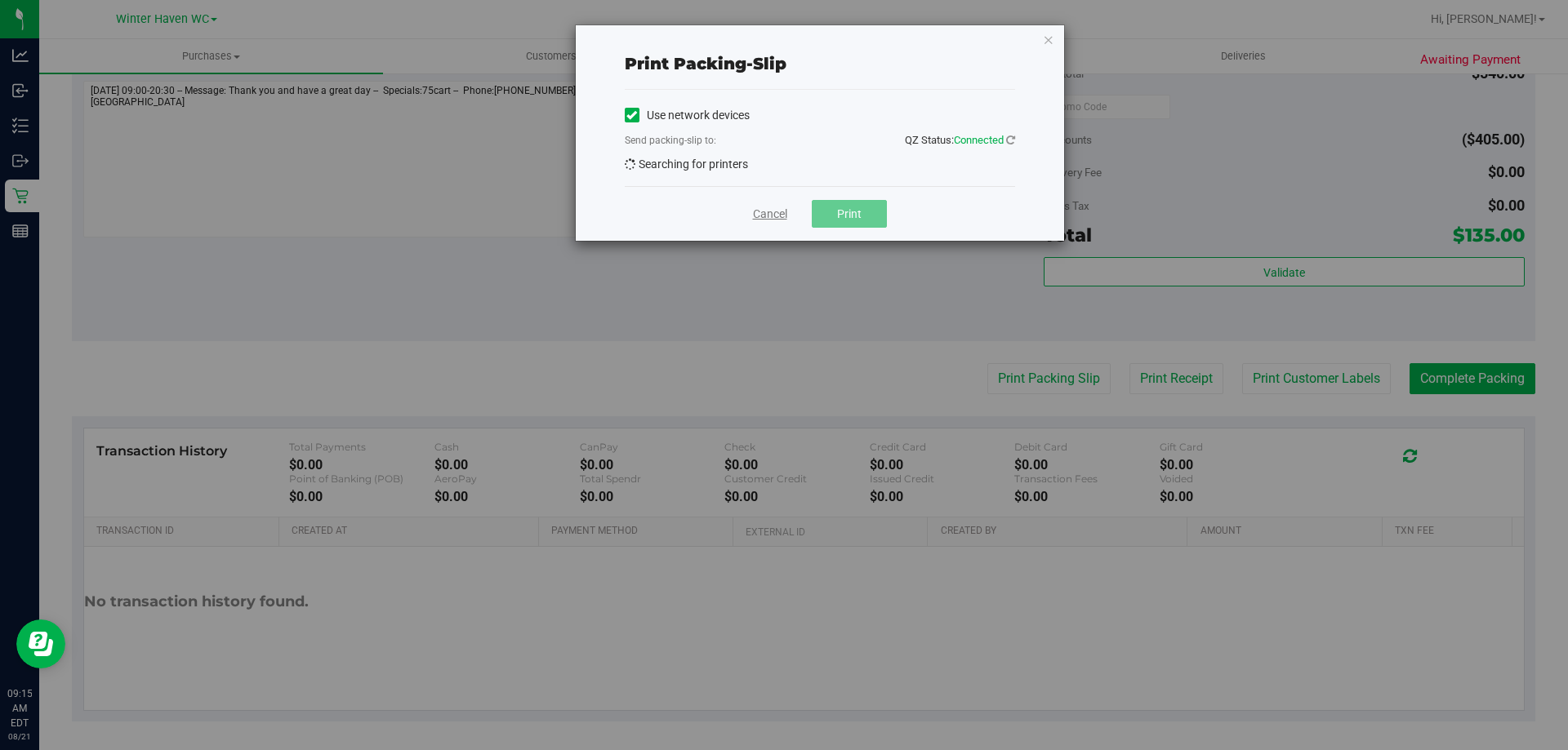
click at [761, 217] on link "Cancel" at bounding box center [769, 213] width 35 height 17
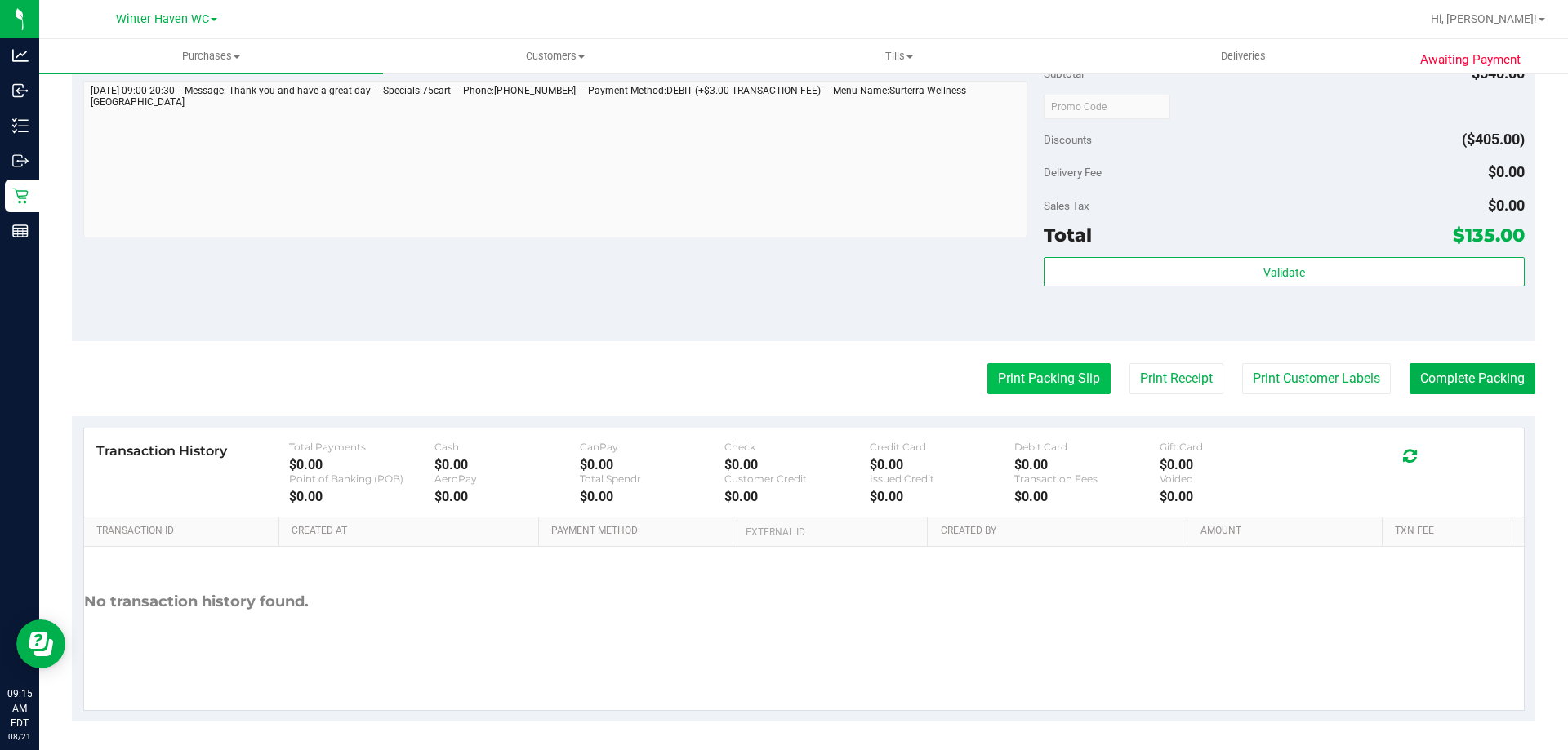
click at [1082, 389] on button "Print Packing Slip" at bounding box center [1048, 377] width 124 height 31
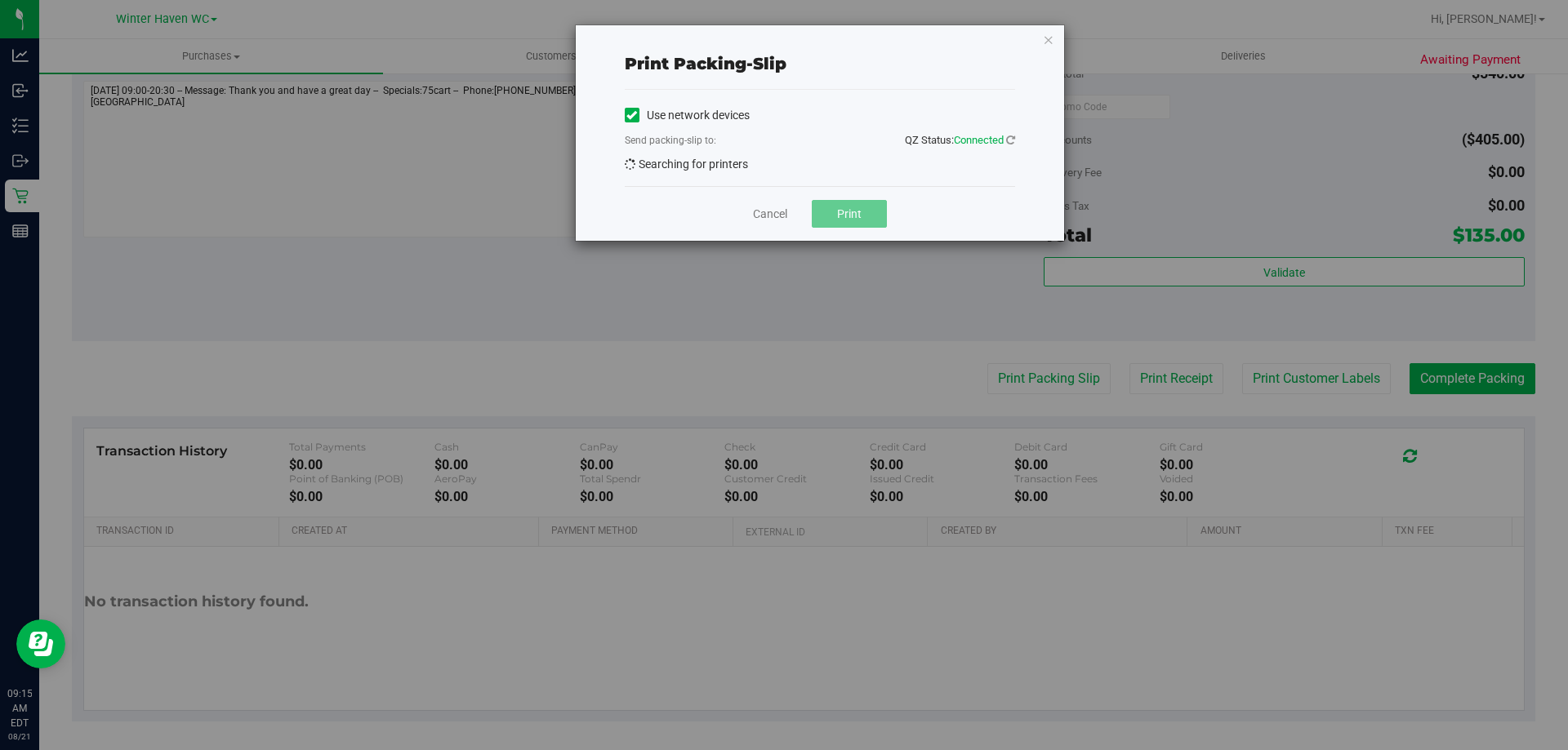
click at [1010, 133] on qz-status "QZ Status: Connected" at bounding box center [959, 139] width 110 height 13
click at [1010, 133] on link at bounding box center [1009, 139] width 9 height 12
click at [1043, 37] on icon "button" at bounding box center [1049, 40] width 12 height 20
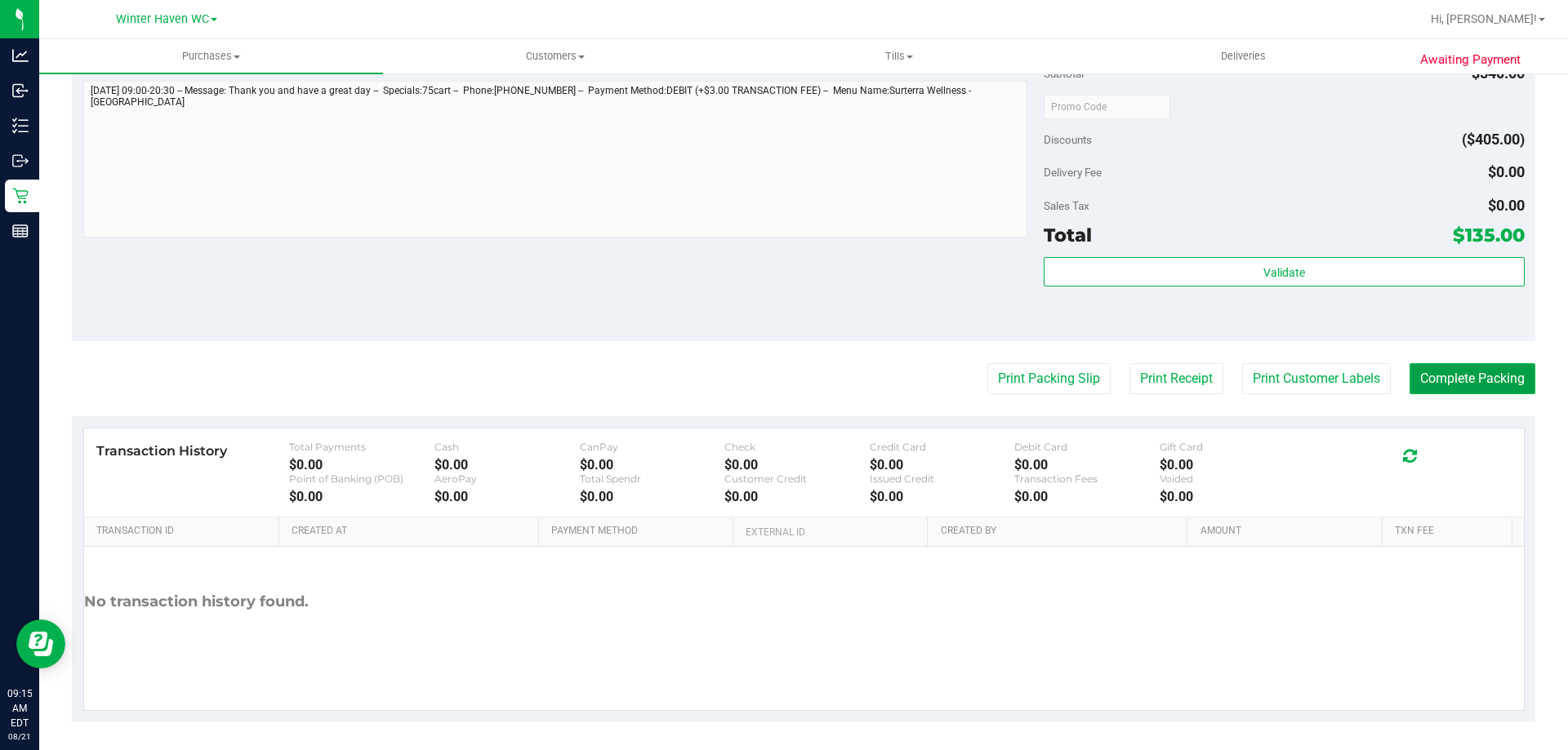
click at [1478, 383] on button "Complete Packing" at bounding box center [1471, 377] width 126 height 31
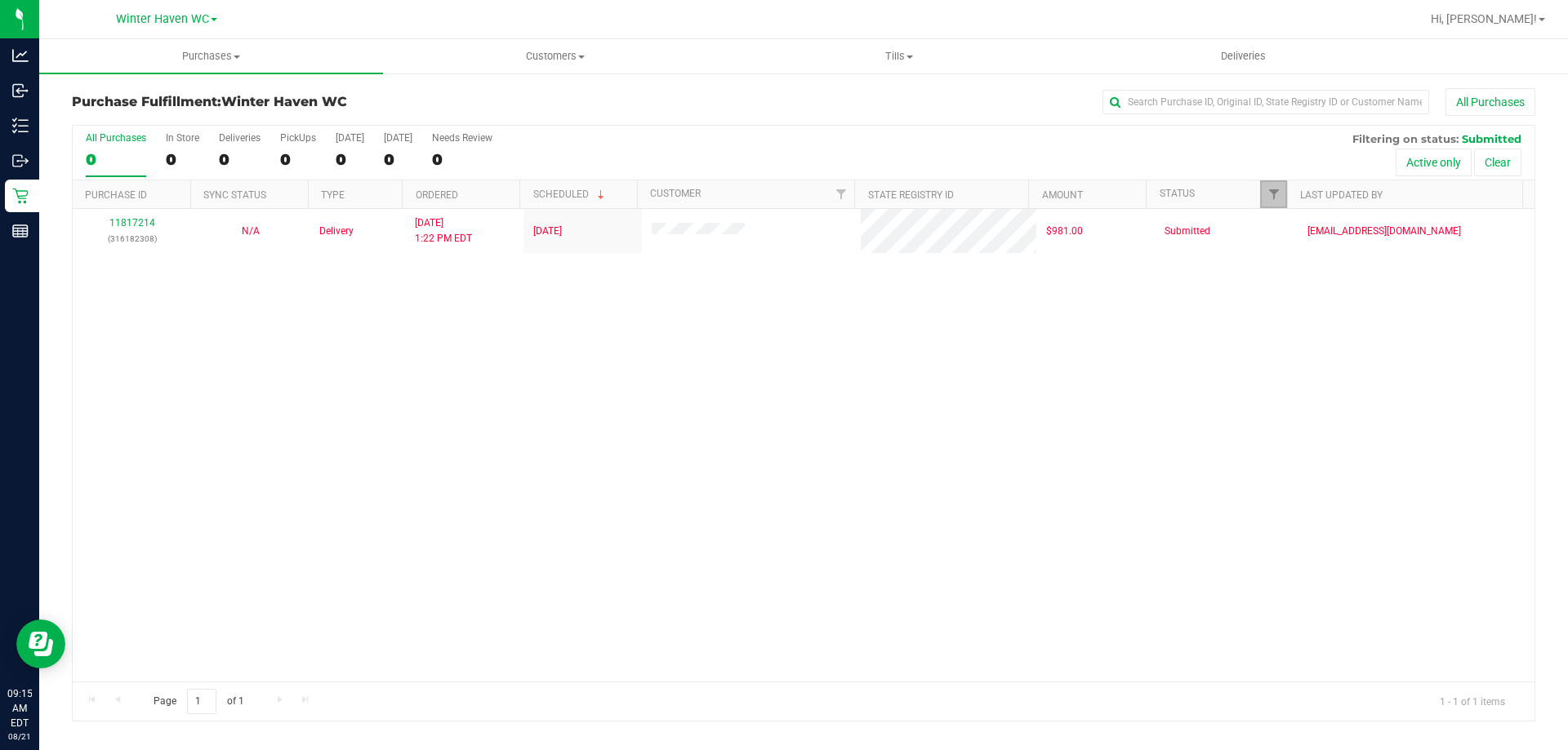
click at [1274, 207] on link "Filter" at bounding box center [1272, 195] width 27 height 28
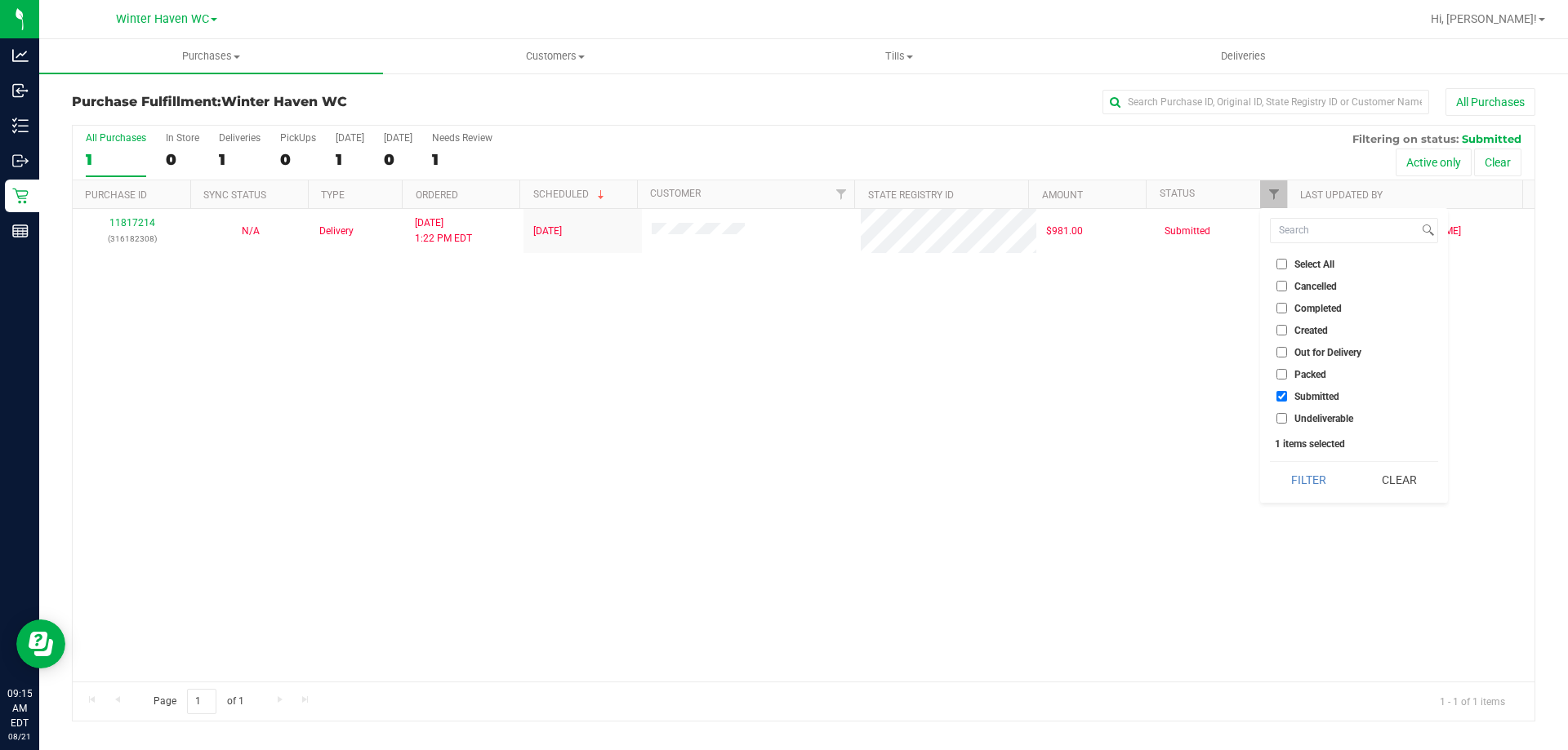
click at [1312, 371] on span "Packed" at bounding box center [1310, 375] width 32 height 10
click at [1286, 371] on input "Packed" at bounding box center [1281, 374] width 11 height 11
checkbox input "true"
click at [1316, 466] on button "Filter" at bounding box center [1308, 479] width 78 height 36
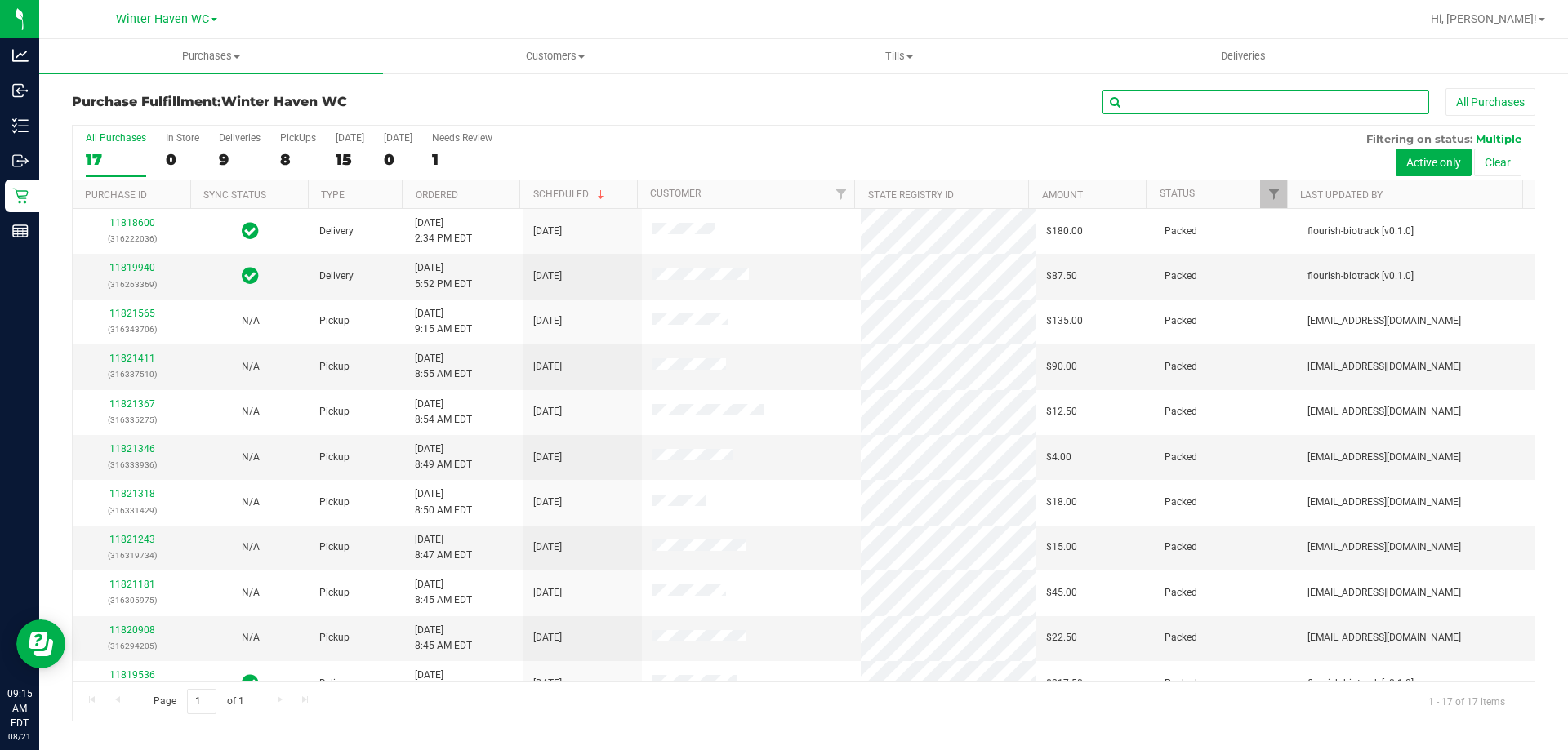
click at [1236, 96] on input "text" at bounding box center [1265, 102] width 326 height 25
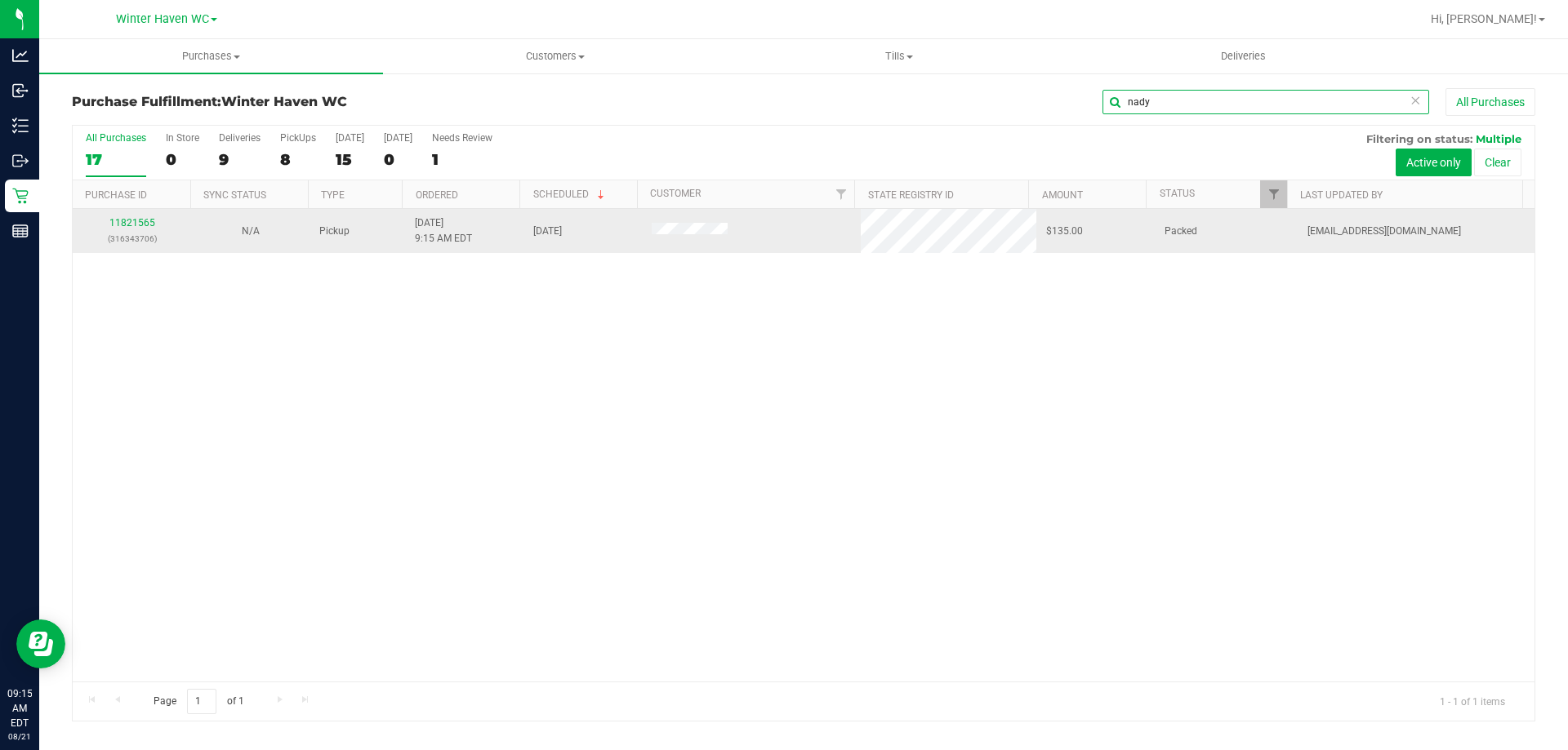
type input "nady"
click at [119, 230] on div "11821565 (316343706)" at bounding box center [131, 230] width 99 height 31
click at [128, 227] on link "11821565" at bounding box center [132, 223] width 45 height 12
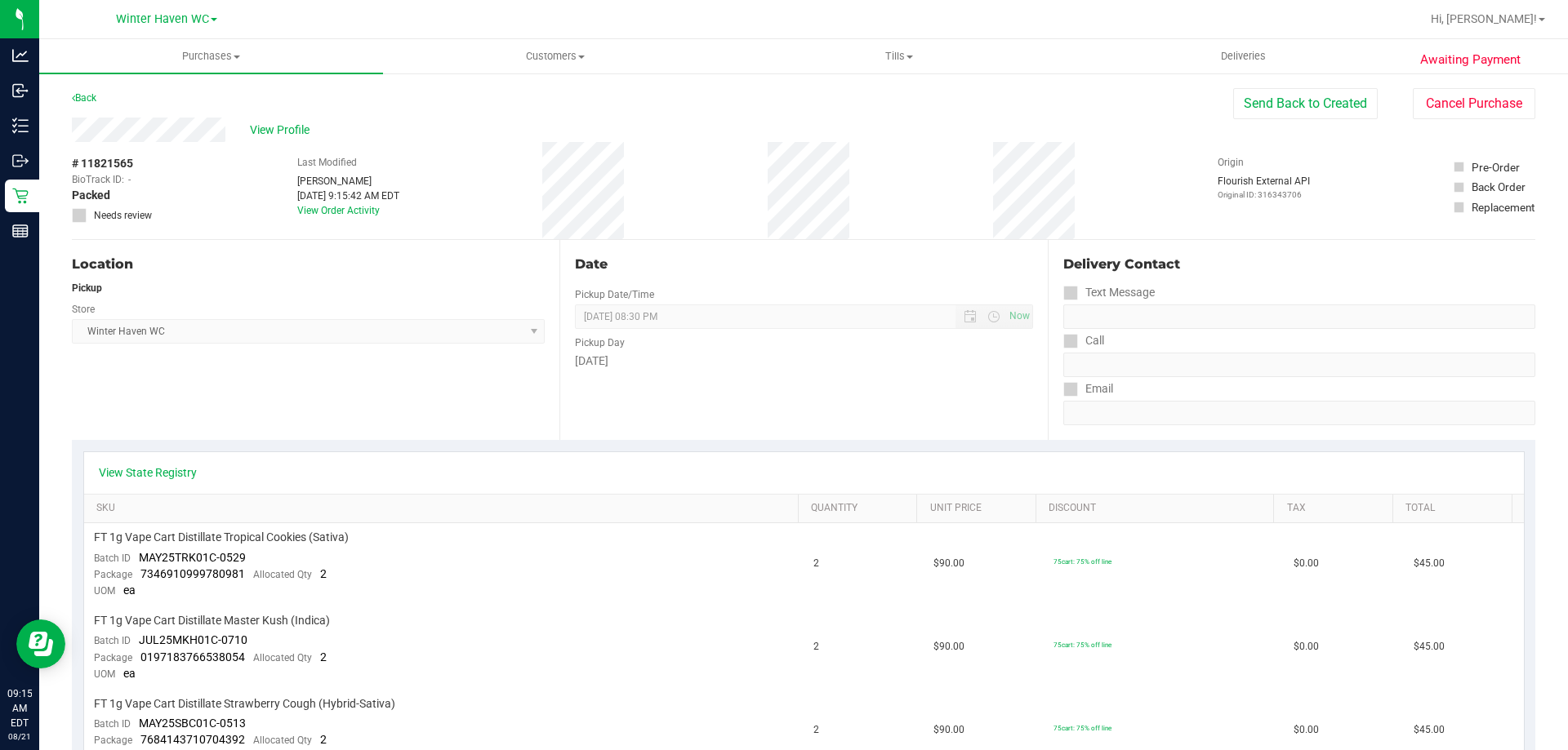
scroll to position [489, 0]
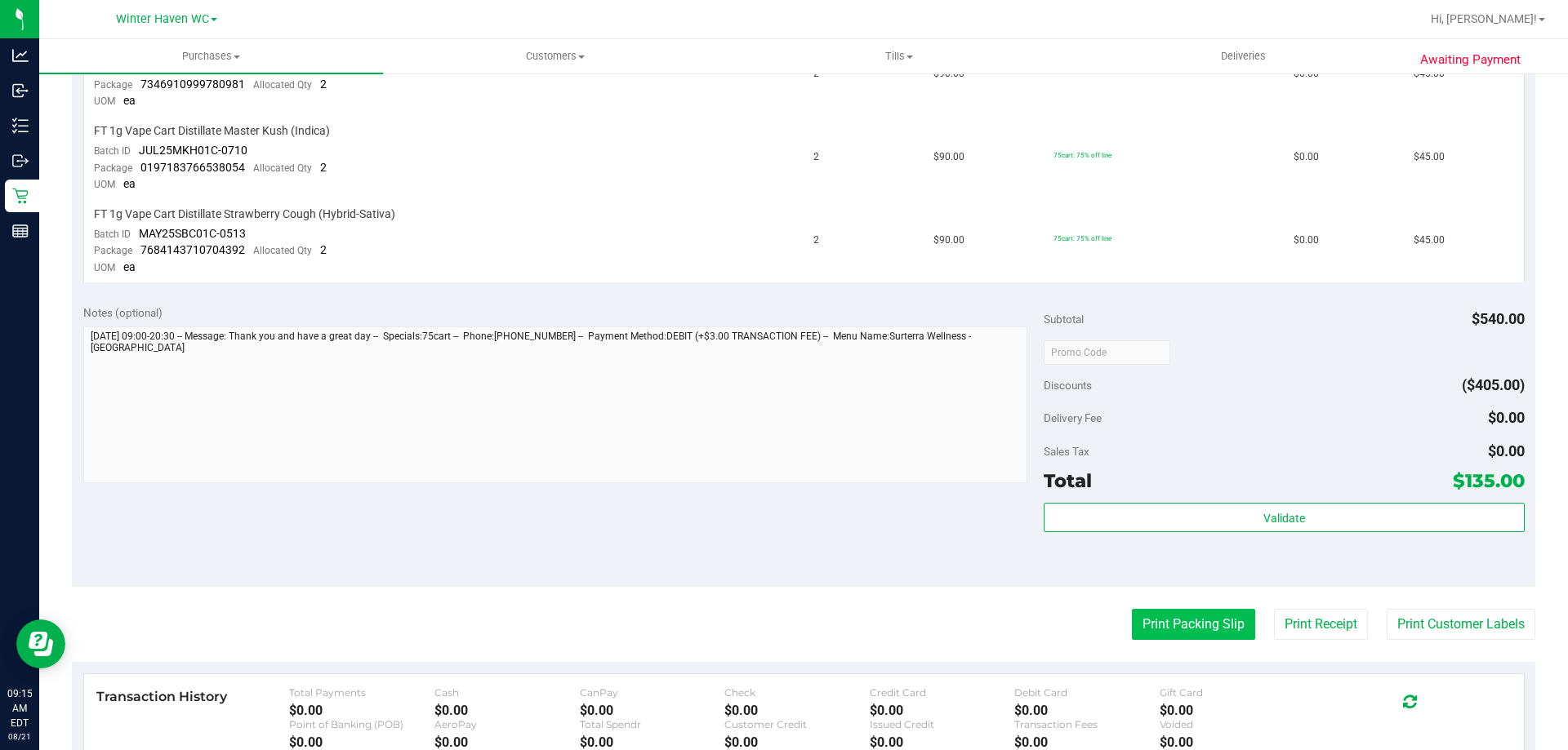
click at [1160, 615] on button "Print Packing Slip" at bounding box center [1193, 624] width 124 height 31
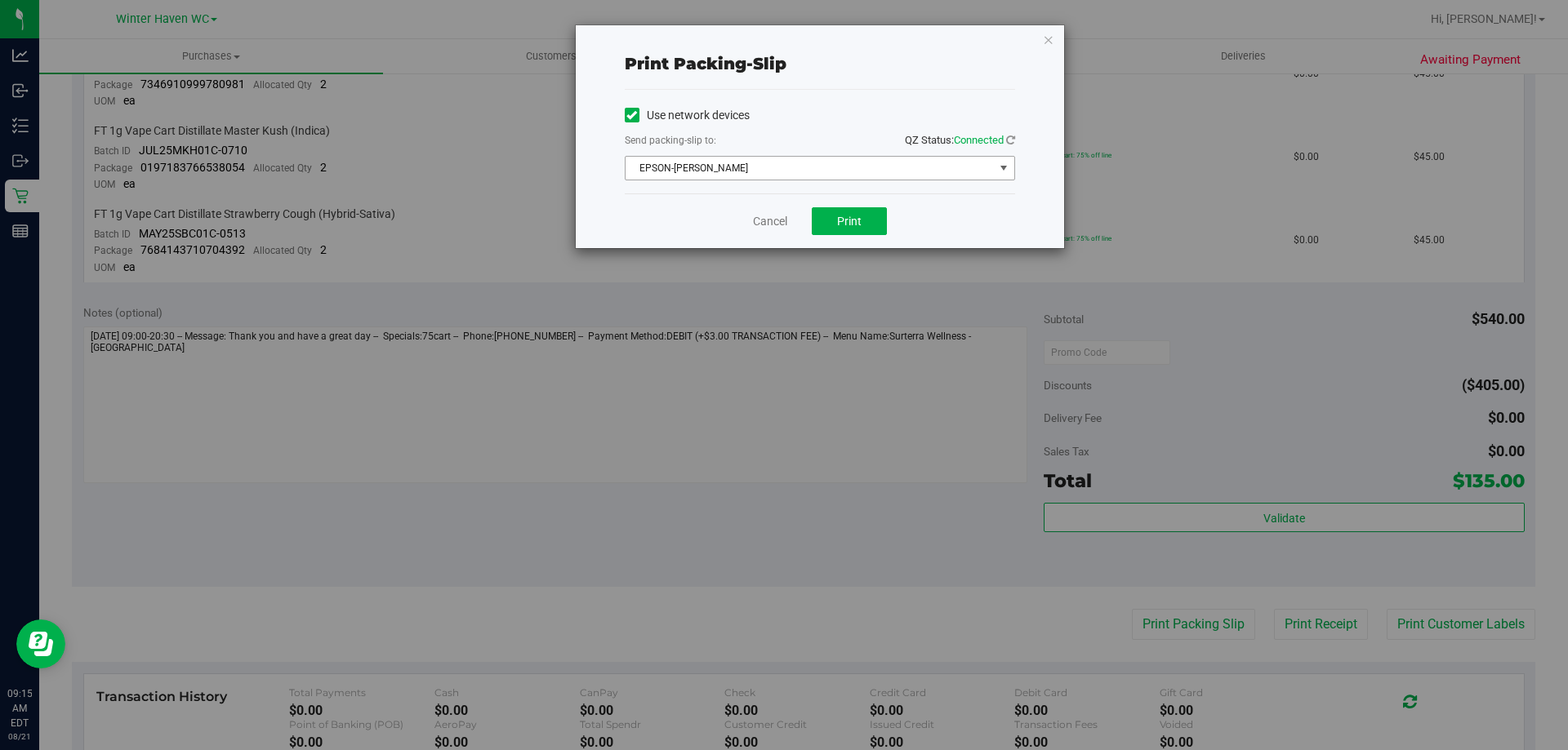
click at [836, 162] on span "EPSON-[PERSON_NAME]" at bounding box center [810, 168] width 368 height 23
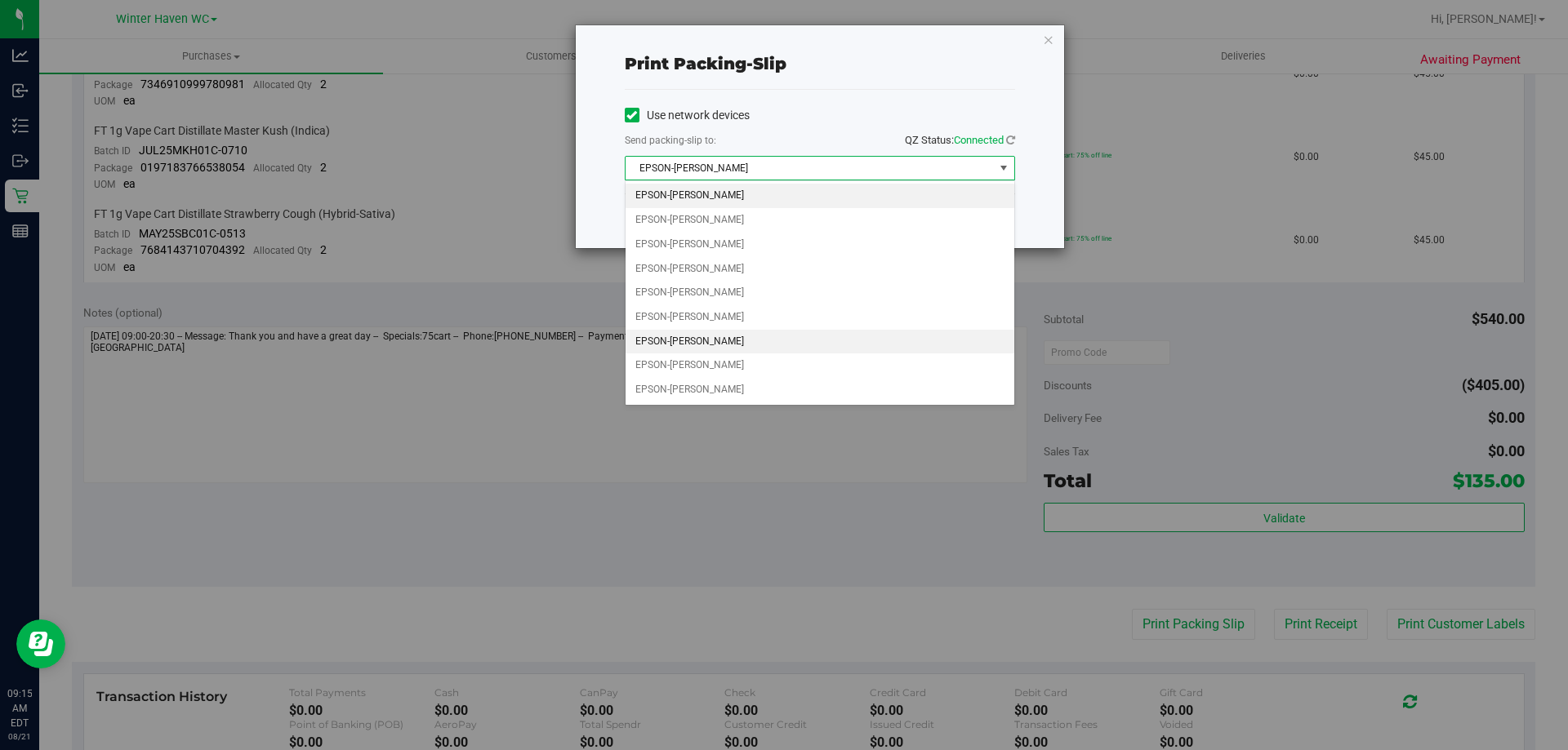
click at [729, 335] on li "EPSON-[PERSON_NAME]" at bounding box center [820, 342] width 389 height 25
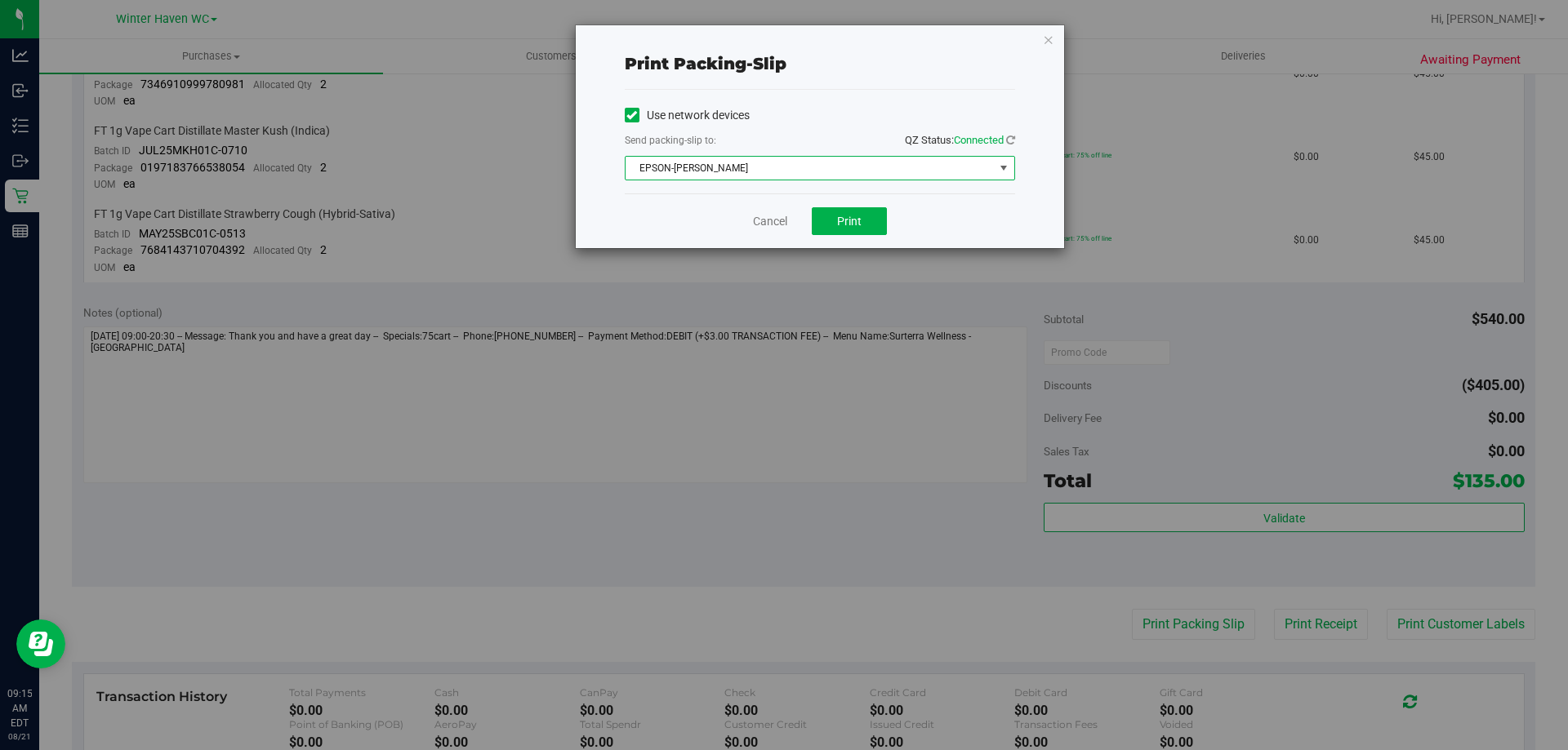
click at [677, 221] on div "Cancel Print" at bounding box center [820, 220] width 391 height 54
click at [869, 222] on button "Print" at bounding box center [849, 221] width 75 height 28
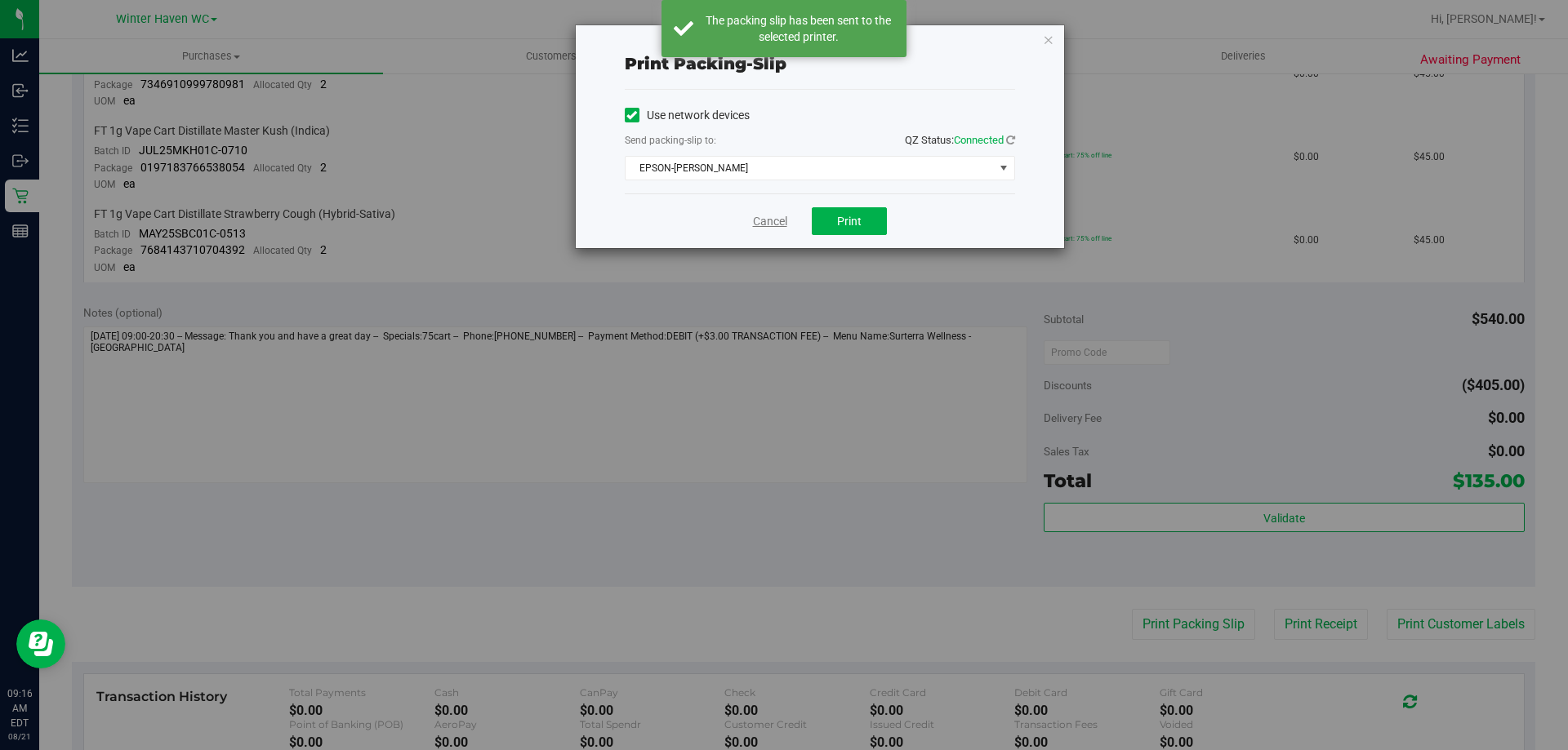
click at [785, 228] on link "Cancel" at bounding box center [769, 221] width 35 height 17
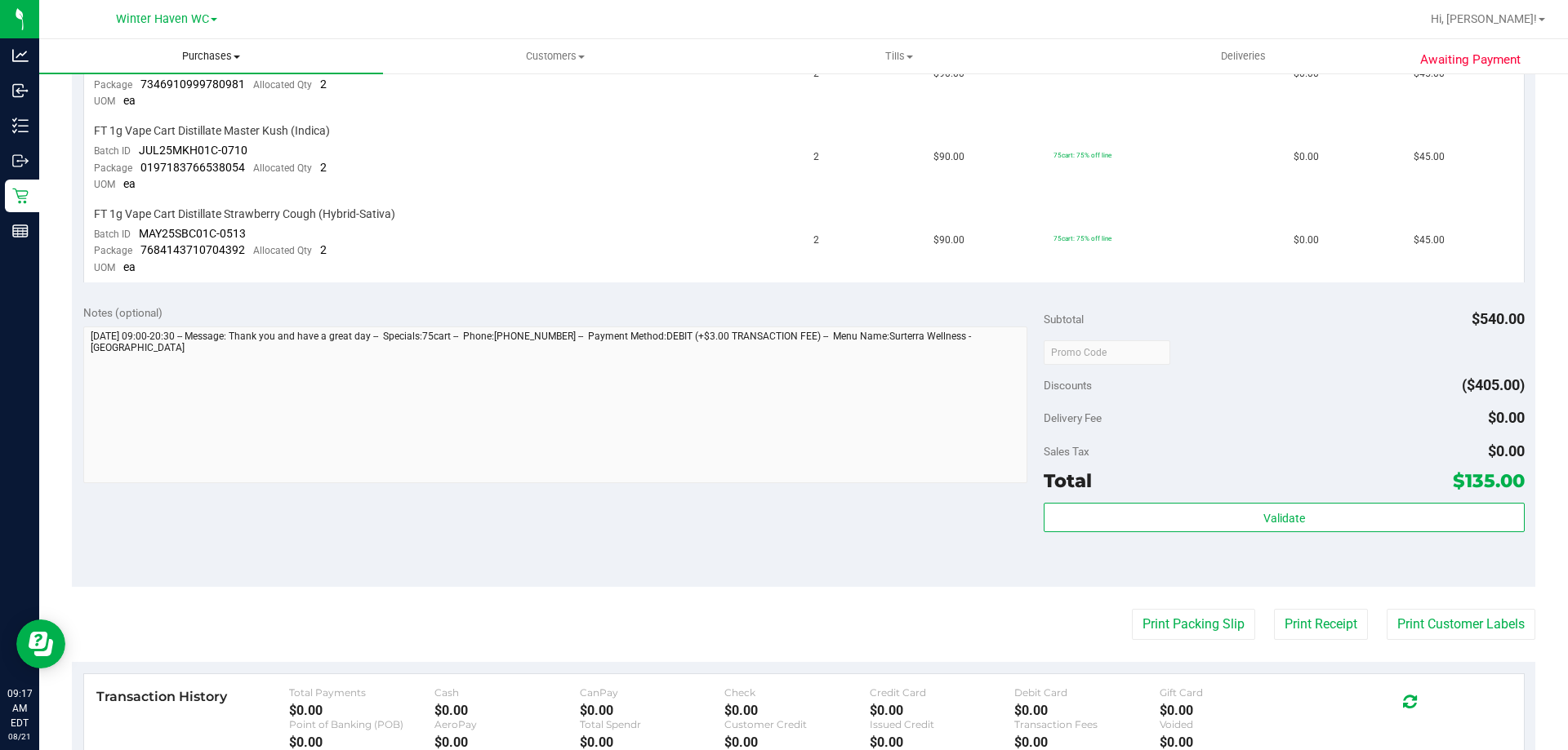
click at [217, 59] on span "Purchases" at bounding box center [212, 56] width 344 height 15
click at [218, 122] on li "Fulfillment" at bounding box center [212, 119] width 344 height 20
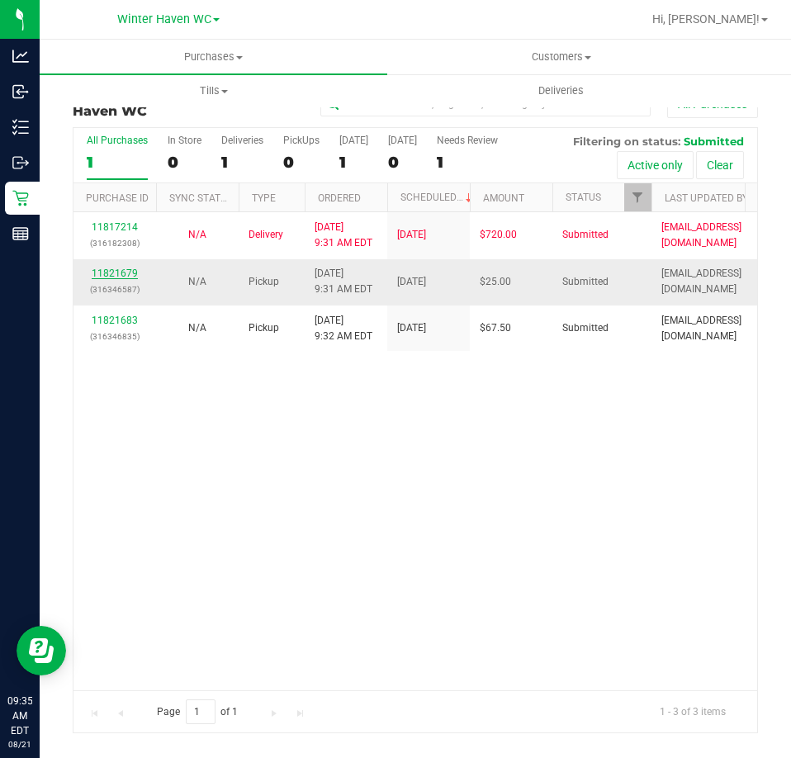
click at [122, 273] on link "11821679" at bounding box center [115, 274] width 46 height 12
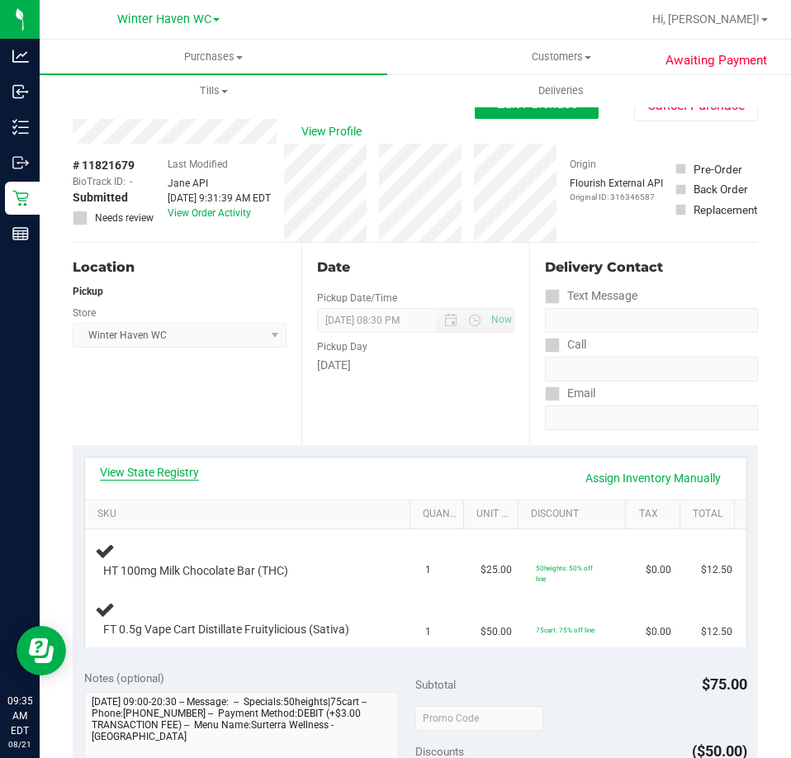
click at [176, 472] on link "View State Registry" at bounding box center [149, 472] width 99 height 17
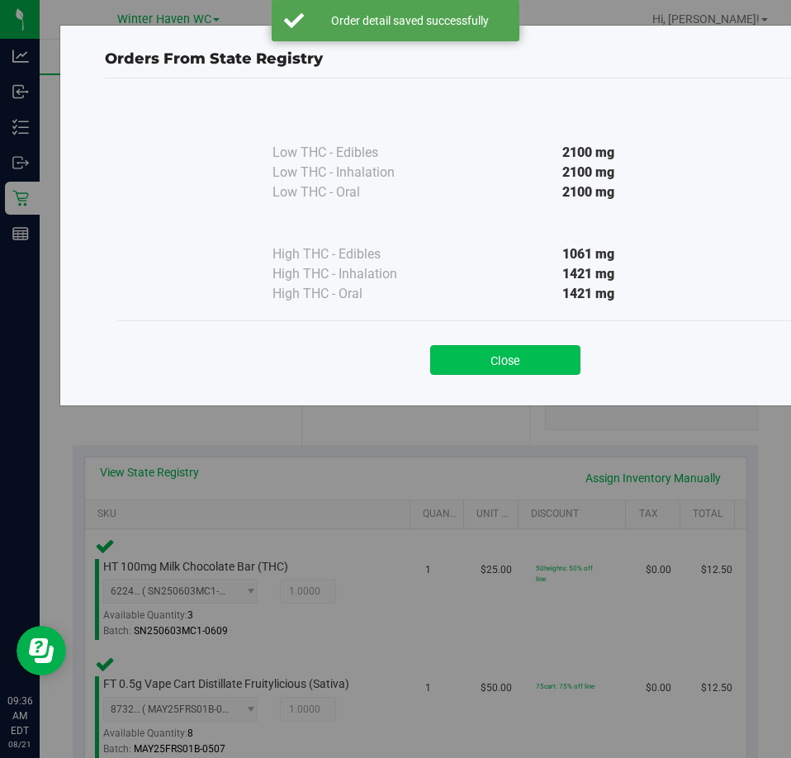
click at [529, 348] on button "Close" at bounding box center [505, 360] width 150 height 30
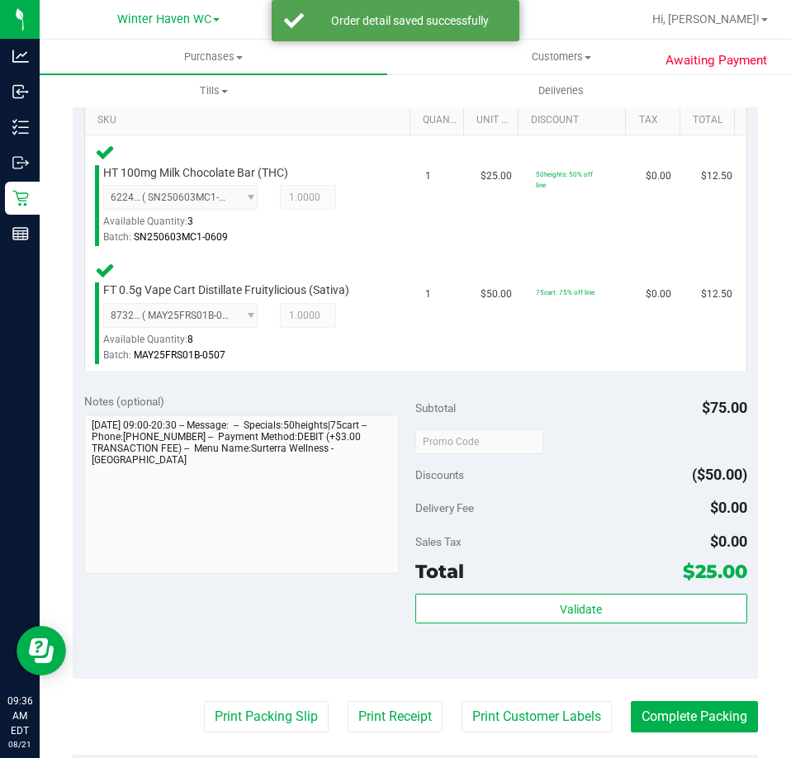
scroll to position [578, 0]
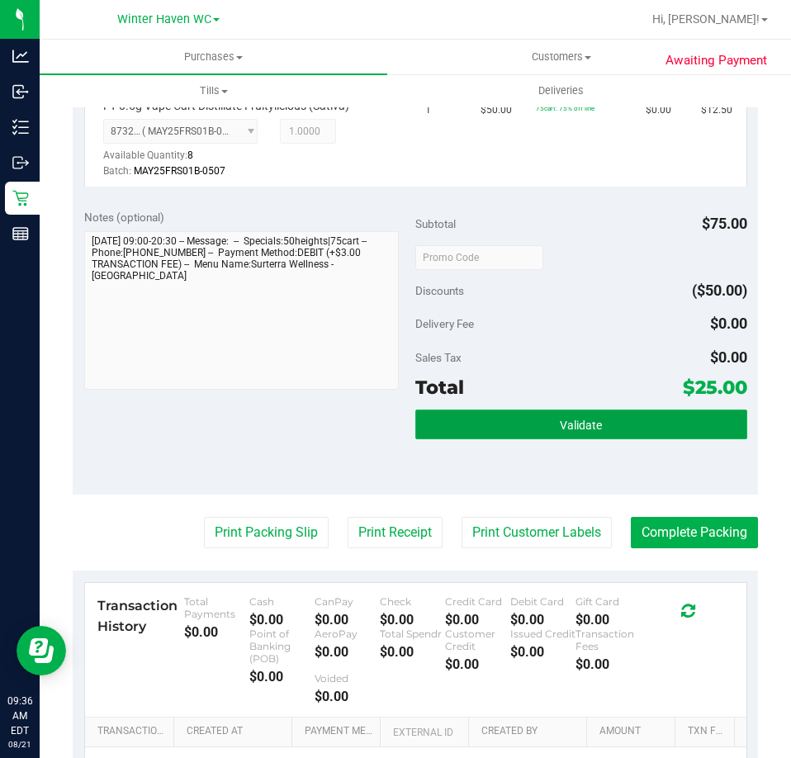
click at [538, 432] on button "Validate" at bounding box center [581, 425] width 332 height 30
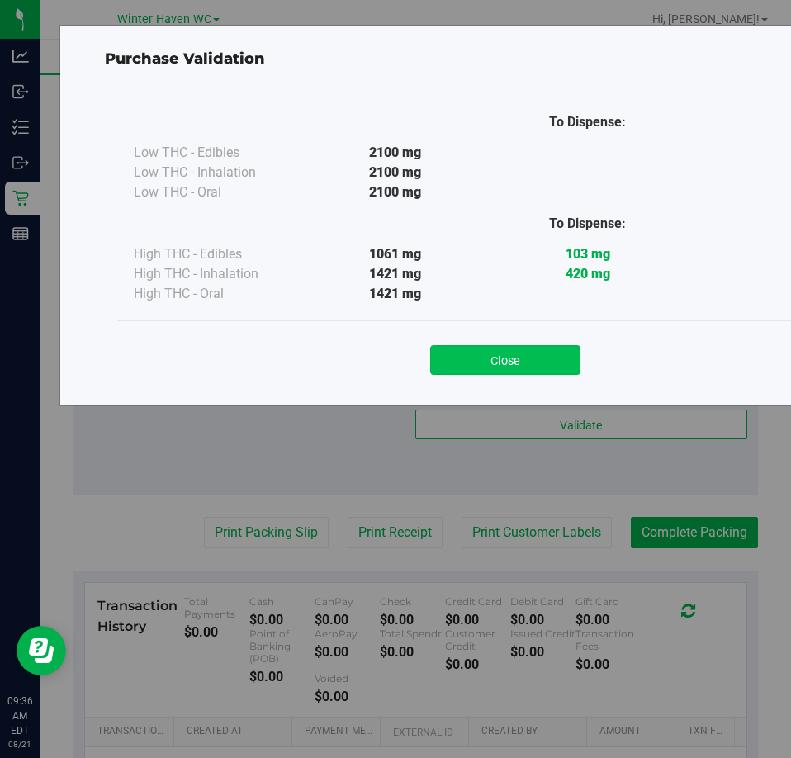
click at [529, 350] on button "Close" at bounding box center [505, 360] width 150 height 30
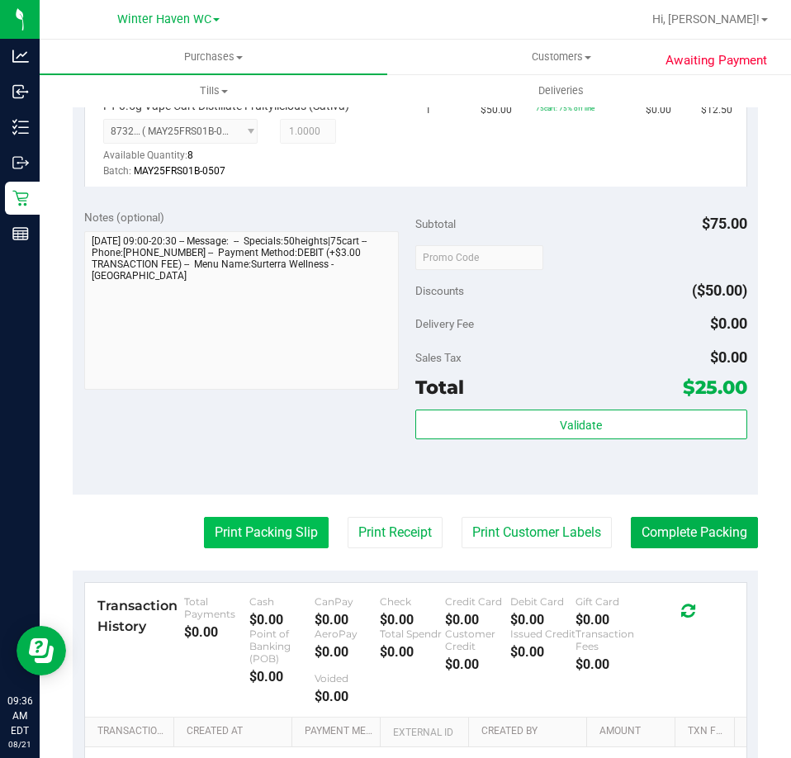
click at [281, 524] on button "Print Packing Slip" at bounding box center [266, 532] width 125 height 31
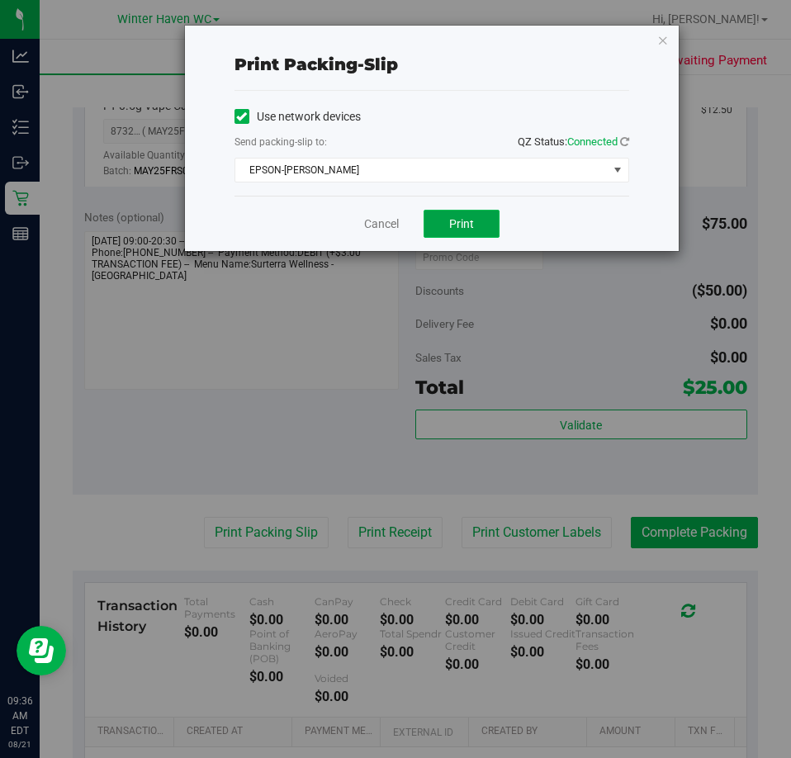
click at [471, 220] on span "Print" at bounding box center [461, 223] width 25 height 13
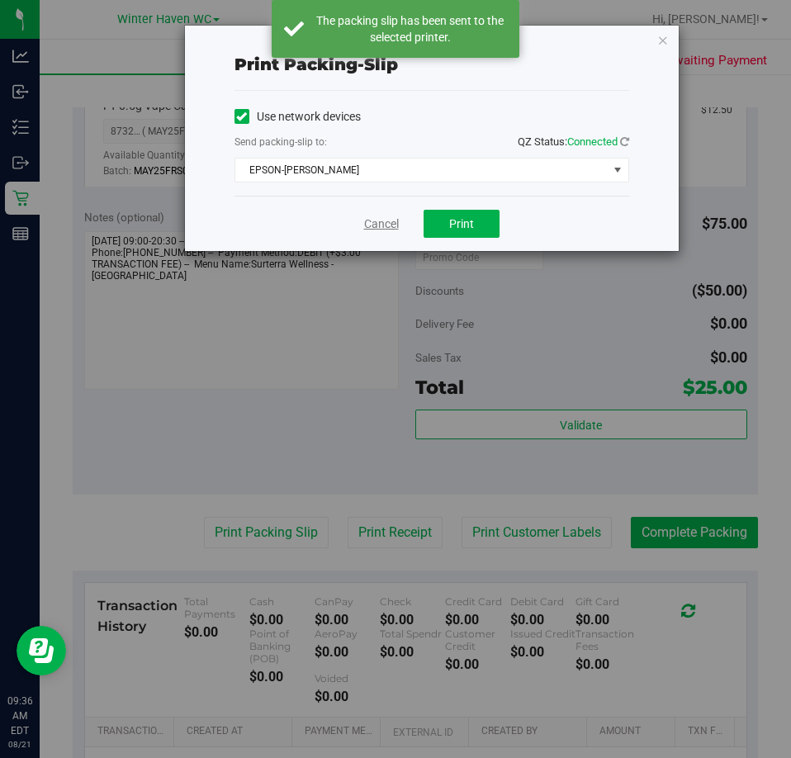
click at [376, 225] on link "Cancel" at bounding box center [381, 224] width 35 height 17
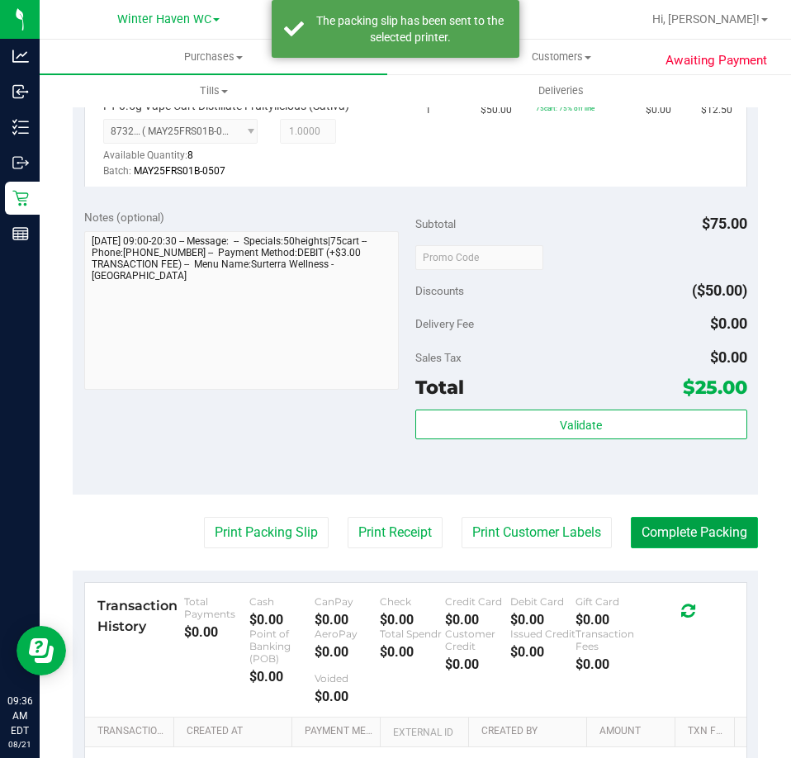
click at [693, 525] on button "Complete Packing" at bounding box center [694, 532] width 127 height 31
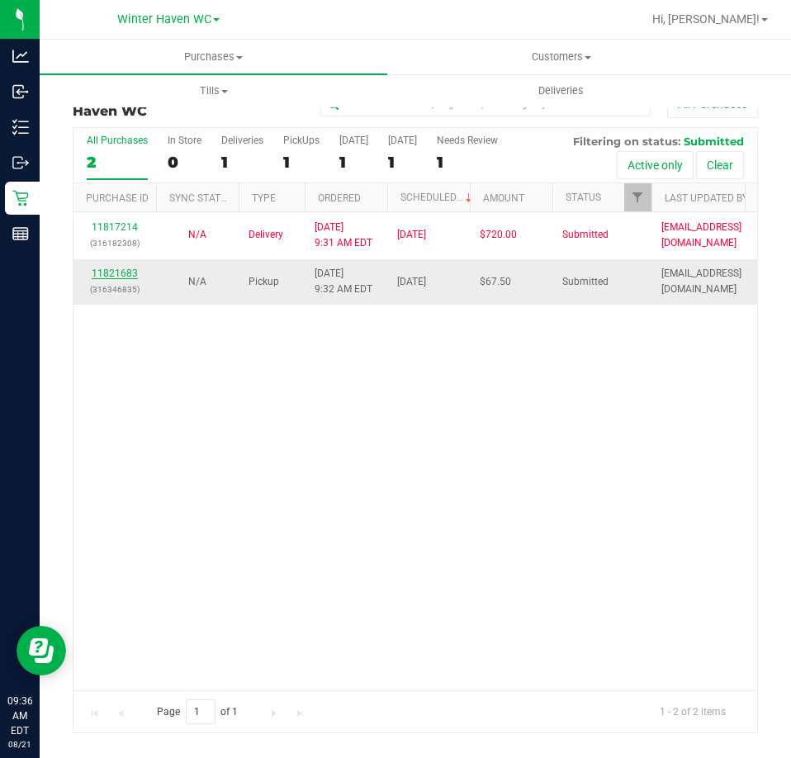
click at [115, 268] on link "11821683" at bounding box center [115, 274] width 46 height 12
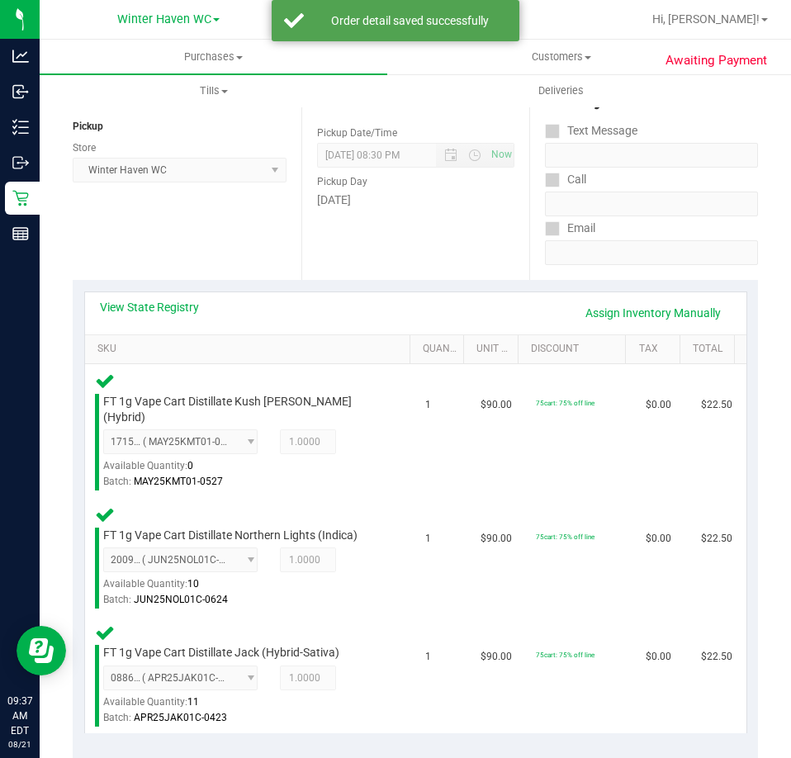
scroll to position [495, 0]
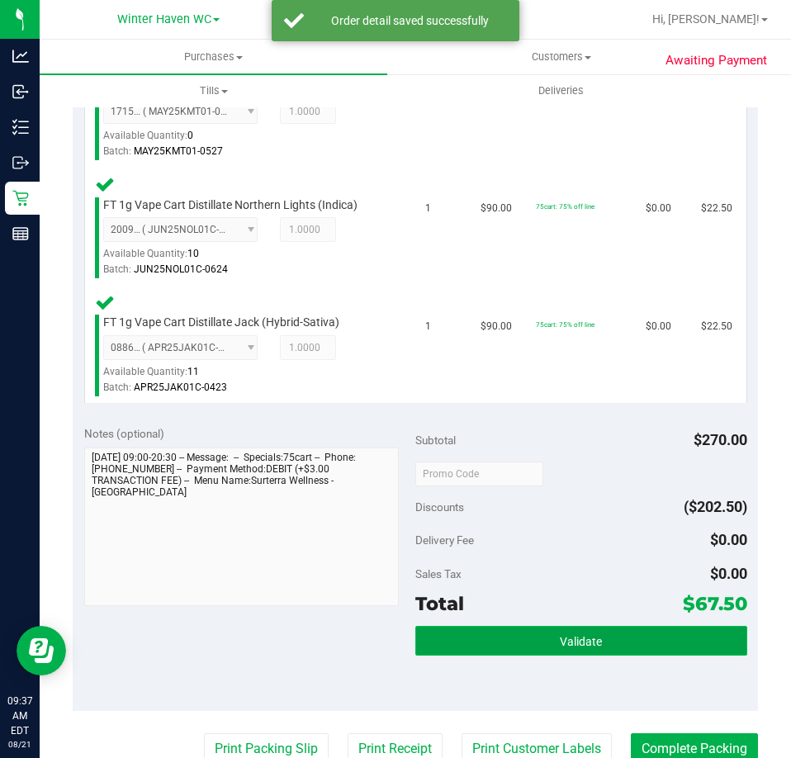
click at [565, 635] on span "Validate" at bounding box center [581, 641] width 42 height 13
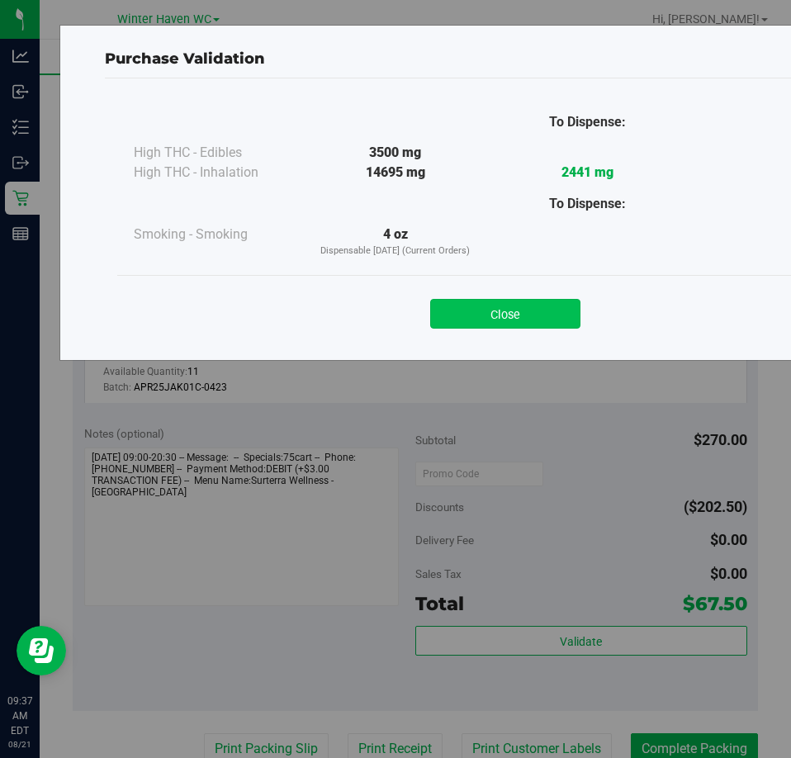
click at [541, 317] on button "Close" at bounding box center [505, 314] width 150 height 30
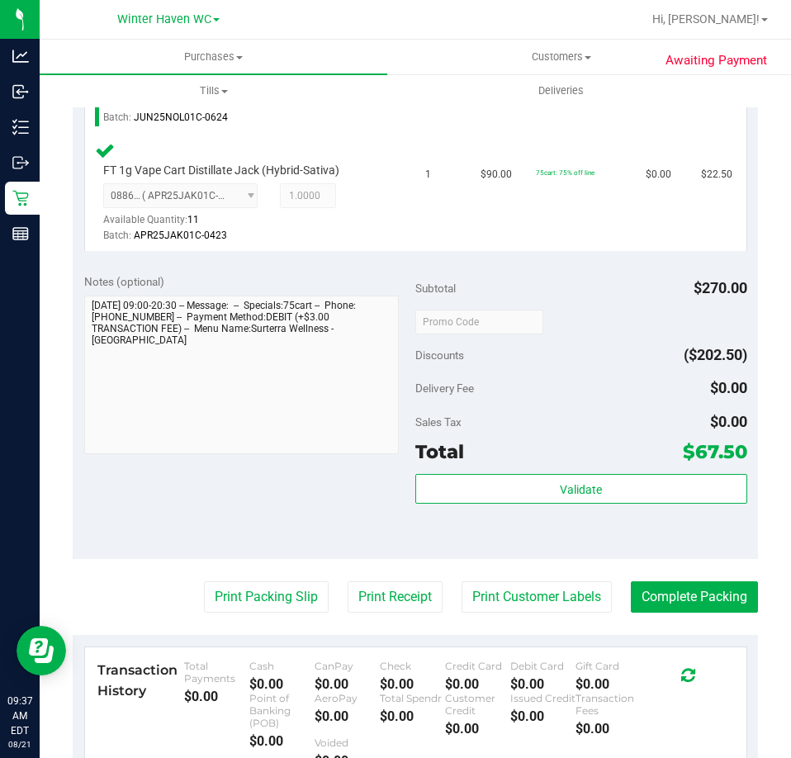
scroll to position [826, 0]
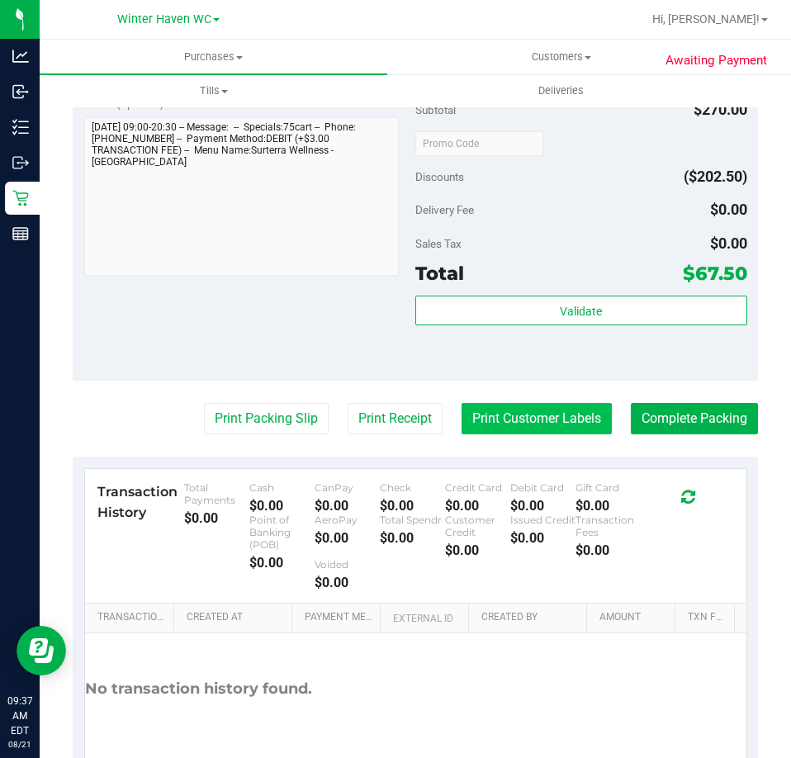
click at [488, 409] on button "Print Customer Labels" at bounding box center [537, 418] width 150 height 31
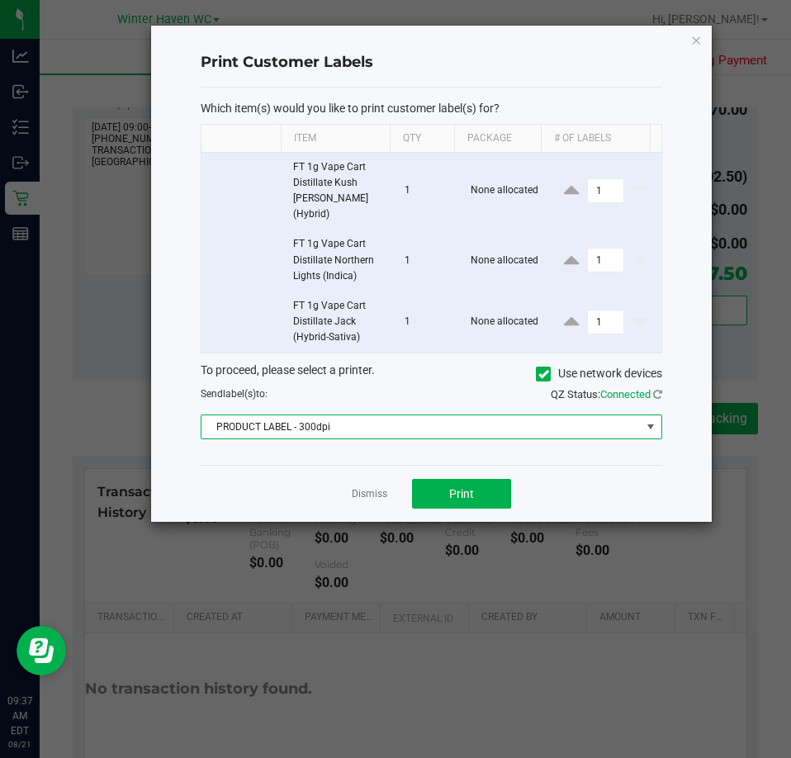
click at [430, 415] on span "PRODUCT LABEL - 300dpi" at bounding box center [420, 426] width 439 height 23
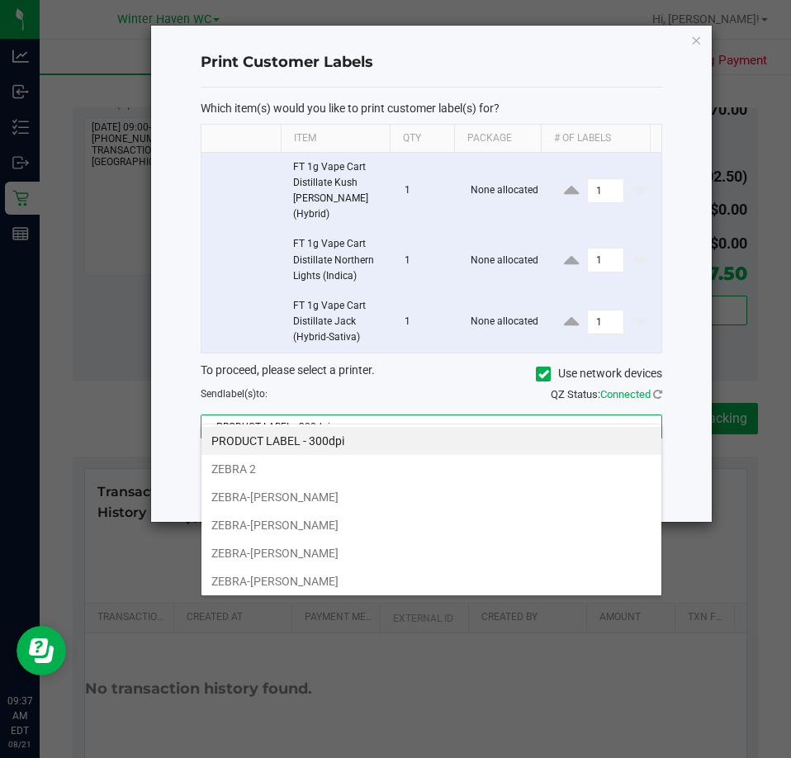
scroll to position [25, 462]
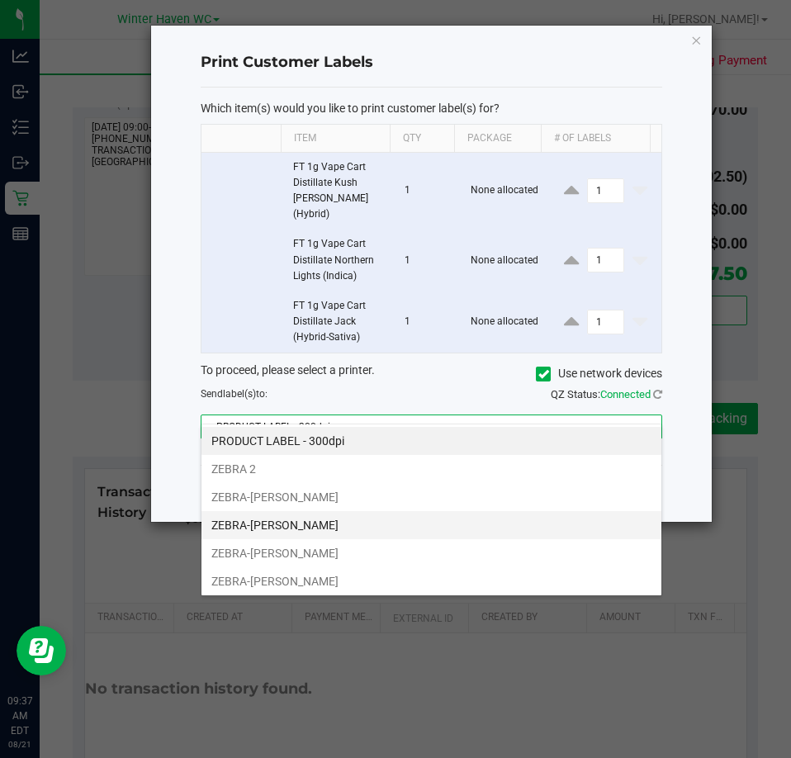
click at [258, 524] on li "ZEBRA-JAMES-OTTO" at bounding box center [431, 525] width 460 height 28
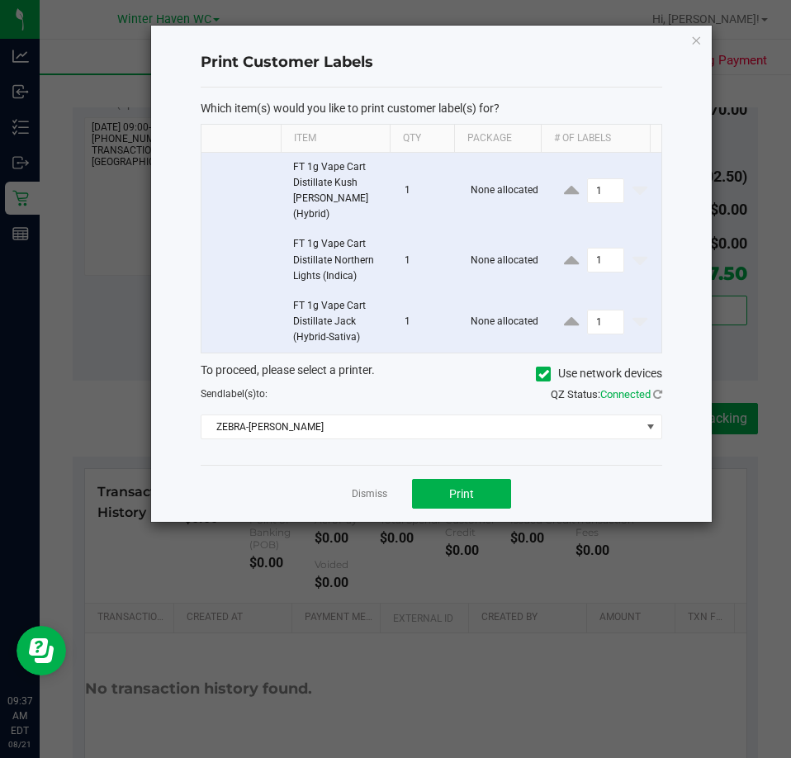
click at [253, 465] on div "Dismiss Print" at bounding box center [432, 493] width 462 height 57
click at [477, 479] on button "Print" at bounding box center [461, 494] width 99 height 30
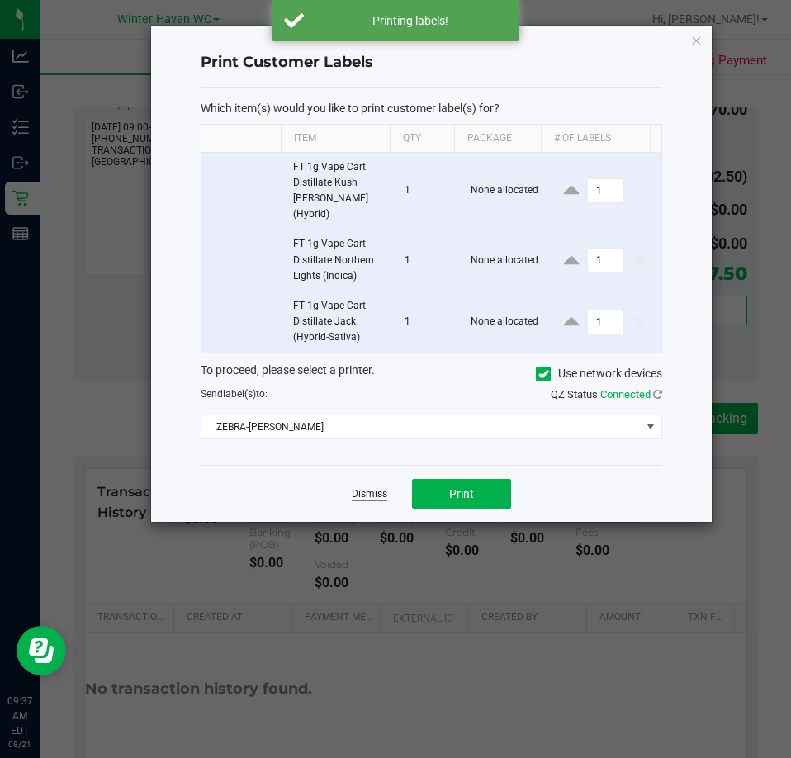
click at [374, 487] on link "Dismiss" at bounding box center [370, 494] width 36 height 14
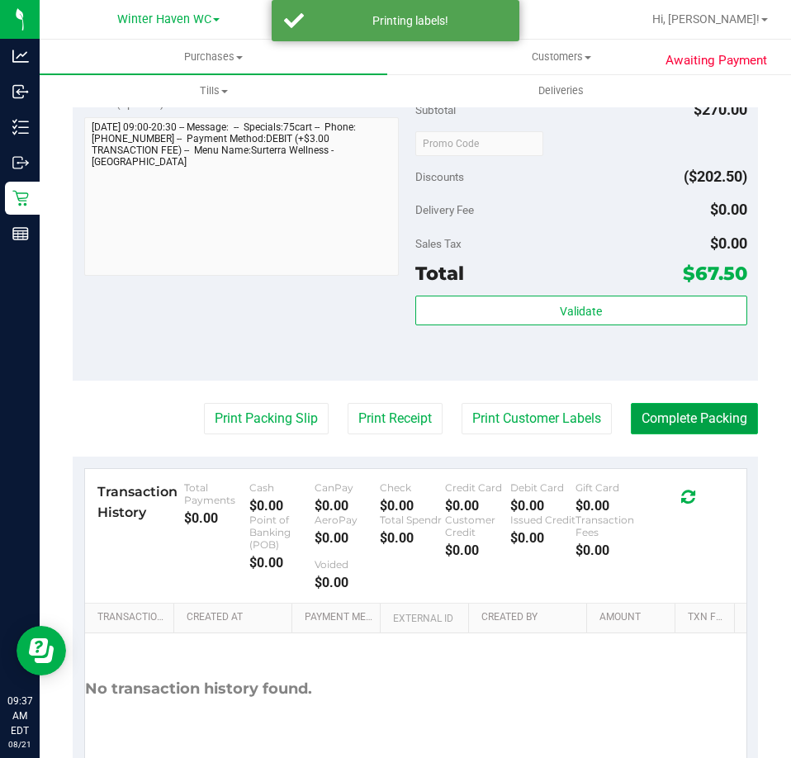
click at [680, 403] on button "Complete Packing" at bounding box center [694, 418] width 127 height 31
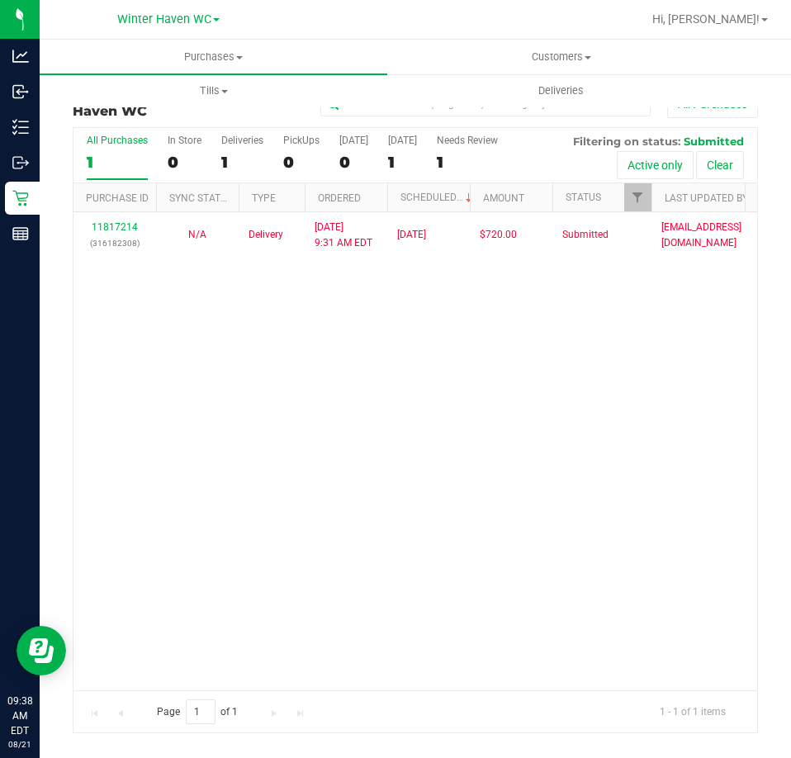
click at [389, 477] on div "11817214 (316182308) N/A Delivery 8/21/2025 9:31 AM EDT 8/22/2025 $720.00 Submi…" at bounding box center [415, 450] width 684 height 477
click at [306, 458] on div "11817214 (316182308) N/A Delivery 8/21/2025 9:31 AM EDT 8/22/2025 $720.00 Submi…" at bounding box center [415, 450] width 684 height 477
click at [232, 52] on span "Purchases" at bounding box center [214, 57] width 348 height 15
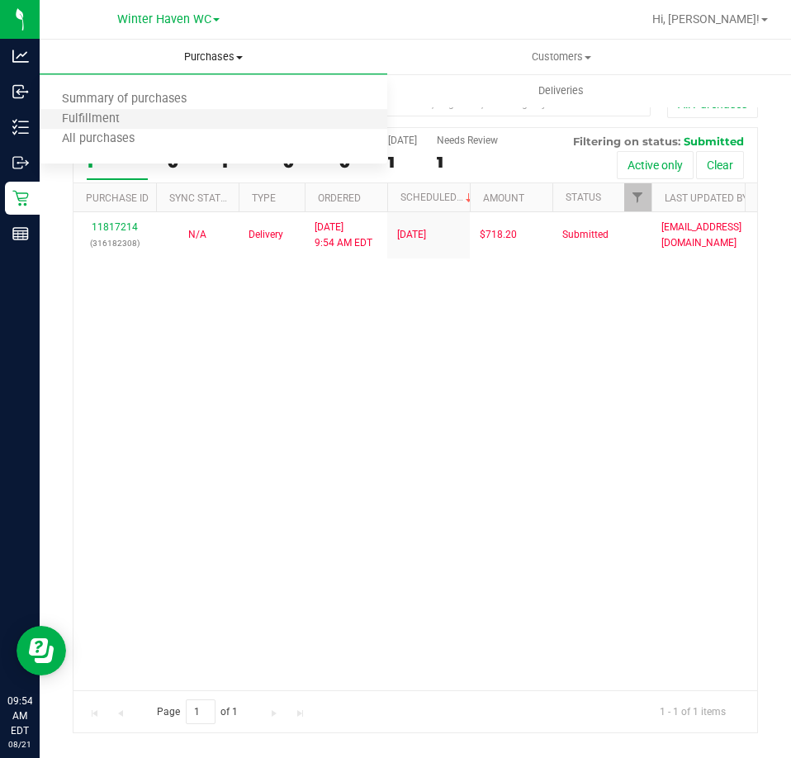
click at [195, 118] on li "Fulfillment" at bounding box center [214, 120] width 348 height 20
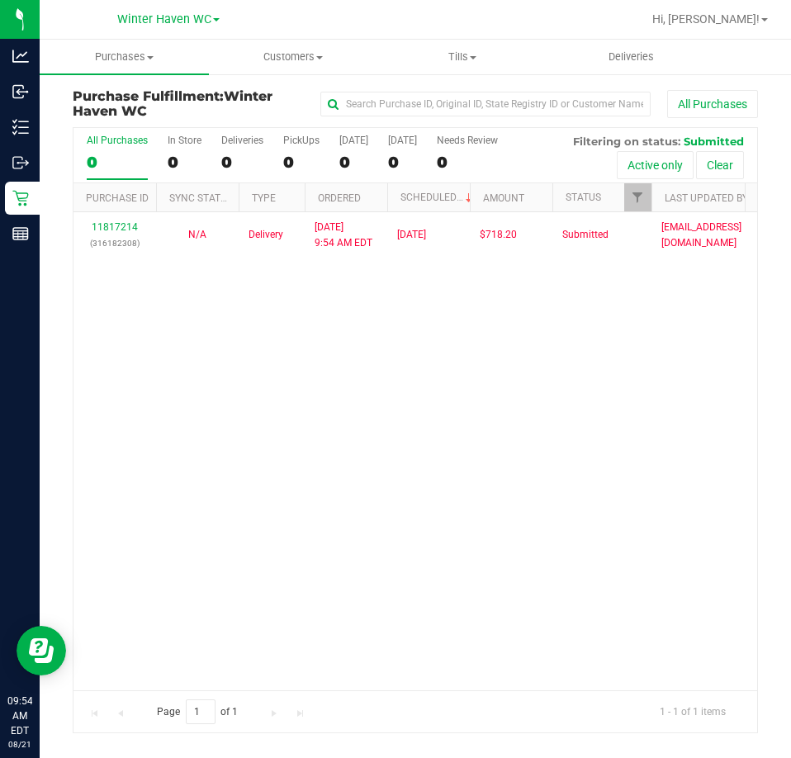
click at [466, 446] on div "11817214 (316182308) N/A Delivery 8/21/2025 9:54 AM EDT 8/22/2025 $718.20 Submi…" at bounding box center [415, 450] width 684 height 477
click at [489, 359] on div "11817214 (316182308) N/A Delivery 8/21/2025 9:54 AM EDT 8/22/2025 $718.20 Submi…" at bounding box center [415, 450] width 684 height 477
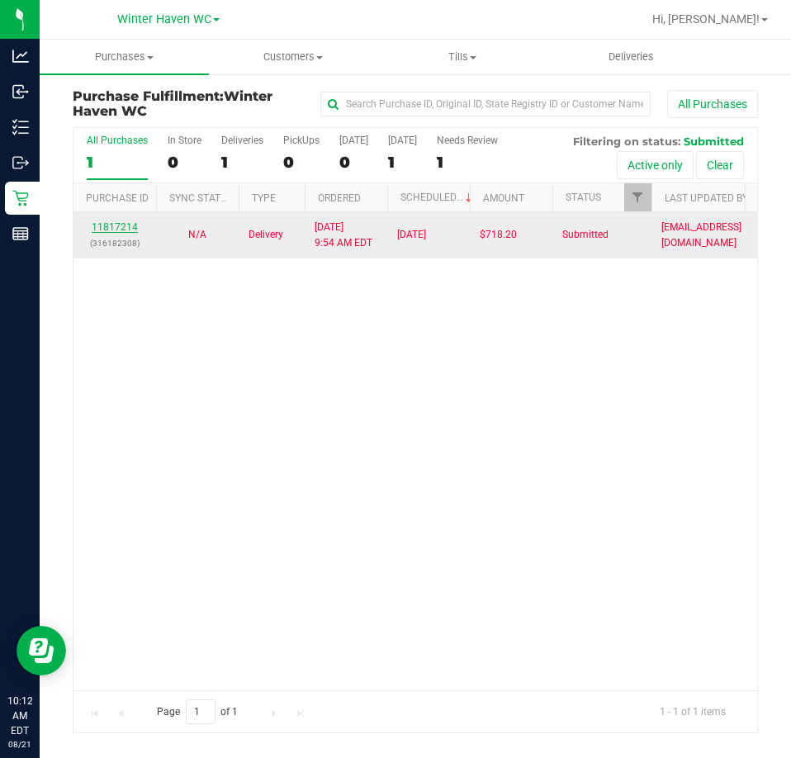
click at [110, 229] on link "11817214" at bounding box center [115, 227] width 46 height 12
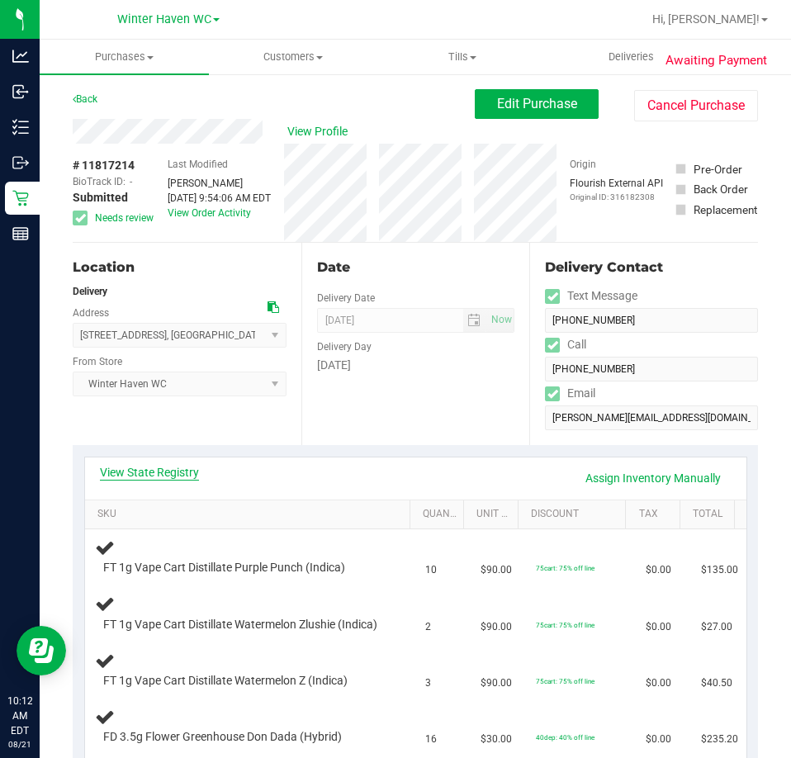
click at [146, 462] on div "View State Registry Assign Inventory Manually" at bounding box center [415, 479] width 661 height 42
click at [159, 478] on link "View State Registry" at bounding box center [149, 472] width 99 height 17
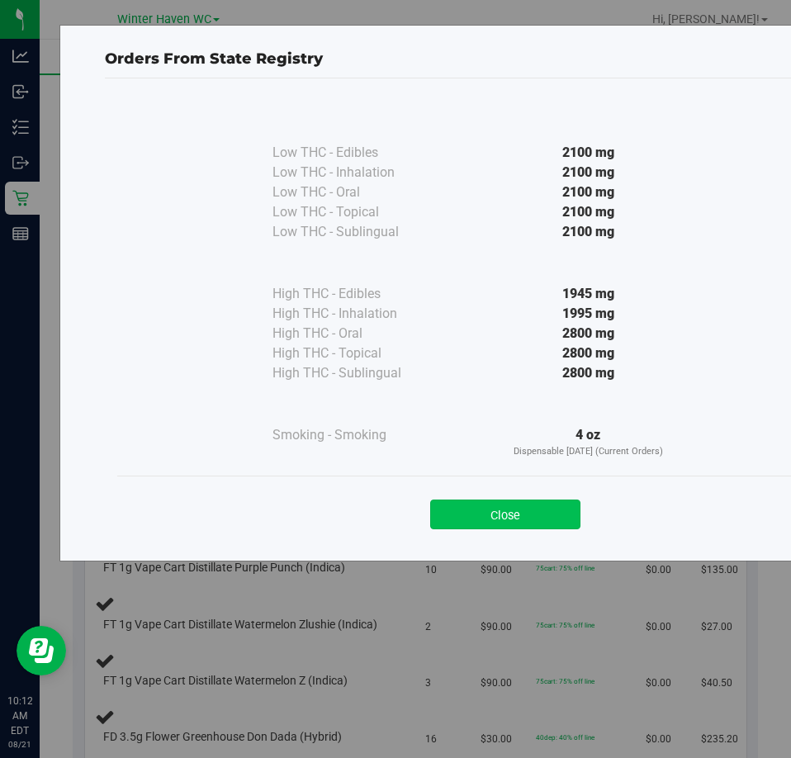
click at [529, 527] on button "Close" at bounding box center [505, 515] width 150 height 30
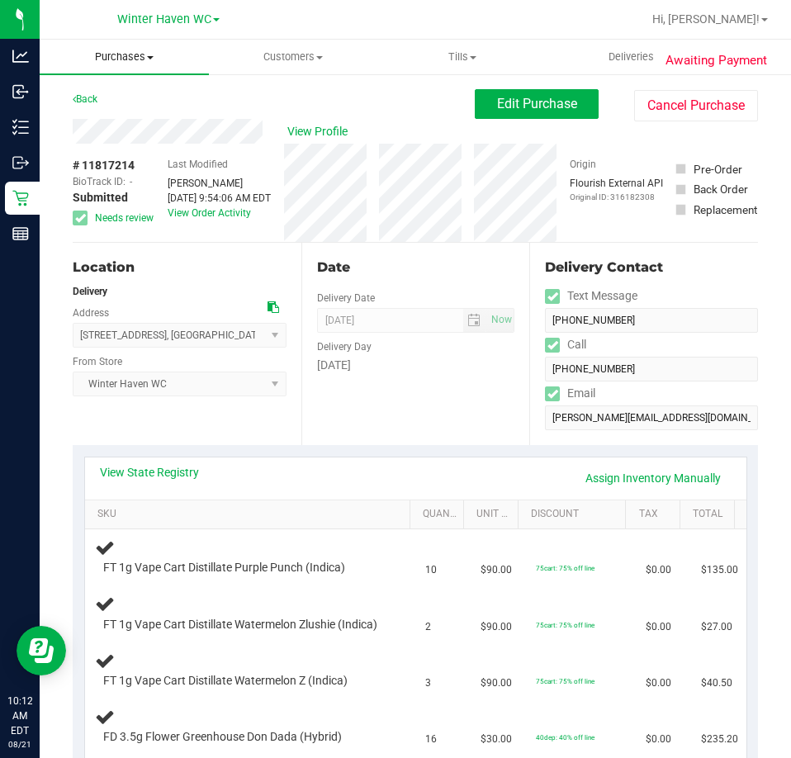
click at [131, 55] on span "Purchases" at bounding box center [124, 57] width 169 height 15
click at [158, 121] on li "Fulfillment" at bounding box center [124, 120] width 169 height 20
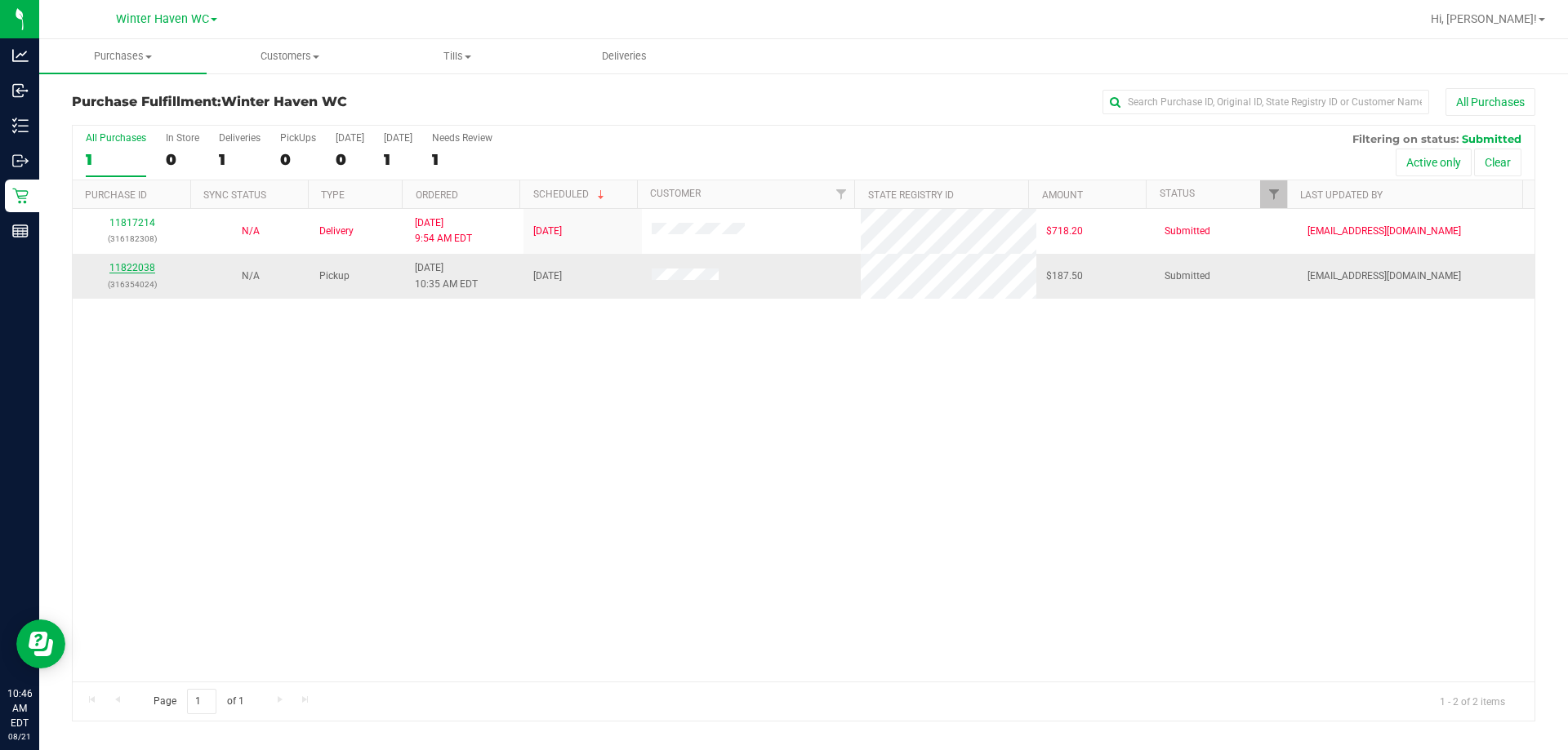
click at [143, 262] on link "11822038" at bounding box center [132, 268] width 45 height 12
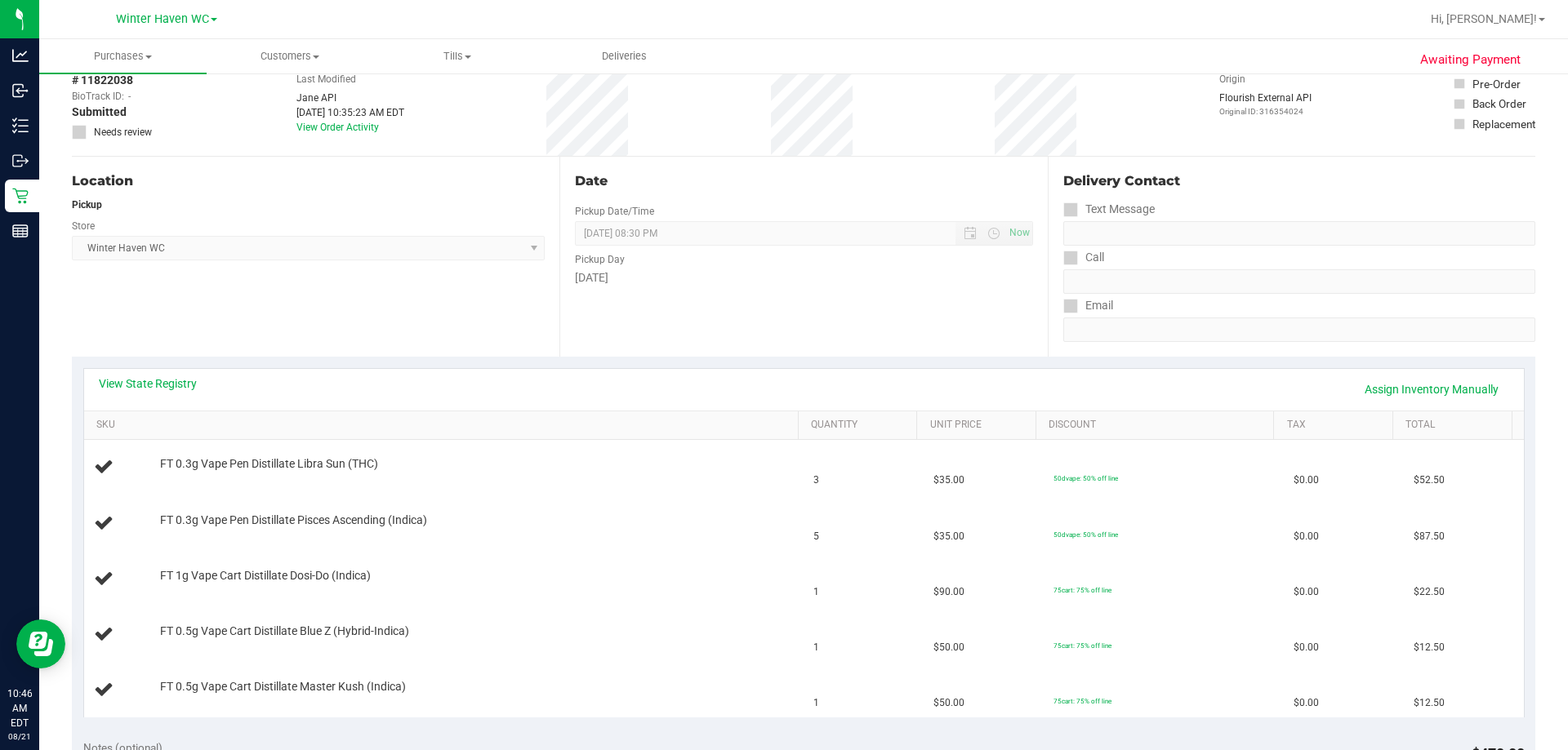
scroll to position [163, 0]
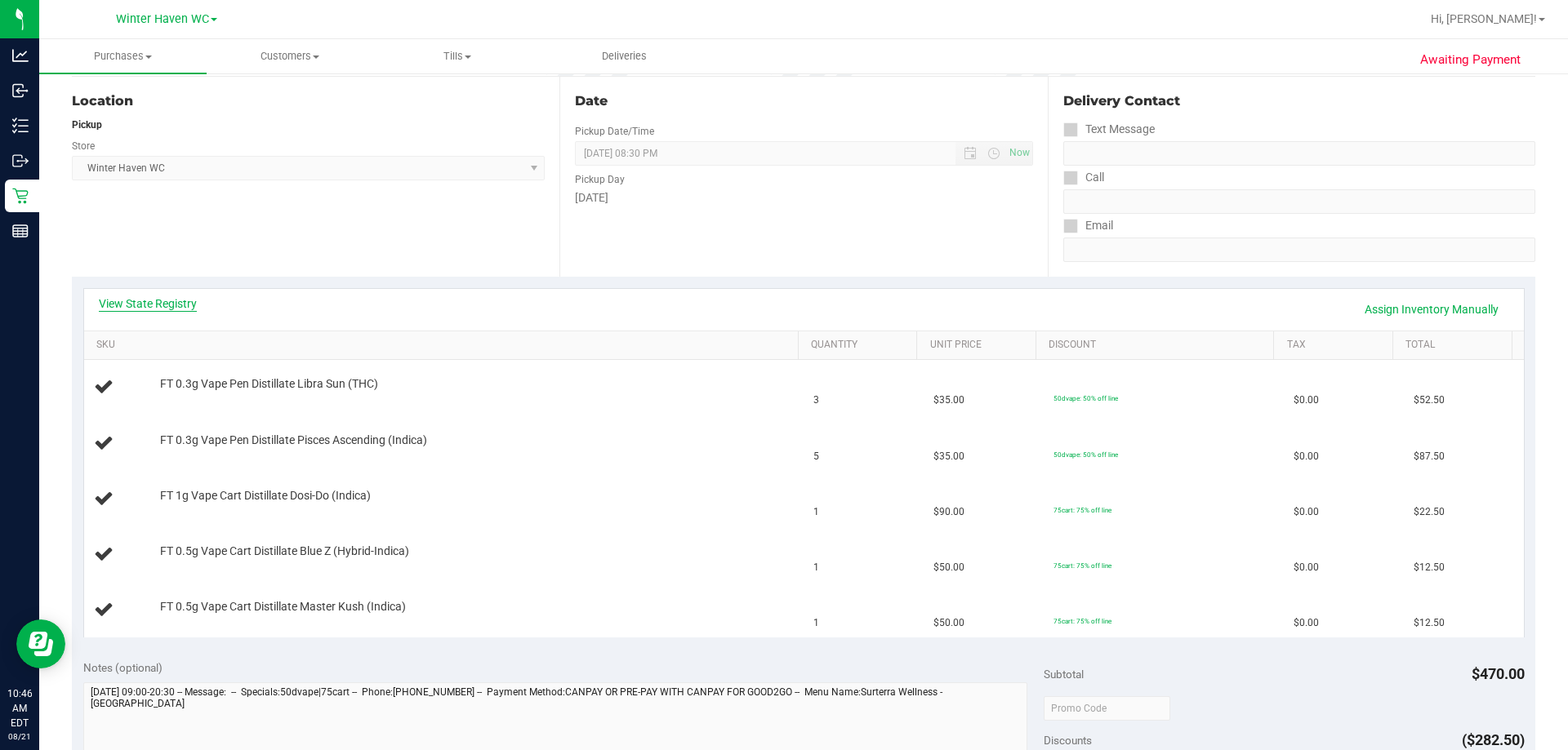
click at [180, 308] on link "View State Registry" at bounding box center [147, 303] width 98 height 17
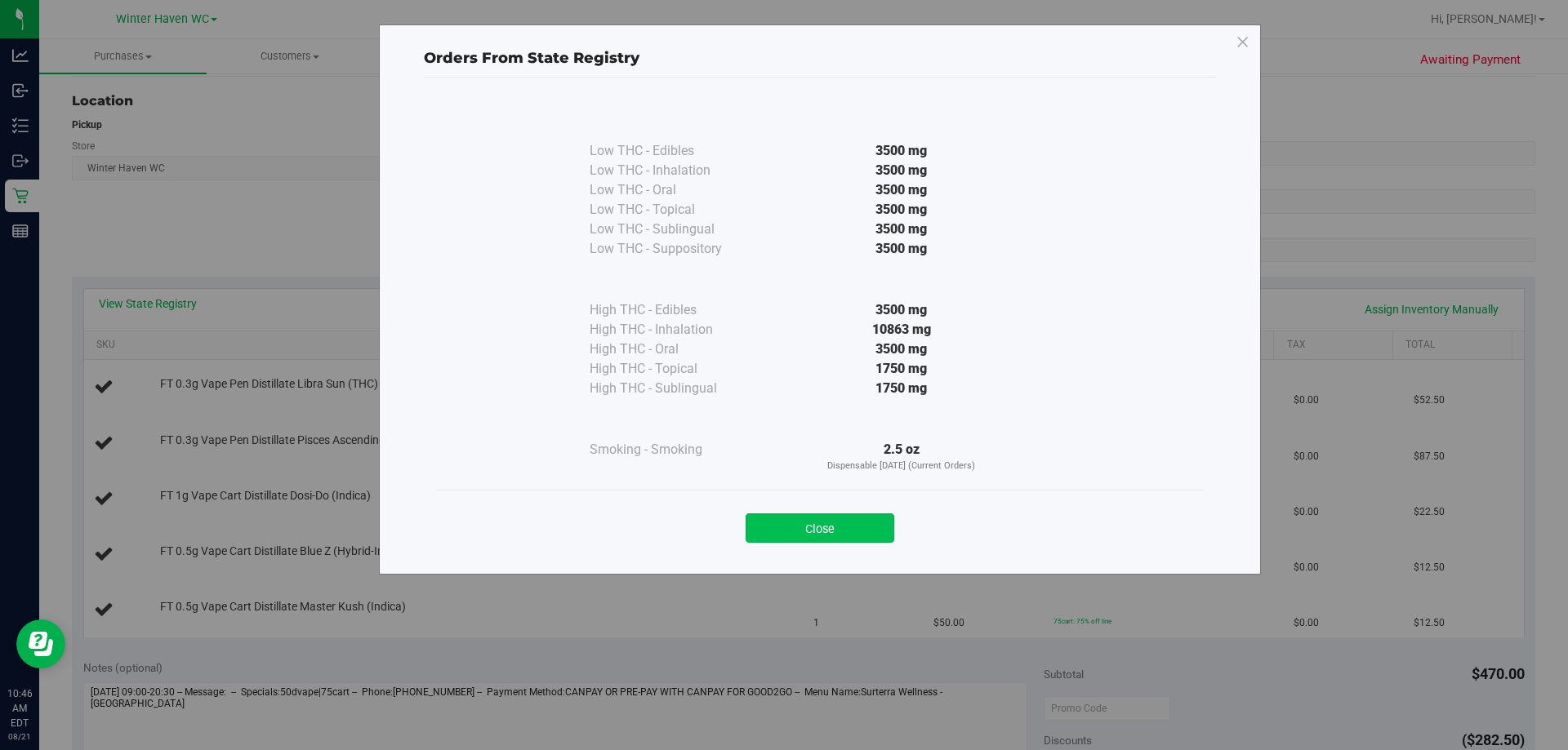
click at [841, 518] on button "Close" at bounding box center [820, 528] width 148 height 30
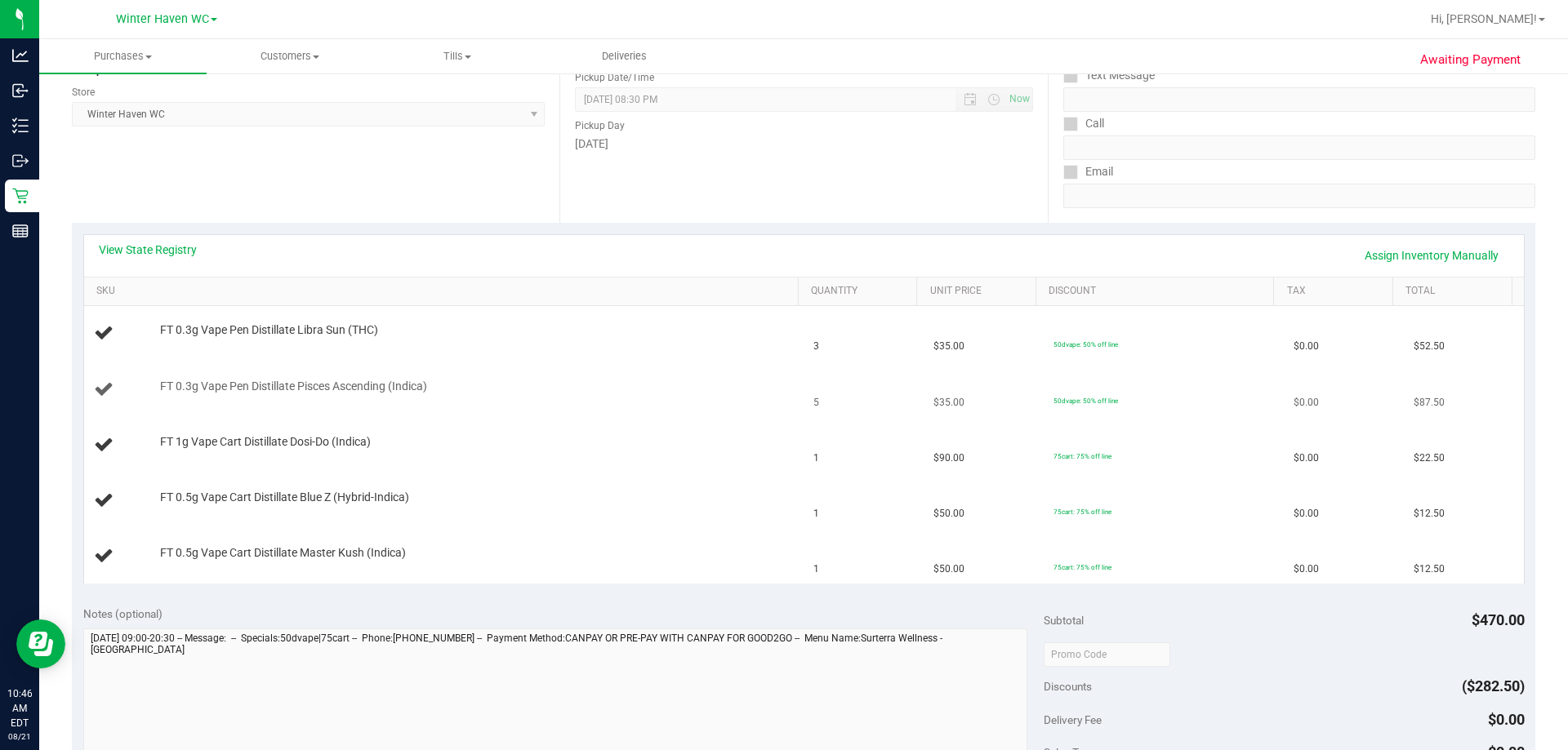
scroll to position [245, 0]
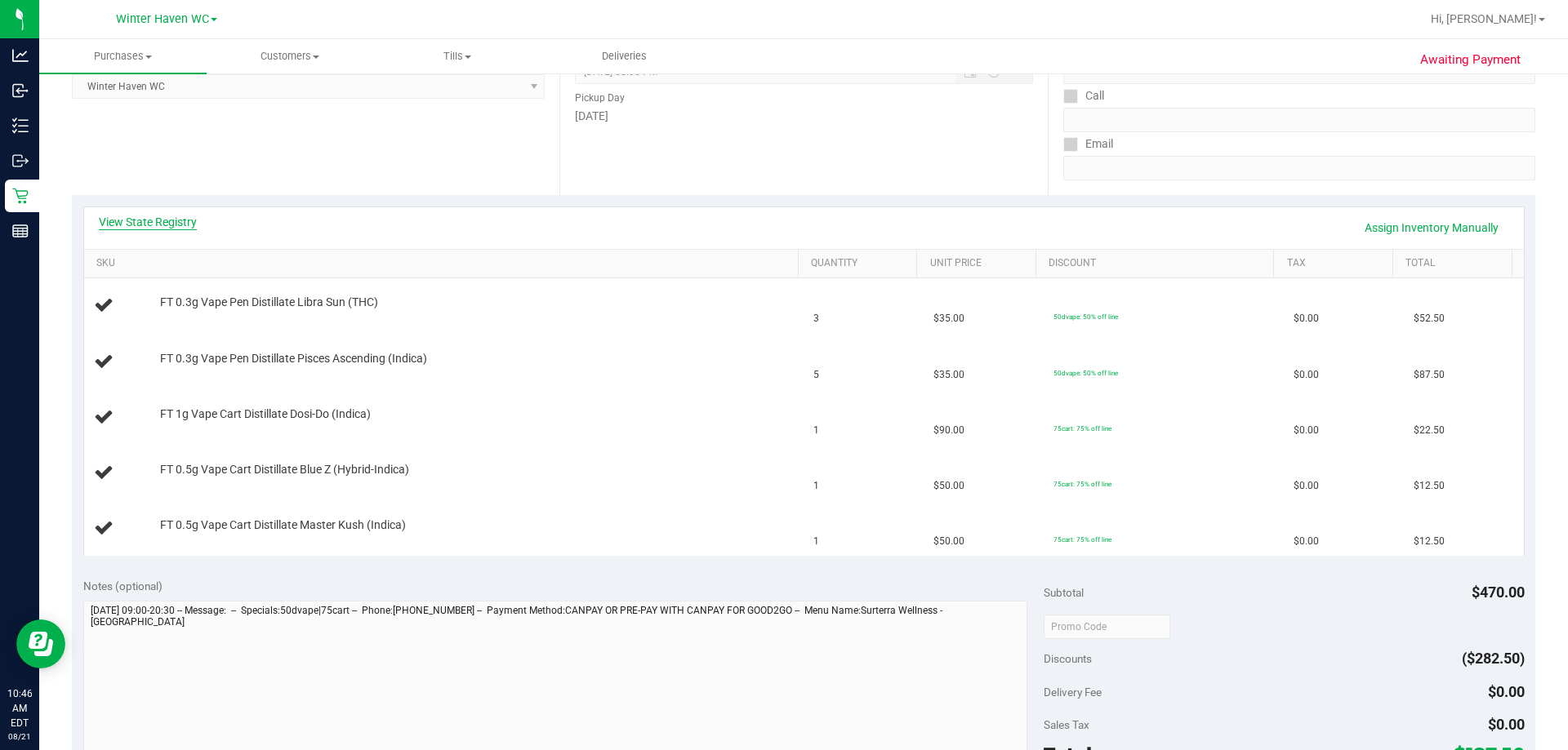
click at [162, 217] on link "View State Registry" at bounding box center [147, 221] width 98 height 17
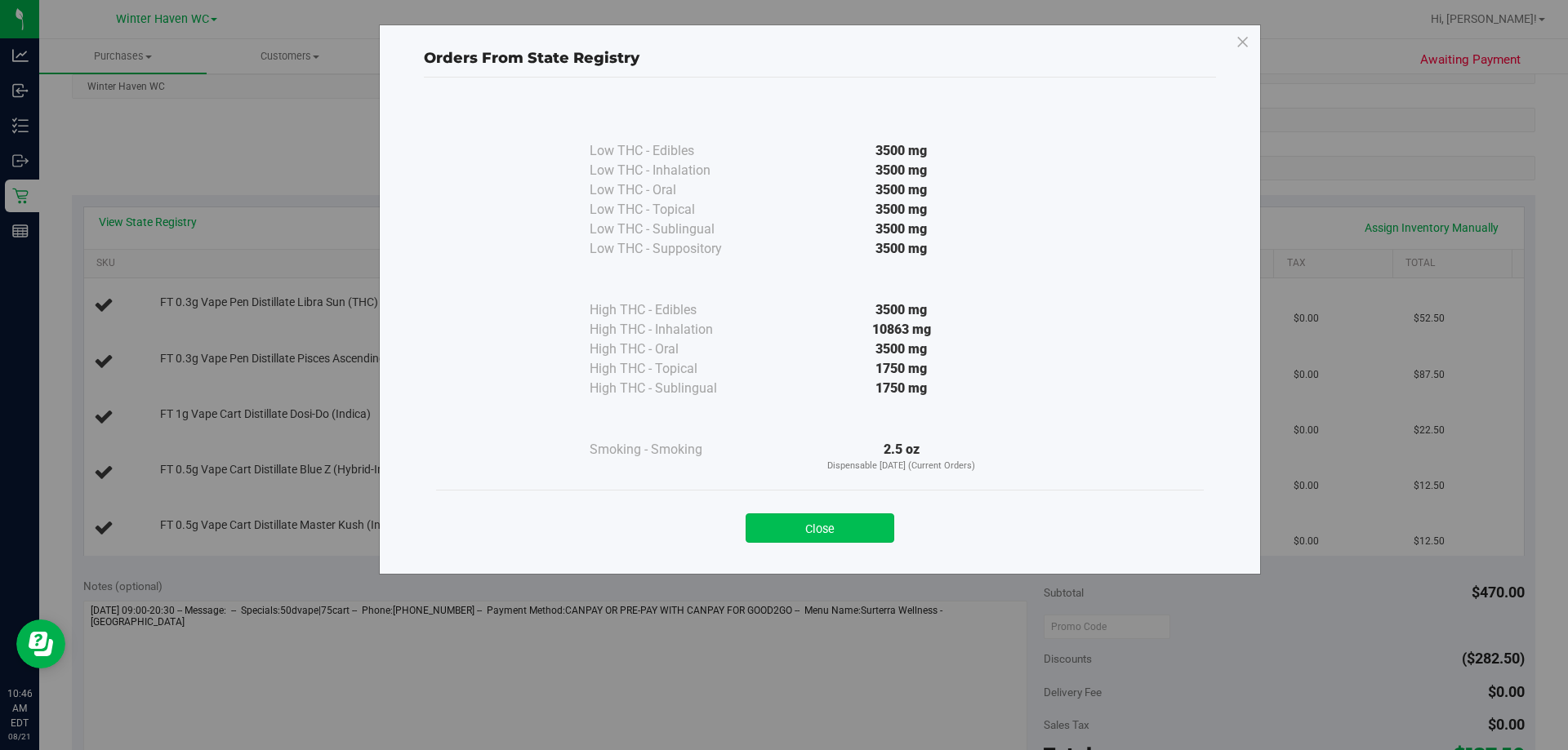
click at [860, 522] on button "Close" at bounding box center [820, 528] width 148 height 30
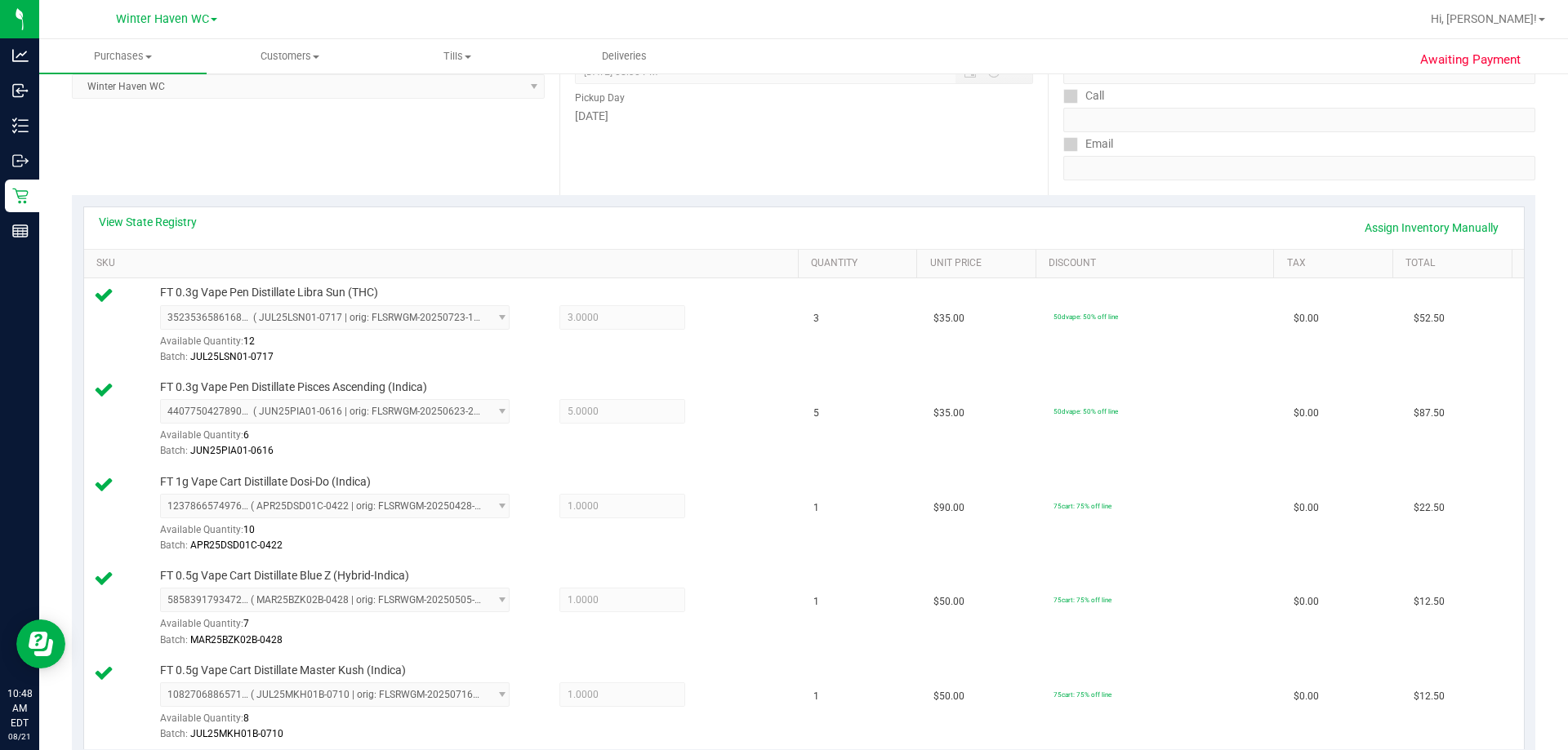
scroll to position [962, 0]
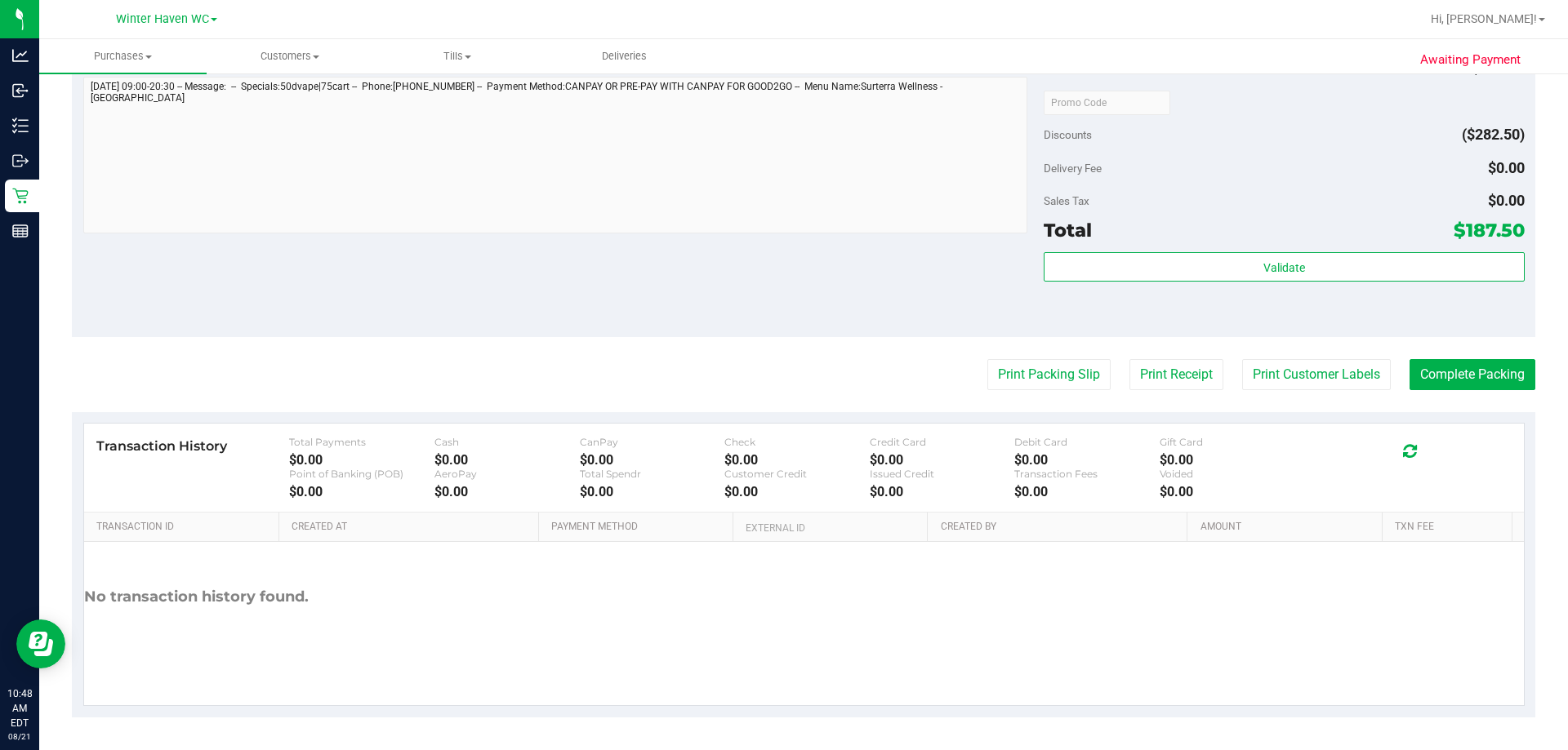
click at [1253, 250] on div "Subtotal $470.00 Discounts ($282.50) Delivery Fee $0.00 Sales Tax $0.00 Total $…" at bounding box center [1283, 190] width 480 height 272
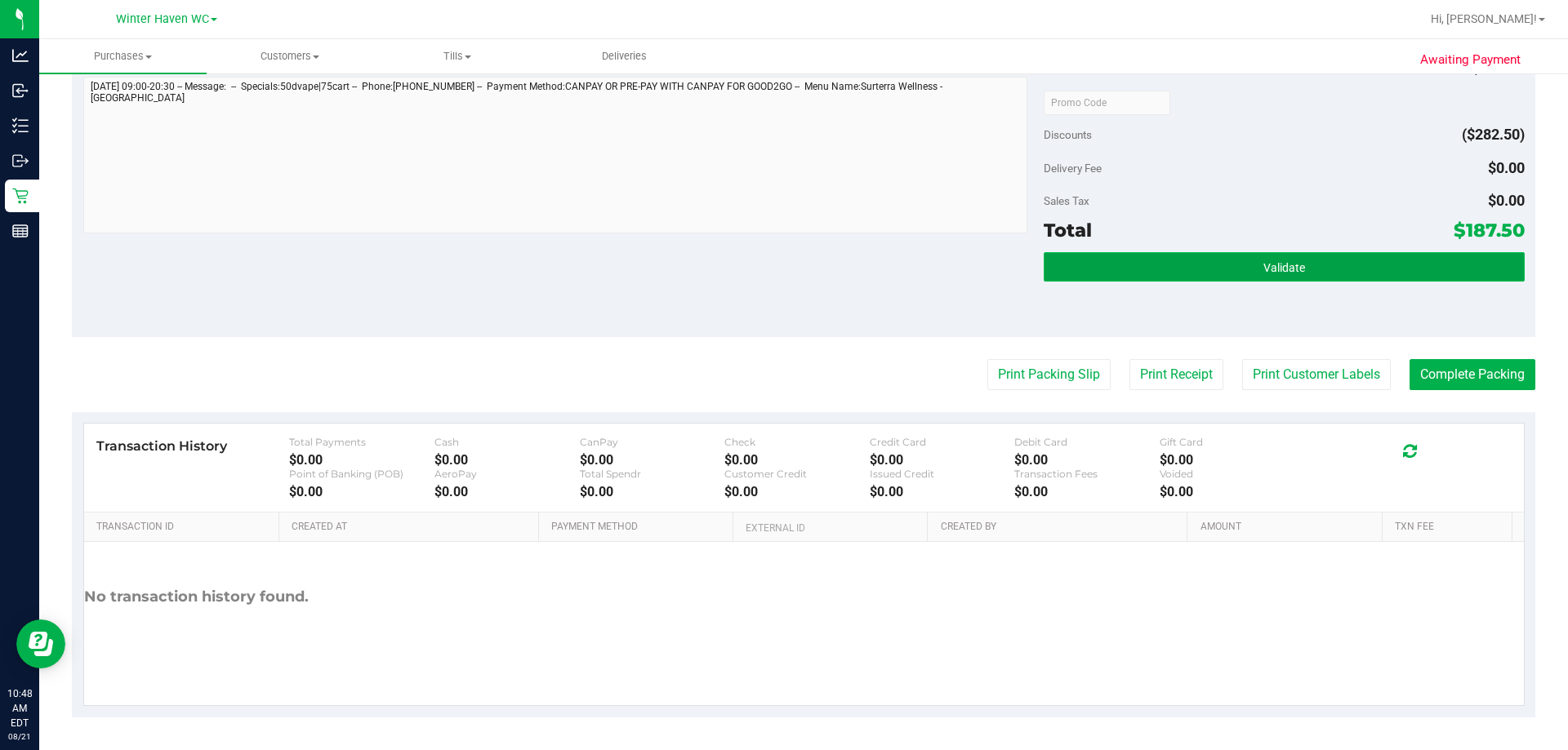
click at [1253, 256] on button "Validate" at bounding box center [1283, 267] width 480 height 30
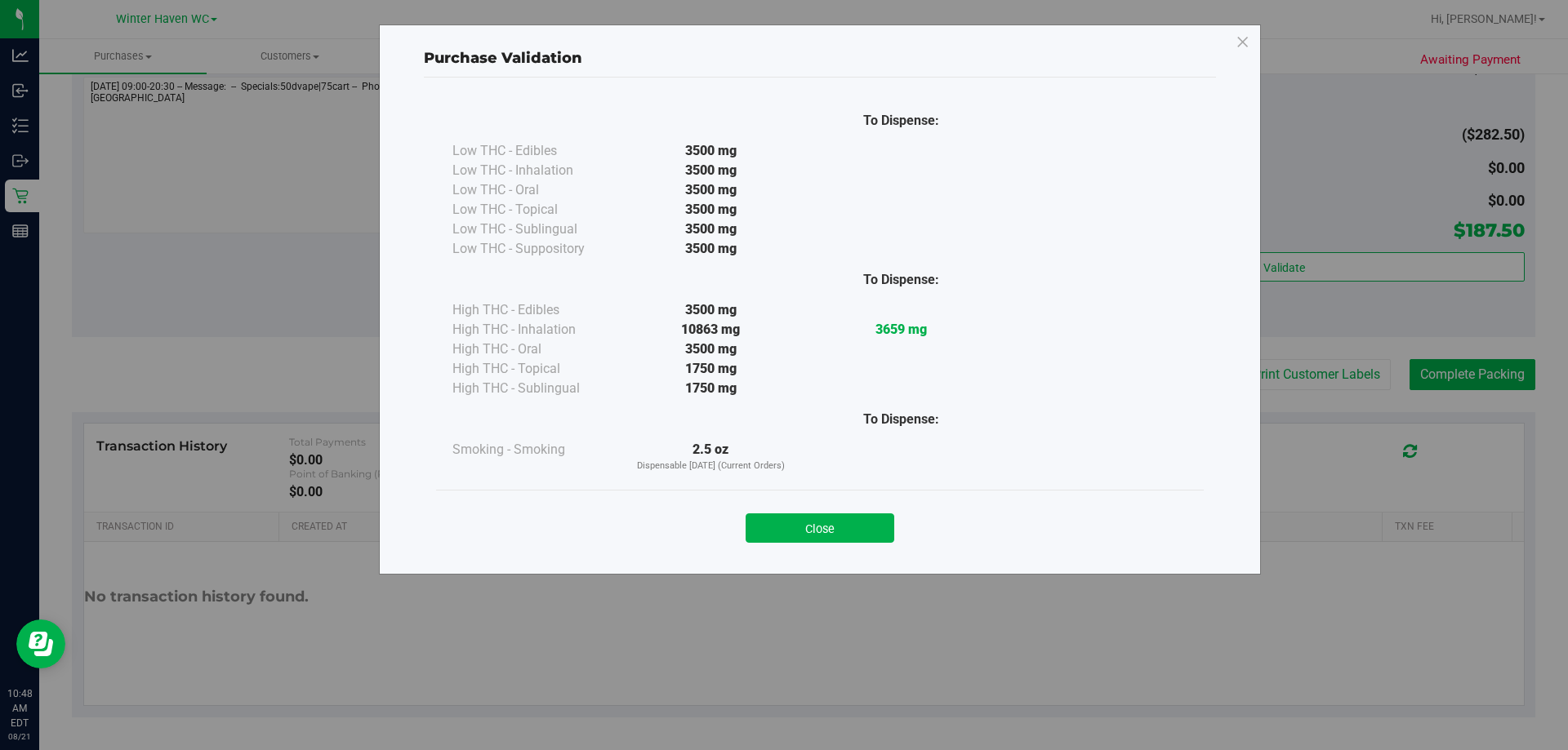
drag, startPoint x: 809, startPoint y: 527, endPoint x: 887, endPoint y: 420, distance: 132.4
click at [809, 527] on button "Close" at bounding box center [820, 528] width 148 height 30
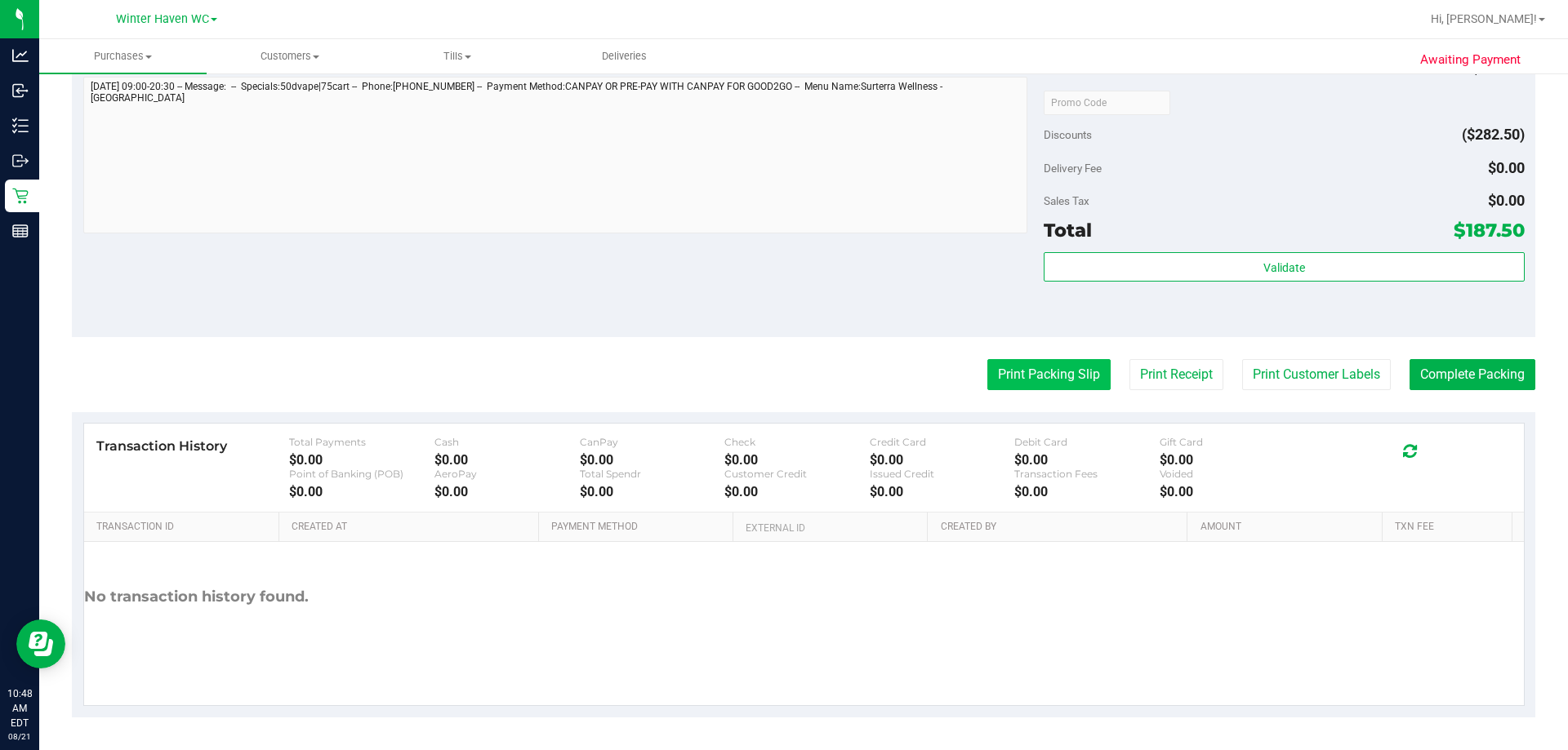
click at [987, 381] on button "Print Packing Slip" at bounding box center [1048, 374] width 124 height 31
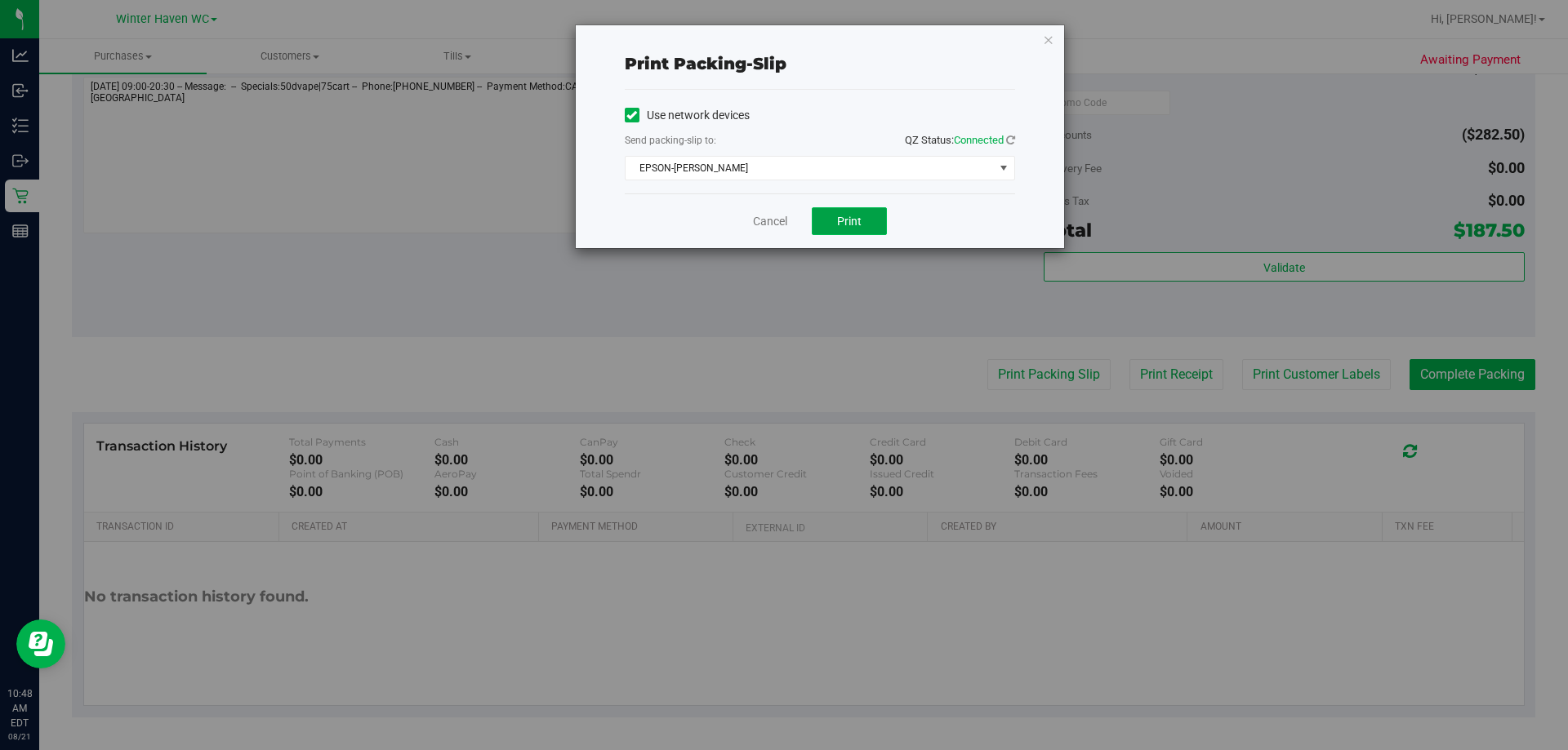
click at [861, 229] on button "Print" at bounding box center [849, 221] width 75 height 28
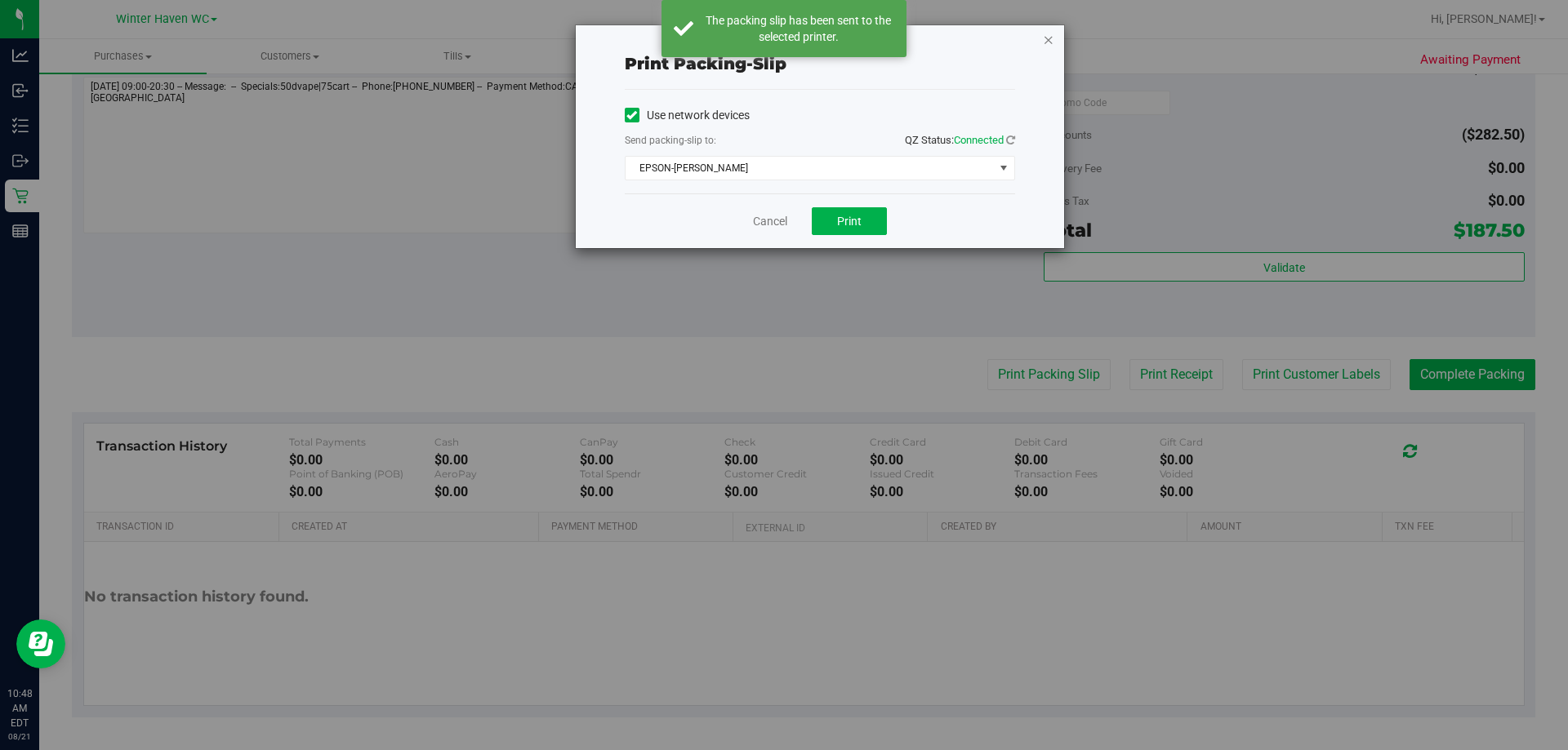
click at [1046, 38] on icon "button" at bounding box center [1049, 40] width 12 height 20
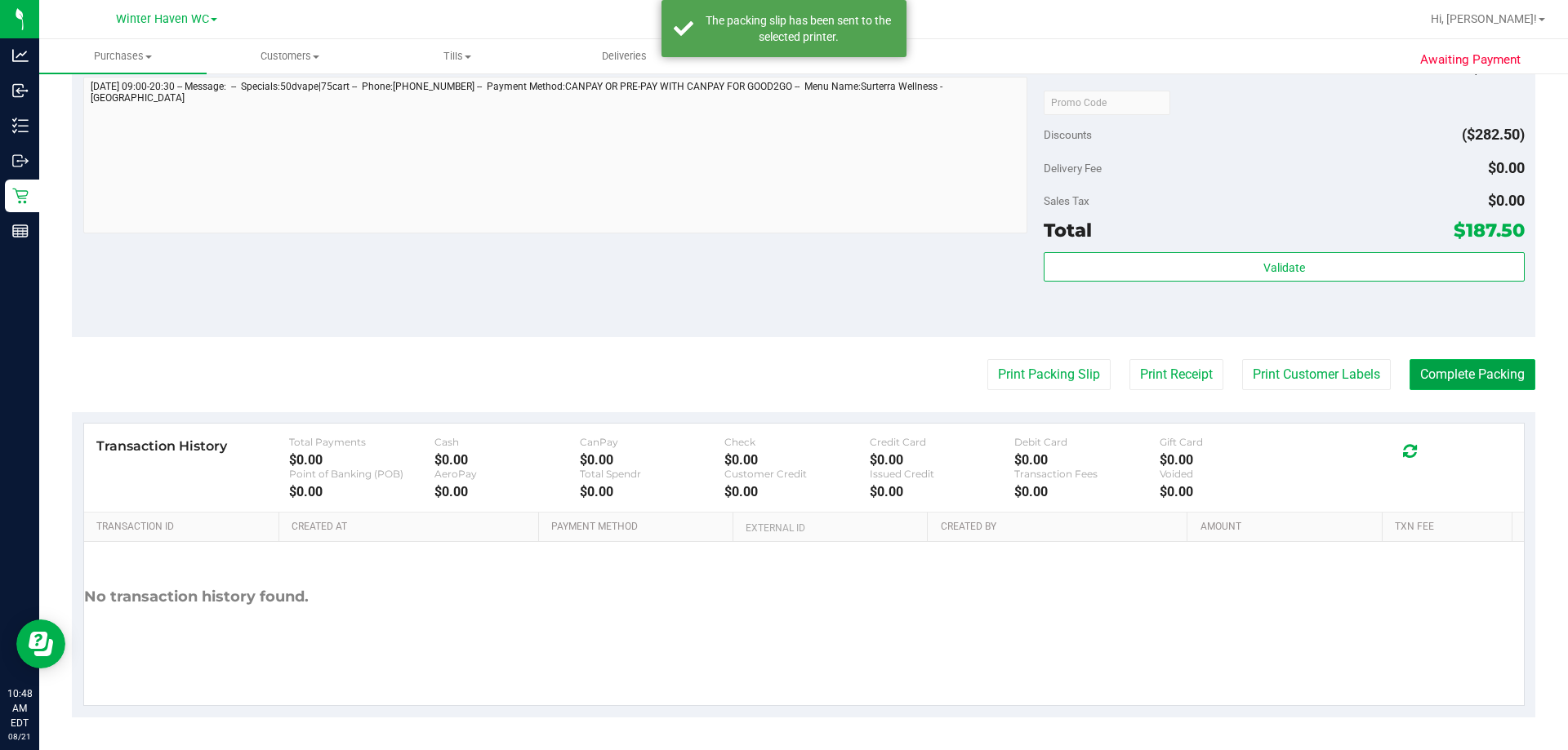
click at [1467, 379] on button "Complete Packing" at bounding box center [1471, 374] width 126 height 31
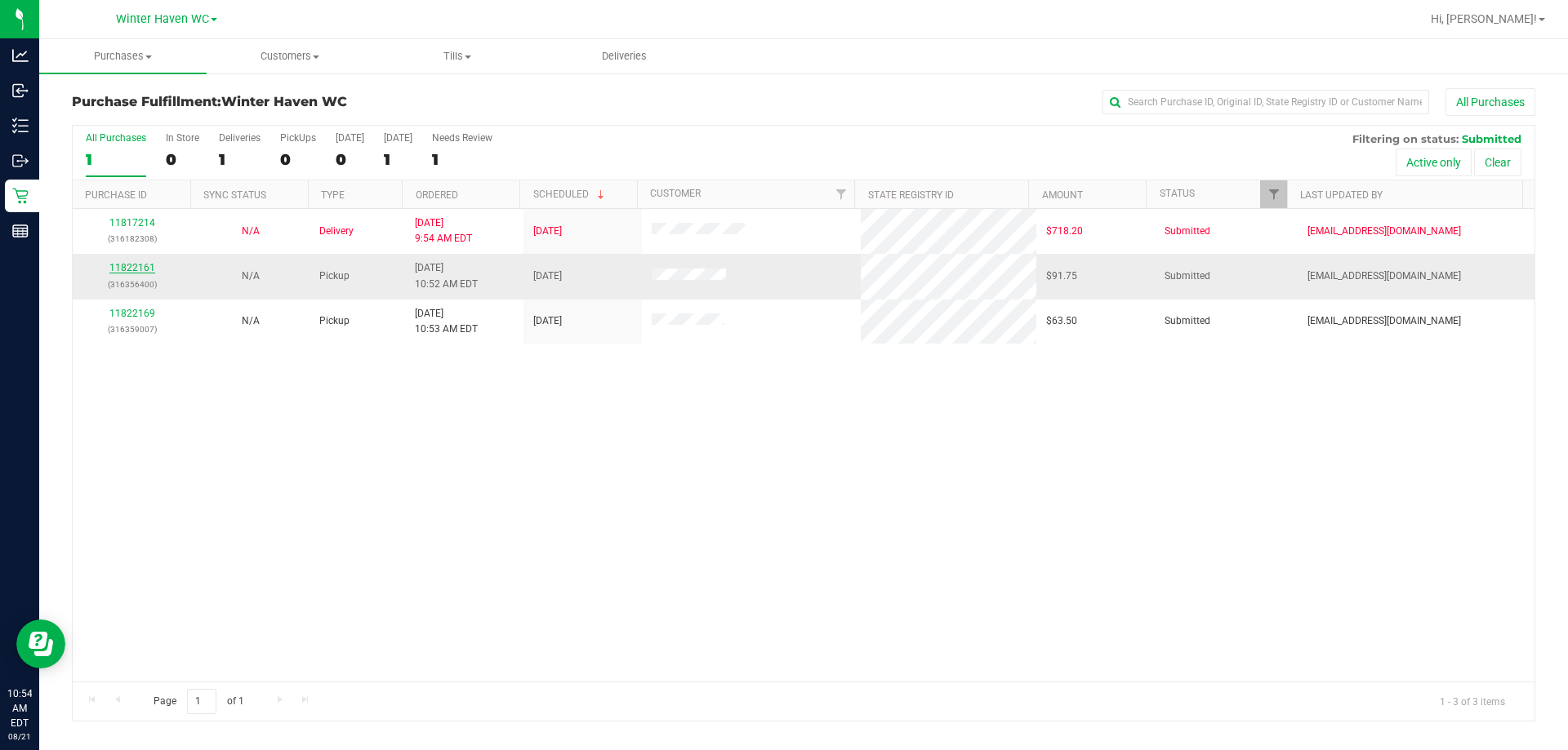
click at [131, 262] on link "11822161" at bounding box center [132, 268] width 45 height 12
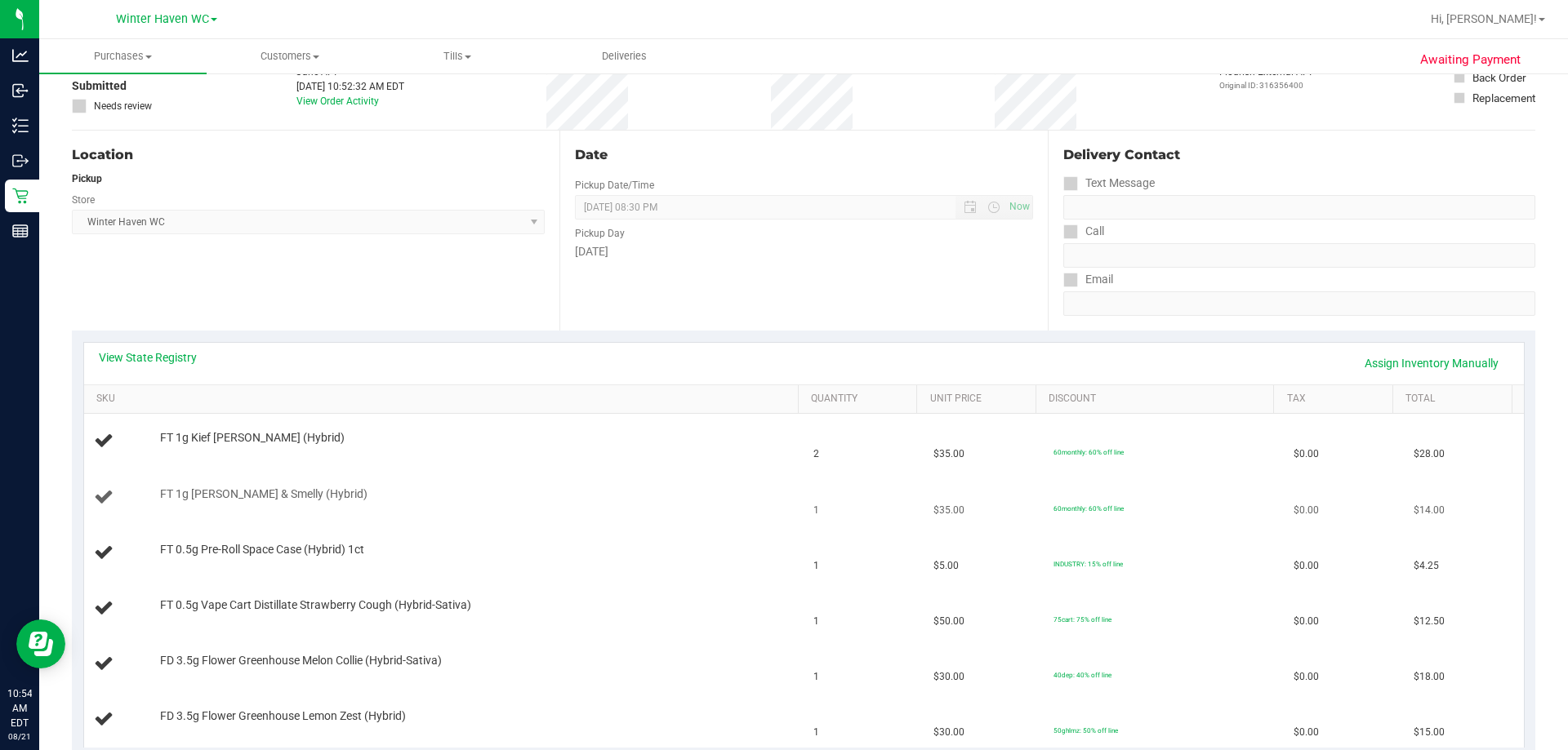
scroll to position [245, 0]
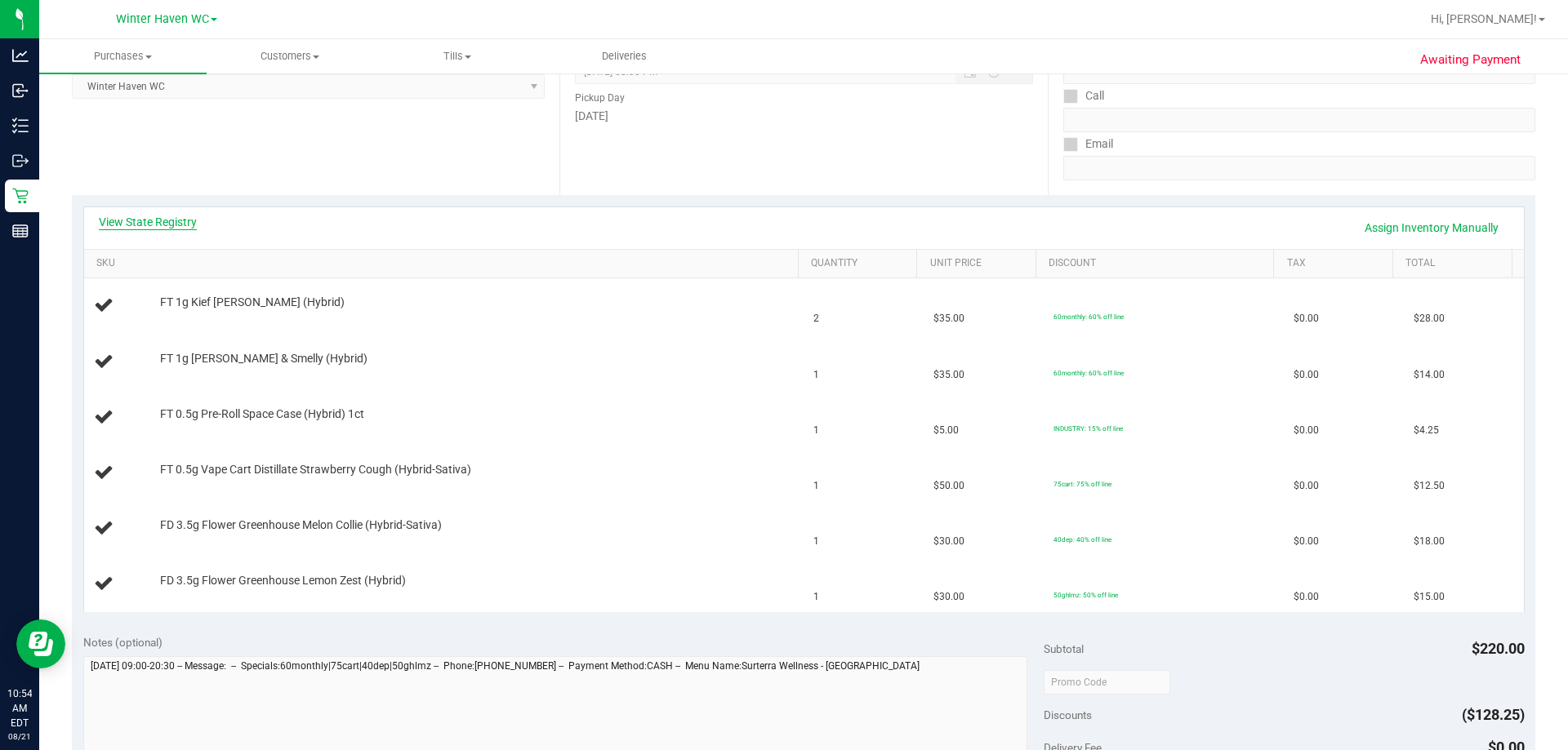
click at [157, 220] on link "View State Registry" at bounding box center [147, 221] width 98 height 17
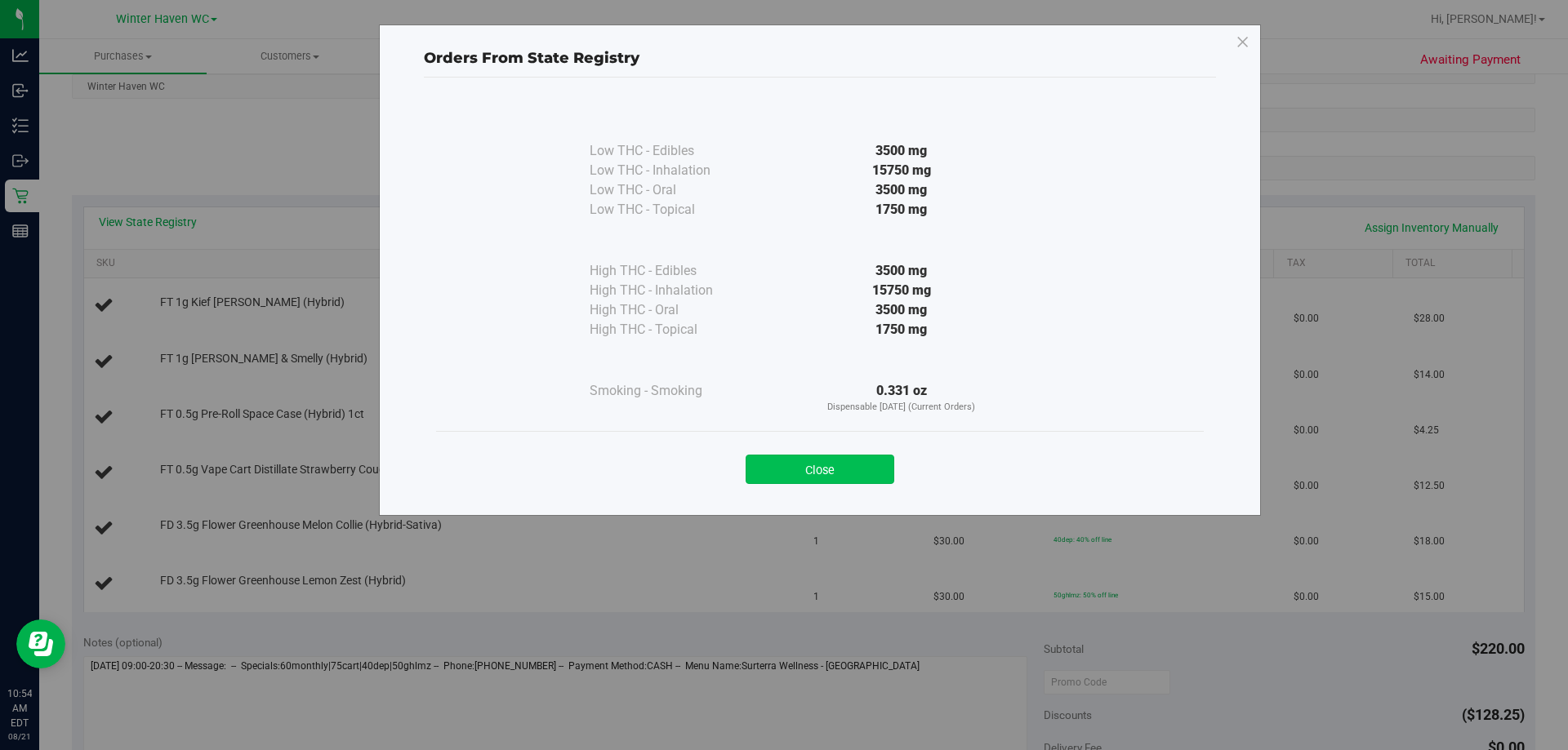
click at [812, 469] on button "Close" at bounding box center [820, 469] width 148 height 30
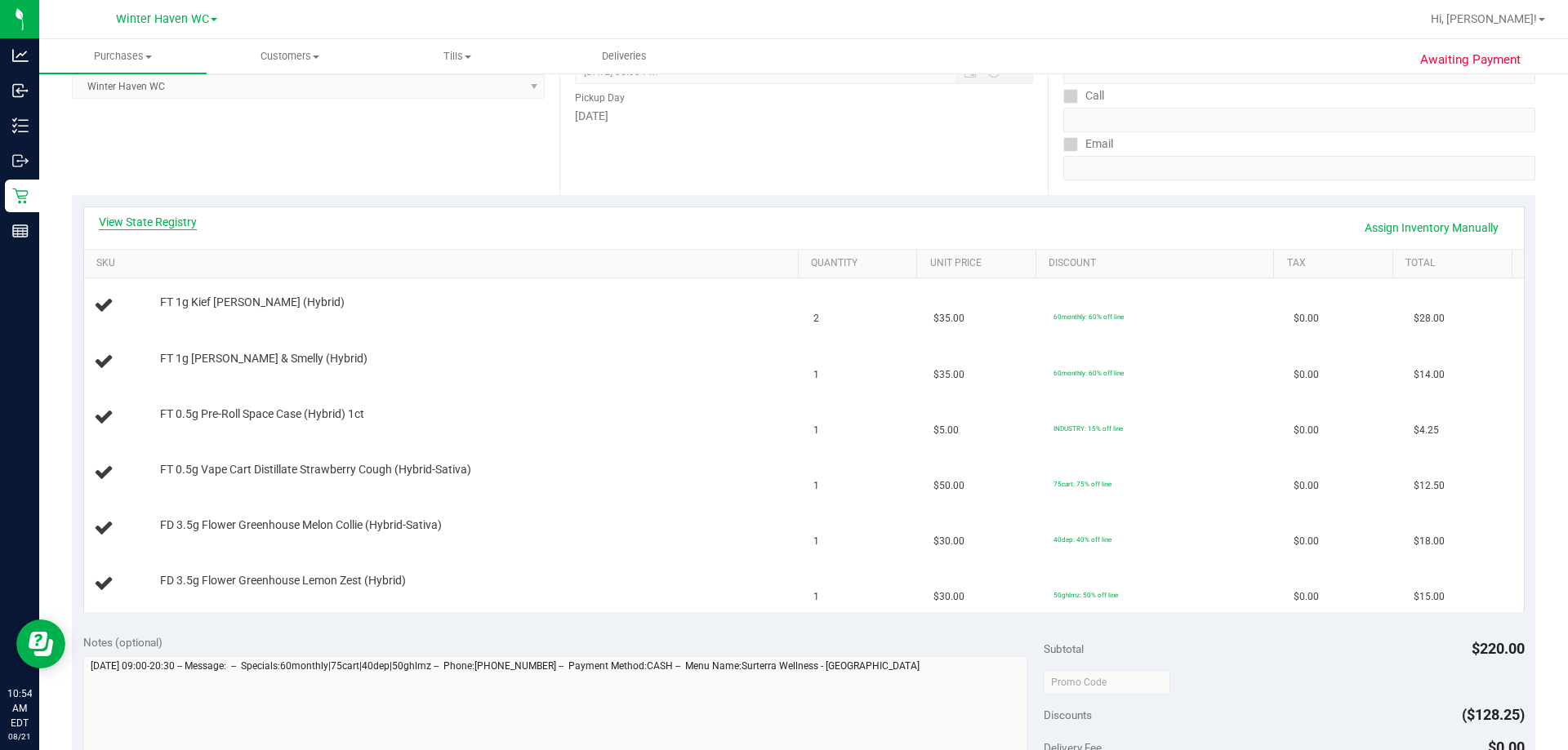
click at [191, 227] on link "View State Registry" at bounding box center [147, 221] width 98 height 17
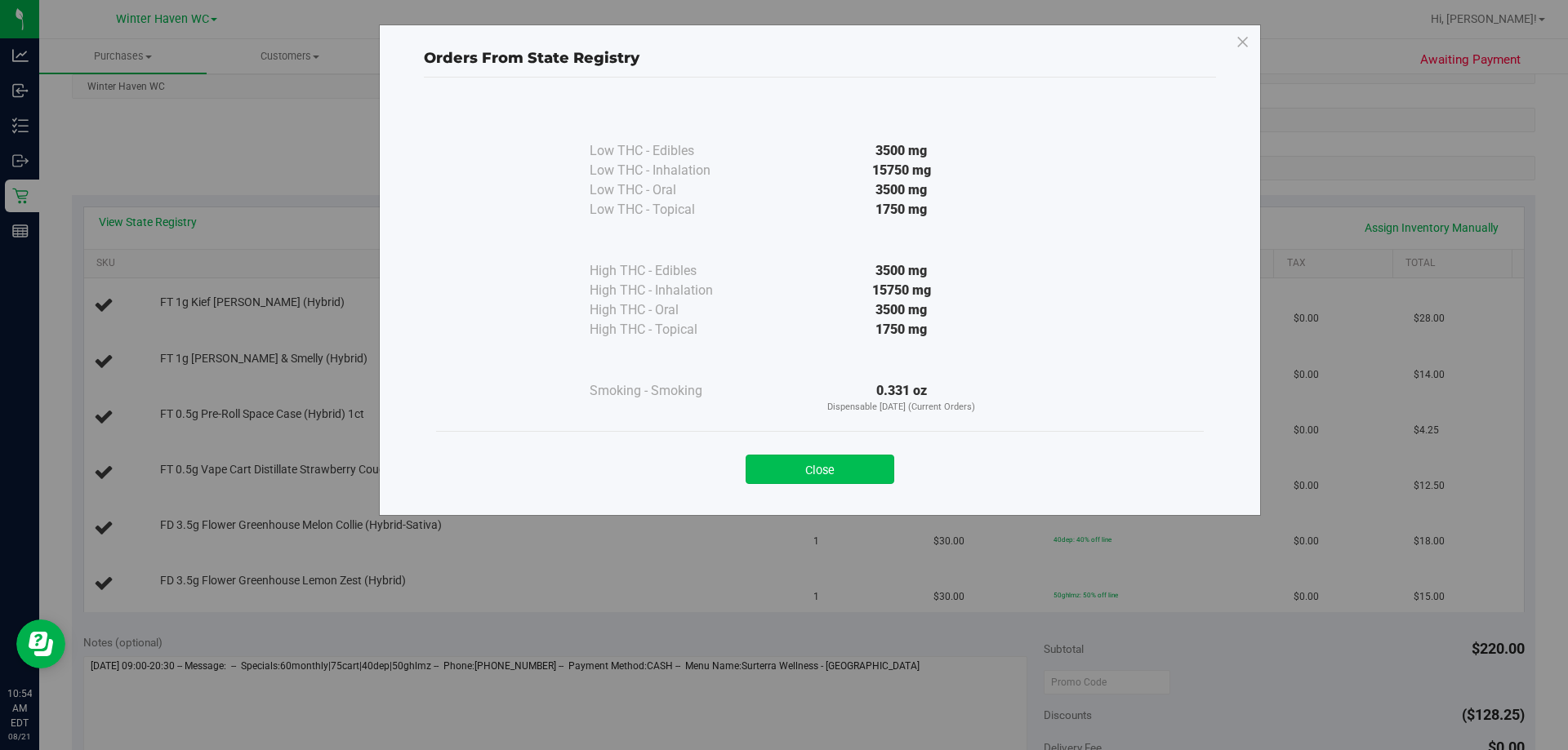
click at [847, 458] on button "Close" at bounding box center [820, 469] width 148 height 30
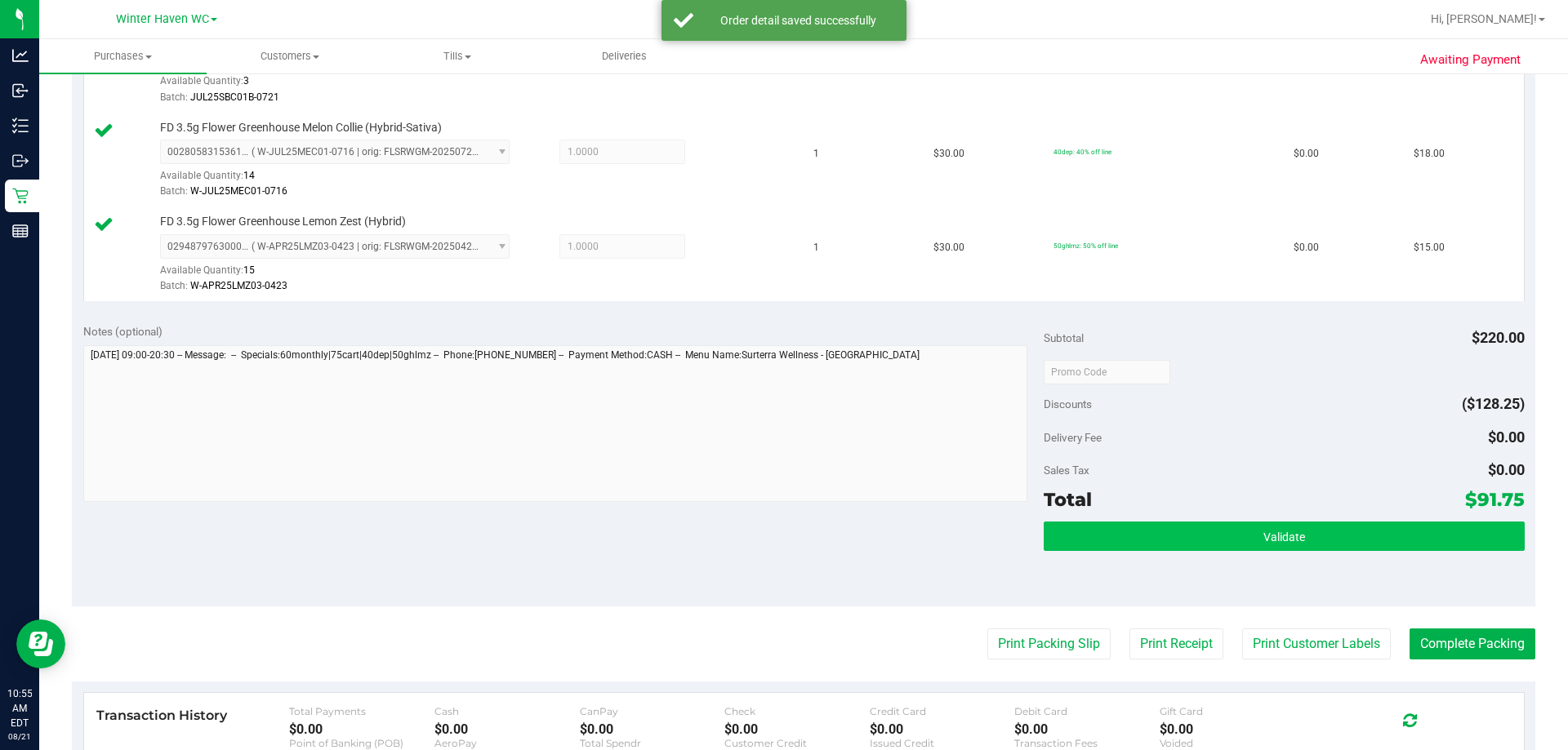
scroll to position [816, 0]
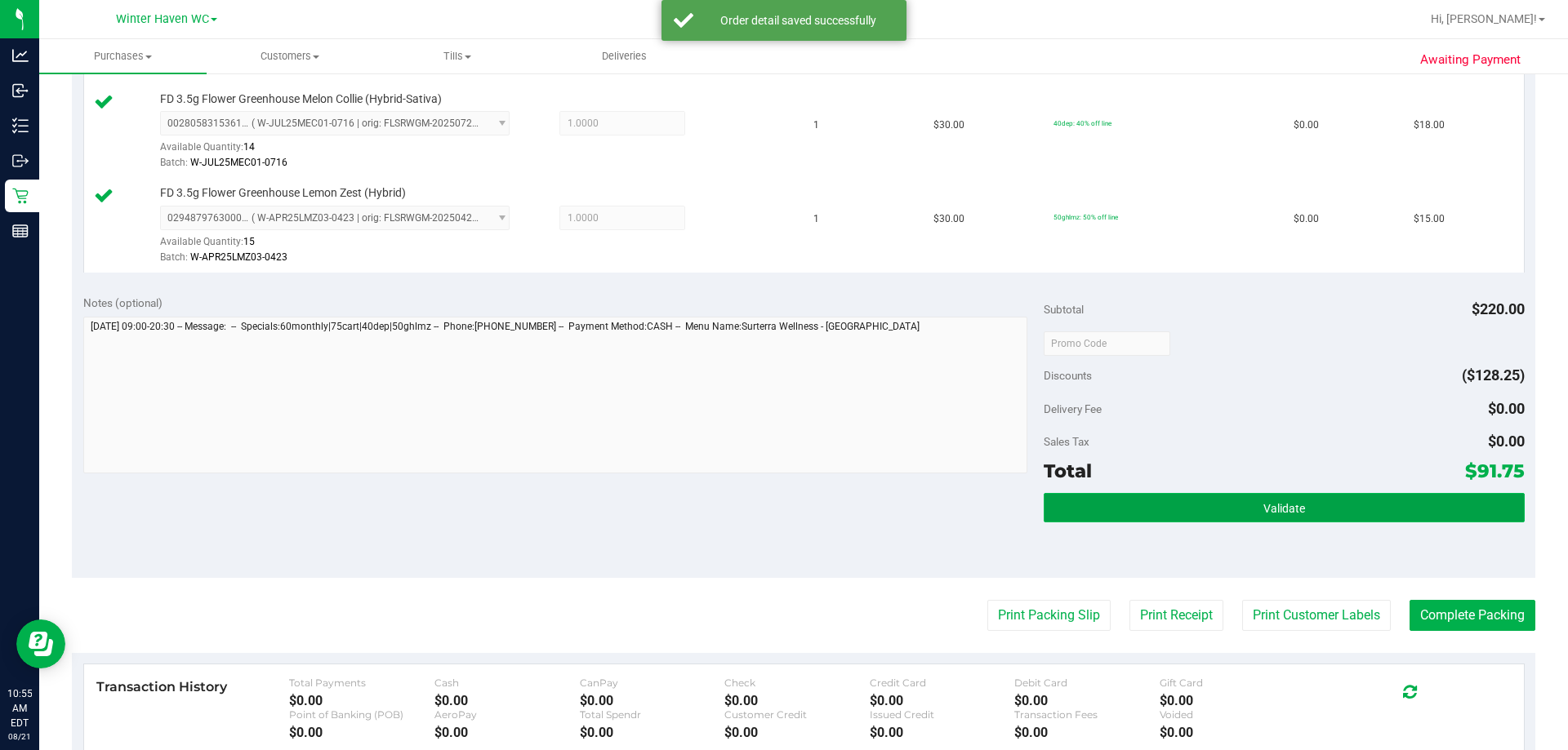
click at [1350, 518] on button "Validate" at bounding box center [1283, 508] width 480 height 30
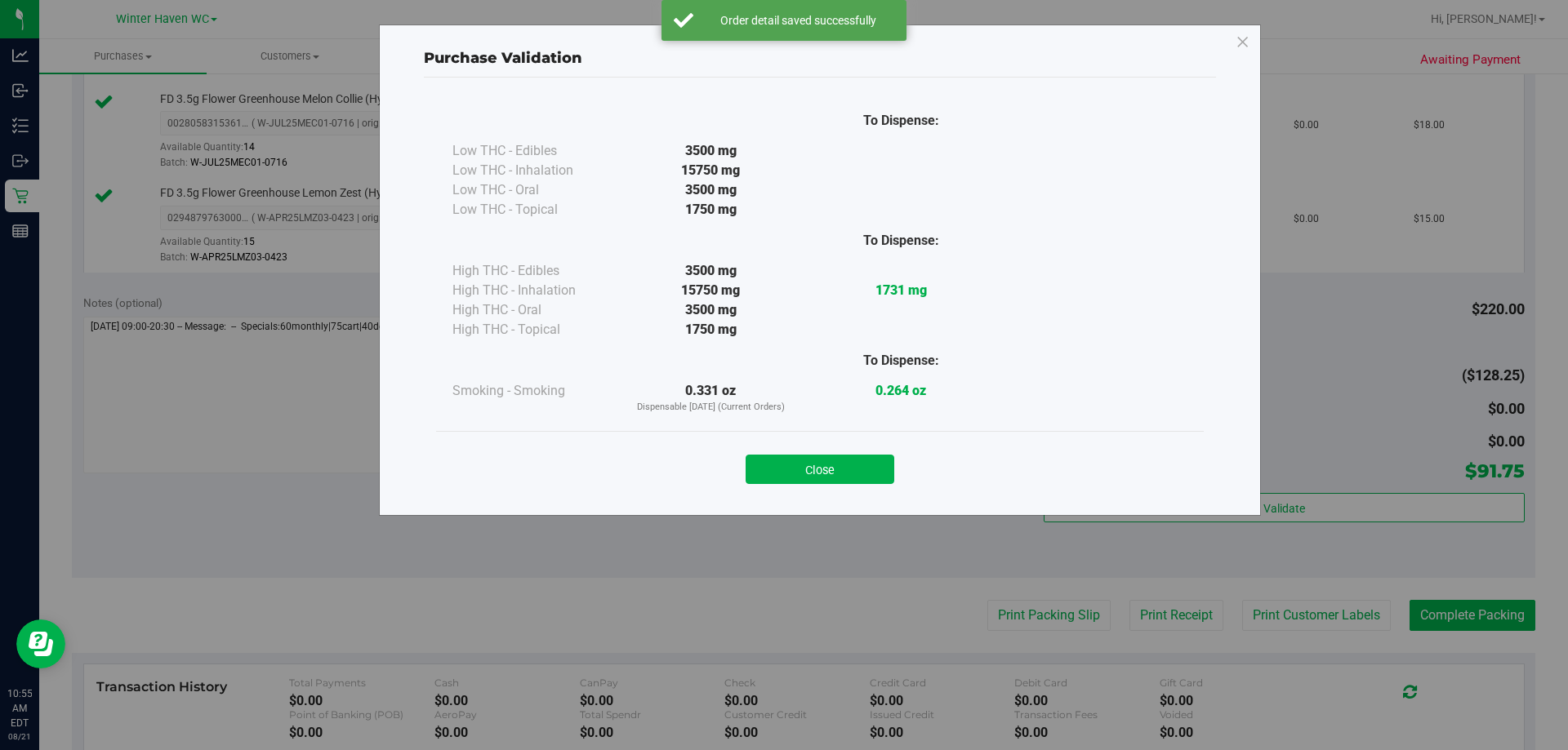
drag, startPoint x: 880, startPoint y: 457, endPoint x: 870, endPoint y: 485, distance: 29.7
click at [880, 457] on button "Close" at bounding box center [820, 469] width 148 height 30
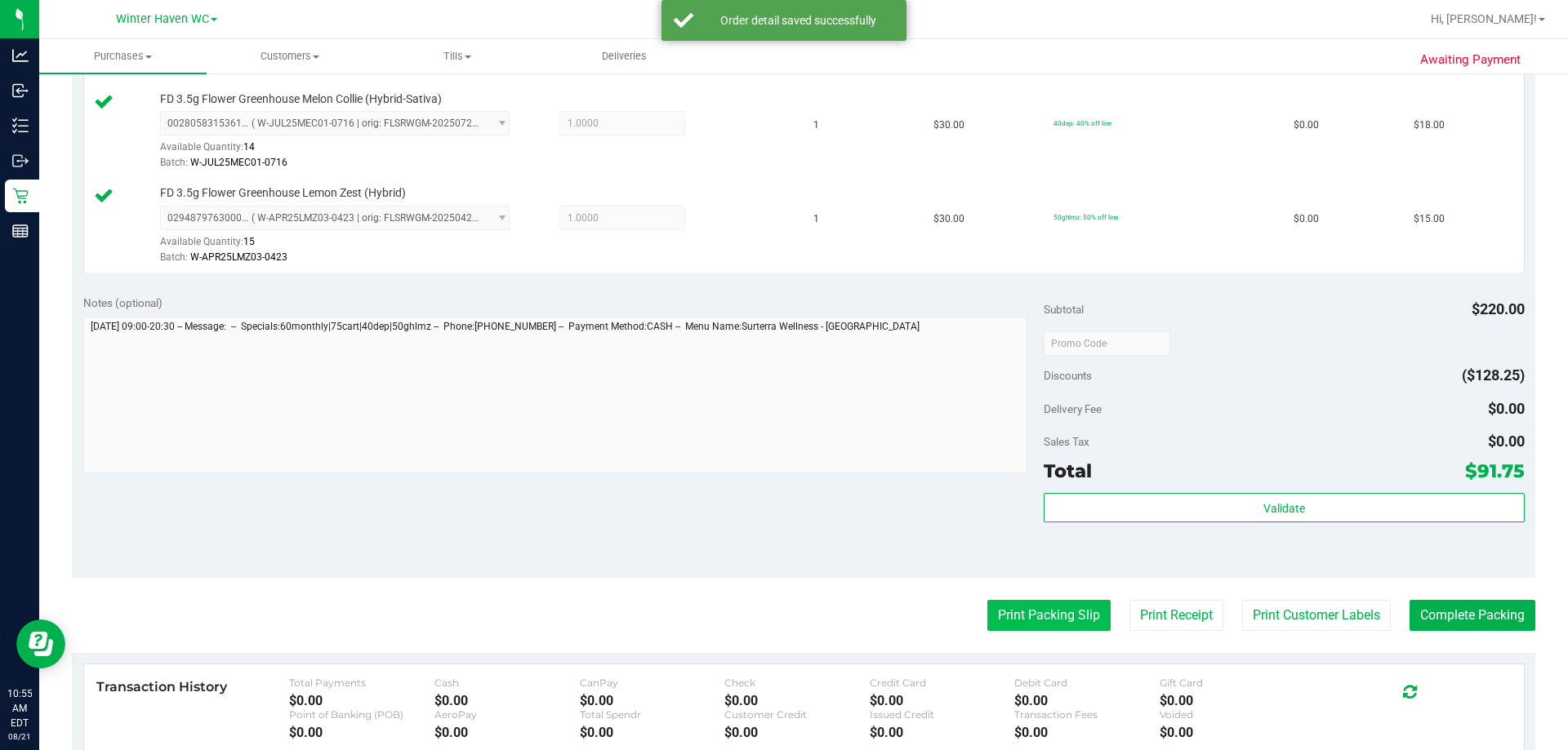
click at [996, 613] on button "Print Packing Slip" at bounding box center [1048, 615] width 124 height 31
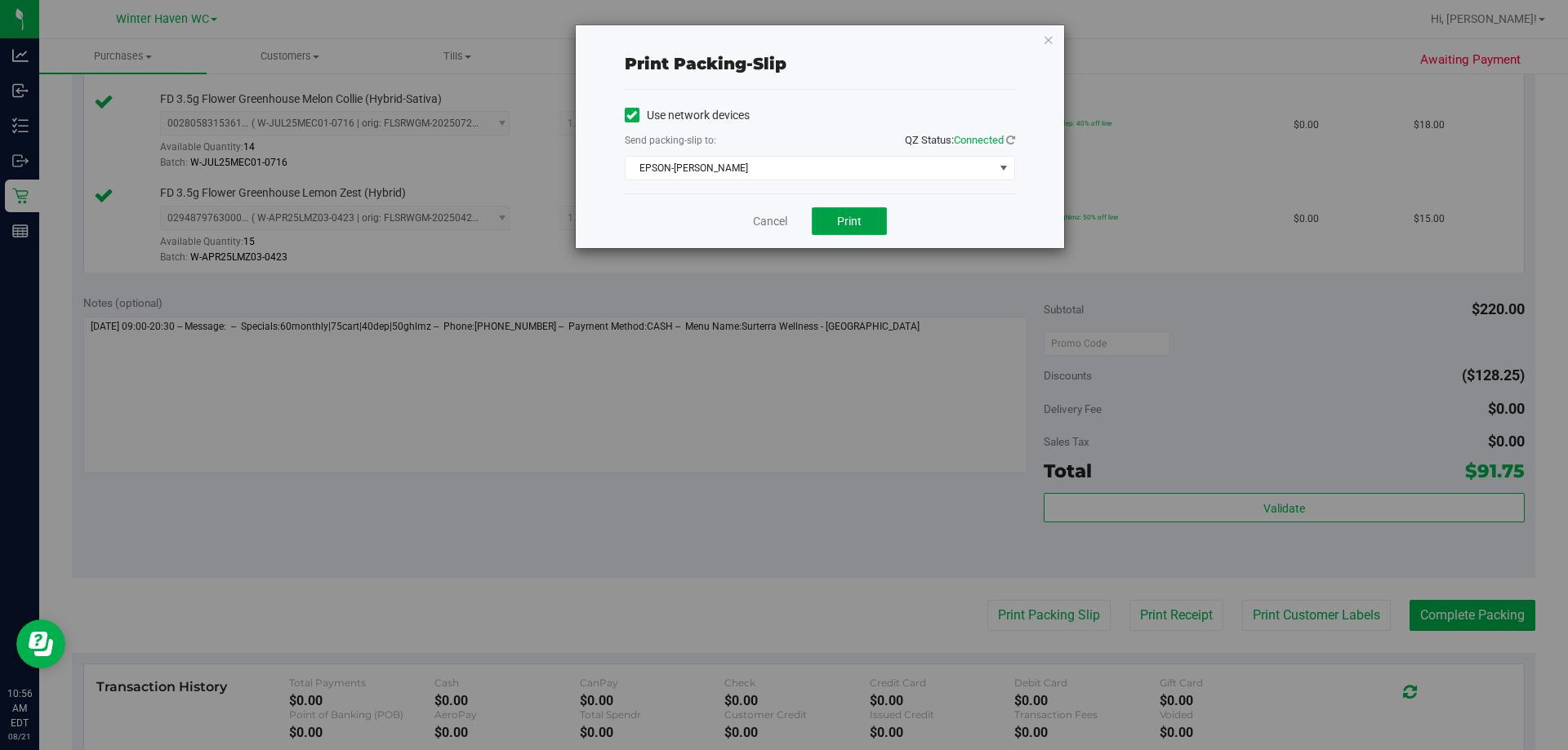
click at [836, 222] on span "Print" at bounding box center [848, 220] width 25 height 13
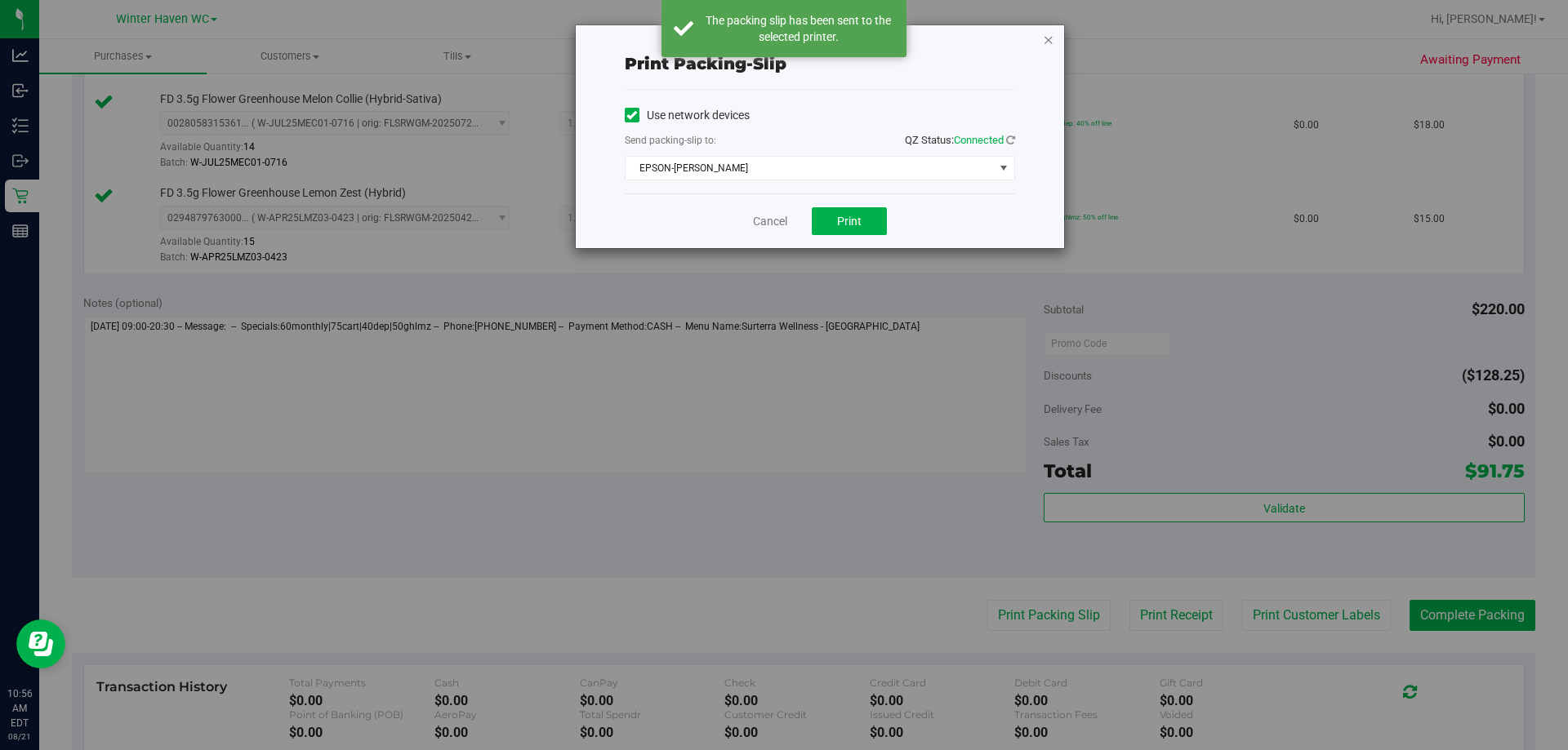
click at [1045, 36] on icon "button" at bounding box center [1049, 40] width 12 height 20
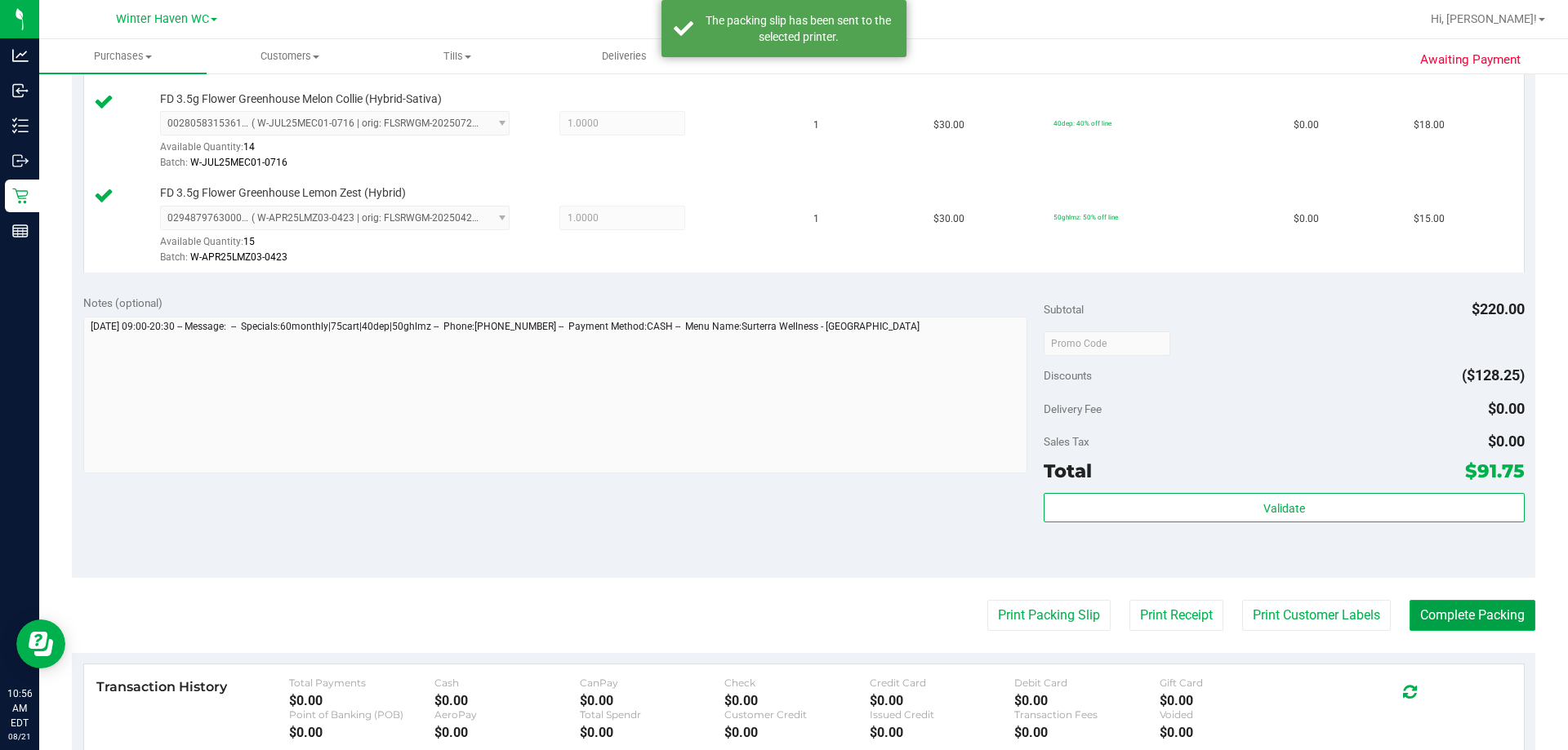
click at [1476, 611] on button "Complete Packing" at bounding box center [1471, 615] width 126 height 31
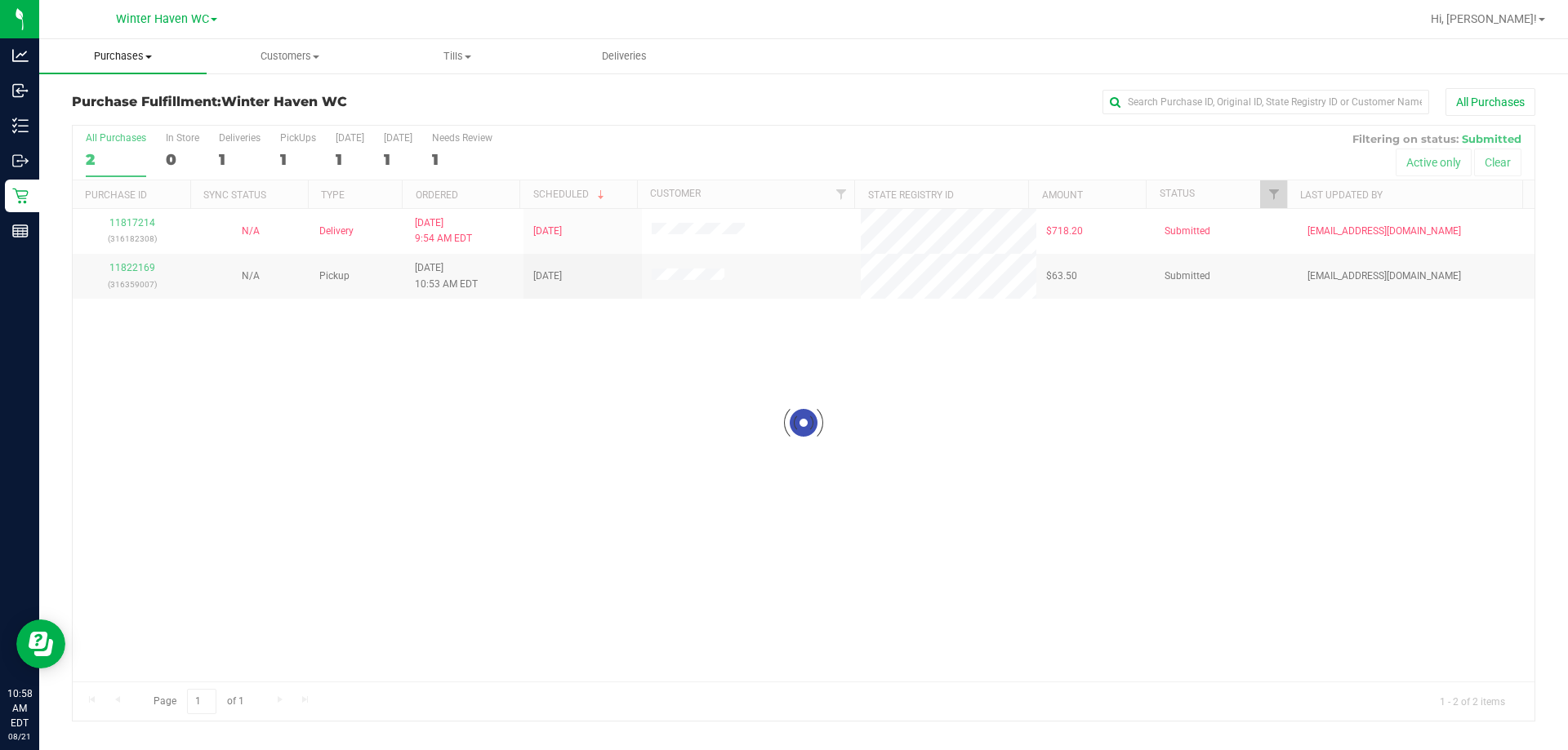
click at [143, 59] on span "Purchases" at bounding box center [123, 56] width 167 height 15
click at [150, 105] on span "Summary of purchases" at bounding box center [123, 98] width 167 height 14
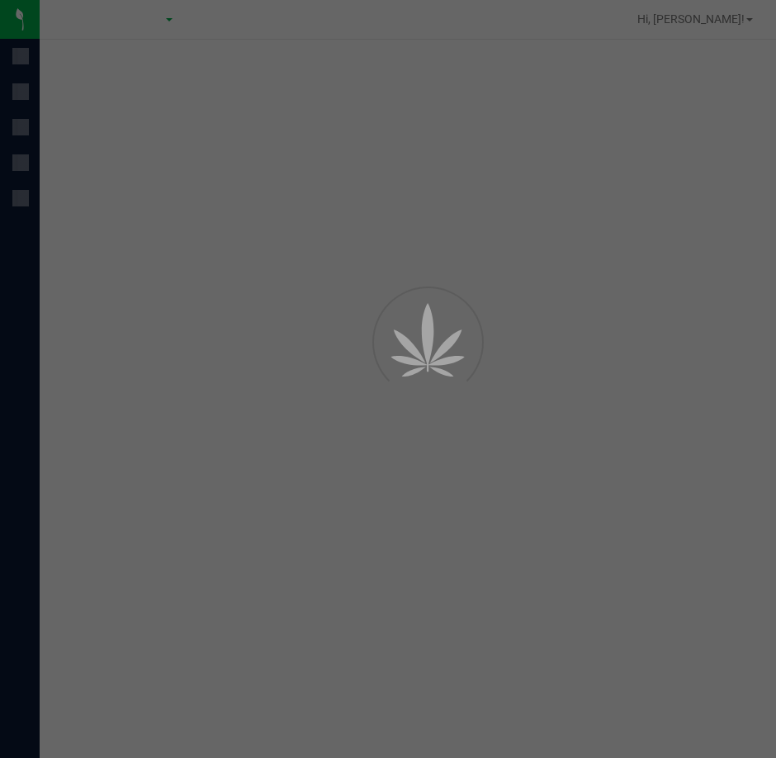
click at [443, 175] on div at bounding box center [388, 379] width 776 height 758
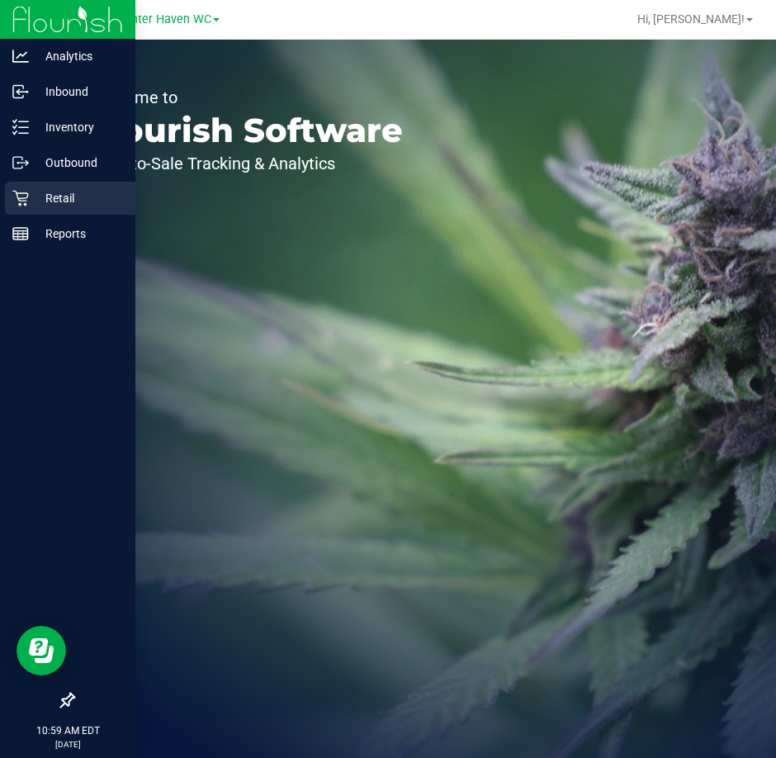
click at [44, 193] on p "Retail" at bounding box center [78, 198] width 99 height 20
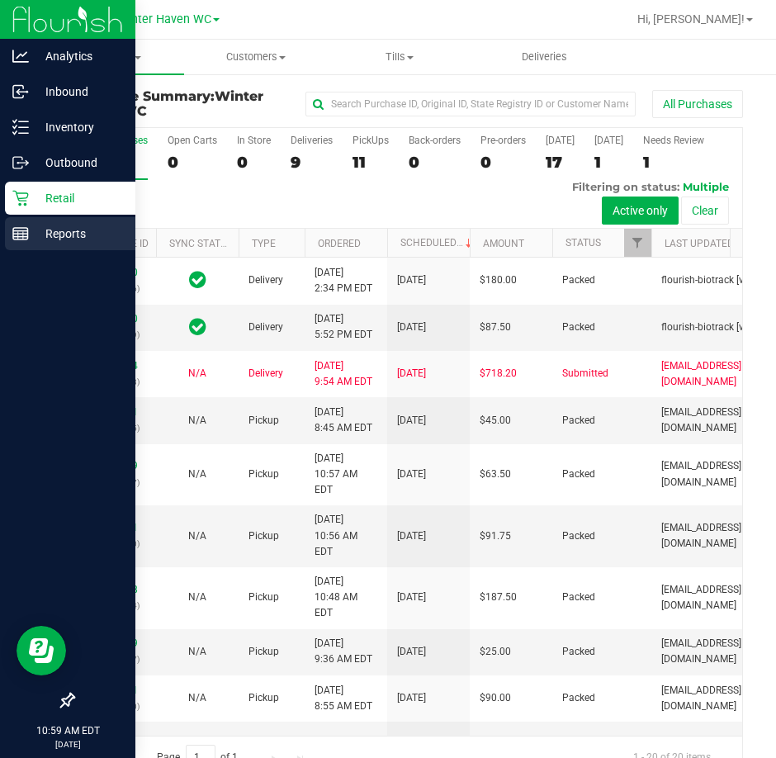
click at [82, 220] on div "Reports" at bounding box center [70, 233] width 130 height 33
click at [31, 125] on p "Inventory" at bounding box center [78, 127] width 99 height 20
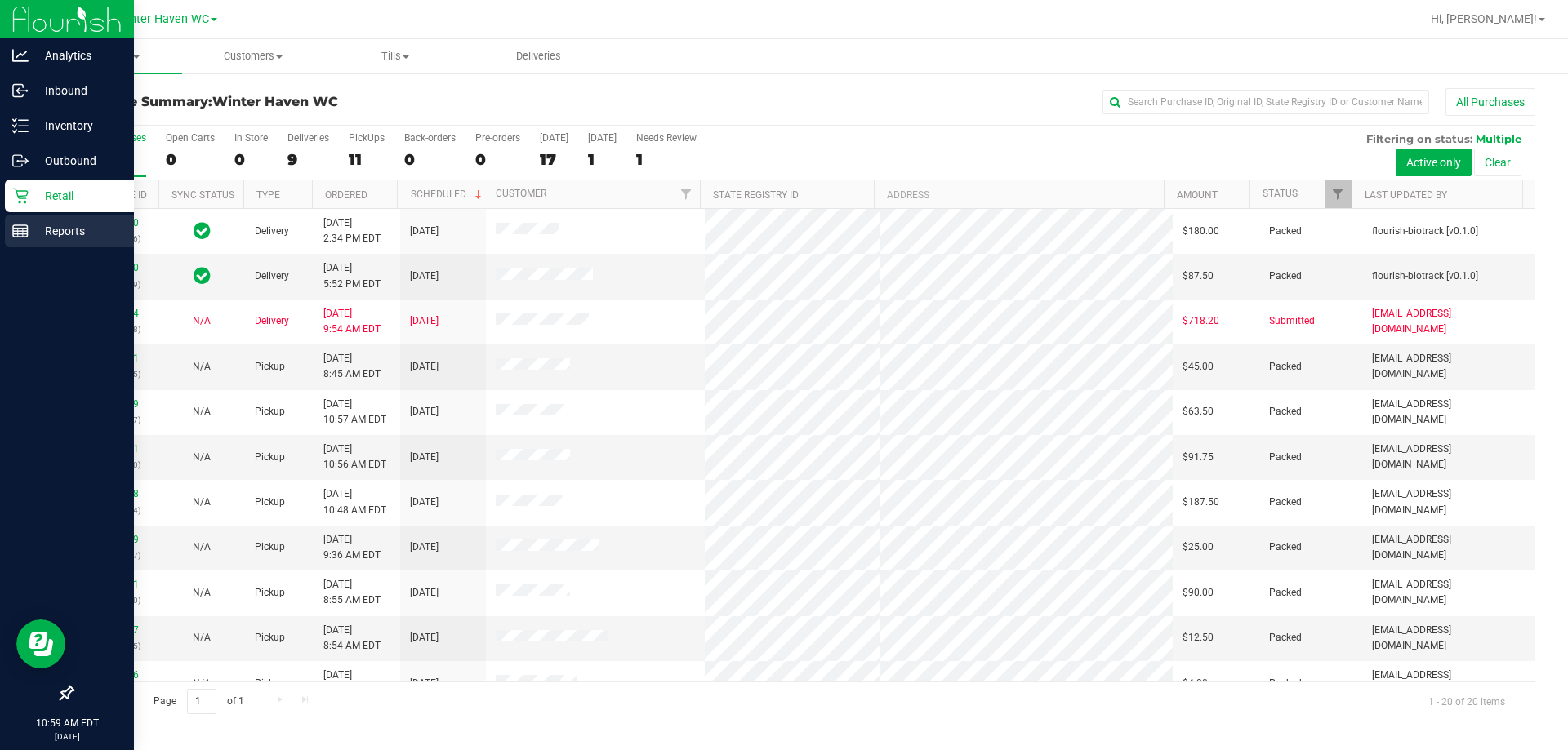
click at [40, 240] on p "Reports" at bounding box center [77, 231] width 98 height 20
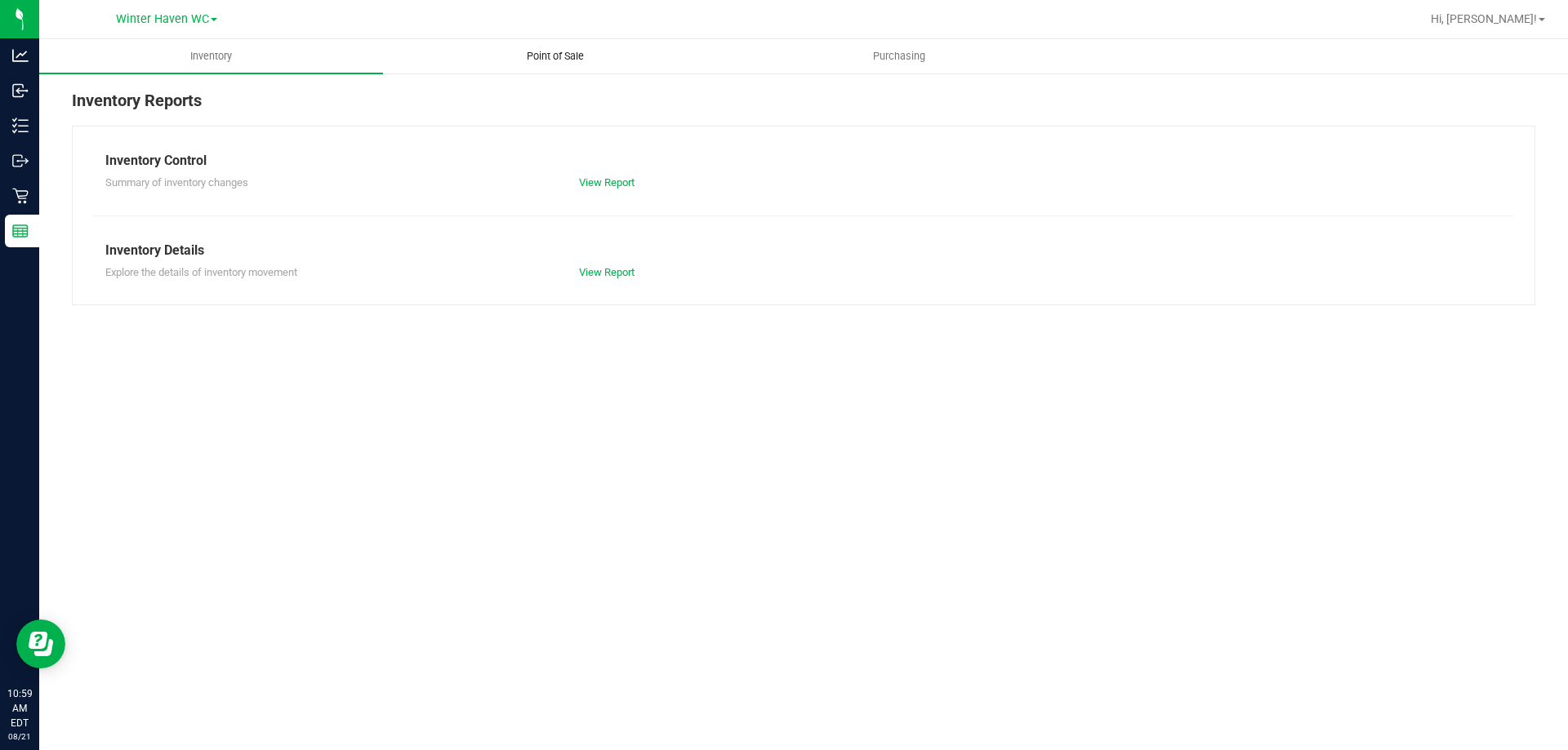
click at [530, 63] on span "Point of Sale" at bounding box center [555, 56] width 101 height 15
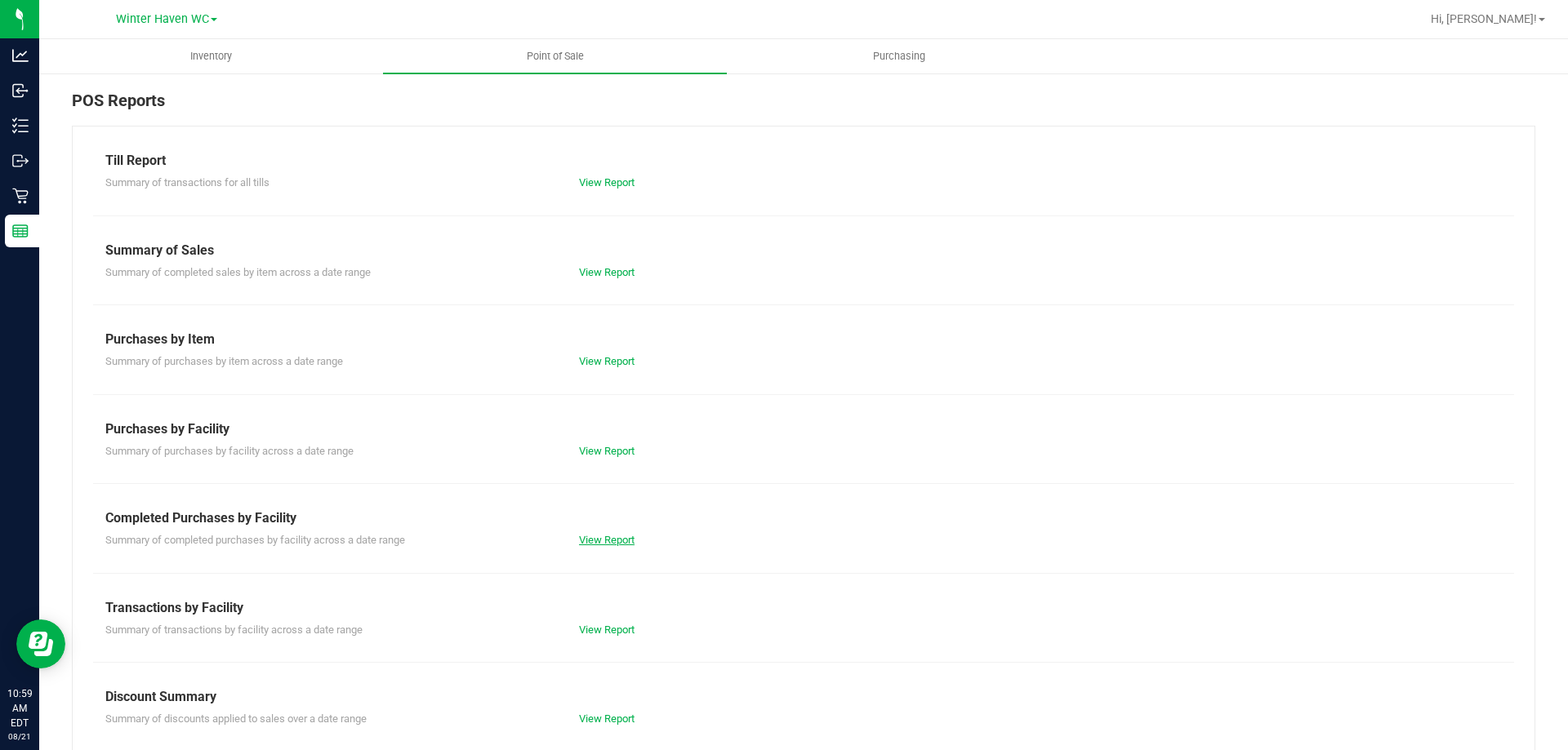
click at [602, 542] on link "View Report" at bounding box center [607, 540] width 55 height 12
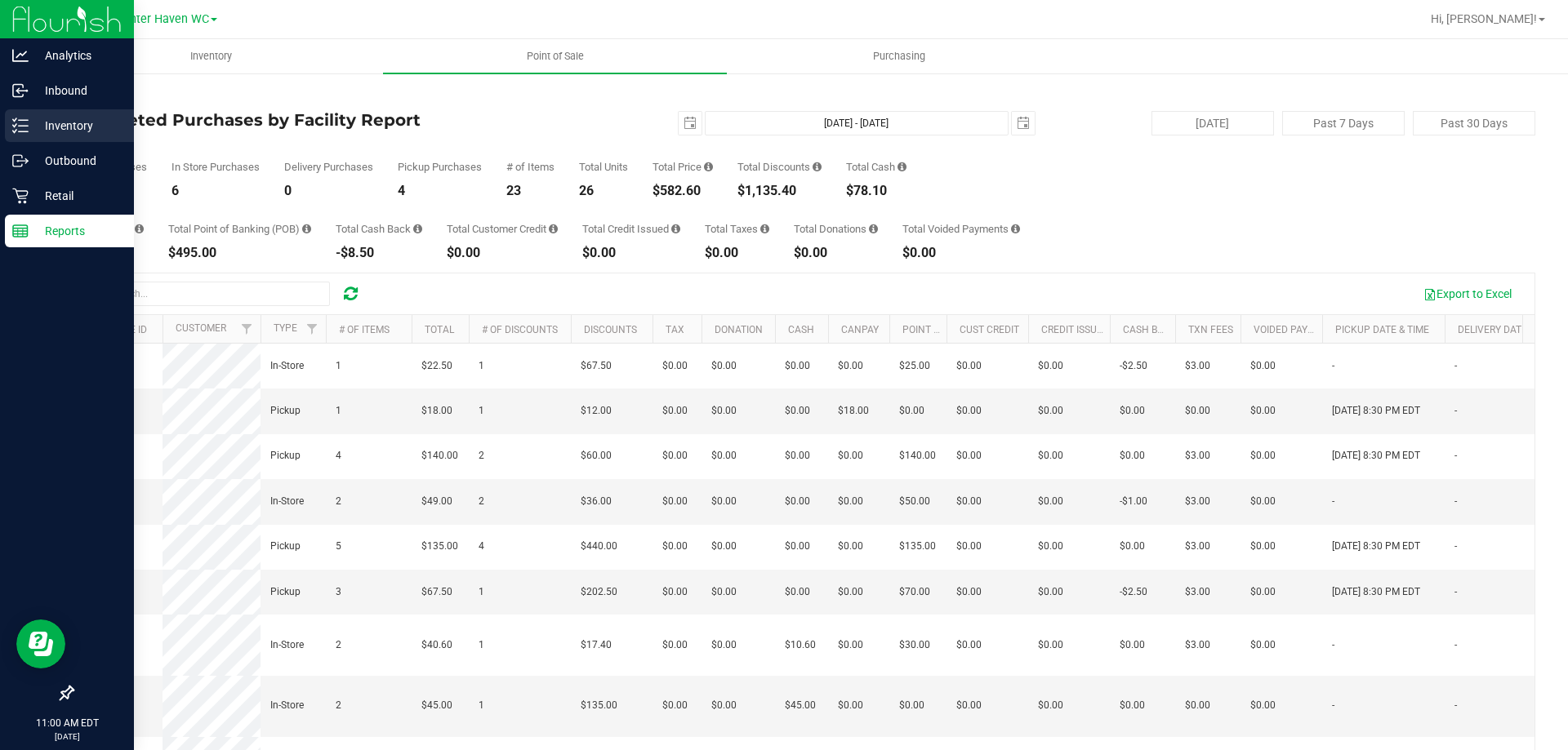
click at [33, 127] on p "Inventory" at bounding box center [77, 125] width 98 height 20
click at [26, 185] on div "Retail" at bounding box center [69, 196] width 129 height 33
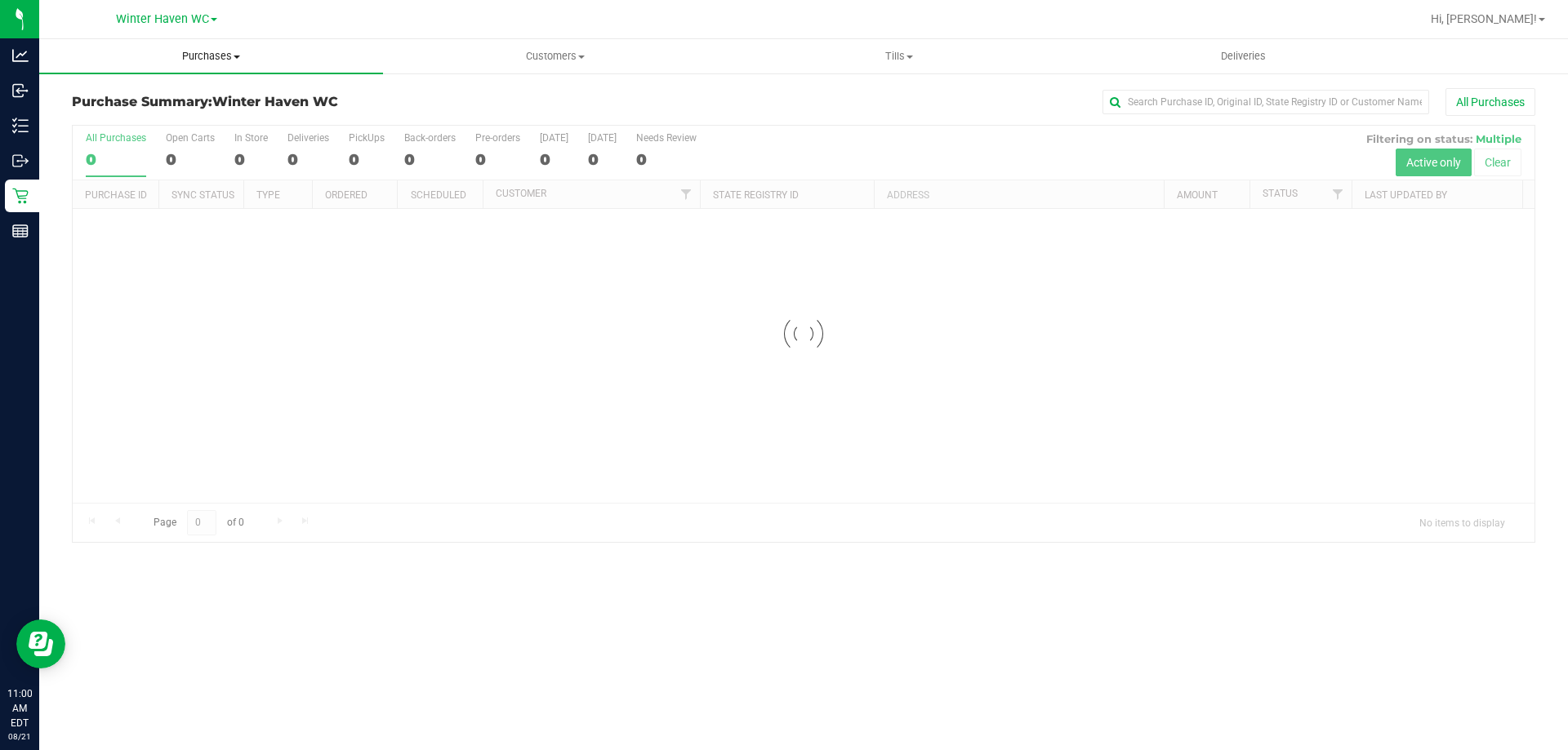
click at [225, 52] on span "Purchases" at bounding box center [212, 56] width 344 height 15
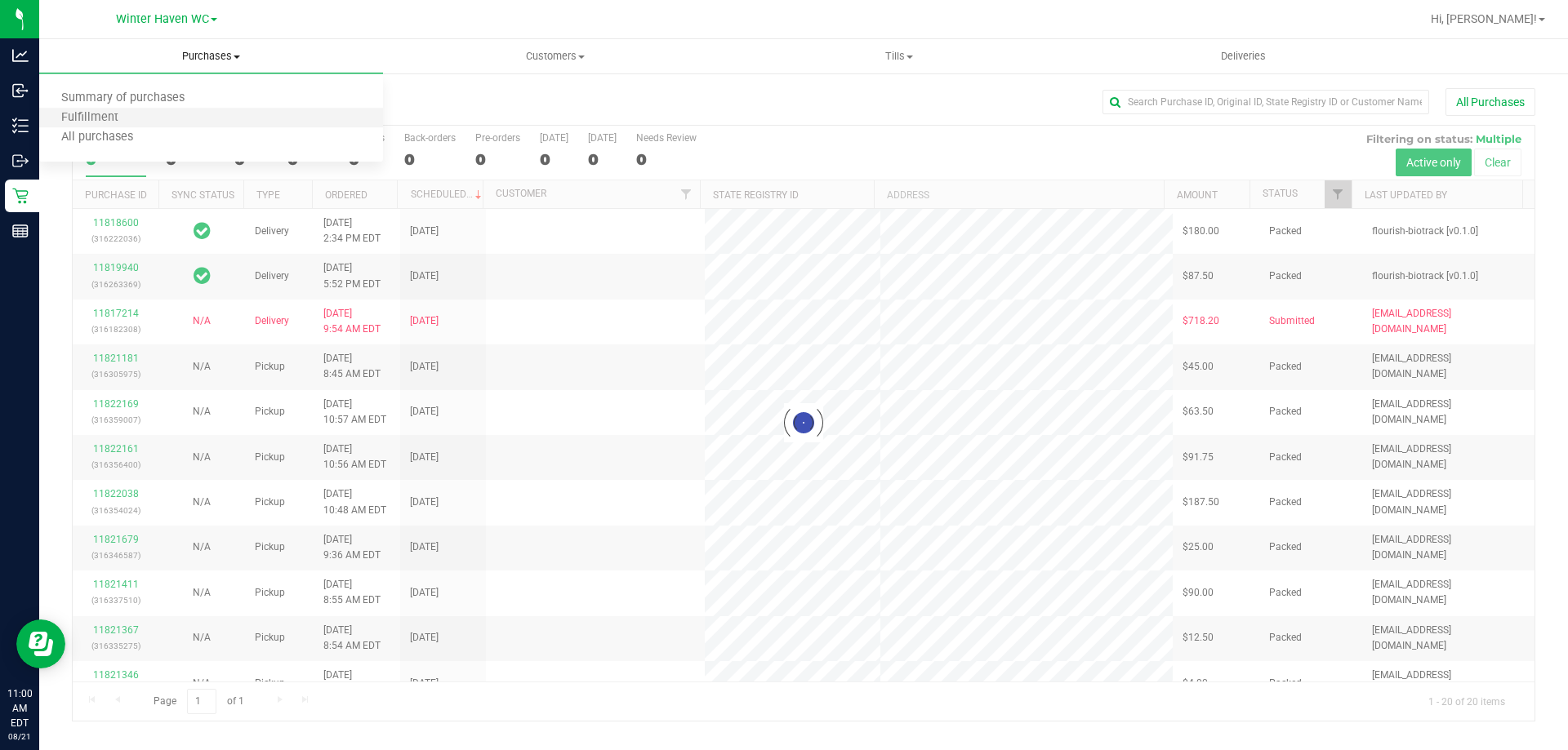
click at [200, 123] on li "Fulfillment" at bounding box center [212, 119] width 344 height 20
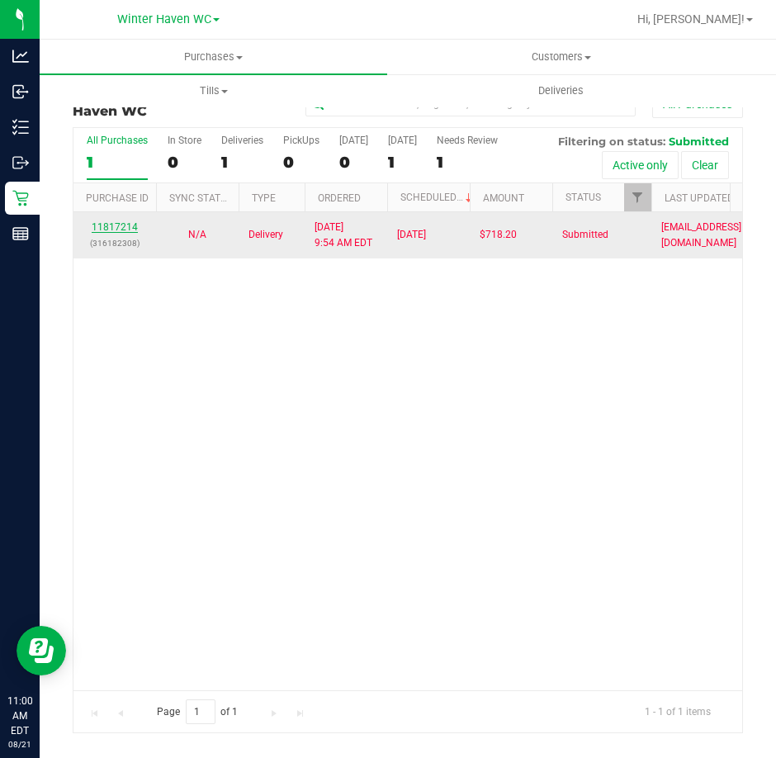
click at [120, 230] on link "11817214" at bounding box center [115, 227] width 46 height 12
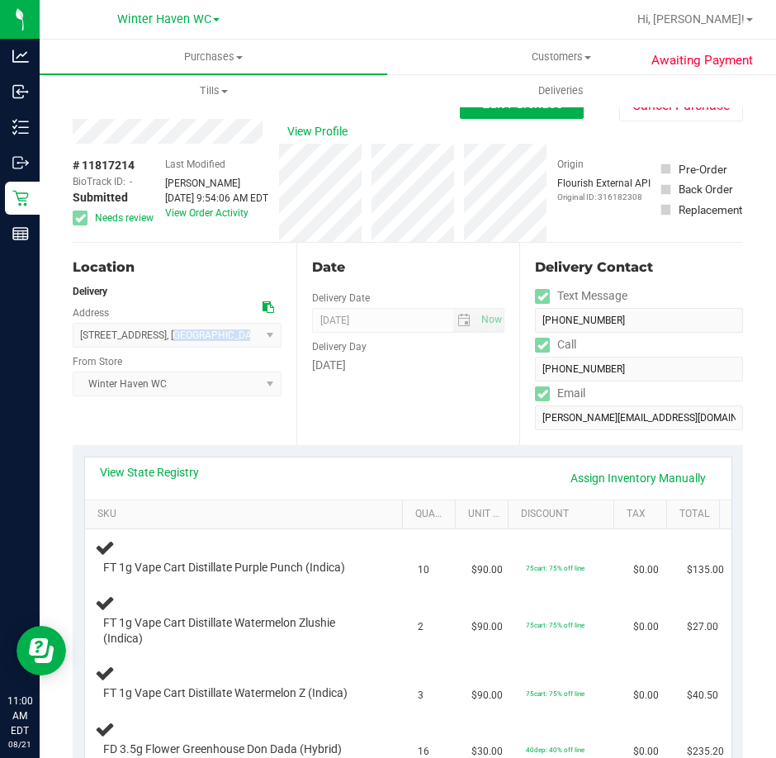
drag, startPoint x: 158, startPoint y: 335, endPoint x: 230, endPoint y: 335, distance: 71.8
click at [230, 335] on span "[STREET_ADDRESS] , [GEOGRAPHIC_DATA] , [GEOGRAPHIC_DATA] 33837 Select address […" at bounding box center [177, 335] width 209 height 25
click at [340, 392] on div "Date Delivery Date [DATE] Now [DATE] 08:00 AM Now Delivery Day [DATE]" at bounding box center [408, 344] width 224 height 202
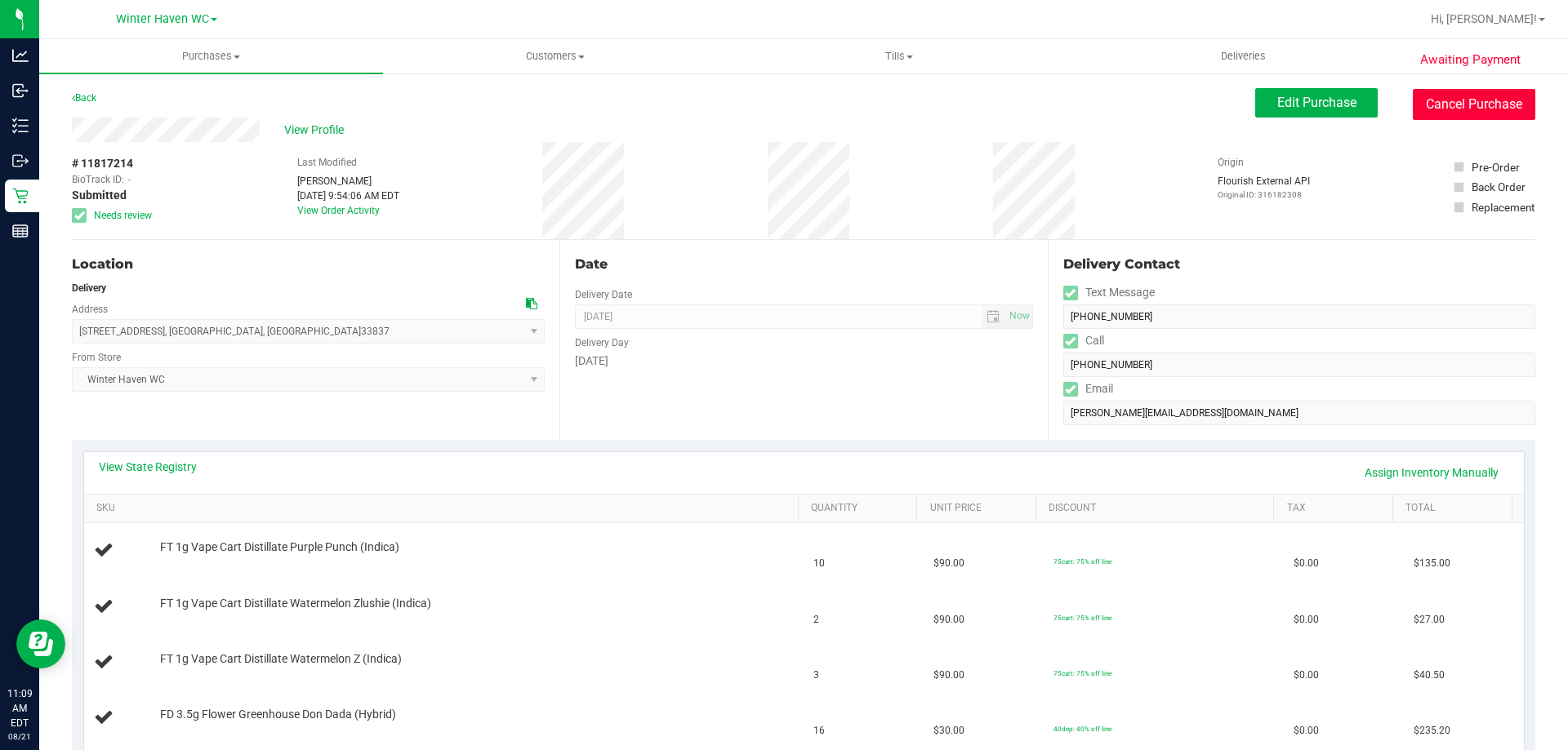
click at [766, 114] on button "Cancel Purchase" at bounding box center [1474, 104] width 123 height 31
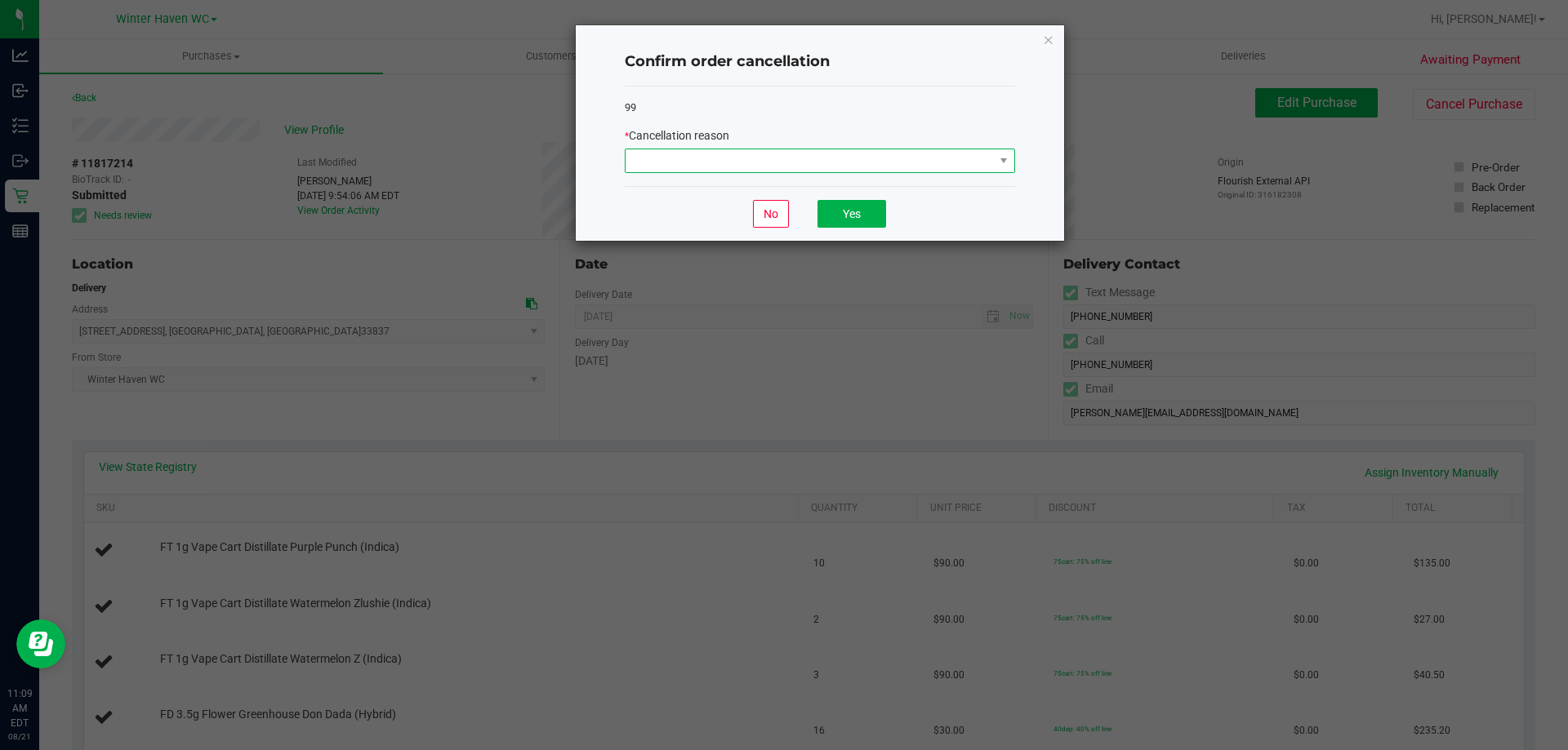
click at [687, 151] on span at bounding box center [810, 160] width 368 height 23
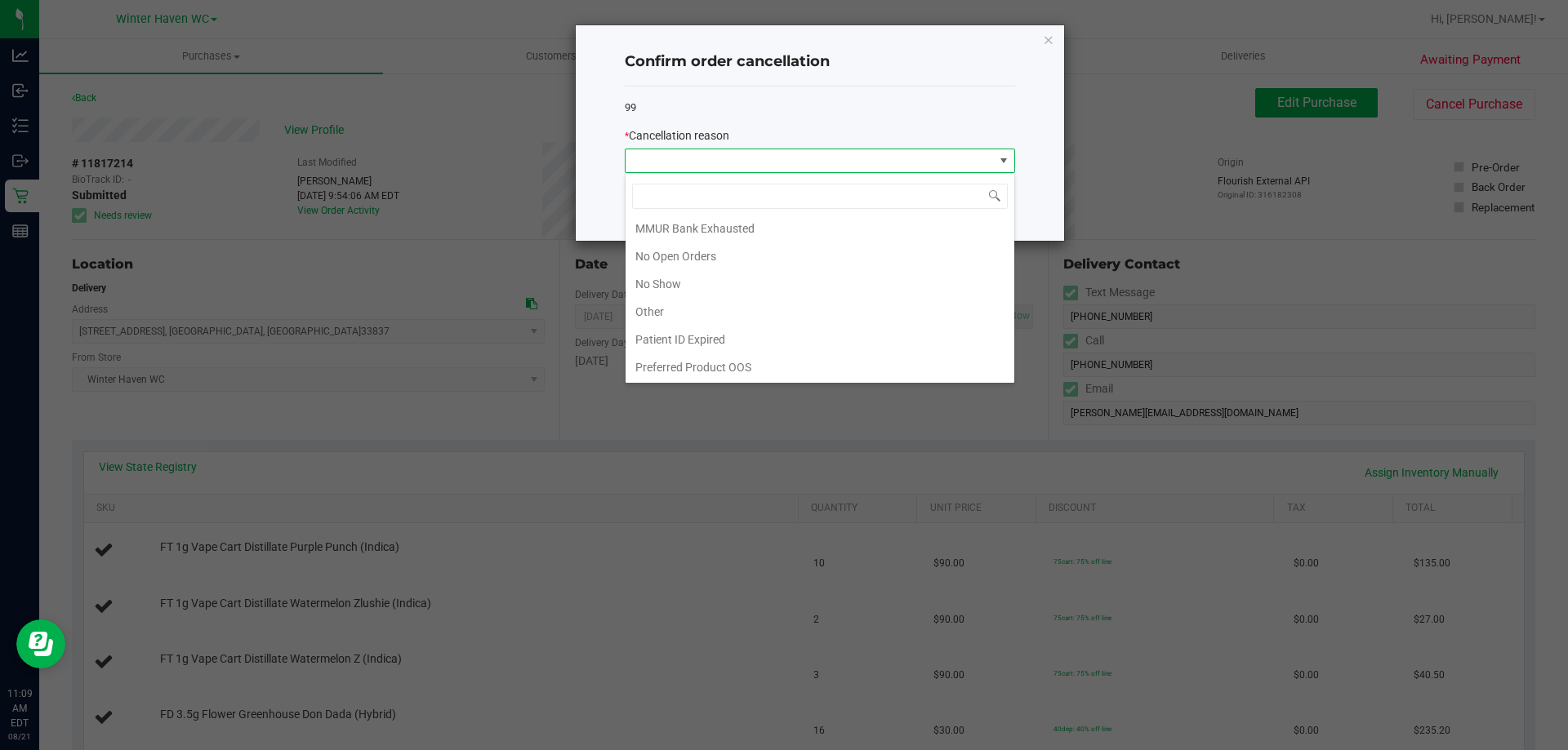
scroll to position [115, 0]
click at [746, 304] on li "Other" at bounding box center [820, 311] width 389 height 28
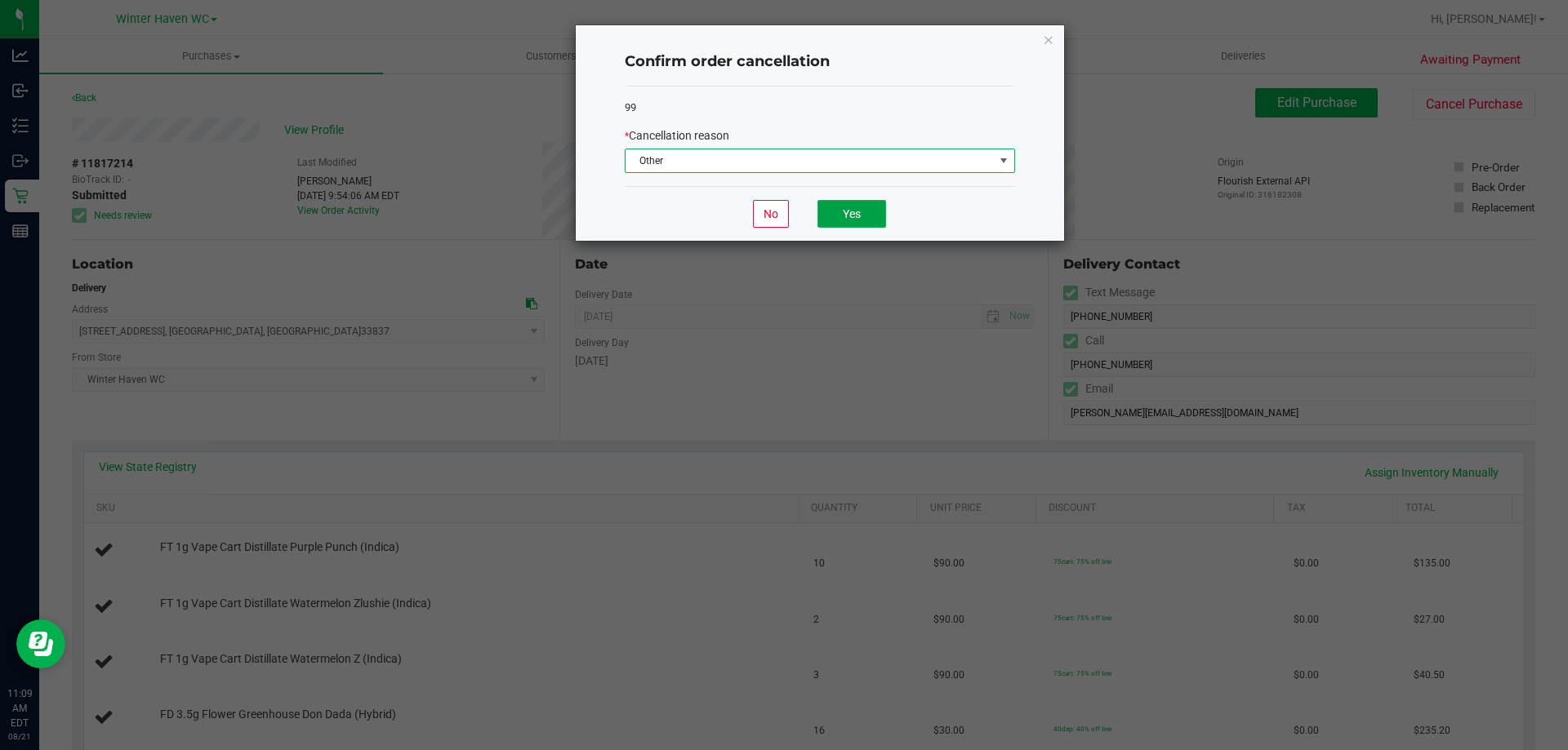
click at [766, 212] on button "Yes" at bounding box center [851, 213] width 68 height 28
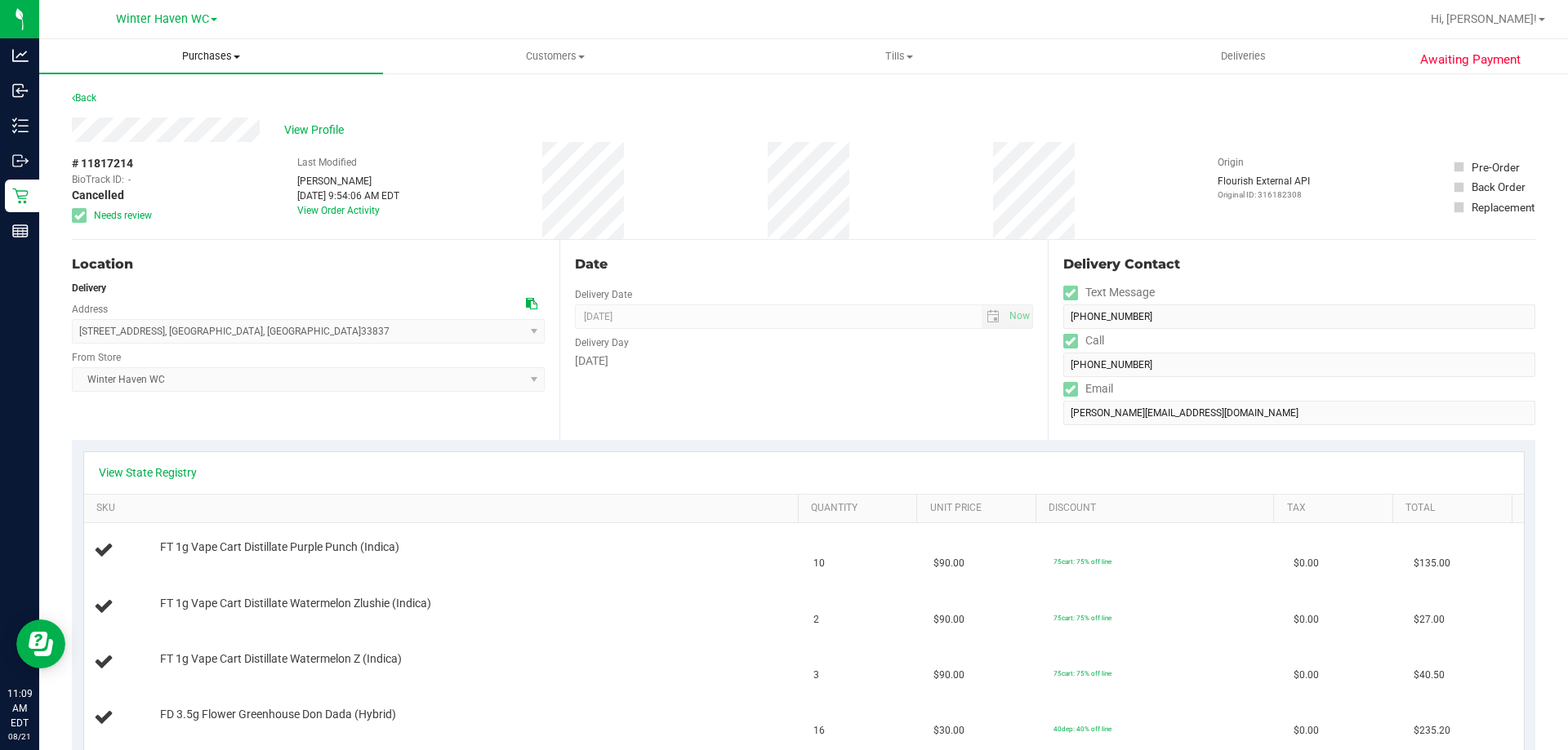
click at [215, 61] on span "Purchases" at bounding box center [212, 56] width 344 height 15
click at [179, 120] on li "Fulfillment" at bounding box center [212, 119] width 344 height 20
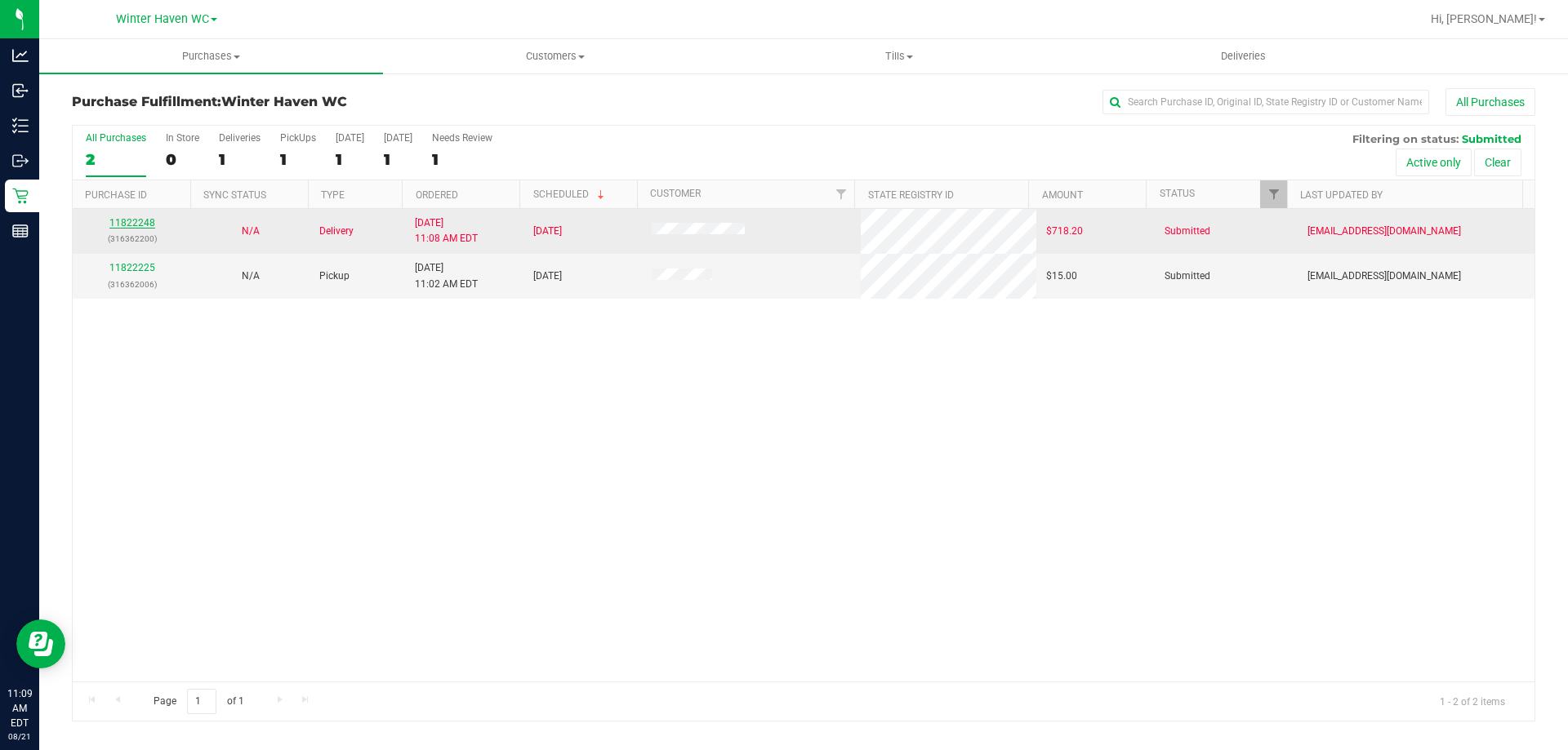
click at [131, 219] on link "11822248" at bounding box center [132, 223] width 45 height 12
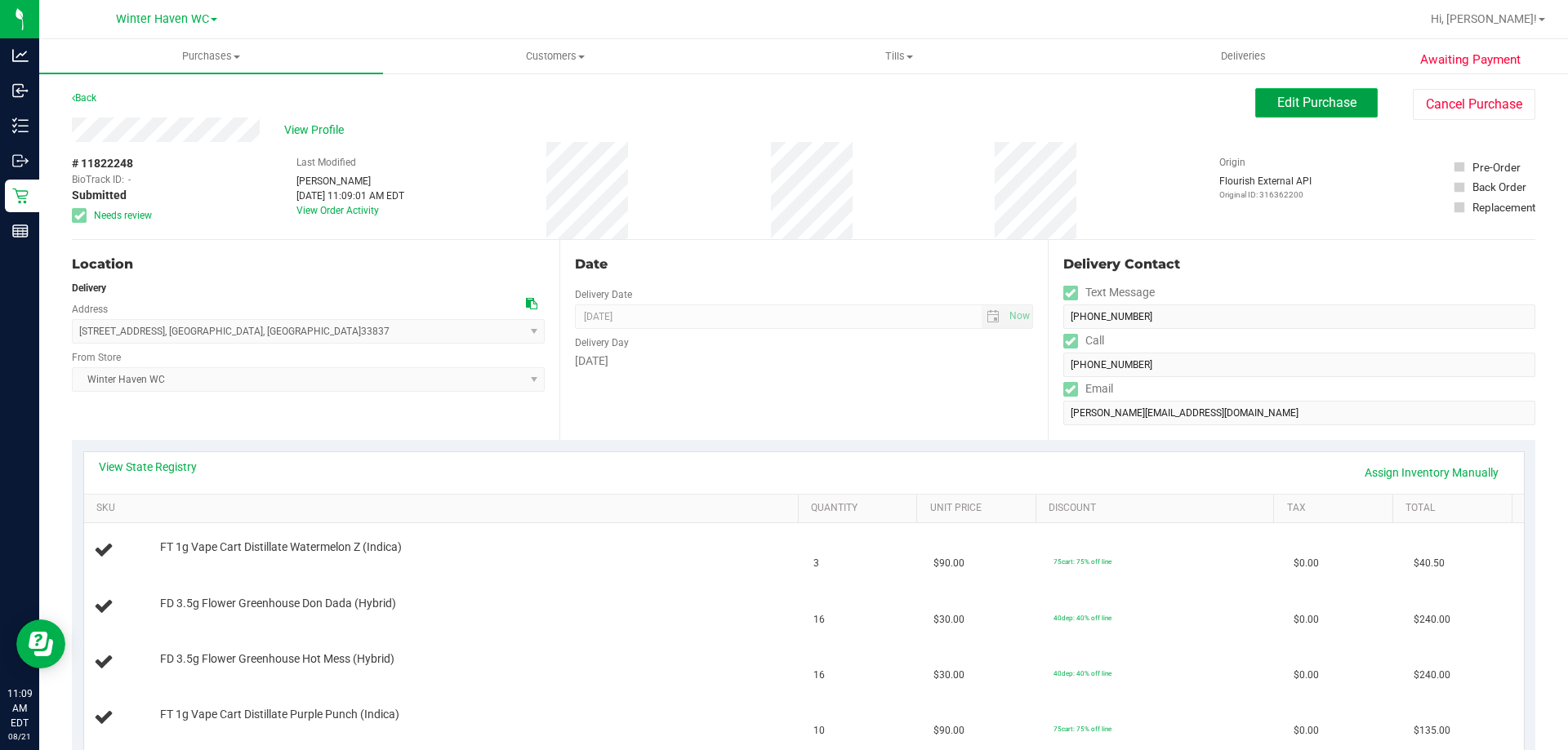
click at [766, 98] on span "Edit Purchase" at bounding box center [1317, 103] width 79 height 16
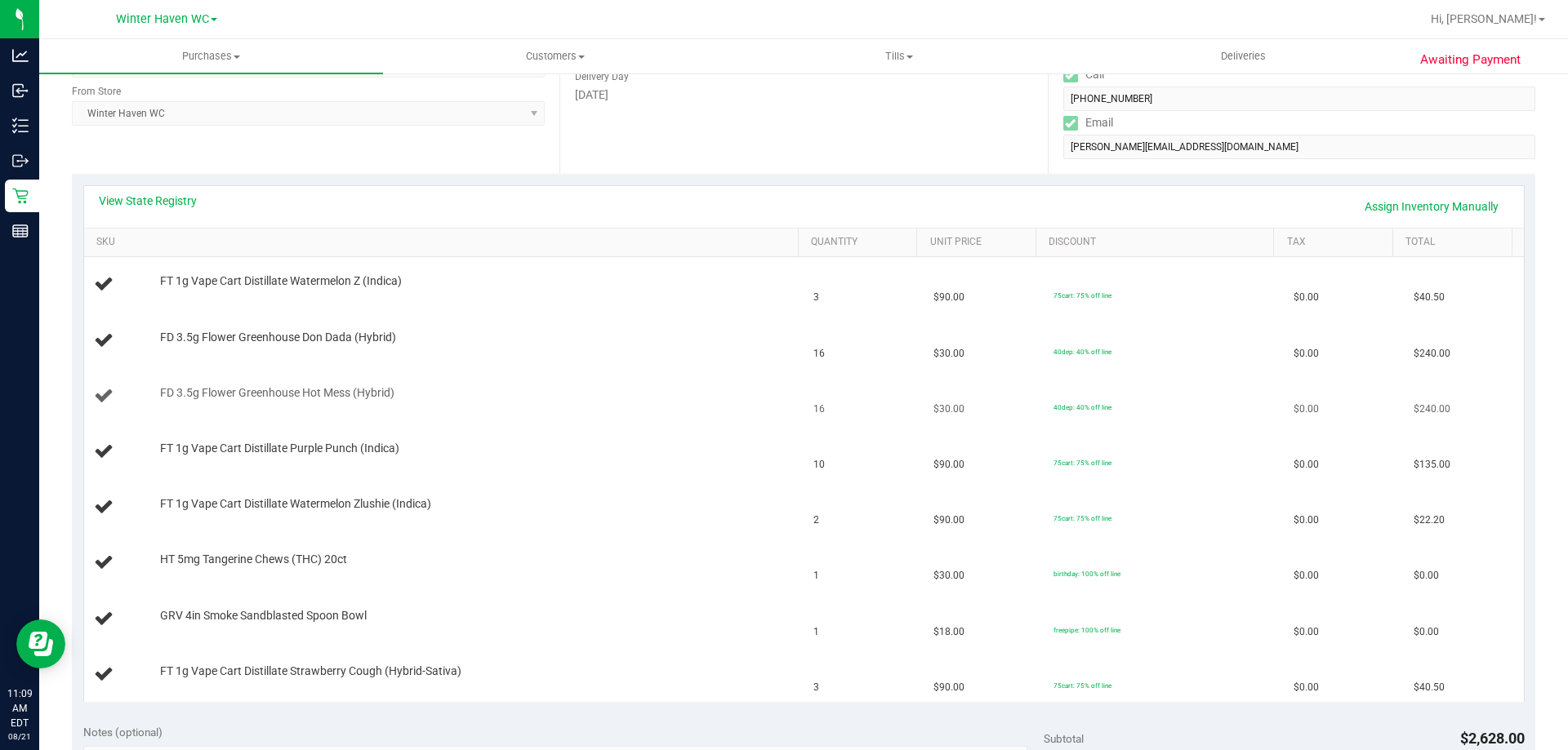
scroll to position [326, 0]
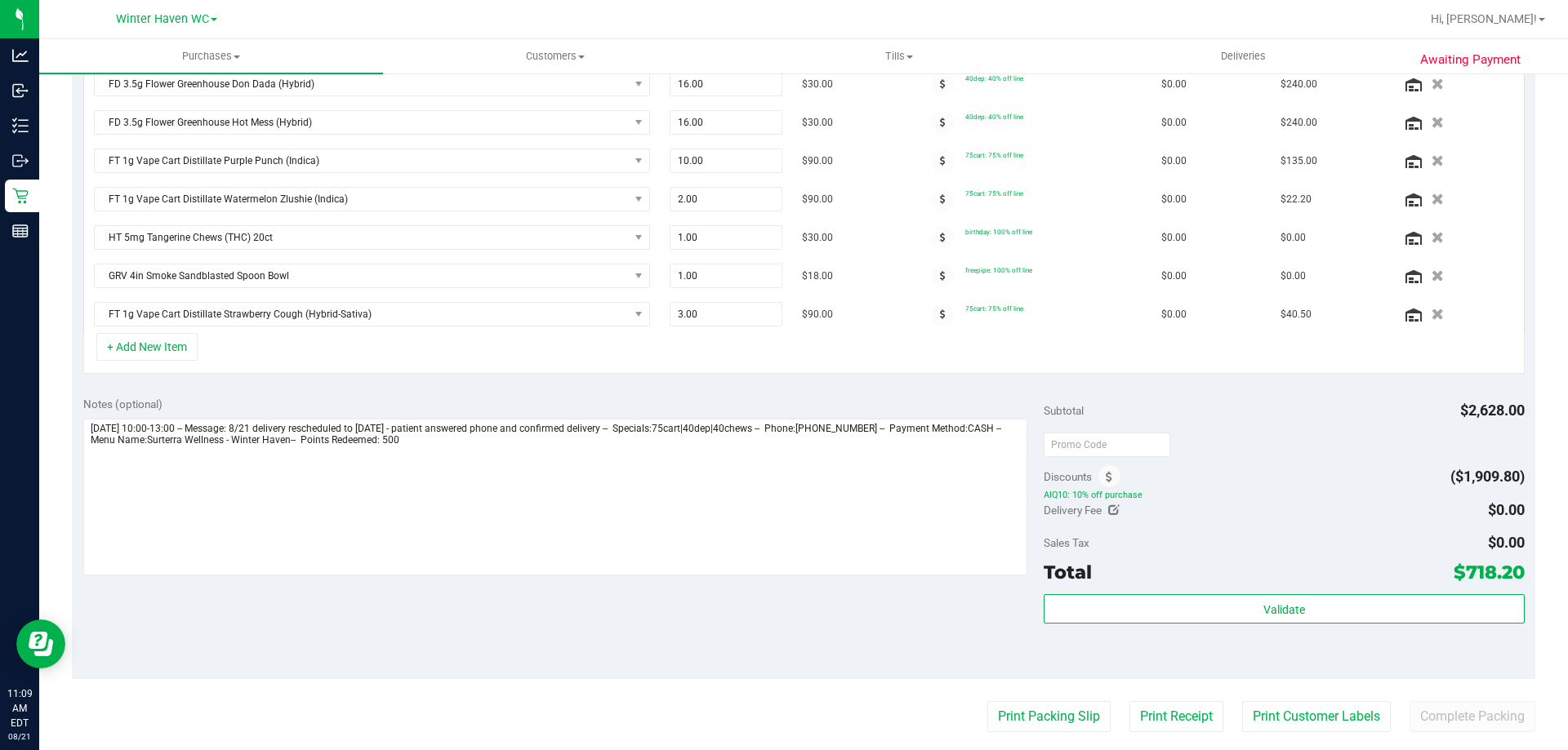
scroll to position [653, 0]
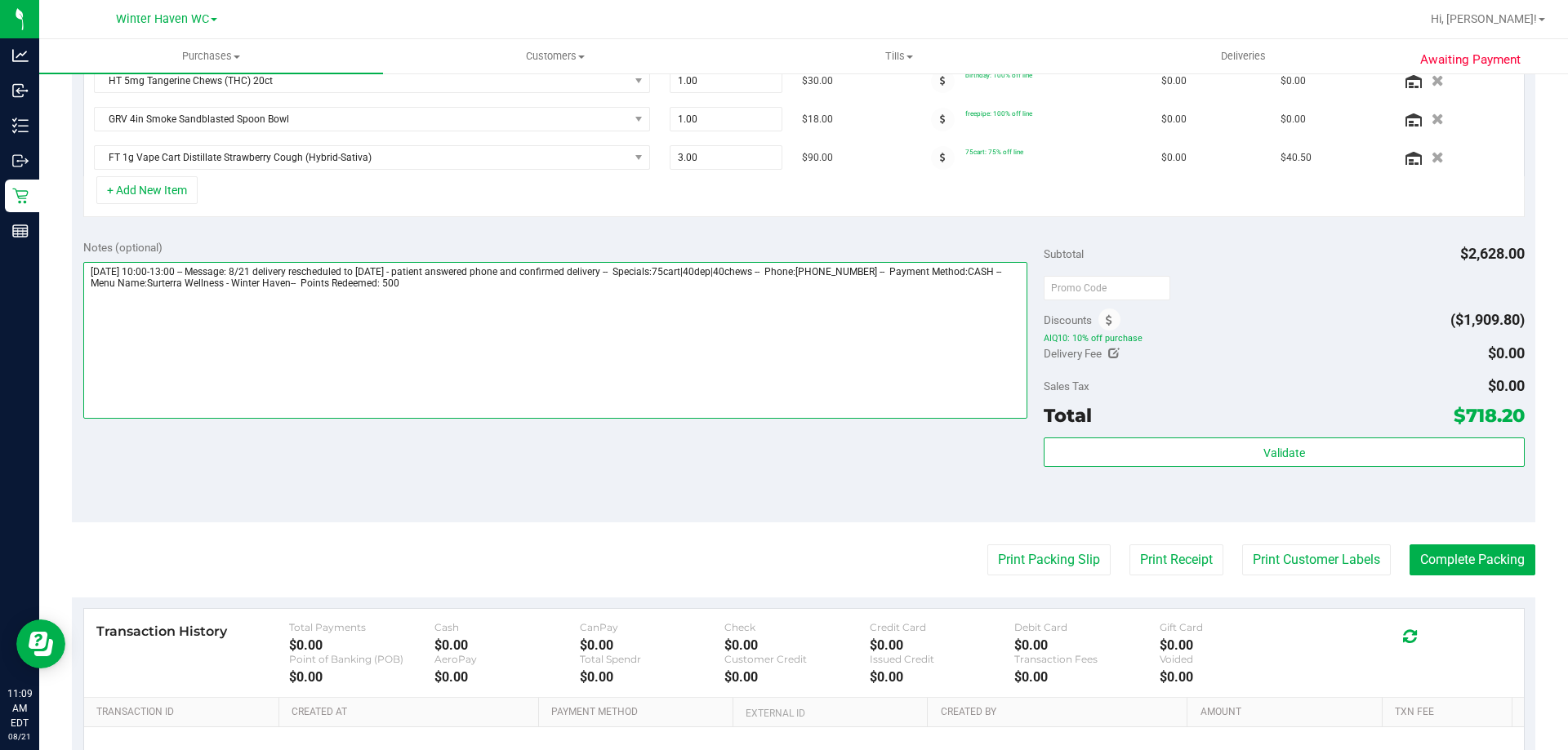
click at [695, 335] on textarea at bounding box center [555, 340] width 944 height 157
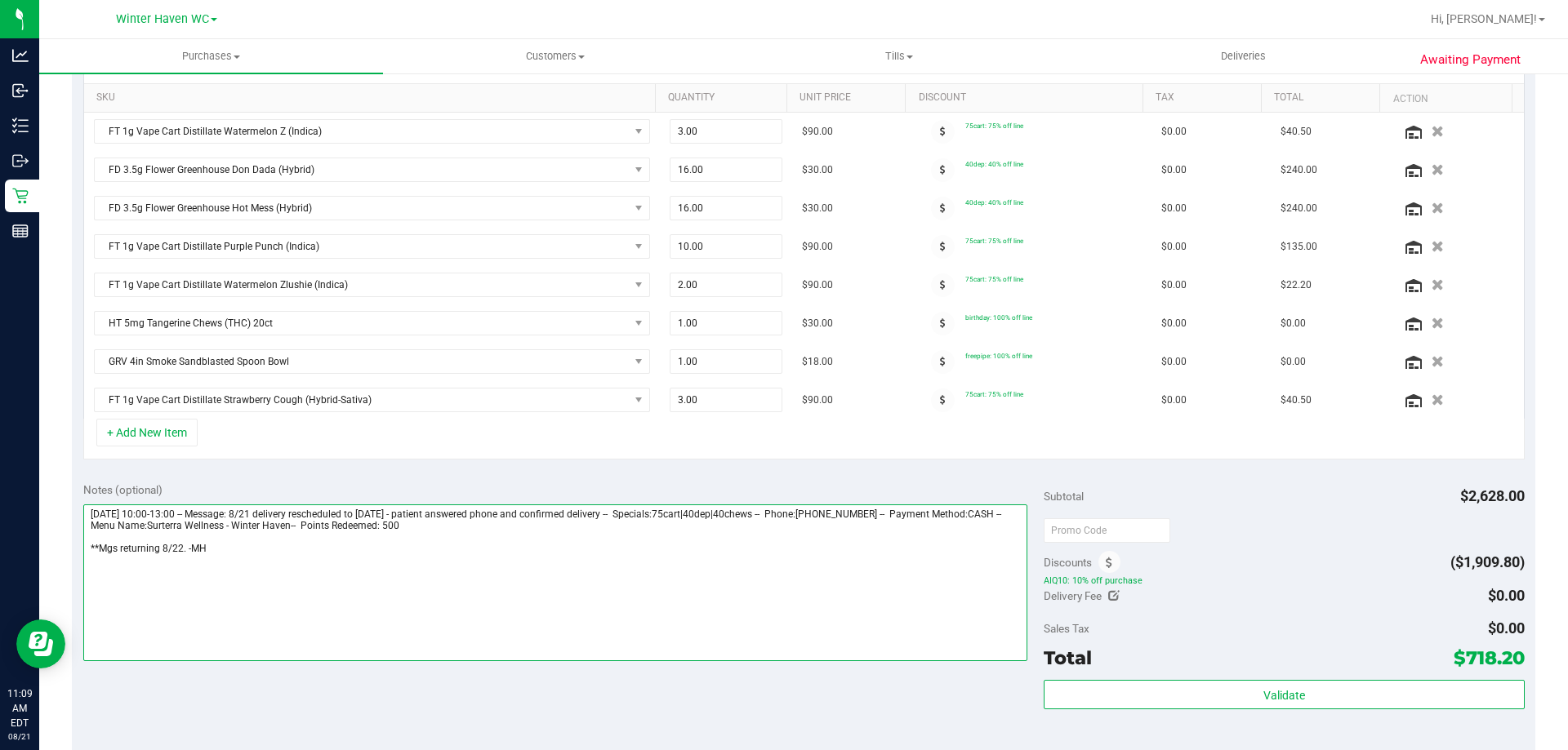
scroll to position [489, 0]
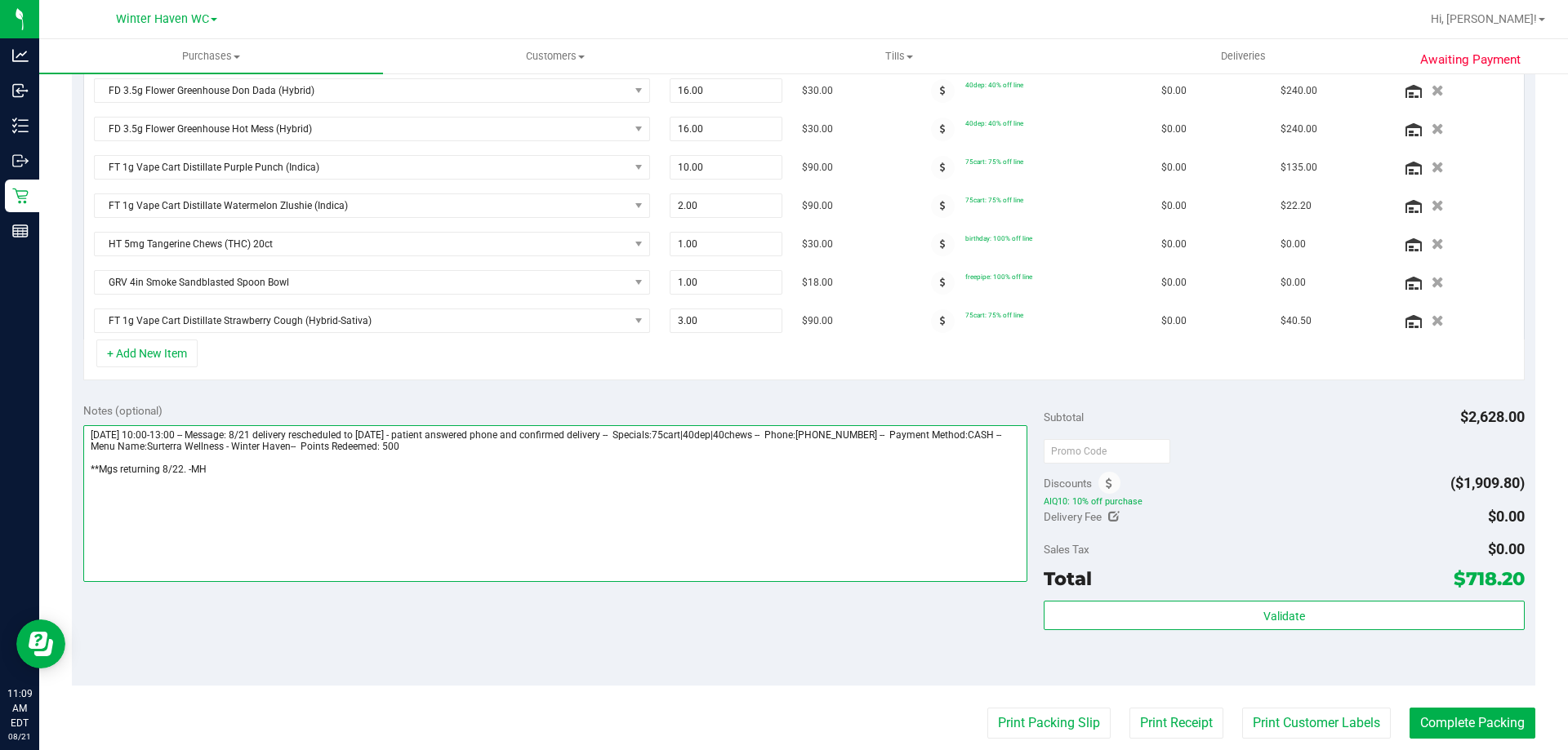
drag, startPoint x: 186, startPoint y: 470, endPoint x: 227, endPoint y: 516, distance: 61.6
click at [185, 470] on textarea at bounding box center [555, 503] width 944 height 157
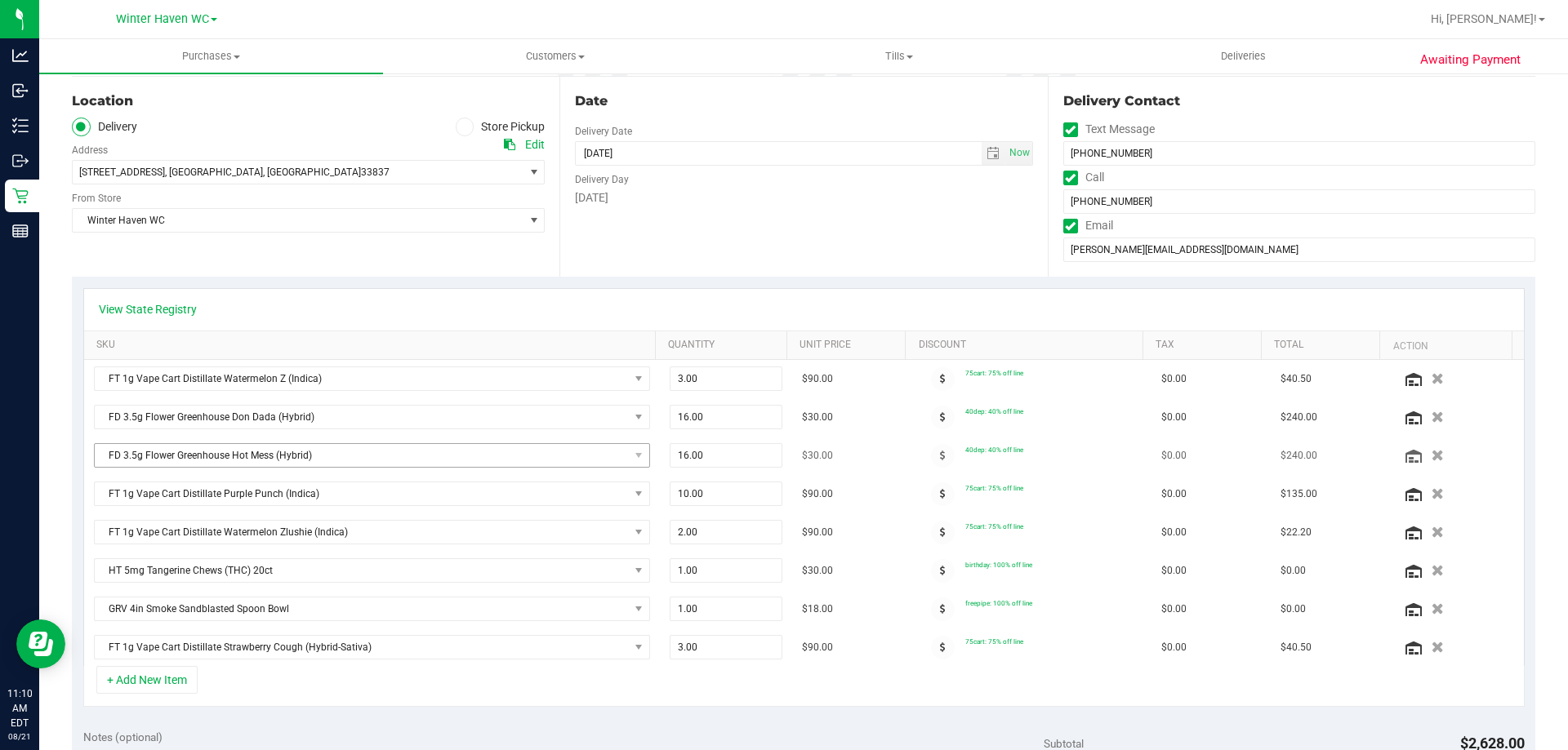
scroll to position [0, 0]
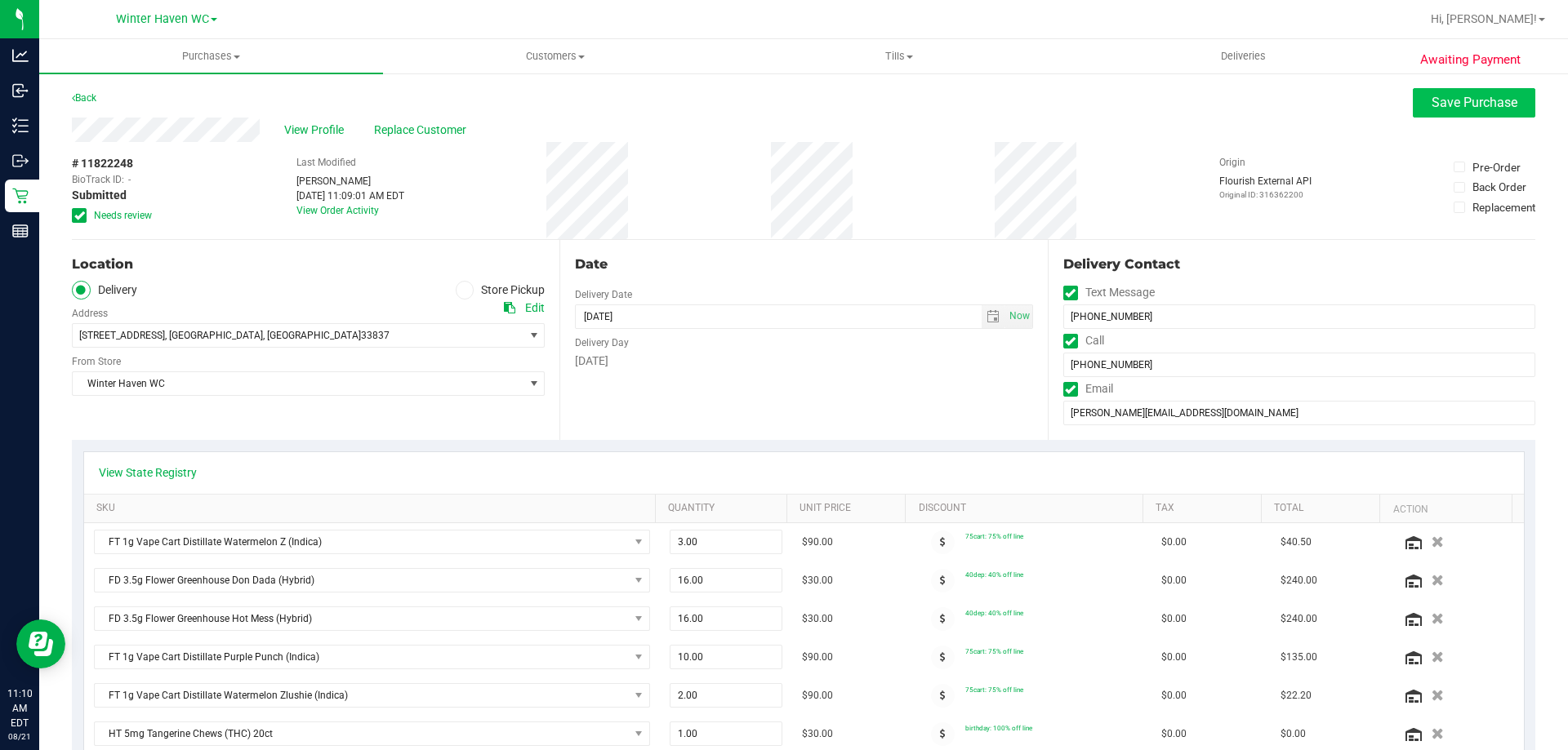
type textarea "Friday 08/22/2025 10:00-13:00 -- Message: 8/21 delivery rescheduled to Friday 8…"
click at [766, 108] on span "Save Purchase" at bounding box center [1474, 103] width 86 height 16
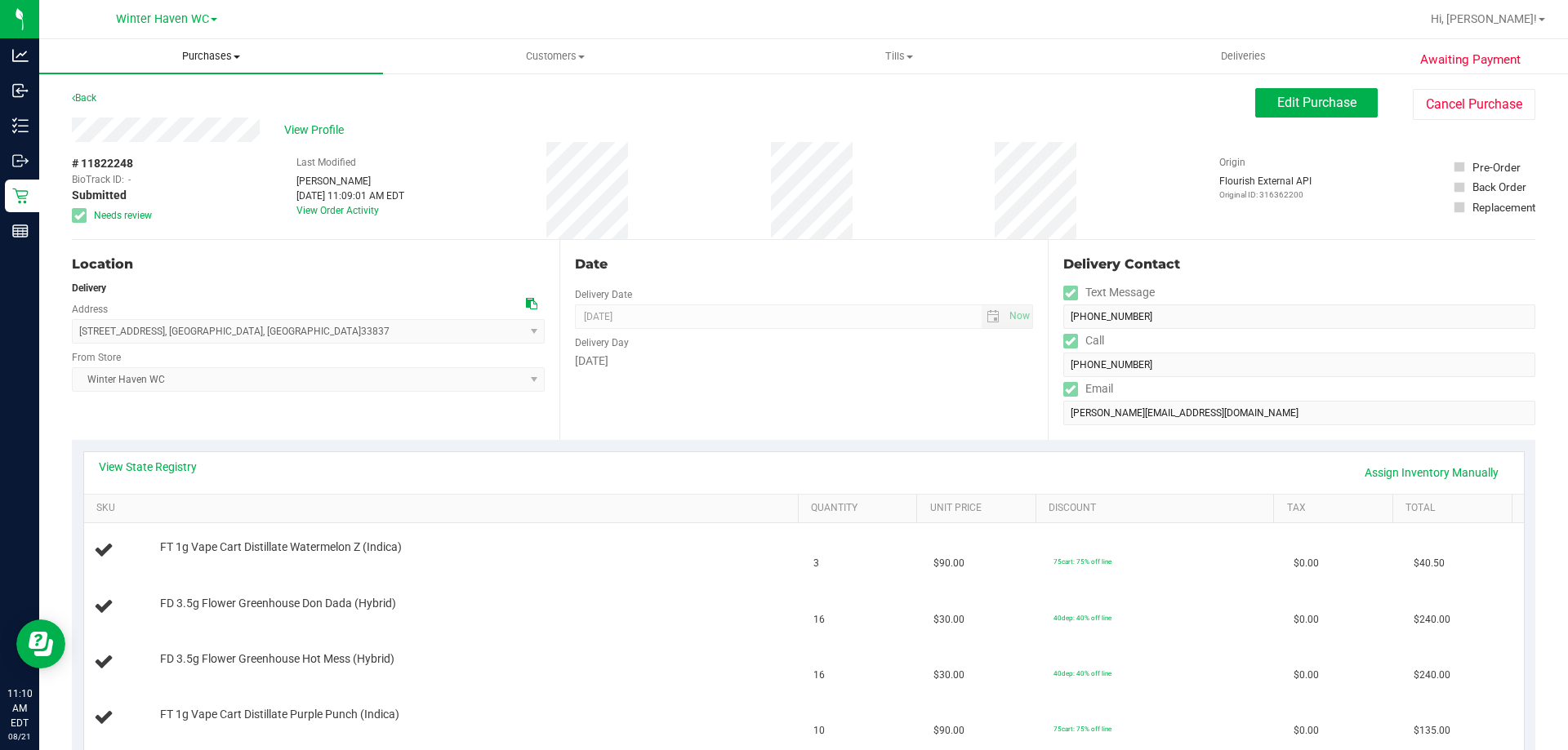
click at [212, 58] on span "Purchases" at bounding box center [212, 56] width 344 height 15
click at [195, 119] on li "Fulfillment" at bounding box center [212, 119] width 344 height 20
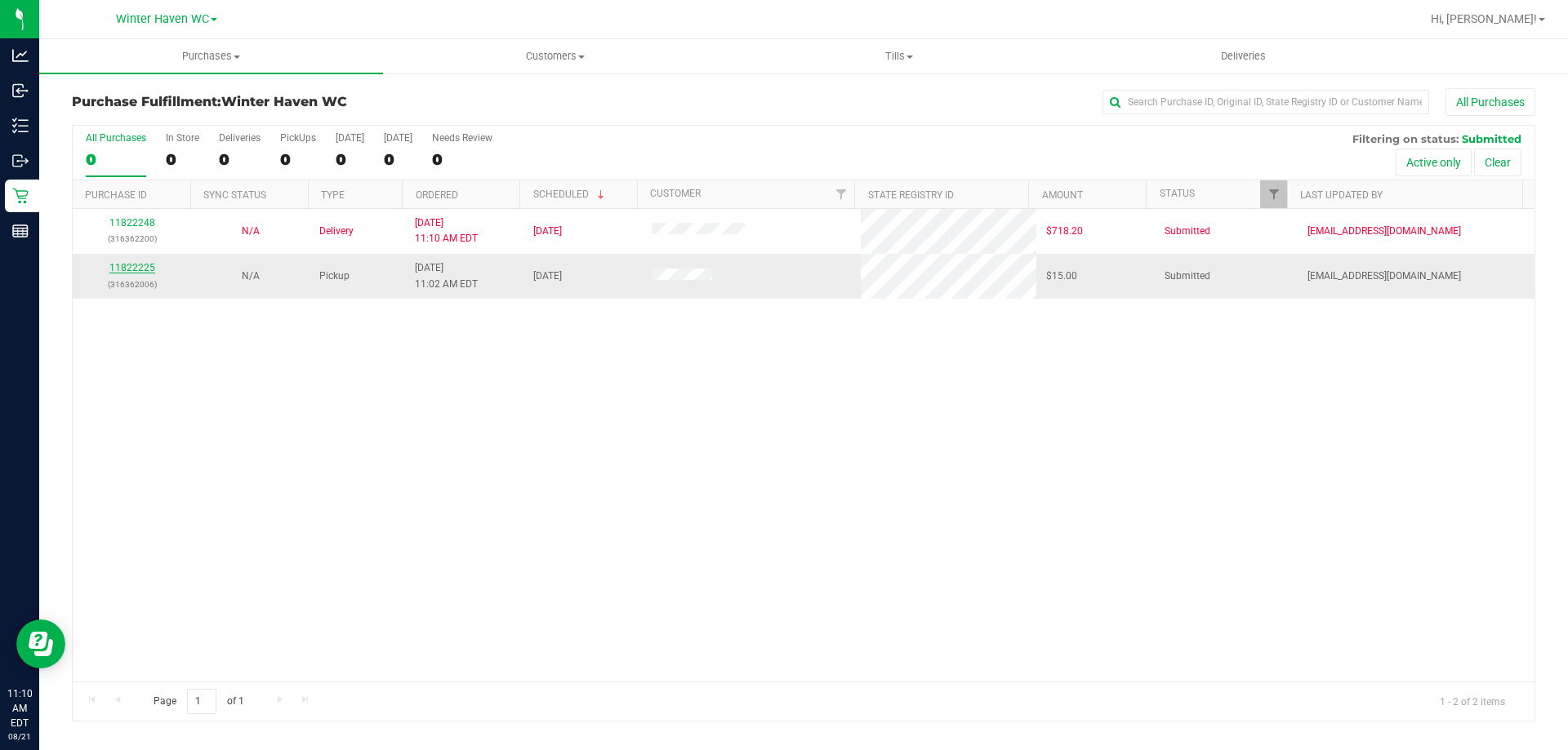
click at [142, 268] on link "11822225" at bounding box center [132, 268] width 45 height 12
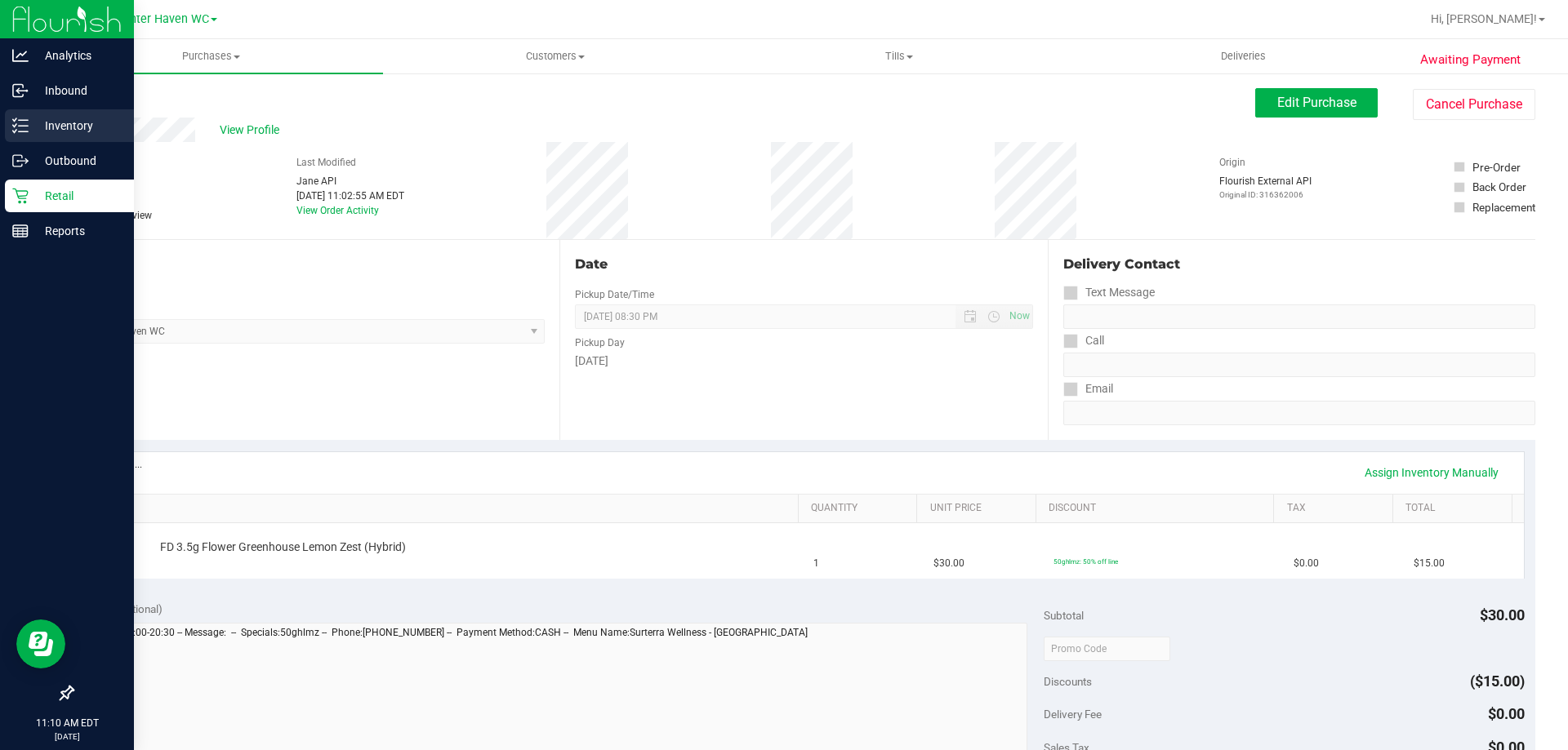
click at [23, 120] on icon at bounding box center [20, 125] width 17 height 17
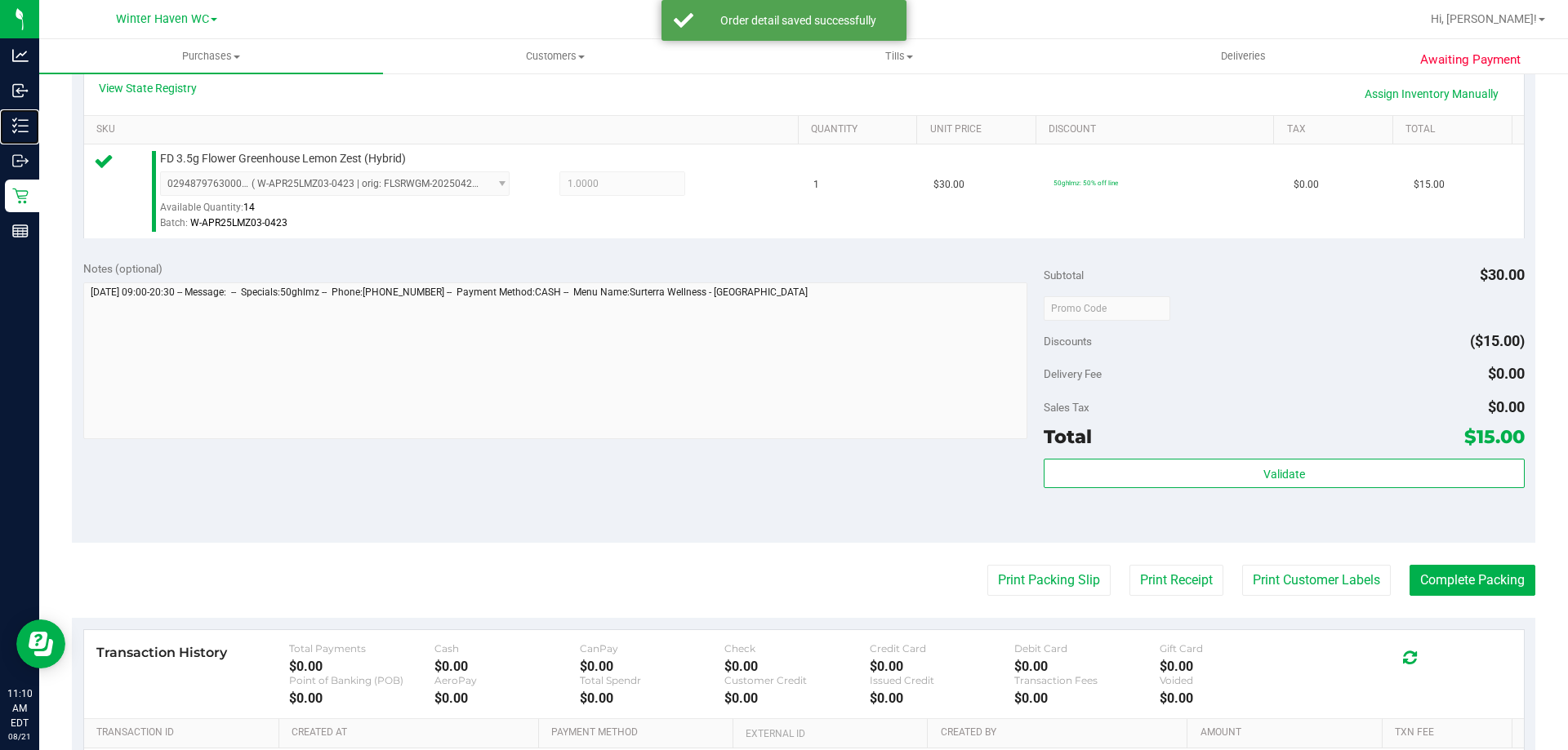
scroll to position [571, 0]
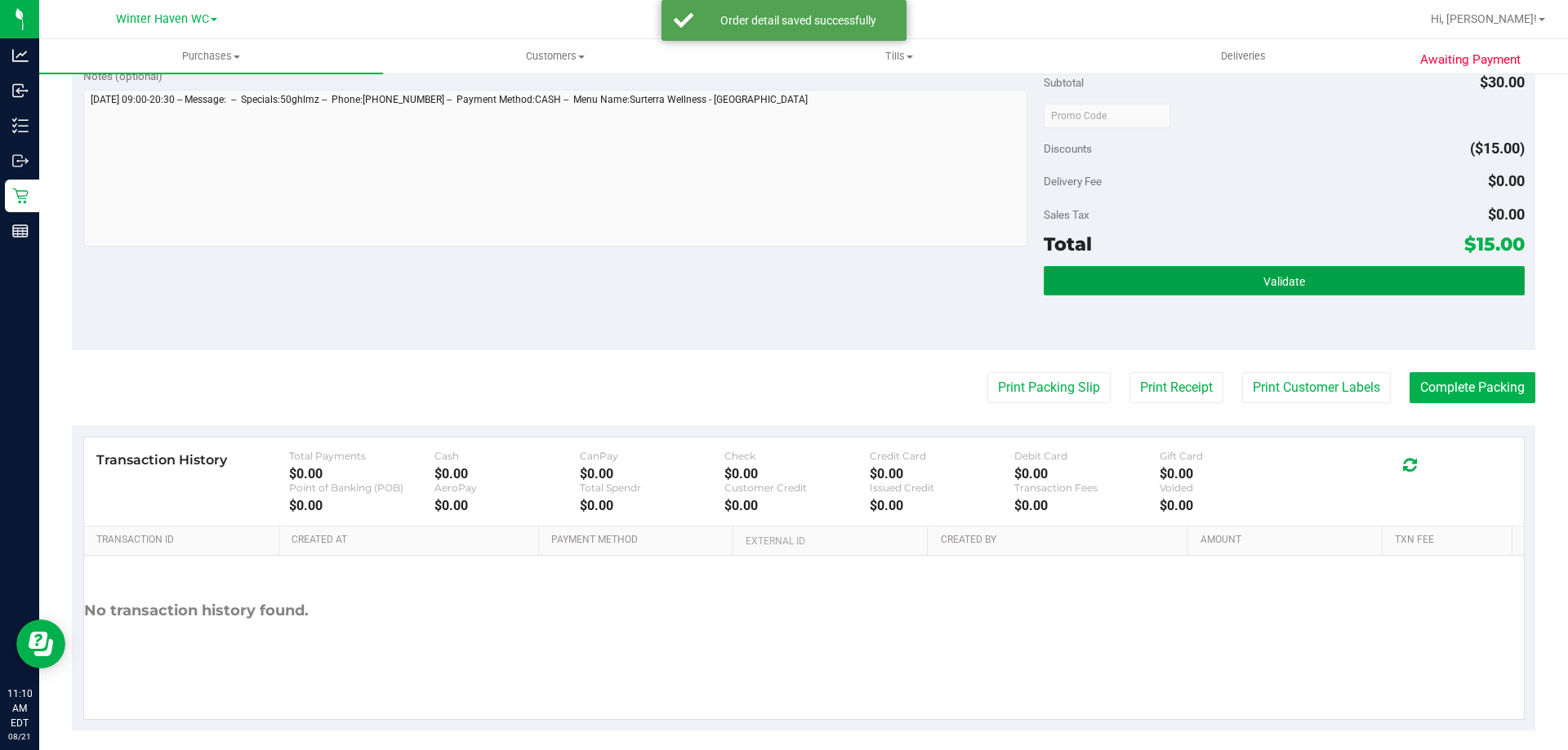
click at [766, 282] on button "Validate" at bounding box center [1283, 281] width 480 height 30
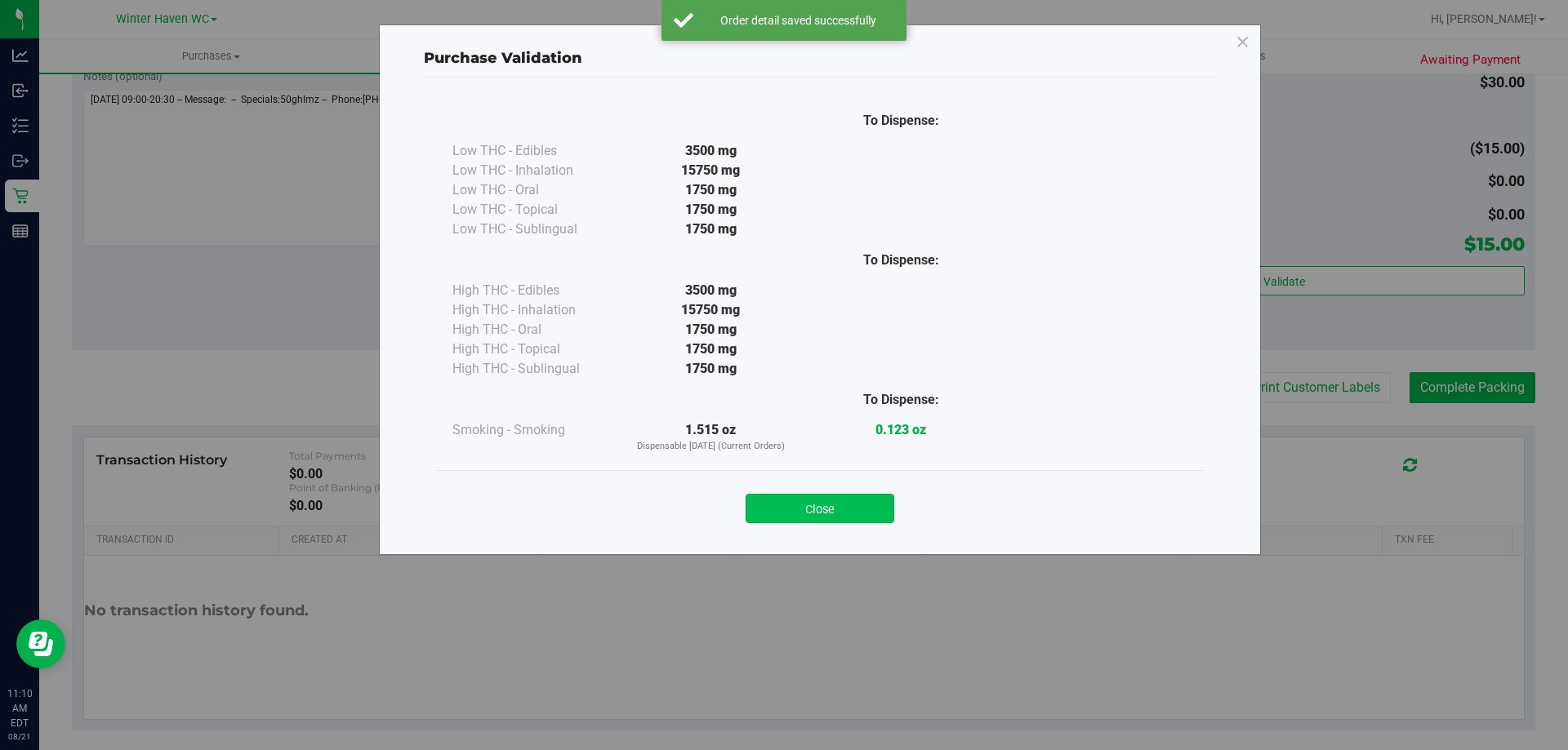
click at [766, 501] on button "Close" at bounding box center [820, 509] width 148 height 30
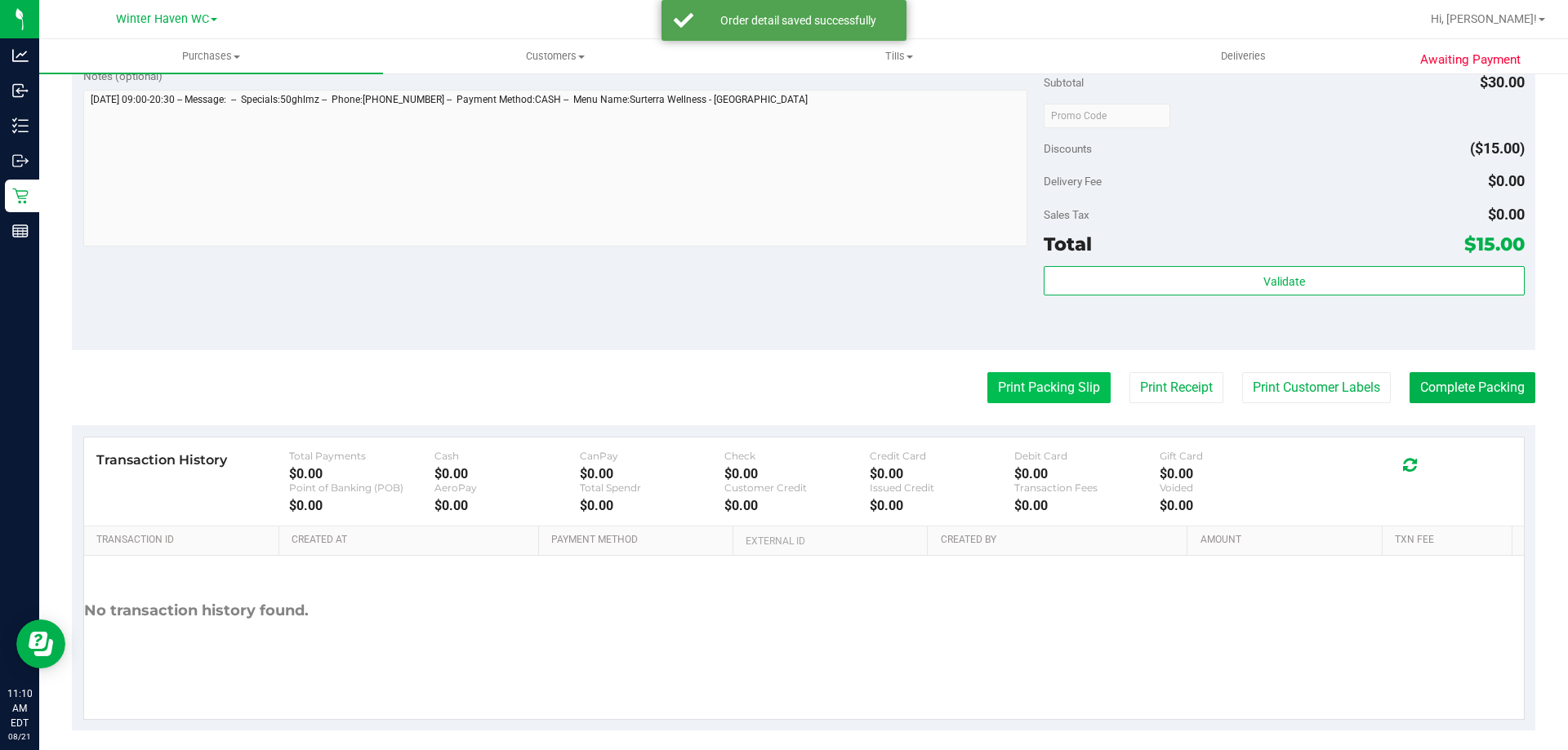
click at [766, 393] on button "Print Packing Slip" at bounding box center [1048, 387] width 124 height 31
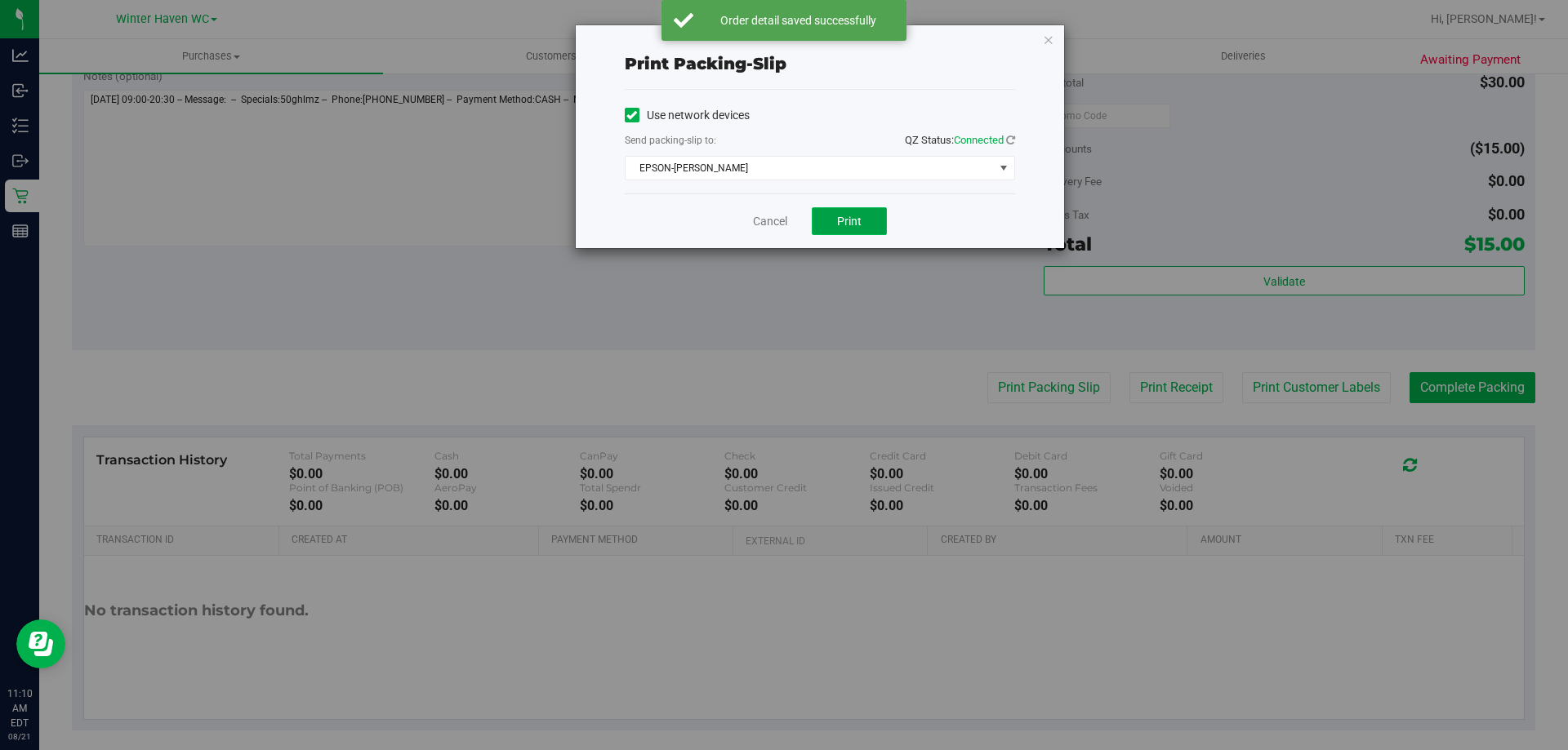
click at [766, 227] on button "Print" at bounding box center [849, 221] width 75 height 28
click at [762, 218] on link "Cancel" at bounding box center [769, 221] width 35 height 17
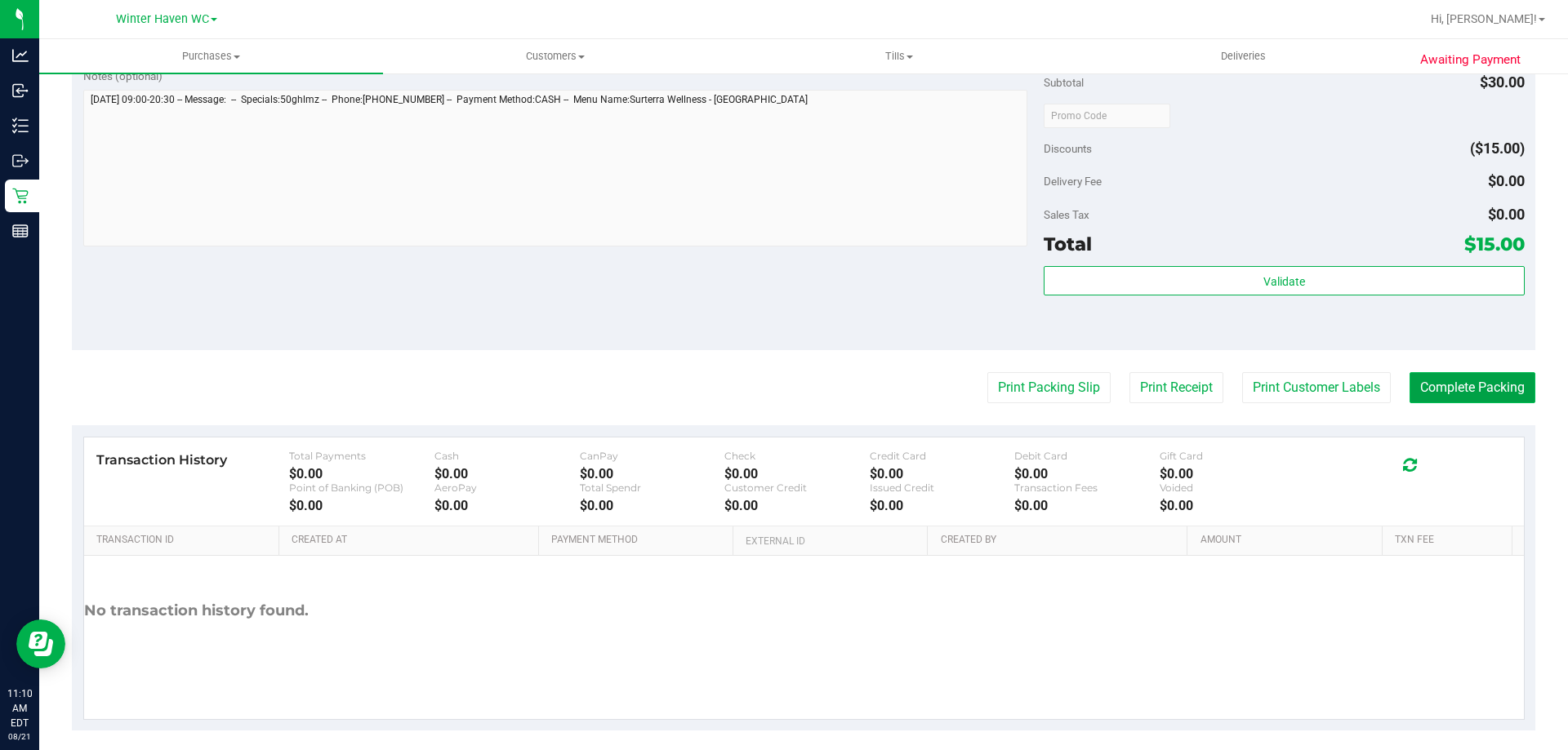
click at [766, 397] on button "Complete Packing" at bounding box center [1471, 387] width 126 height 31
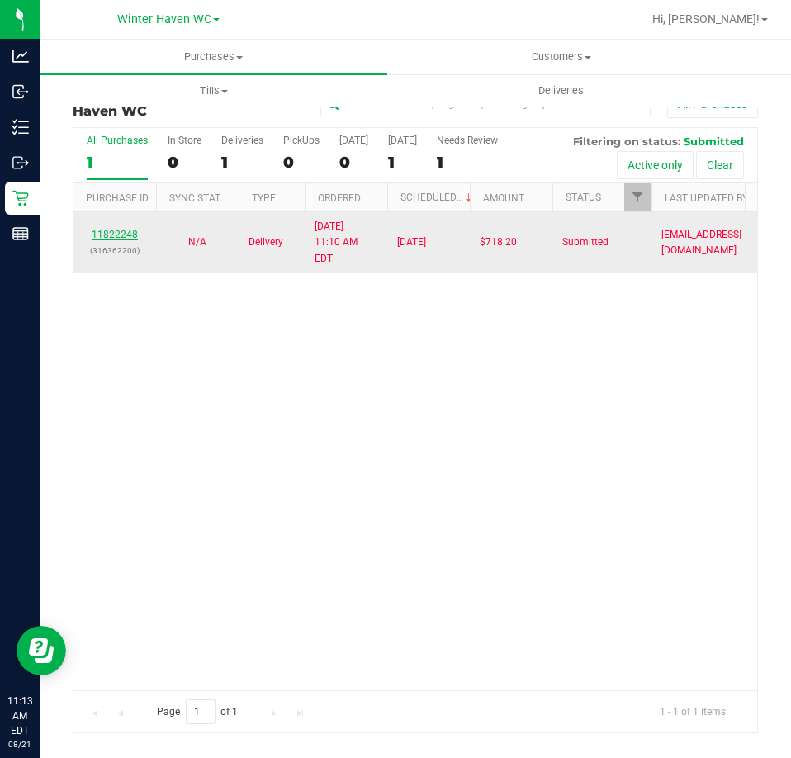
click at [117, 229] on link "11822248" at bounding box center [115, 235] width 46 height 12
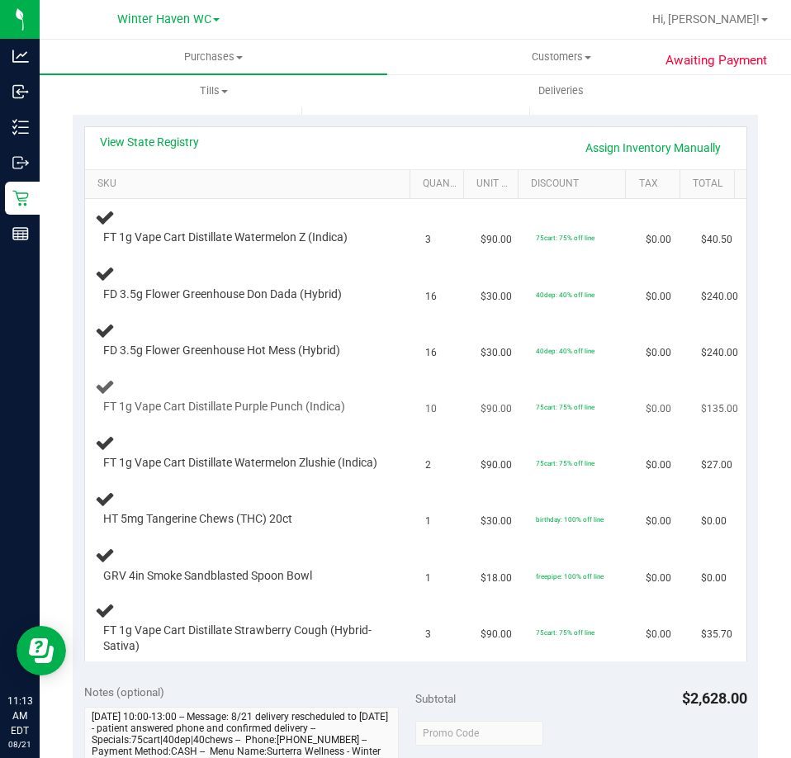
scroll to position [165, 0]
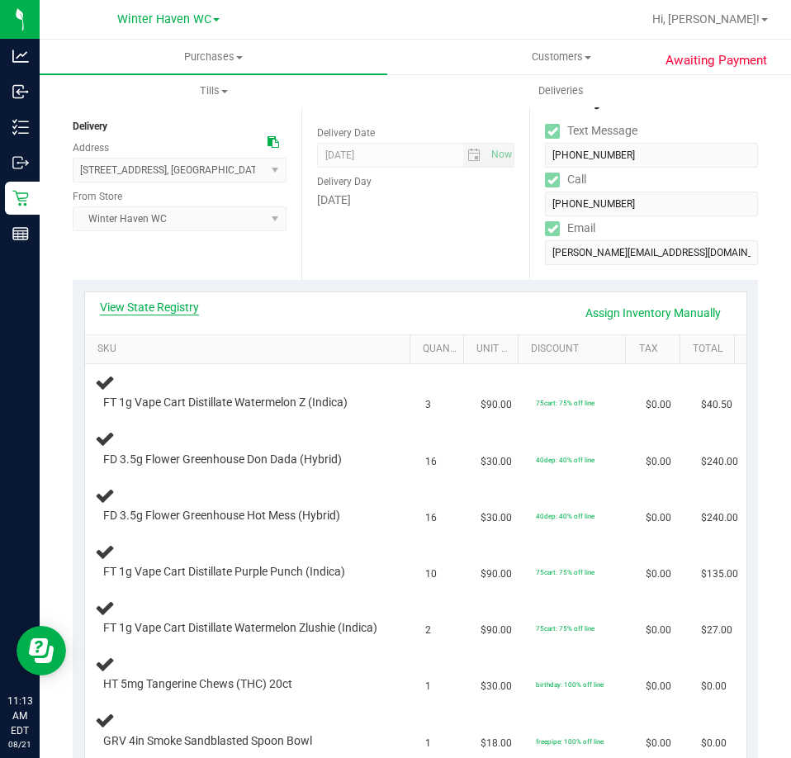
click at [123, 306] on link "View State Registry" at bounding box center [149, 307] width 99 height 17
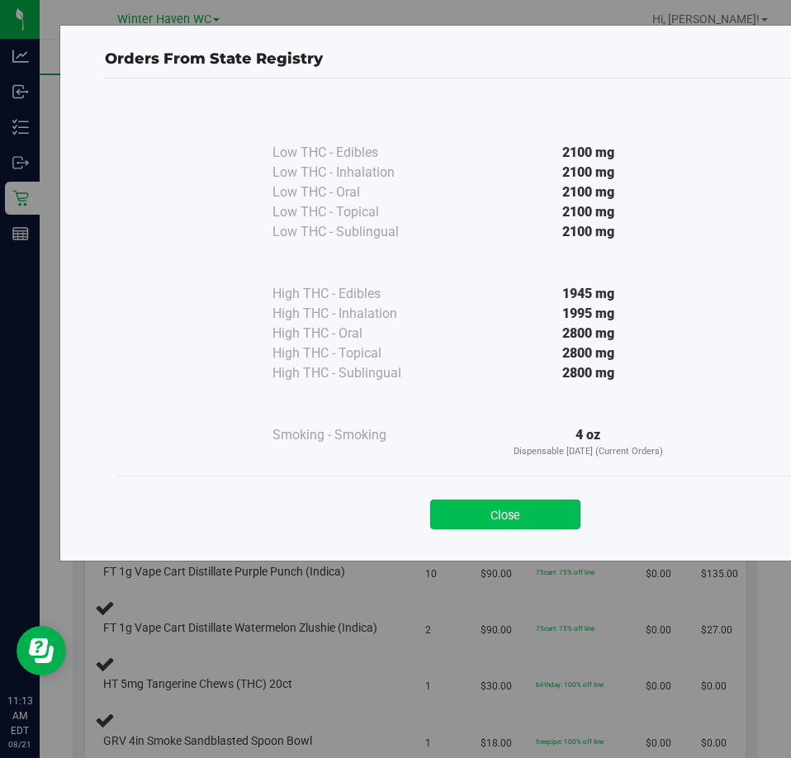
click at [498, 507] on button "Close" at bounding box center [505, 515] width 150 height 30
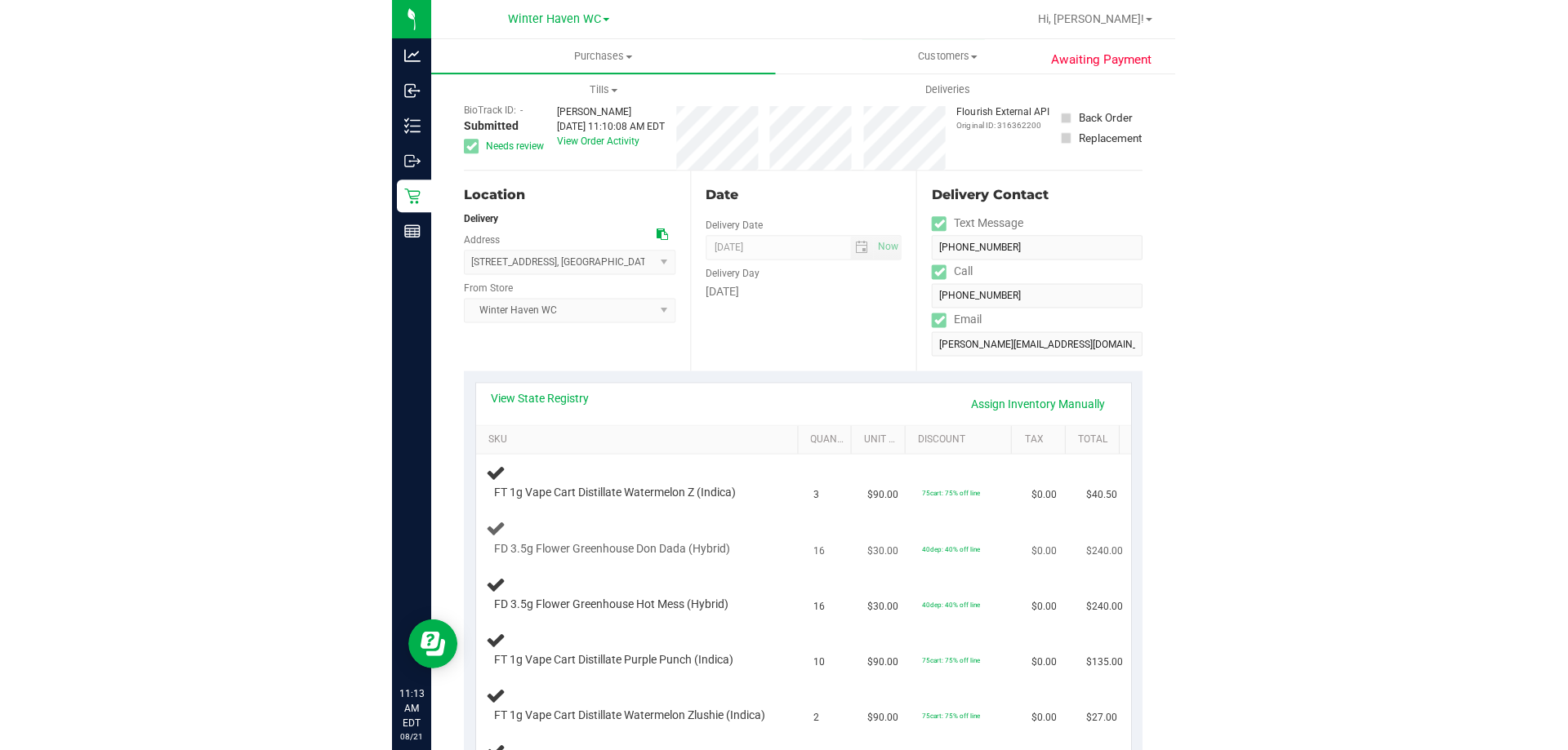
scroll to position [0, 0]
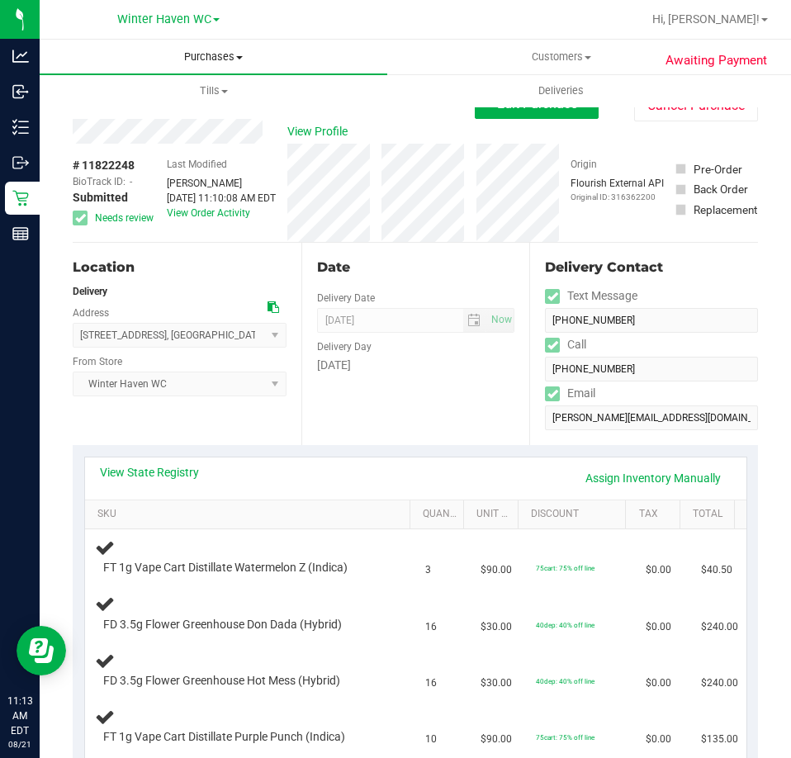
click at [216, 45] on uib-tab-heading "Purchases Summary of purchases Fulfillment All purchases" at bounding box center [214, 57] width 348 height 35
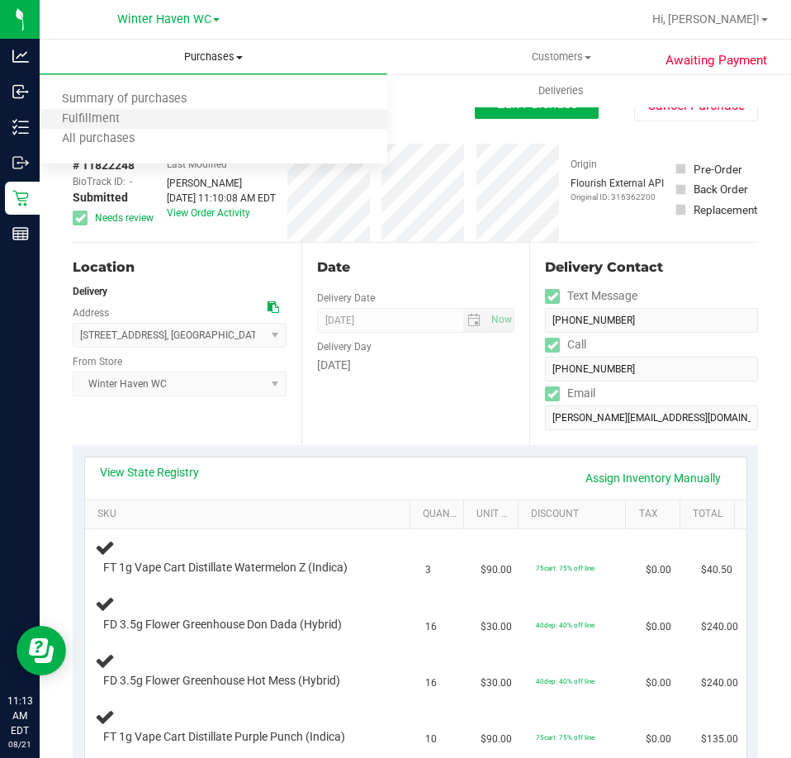
click at [215, 116] on li "Fulfillment" at bounding box center [214, 120] width 348 height 20
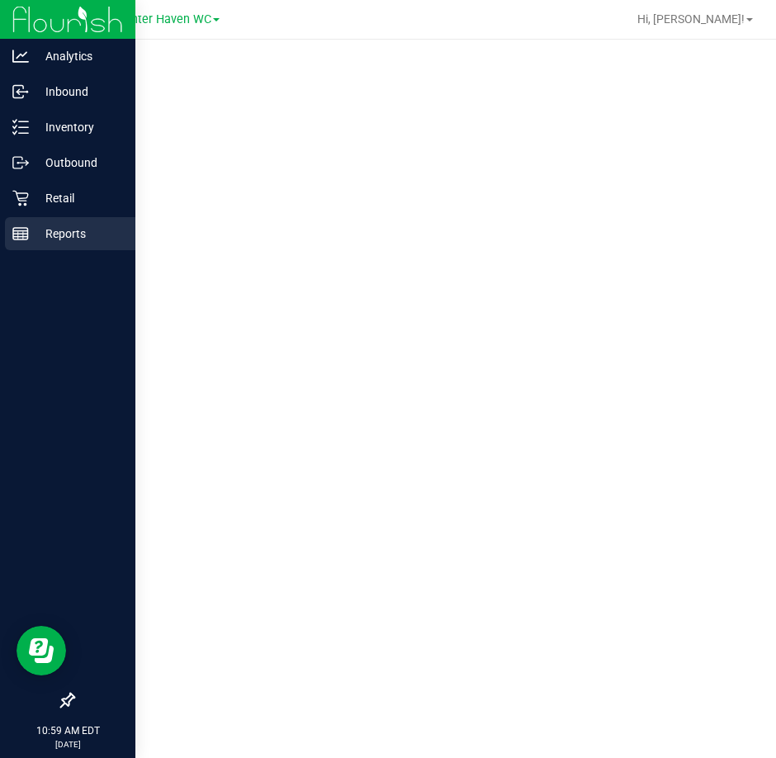
click at [26, 230] on icon at bounding box center [20, 233] width 17 height 17
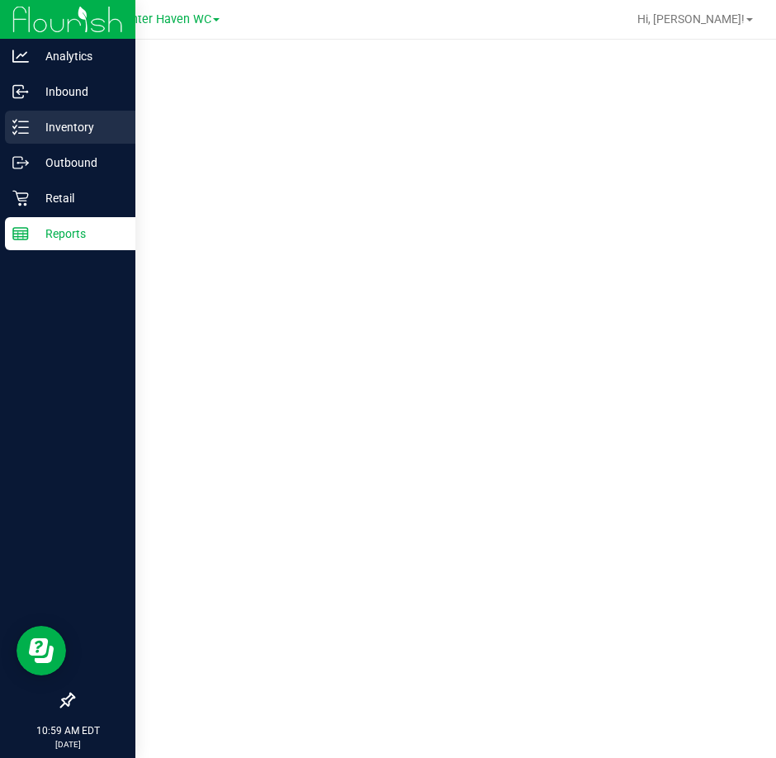
click at [45, 120] on p "Inventory" at bounding box center [78, 127] width 99 height 20
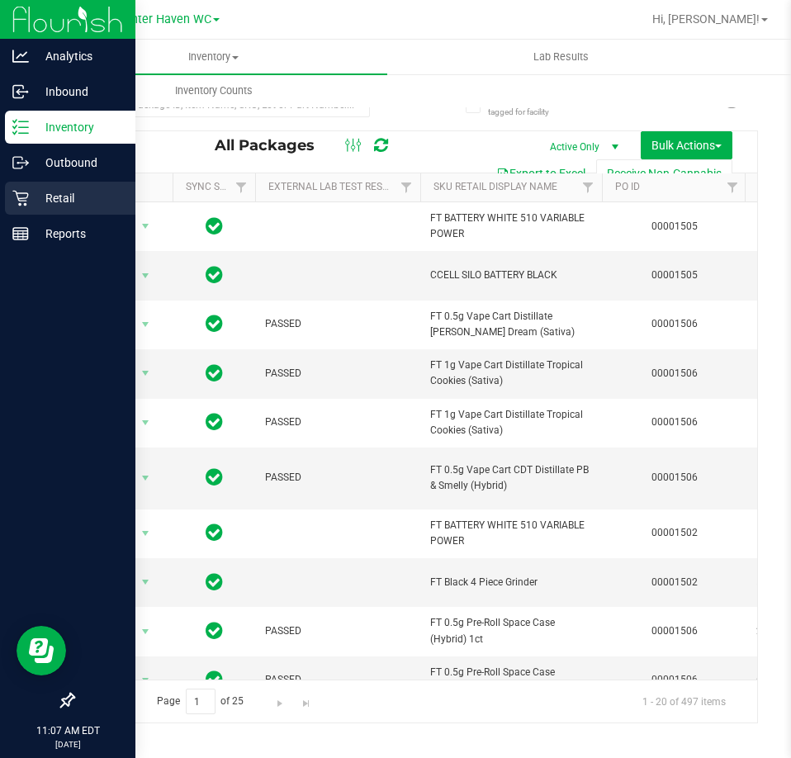
click at [36, 201] on p "Retail" at bounding box center [78, 198] width 99 height 20
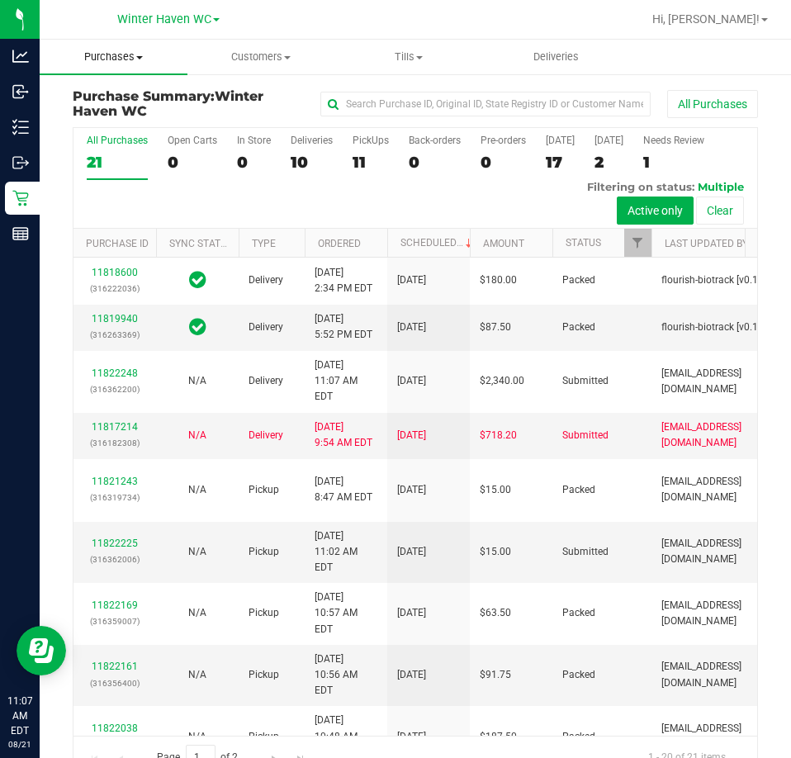
click at [123, 54] on span "Purchases" at bounding box center [114, 57] width 148 height 15
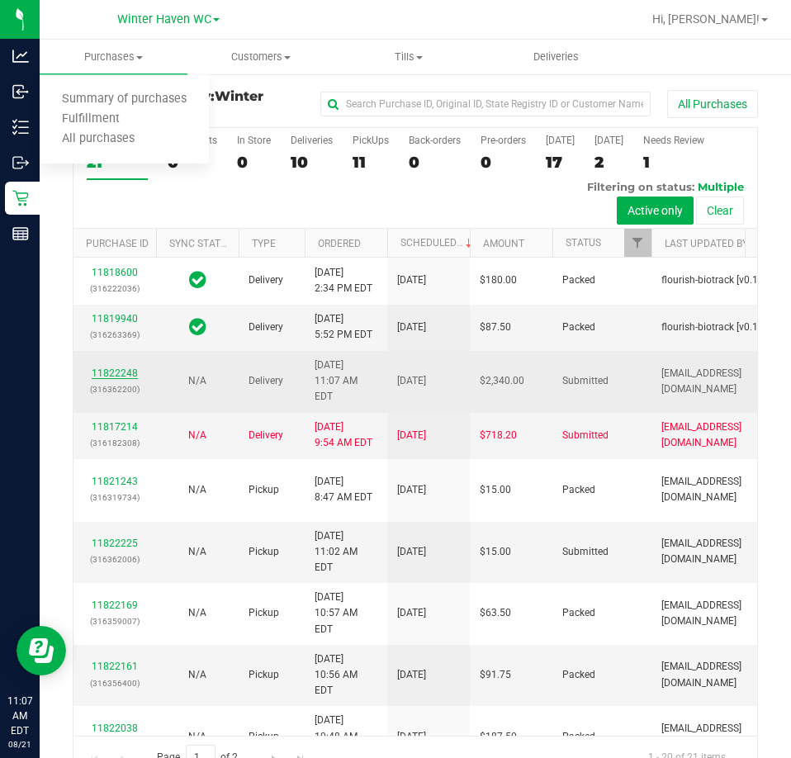
click at [119, 379] on link "11822248" at bounding box center [115, 373] width 46 height 12
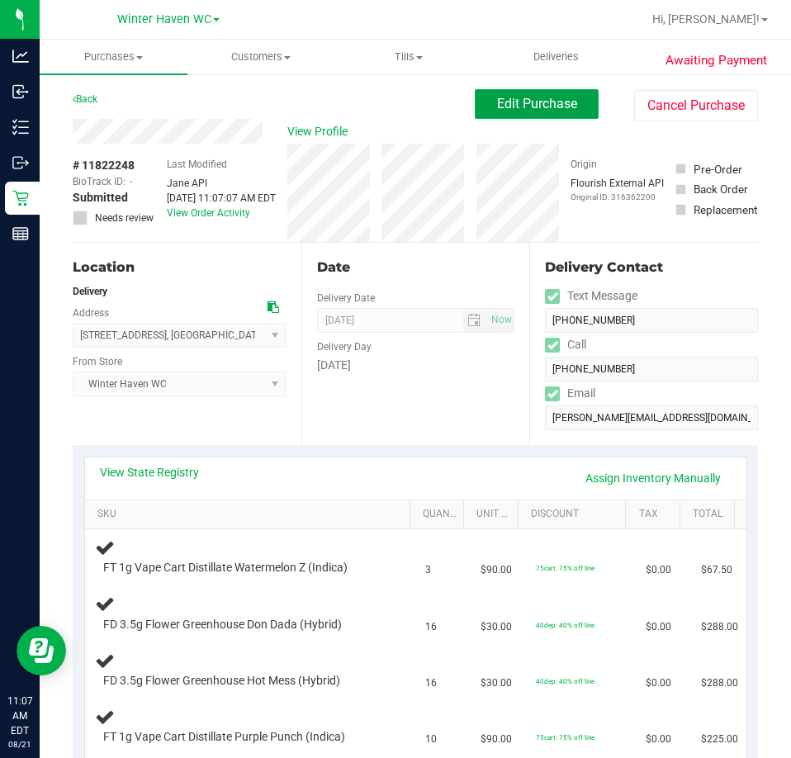
click at [501, 98] on span "Edit Purchase" at bounding box center [537, 104] width 80 height 16
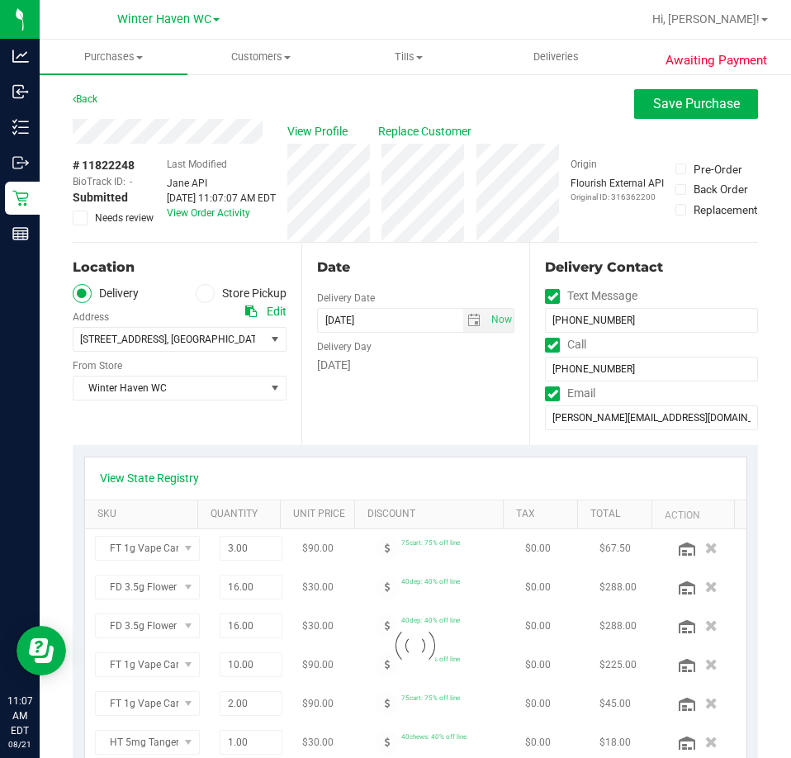
click at [108, 216] on span "Needs review" at bounding box center [124, 218] width 59 height 15
click at [0, 0] on input "Needs review" at bounding box center [0, 0] width 0 height 0
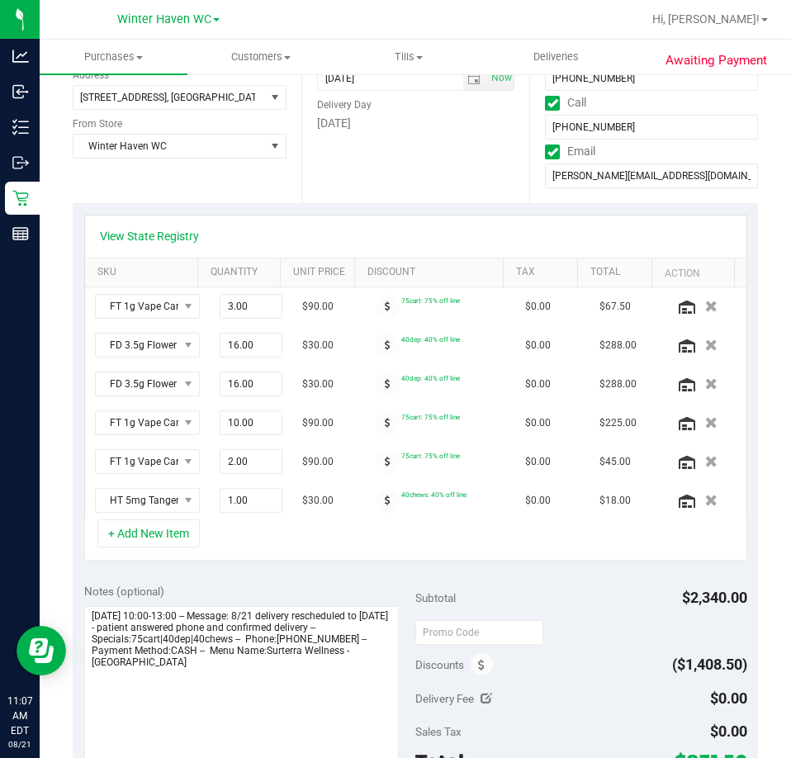
scroll to position [413, 0]
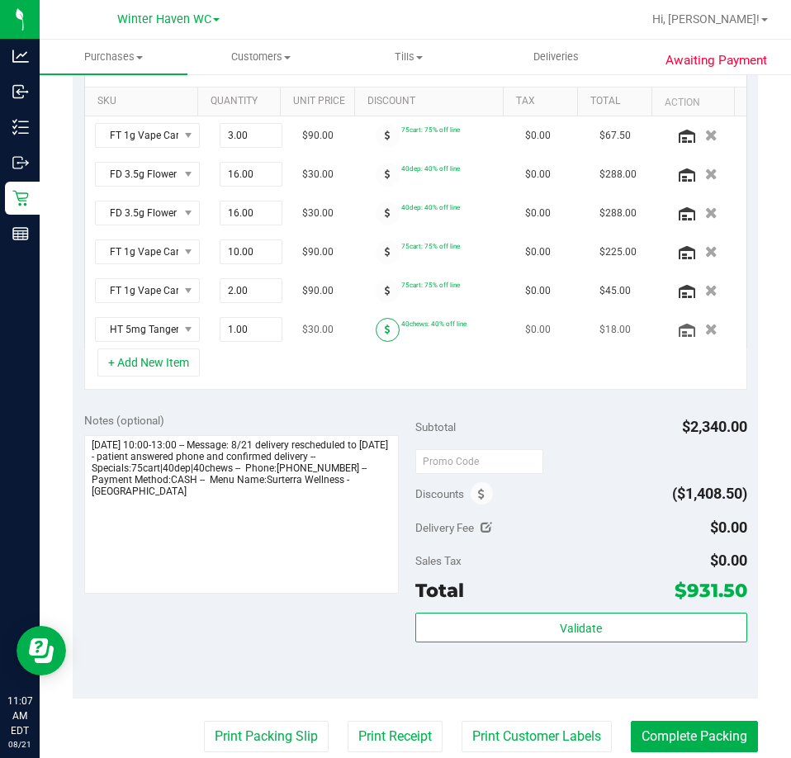
click at [376, 334] on span at bounding box center [388, 330] width 24 height 24
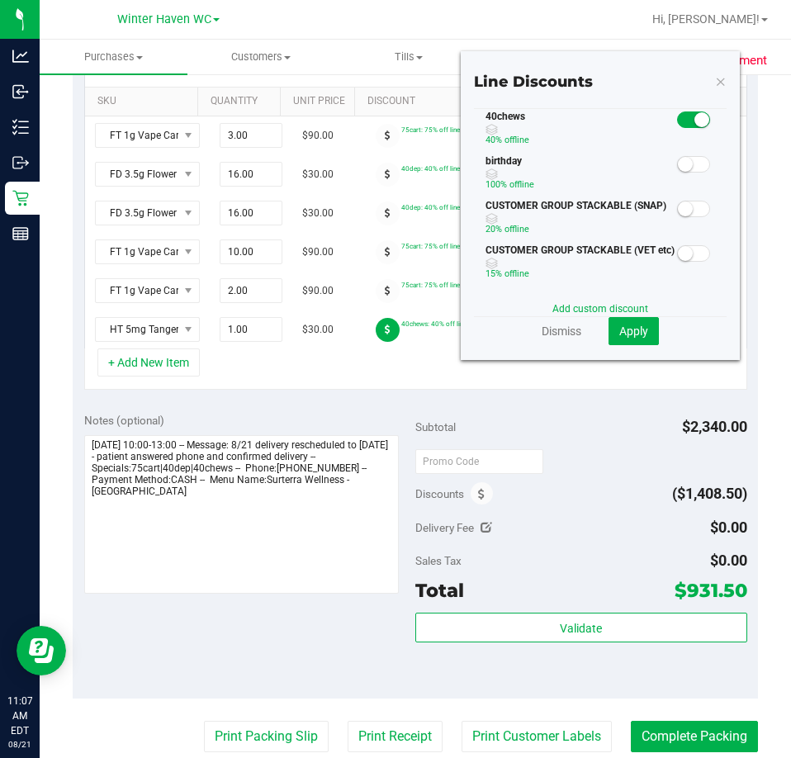
click at [677, 154] on div at bounding box center [694, 164] width 34 height 21
click at [678, 172] on span at bounding box center [693, 164] width 33 height 17
click at [695, 118] on small at bounding box center [702, 119] width 15 height 15
click at [637, 324] on button "Apply" at bounding box center [634, 331] width 50 height 28
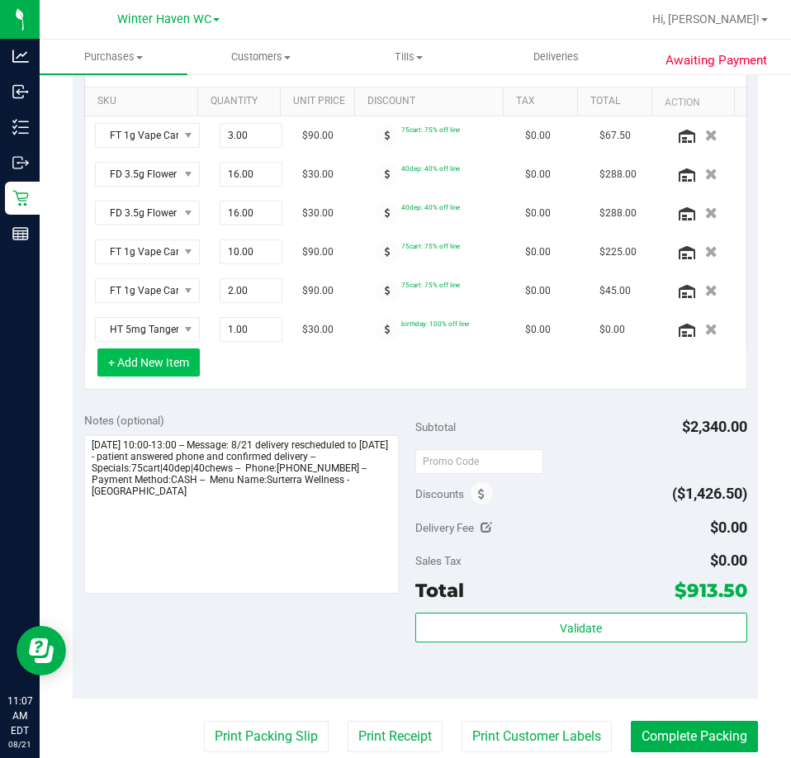
click at [140, 366] on button "+ Add New Item" at bounding box center [148, 362] width 102 height 28
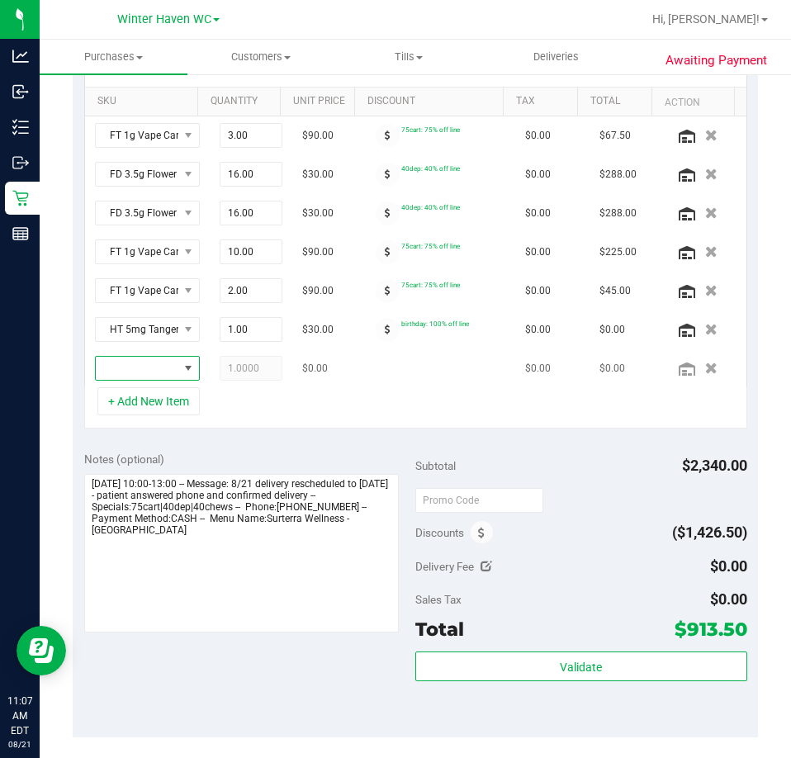
click at [182, 363] on span "NO DATA FOUND" at bounding box center [188, 368] width 13 height 13
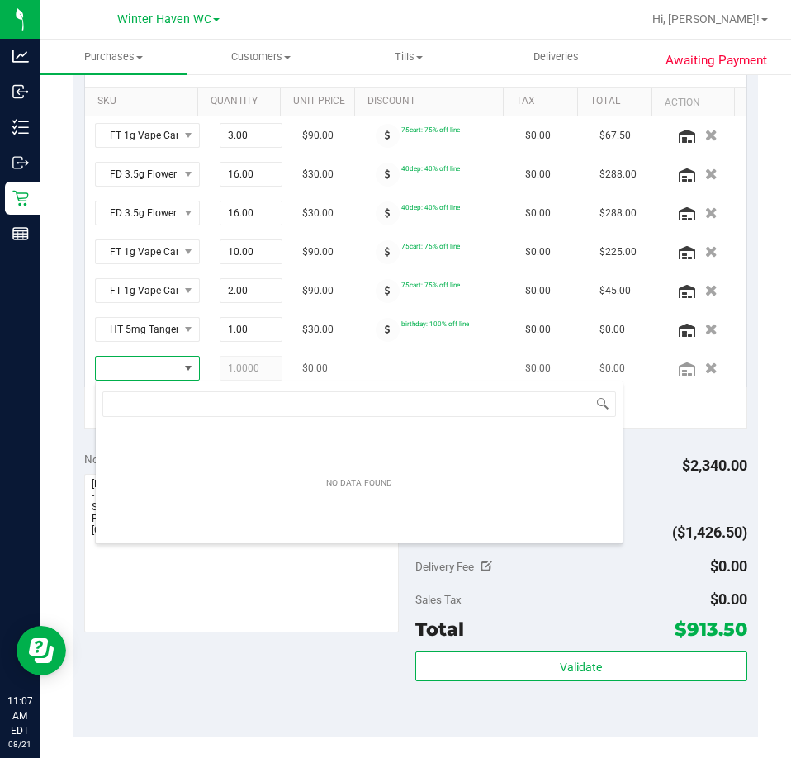
scroll to position [25, 80]
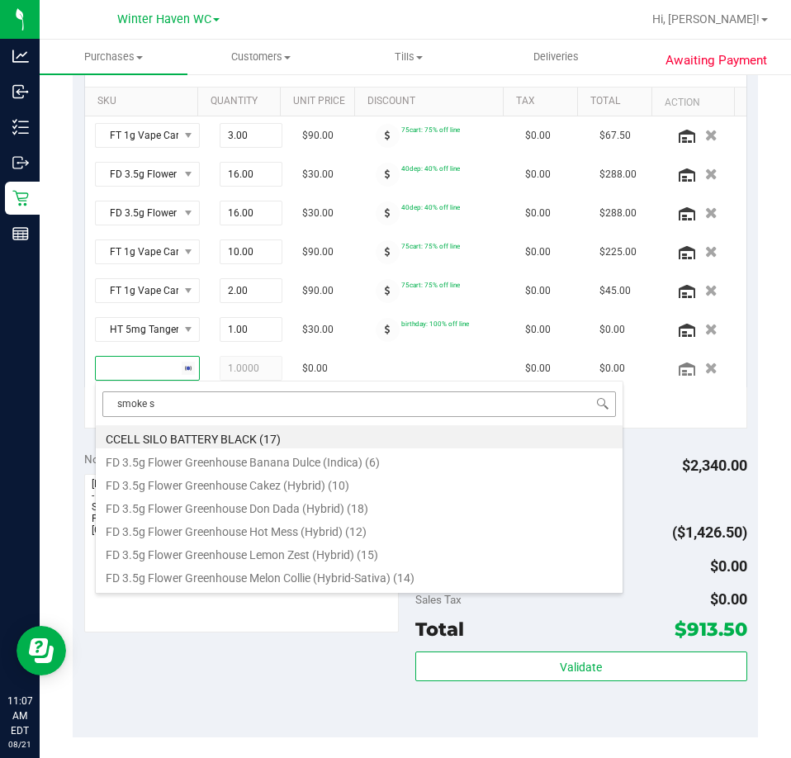
type input "smoke sa"
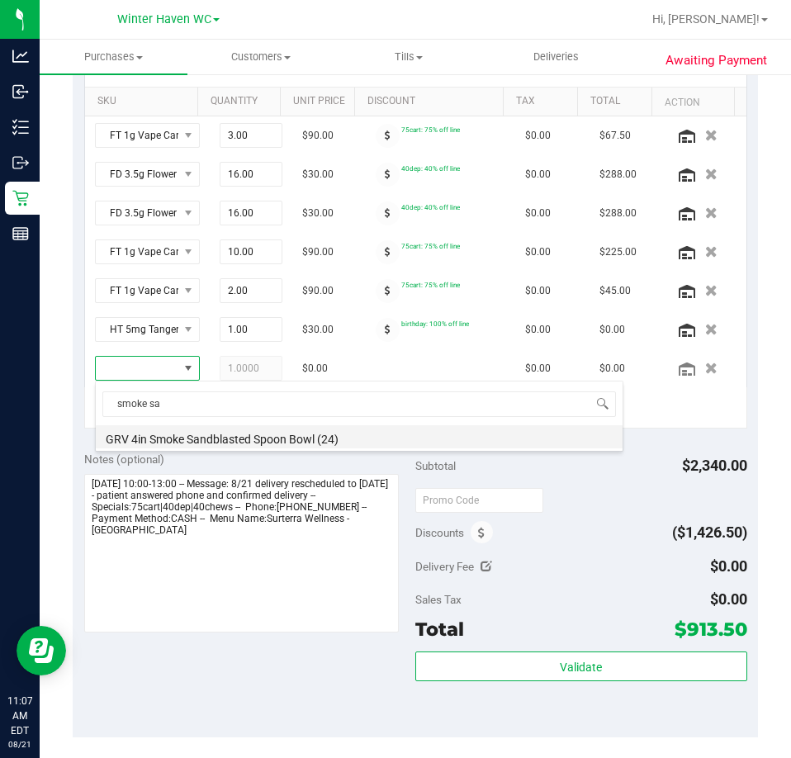
click at [256, 437] on li "GRV 4in Smoke Sandblasted Spoon Bowl (24)" at bounding box center [359, 436] width 527 height 23
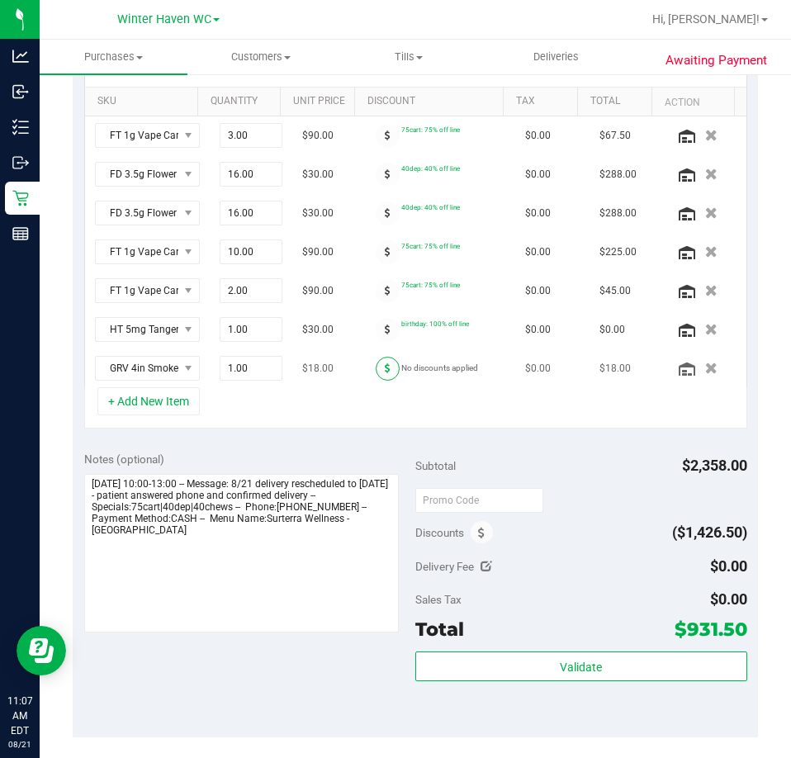
click at [385, 365] on icon at bounding box center [388, 368] width 6 height 10
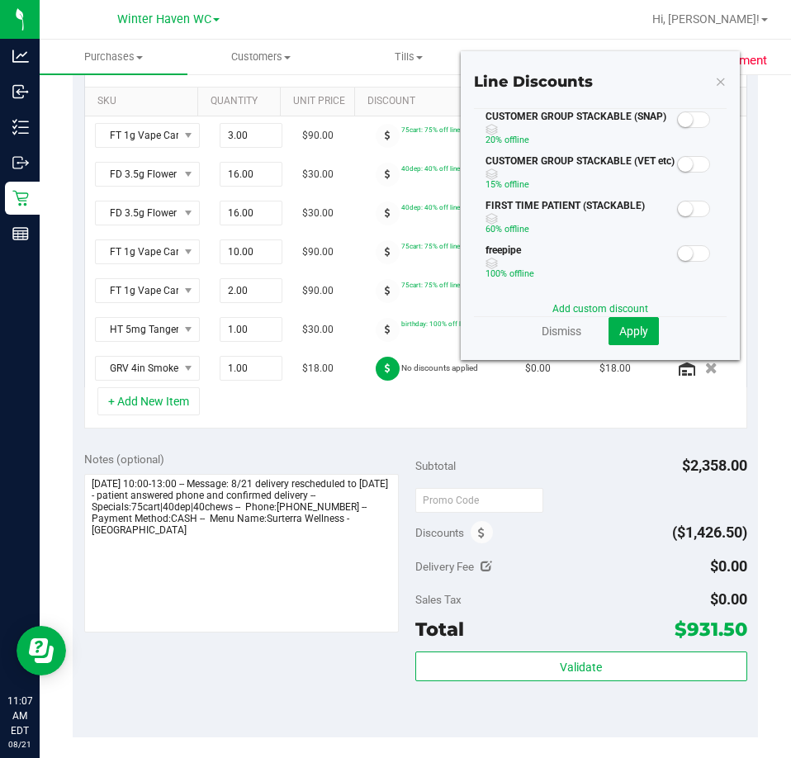
click at [678, 258] on small at bounding box center [685, 253] width 15 height 15
click at [628, 334] on span "Apply" at bounding box center [633, 331] width 29 height 13
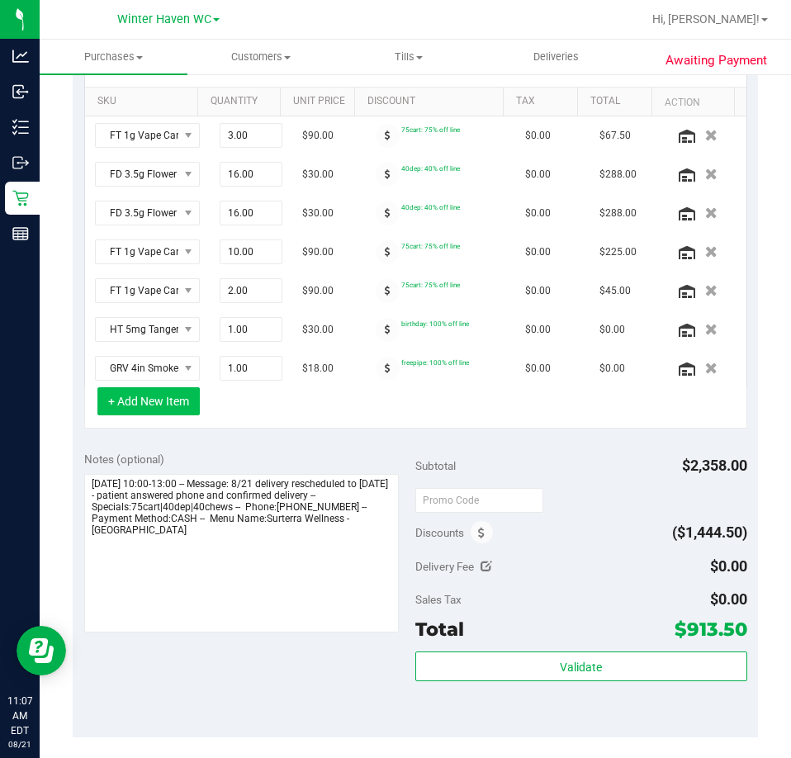
click at [172, 391] on button "+ Add New Item" at bounding box center [148, 401] width 102 height 28
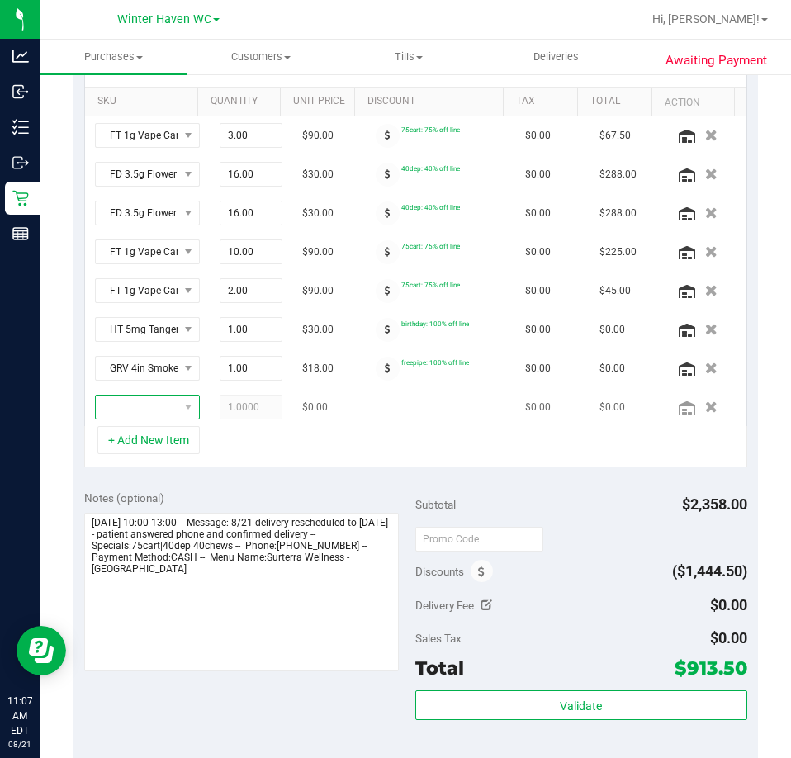
click at [136, 409] on span "NO DATA FOUND" at bounding box center [137, 407] width 83 height 23
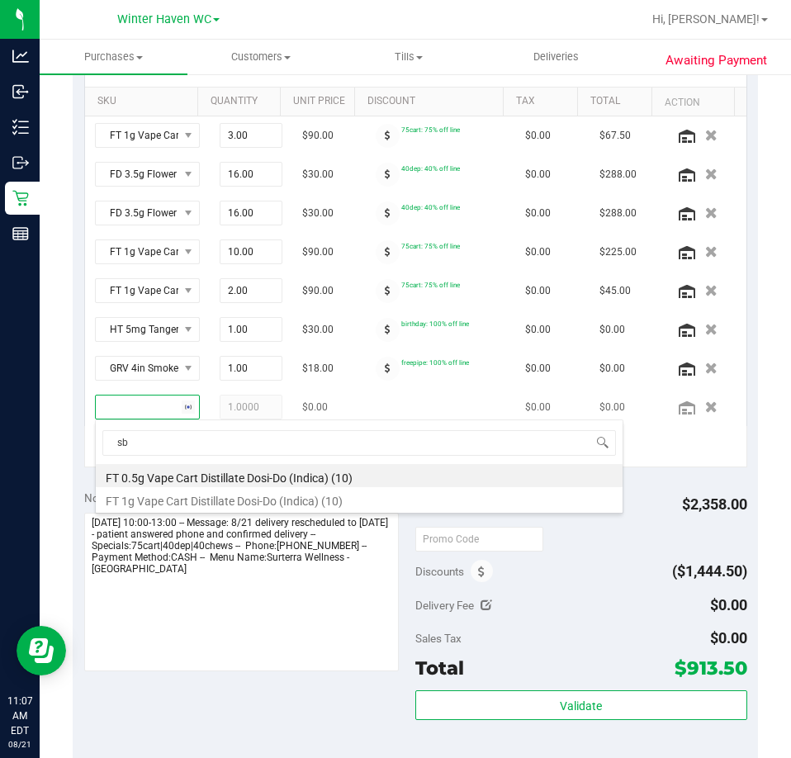
type input "sbc"
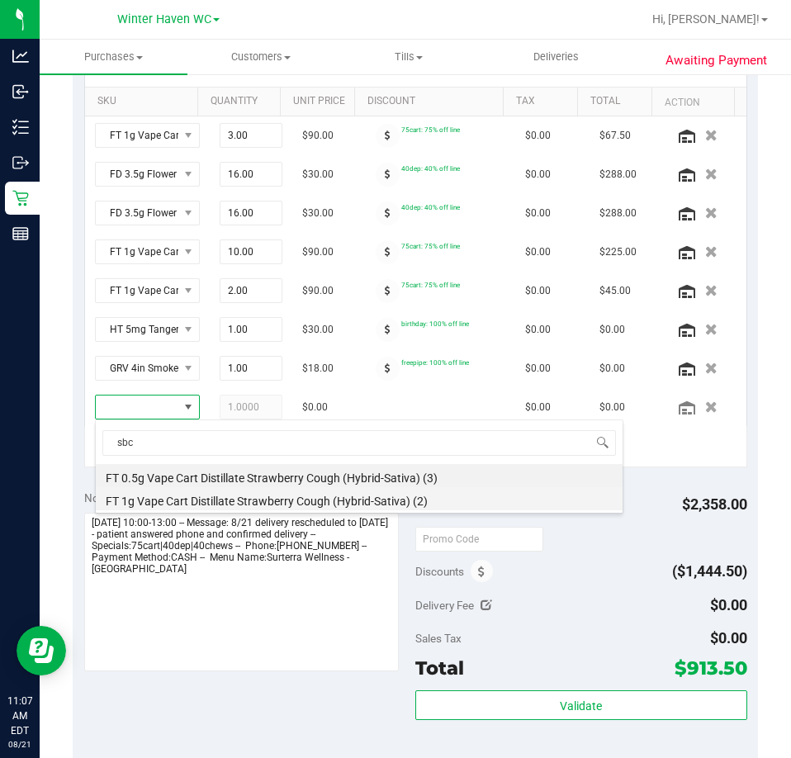
click at [208, 494] on li "FT 1g Vape Cart Distillate Strawberry Cough (Hybrid-Sativa) (2)" at bounding box center [359, 498] width 527 height 23
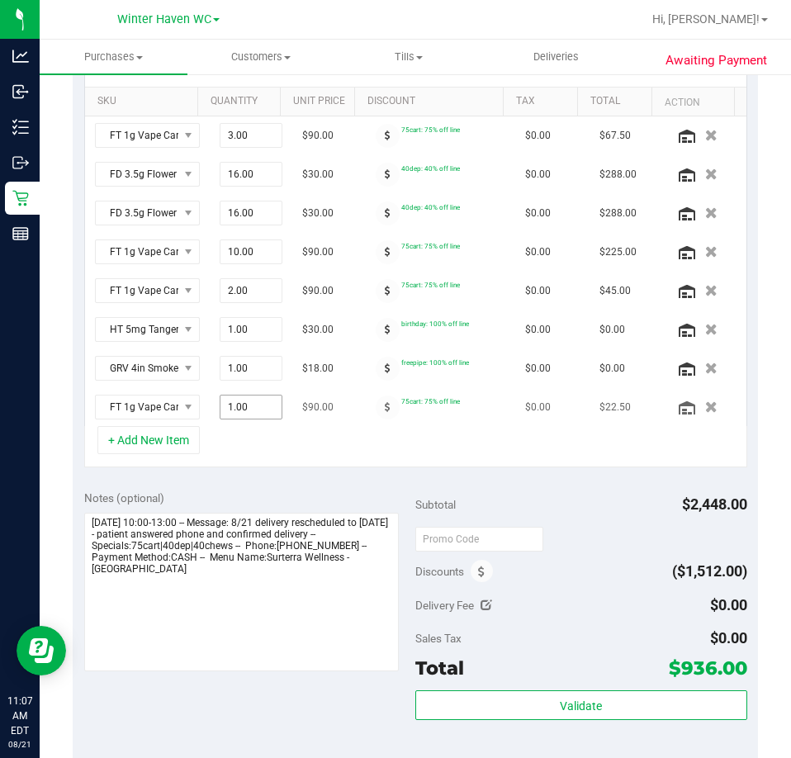
click at [233, 404] on span "1.00 1" at bounding box center [251, 407] width 63 height 25
click at [233, 404] on input "1" at bounding box center [250, 407] width 61 height 23
type input "3"
type input "3.00"
click at [298, 460] on div "+ Add New Item" at bounding box center [415, 446] width 663 height 41
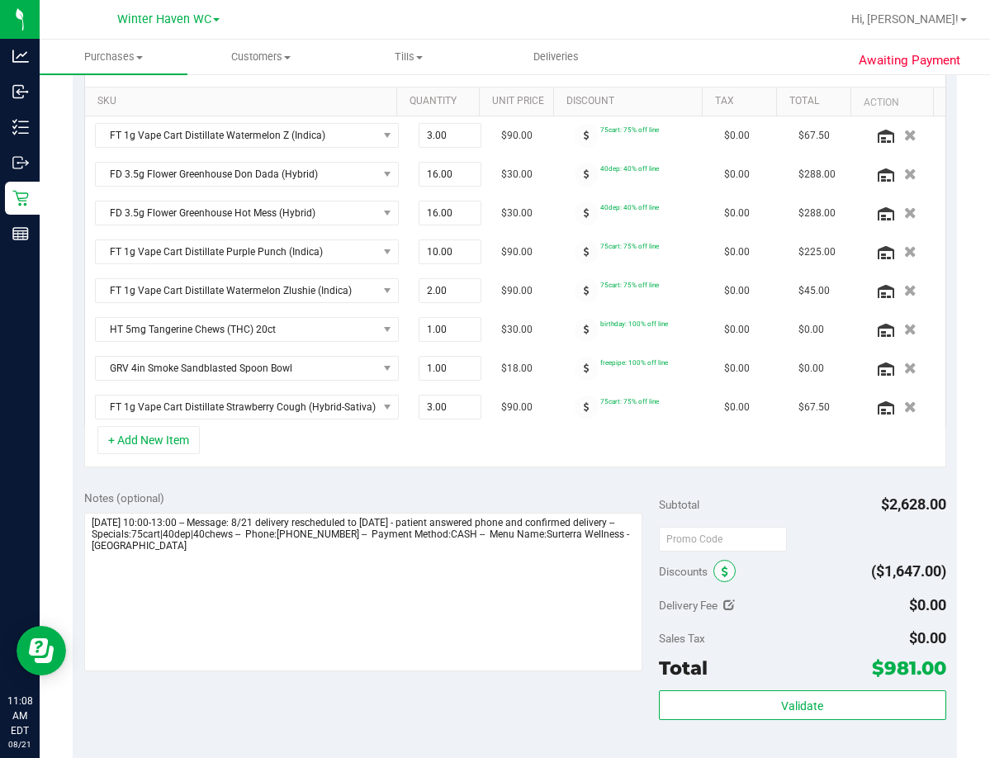
click at [722, 573] on icon at bounding box center [725, 573] width 7 height 12
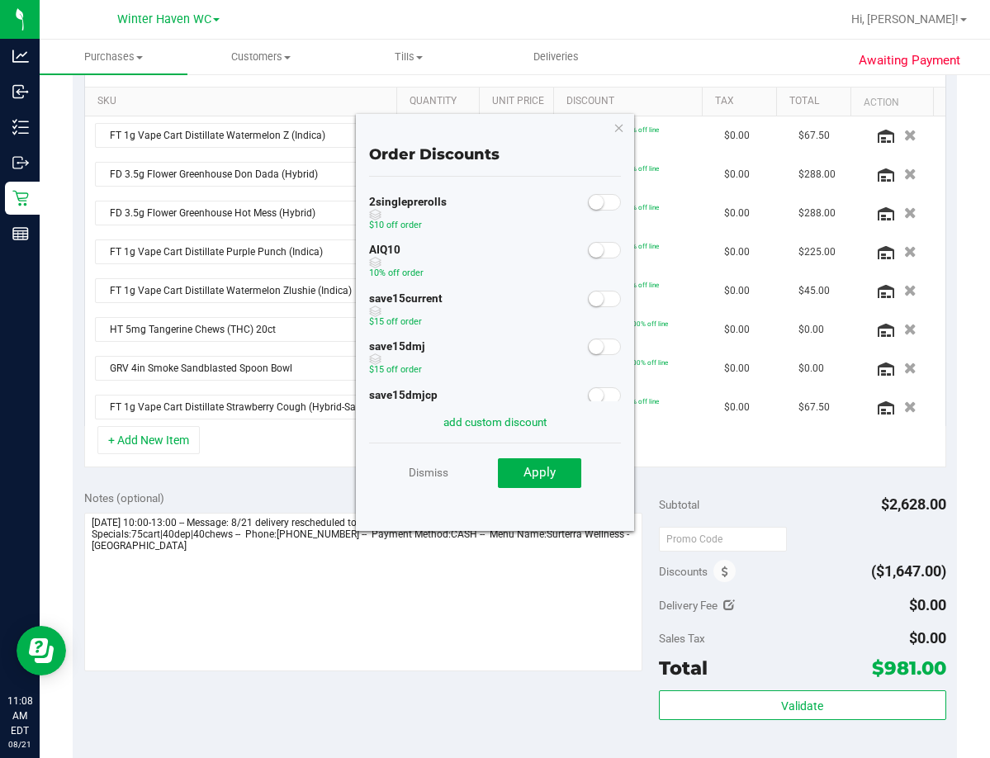
click at [593, 244] on span at bounding box center [604, 250] width 33 height 17
click at [552, 462] on button "Apply" at bounding box center [539, 473] width 83 height 30
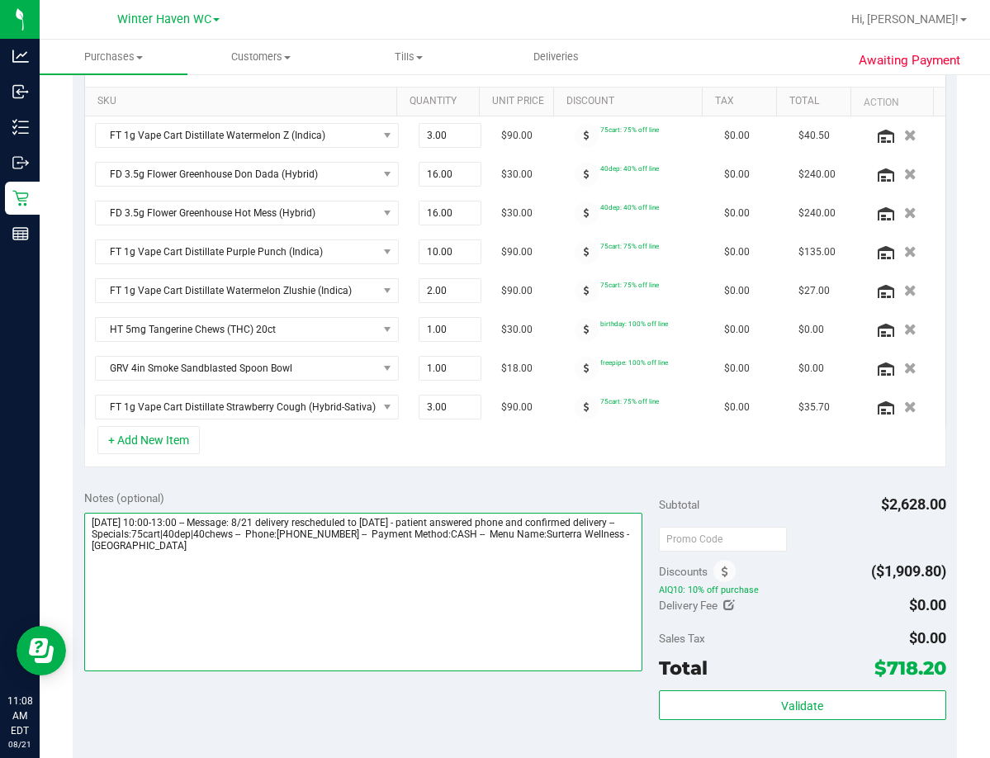
click at [340, 559] on textarea at bounding box center [363, 592] width 558 height 159
paste textarea "-- Points Redeemed: 500"
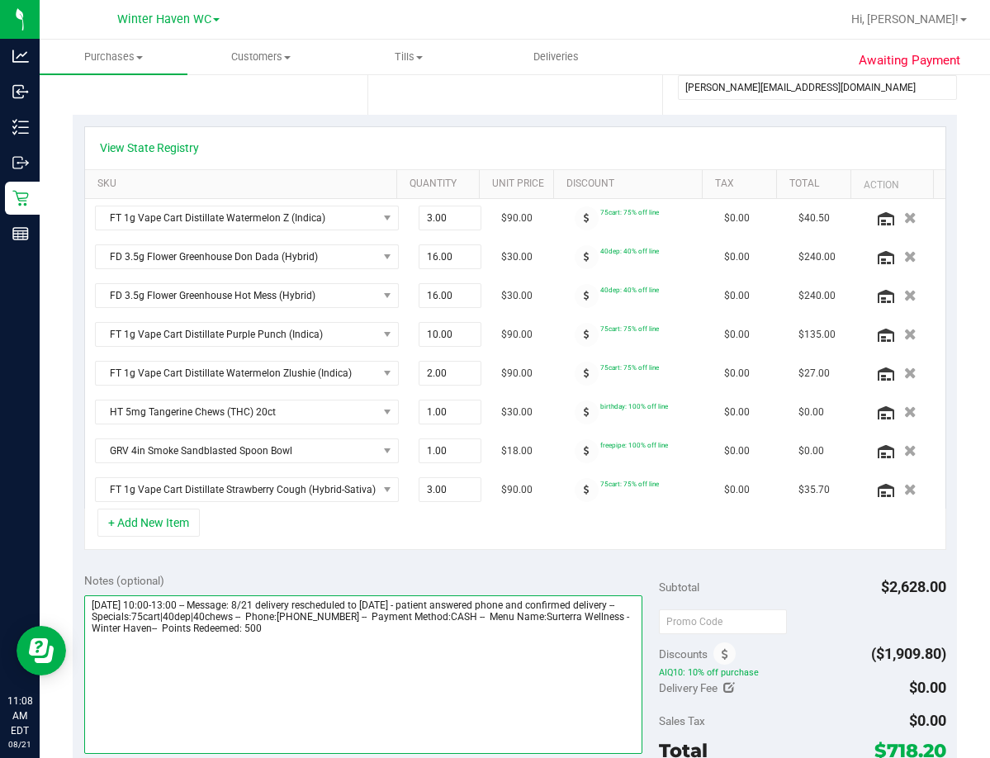
scroll to position [0, 0]
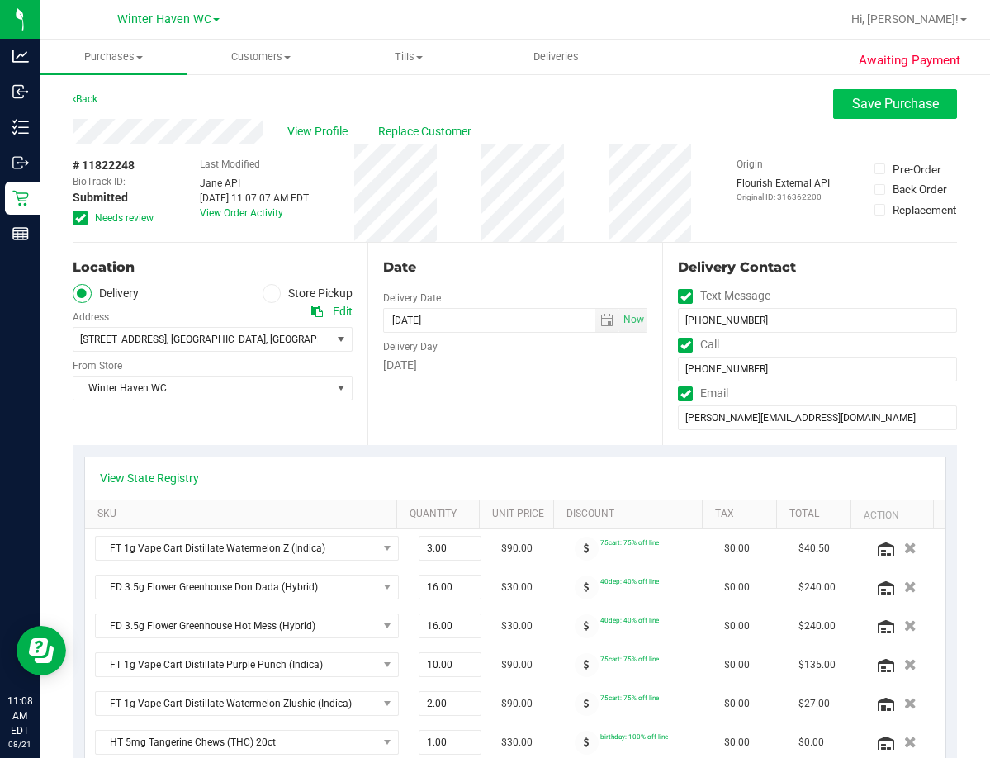
type textarea "Friday 08/22/2025 10:00-13:00 -- Message: 8/21 delivery rescheduled to Friday 8…"
click at [892, 103] on span "Save Purchase" at bounding box center [895, 104] width 87 height 16
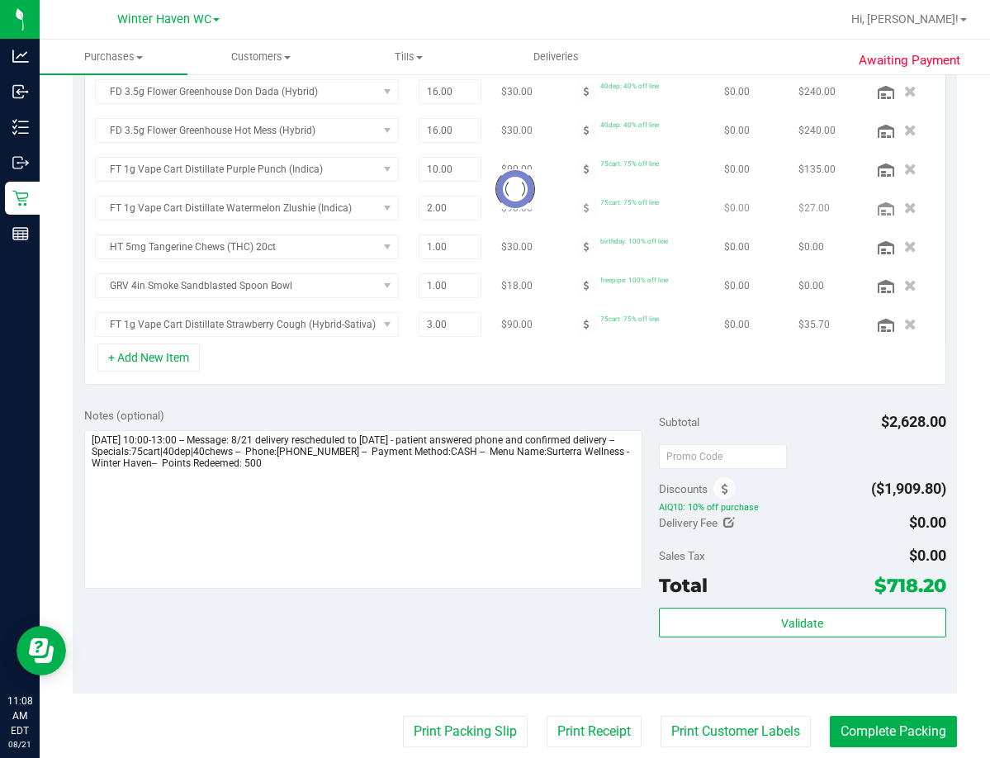
scroll to position [483, 0]
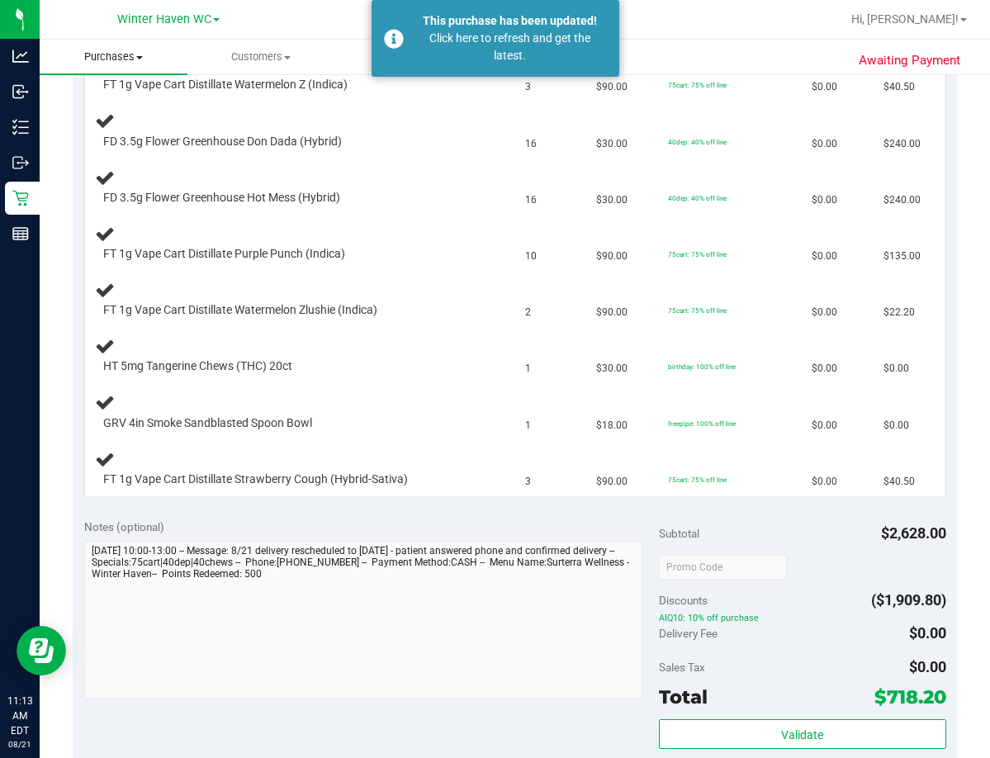
click at [105, 53] on span "Purchases" at bounding box center [114, 57] width 148 height 15
